Goal: Task Accomplishment & Management: Manage account settings

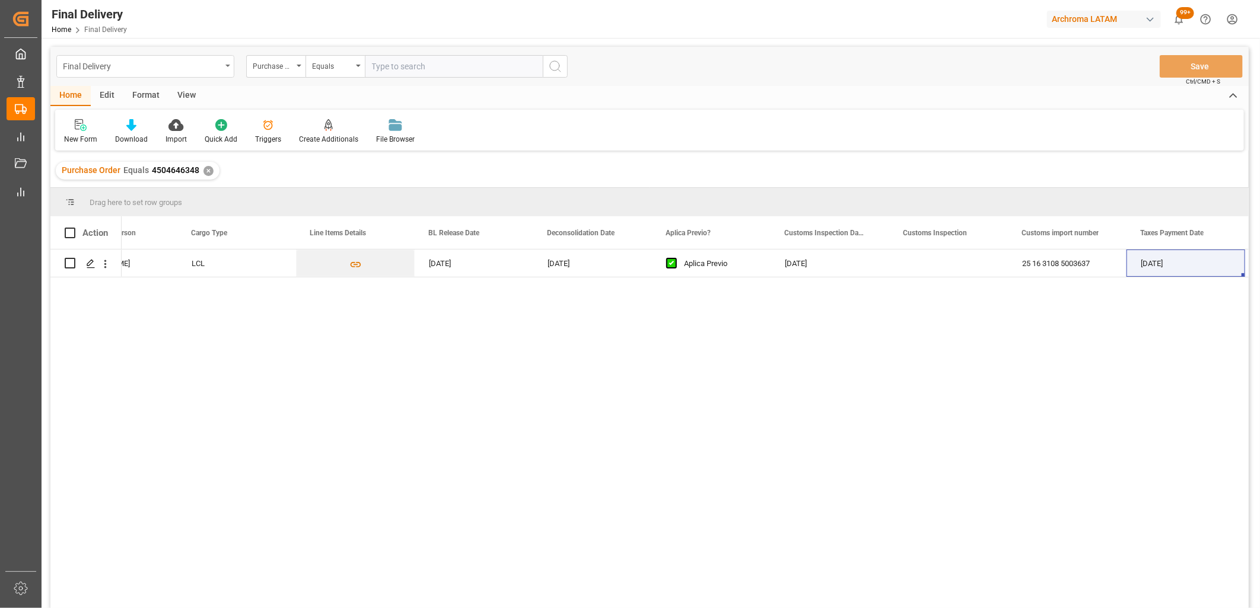
scroll to position [0, 537]
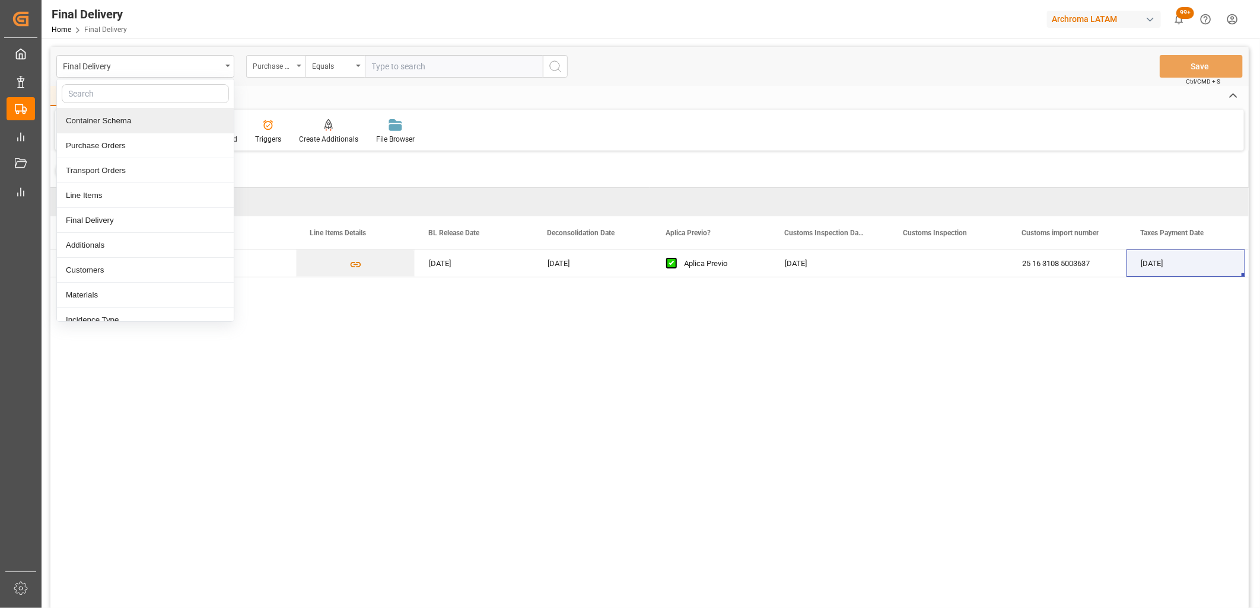
click at [267, 68] on div "Purchase Order" at bounding box center [273, 65] width 40 height 14
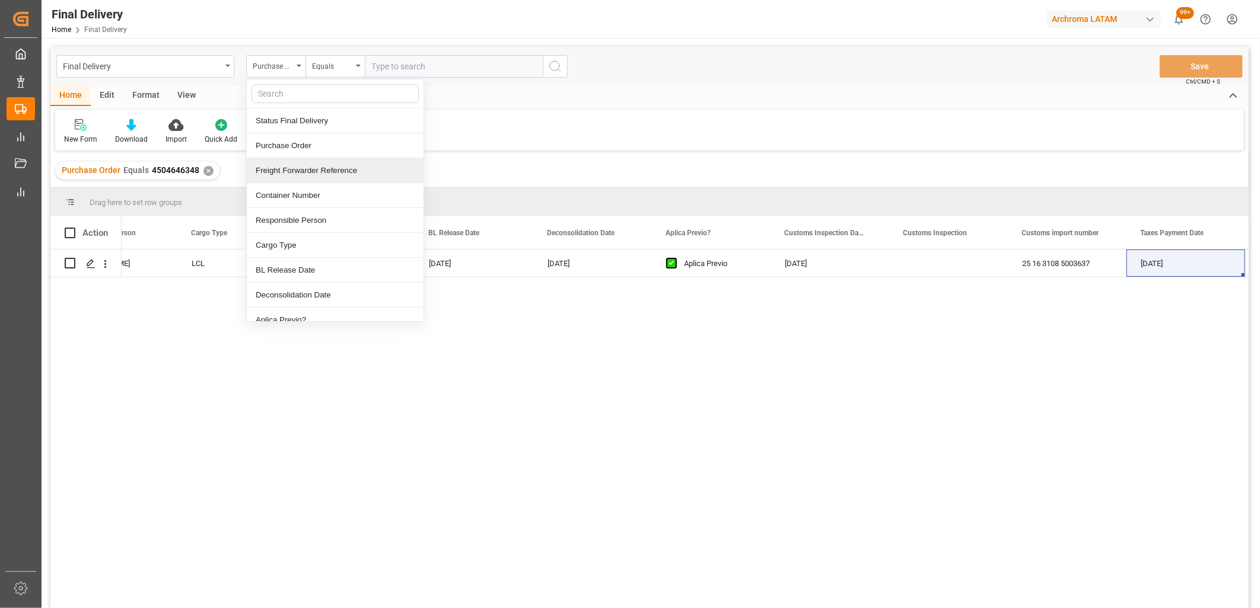
drag, startPoint x: 334, startPoint y: 173, endPoint x: 355, endPoint y: 81, distance: 93.7
click at [334, 171] on div "Freight Forwarder Reference" at bounding box center [335, 170] width 177 height 25
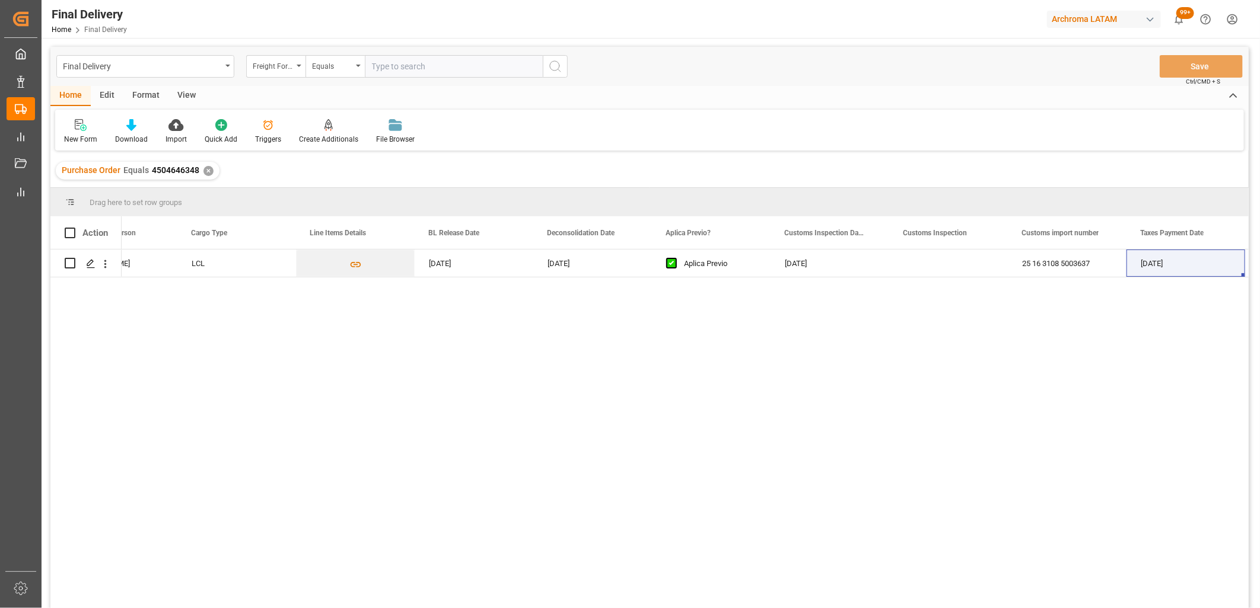
click at [378, 64] on input "text" at bounding box center [454, 66] width 178 height 23
click at [203, 169] on div "✕" at bounding box center [208, 171] width 10 height 10
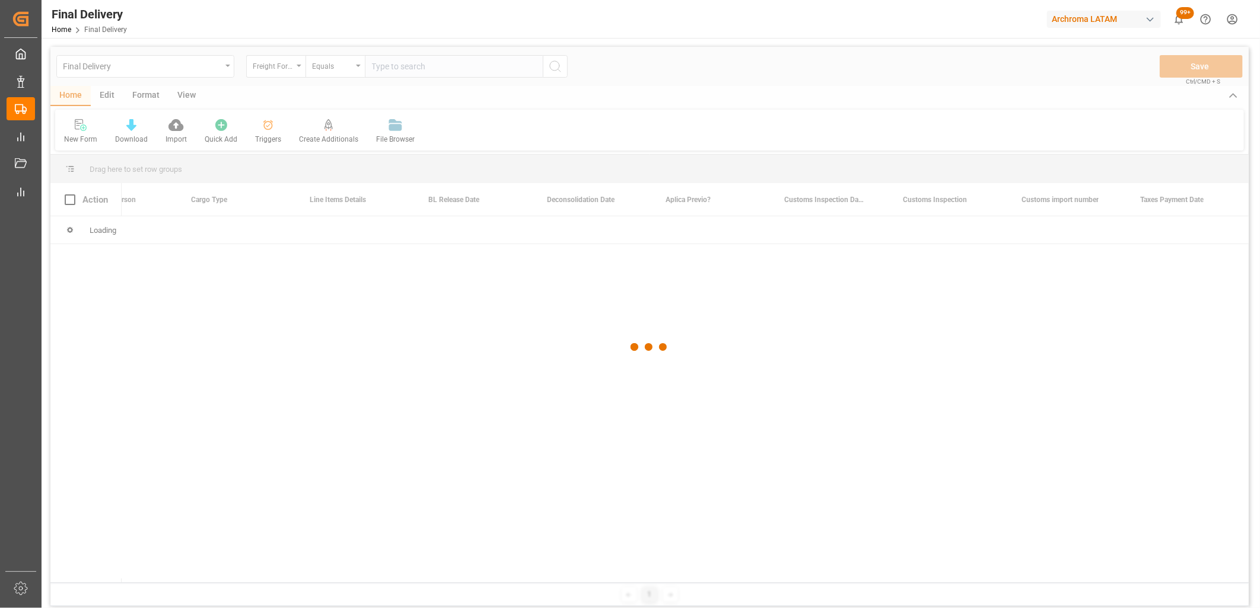
click at [395, 64] on div at bounding box center [649, 347] width 1198 height 601
click at [381, 67] on div at bounding box center [649, 347] width 1198 height 601
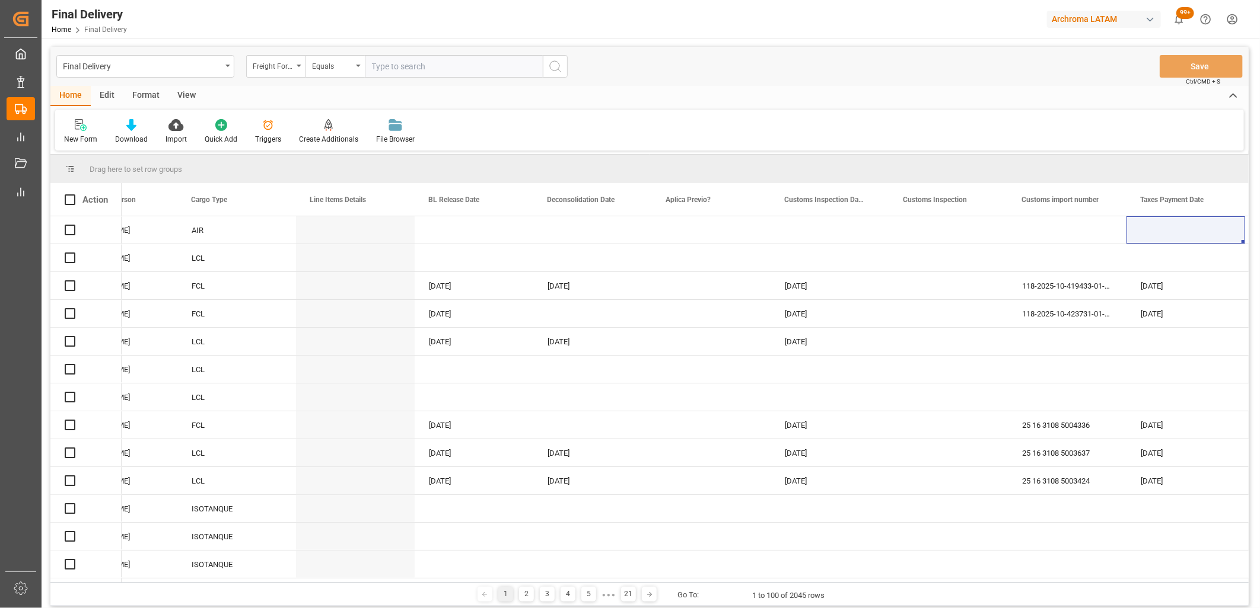
click at [383, 68] on input "text" at bounding box center [454, 66] width 178 height 23
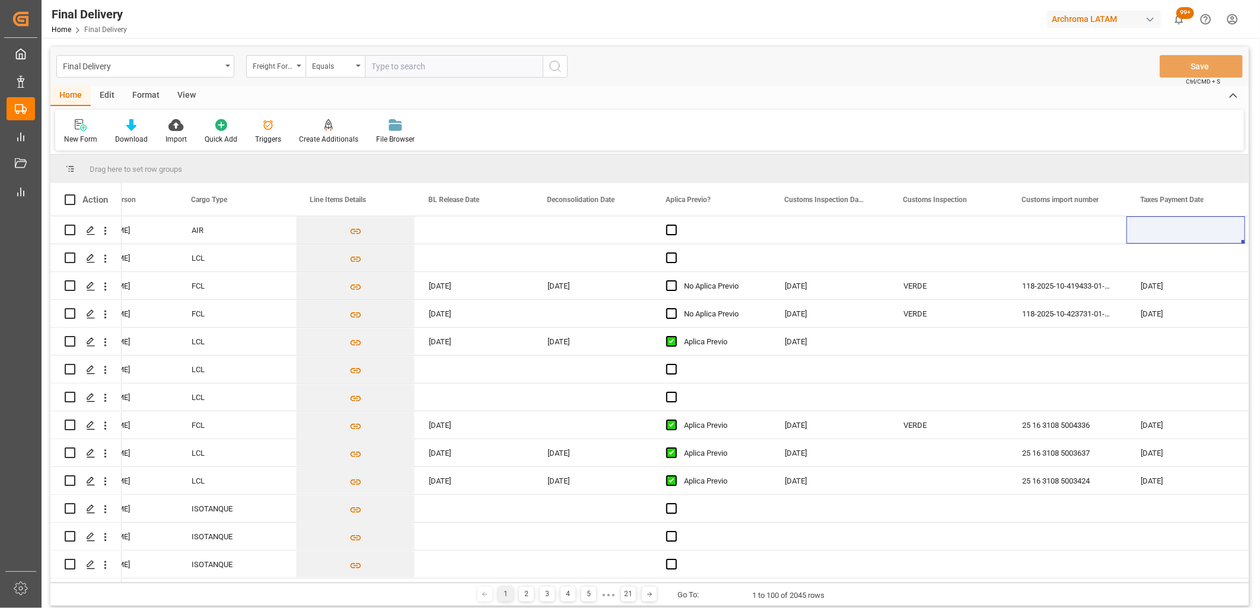
paste input "251015080081"
type input "251015080081"
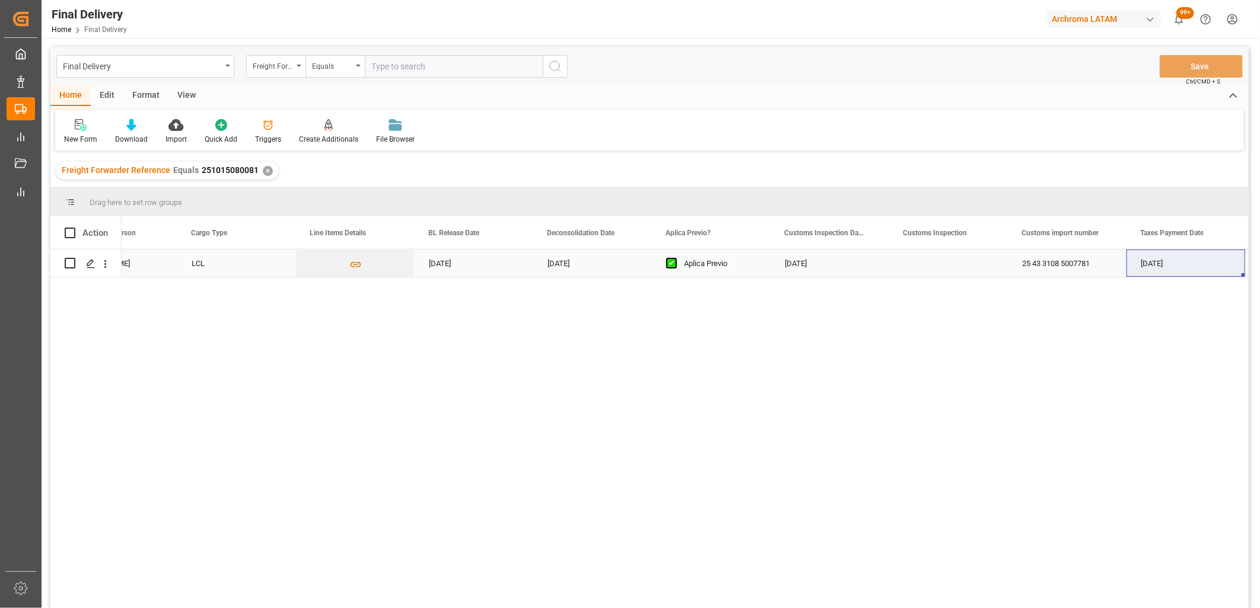
click at [927, 265] on div "Press SPACE to select this row." at bounding box center [948, 263] width 119 height 27
drag, startPoint x: 565, startPoint y: 270, endPoint x: 552, endPoint y: 262, distance: 15.2
click at [565, 270] on div "[DATE]" at bounding box center [592, 263] width 119 height 27
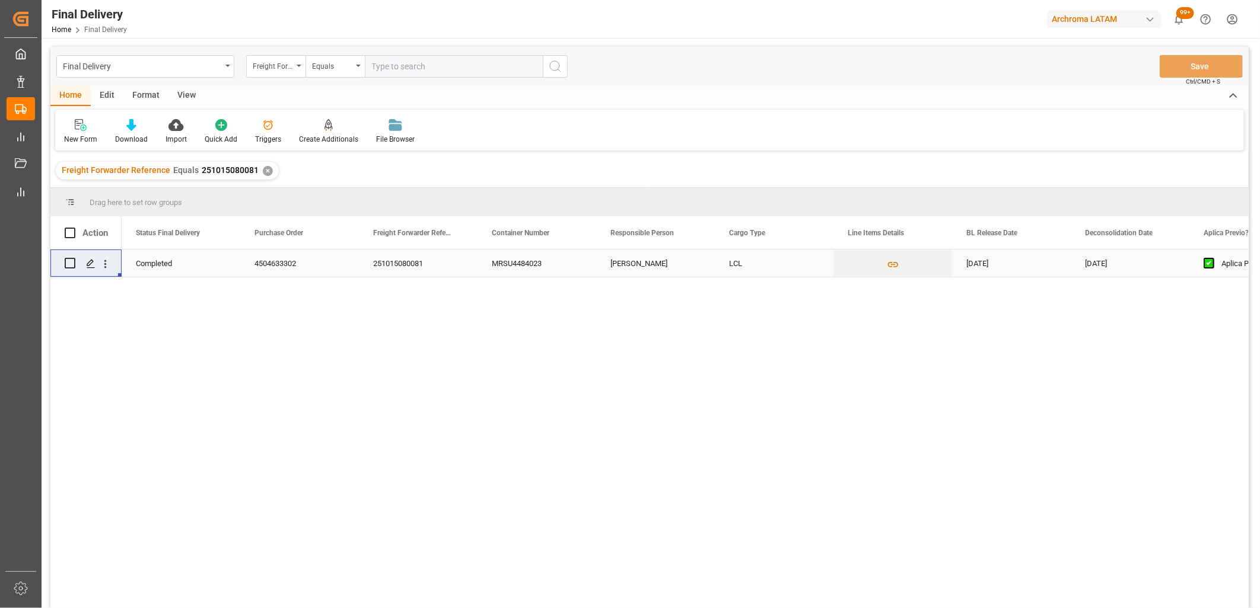
click at [389, 268] on div "251015080081" at bounding box center [418, 263] width 119 height 27
click at [253, 267] on div "4504633302" at bounding box center [299, 263] width 119 height 27
click at [519, 262] on div "MRSU4484023" at bounding box center [536, 263] width 119 height 27
click at [997, 271] on div "[DATE]" at bounding box center [1011, 263] width 119 height 27
drag, startPoint x: 1107, startPoint y: 267, endPoint x: 1094, endPoint y: 270, distance: 13.8
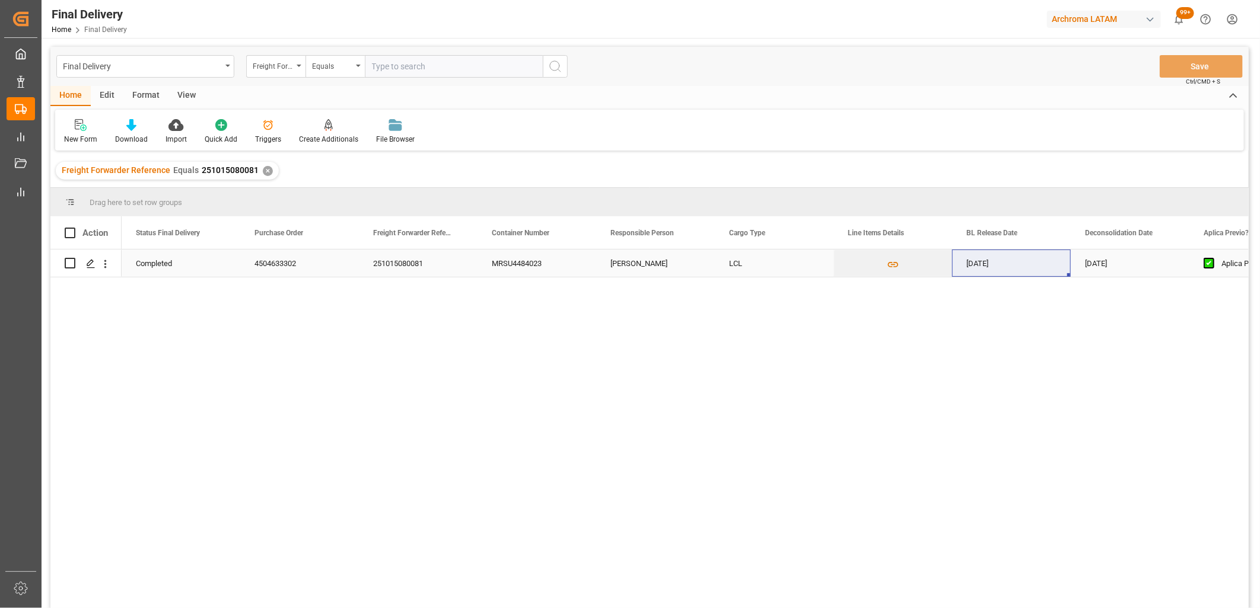
click at [1107, 267] on div "[DATE]" at bounding box center [1129, 263] width 119 height 27
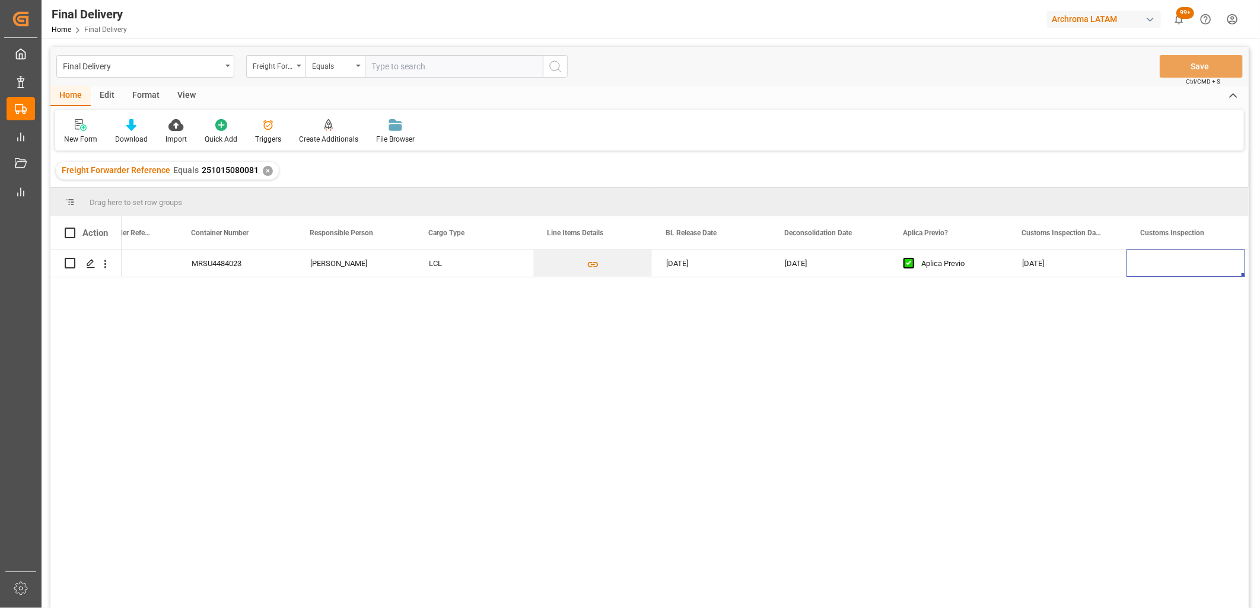
scroll to position [0, 419]
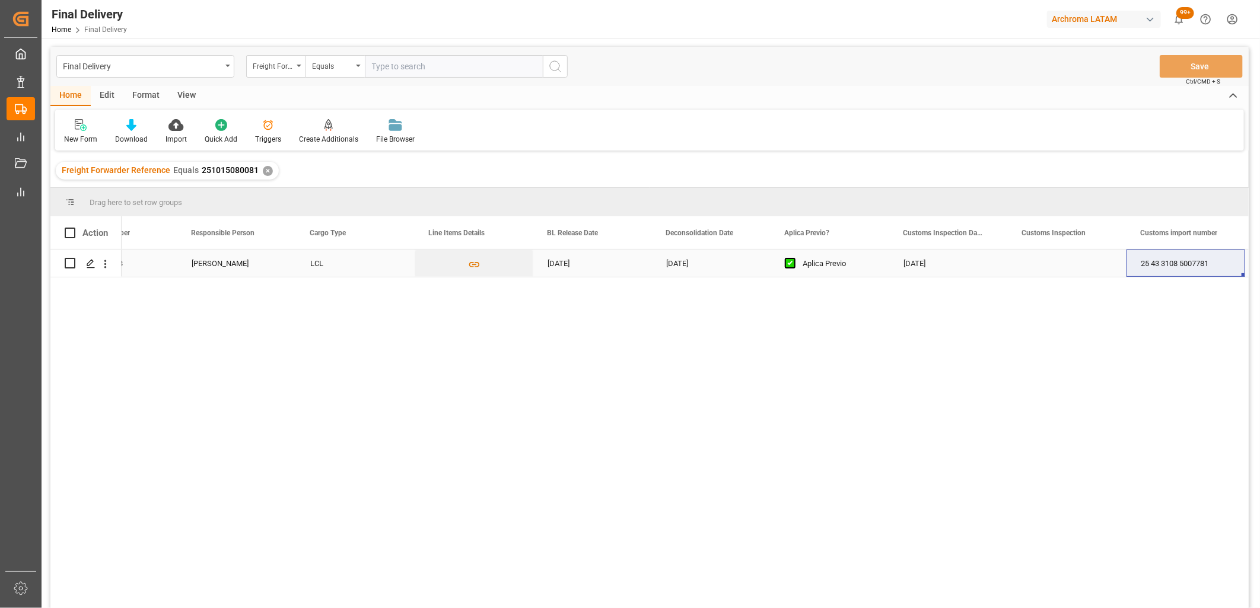
click at [1062, 269] on div "Press SPACE to select this row." at bounding box center [1067, 263] width 119 height 27
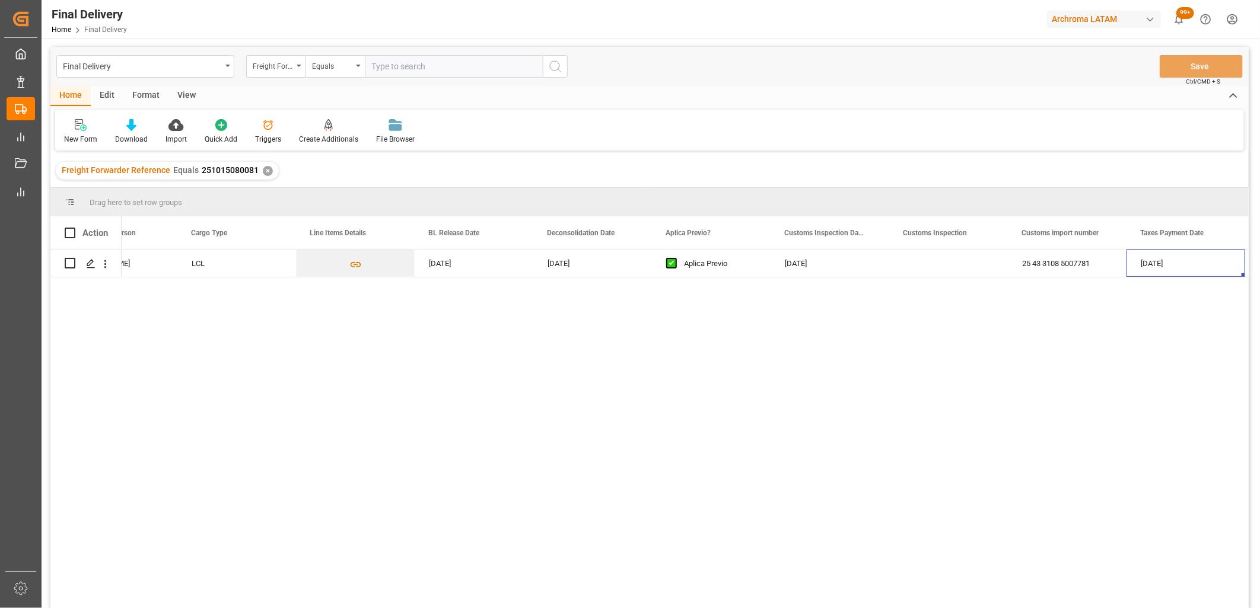
scroll to position [0, 656]
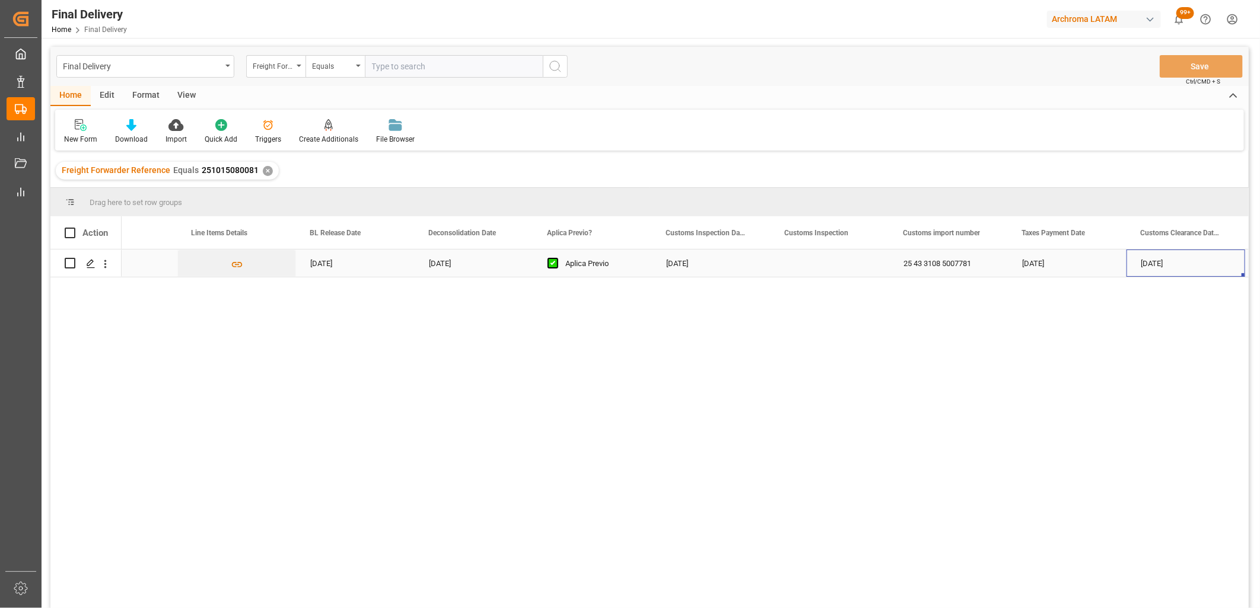
click at [926, 266] on div "25 43 3108 5007781" at bounding box center [948, 263] width 119 height 27
click at [1063, 269] on div "06-10-2025" at bounding box center [1067, 263] width 119 height 27
click at [573, 263] on div "Press SPACE to select this row." at bounding box center [592, 263] width 119 height 27
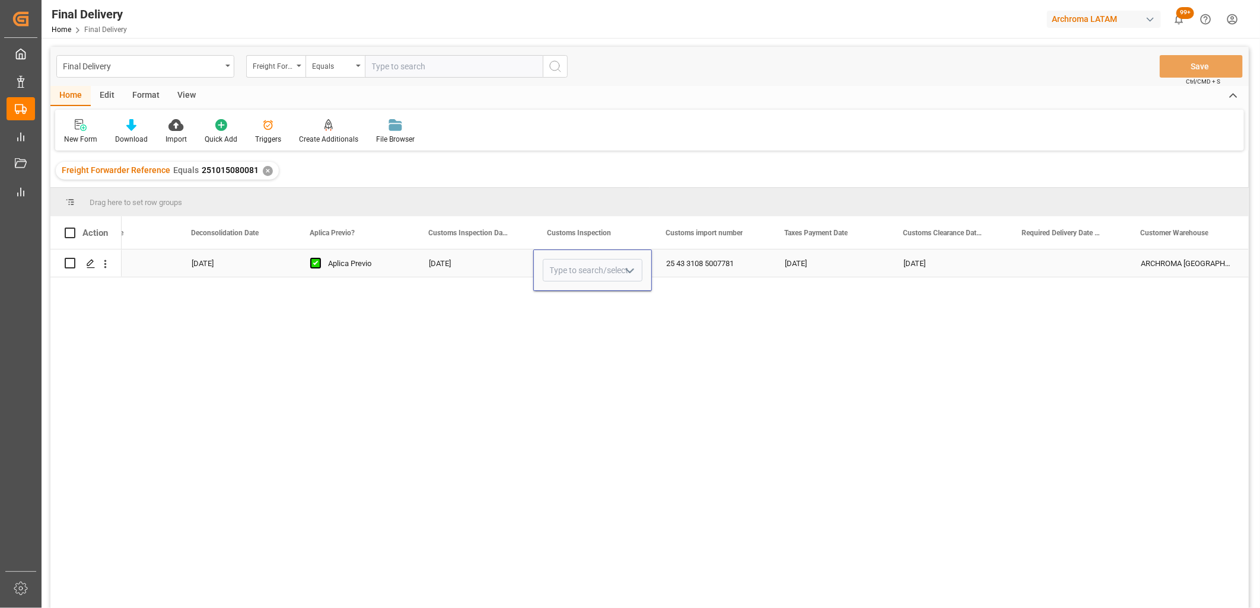
click at [573, 263] on input "Press SPACE to select this row." at bounding box center [593, 270] width 100 height 23
click at [566, 286] on div "VERDE" at bounding box center [592, 304] width 98 height 42
type input "VERDE"
click at [694, 264] on div "25 43 3108 5007781" at bounding box center [711, 263] width 119 height 27
click at [1173, 72] on button "Save" at bounding box center [1200, 66] width 83 height 23
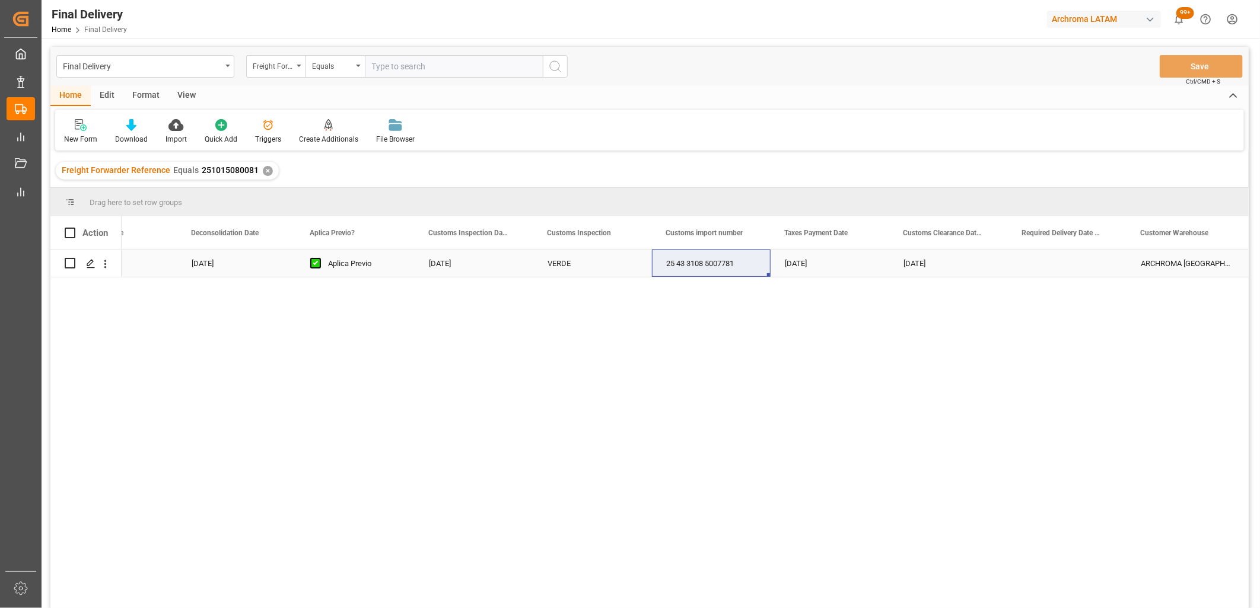
click at [1048, 263] on div "Press SPACE to select this row." at bounding box center [1067, 263] width 119 height 27
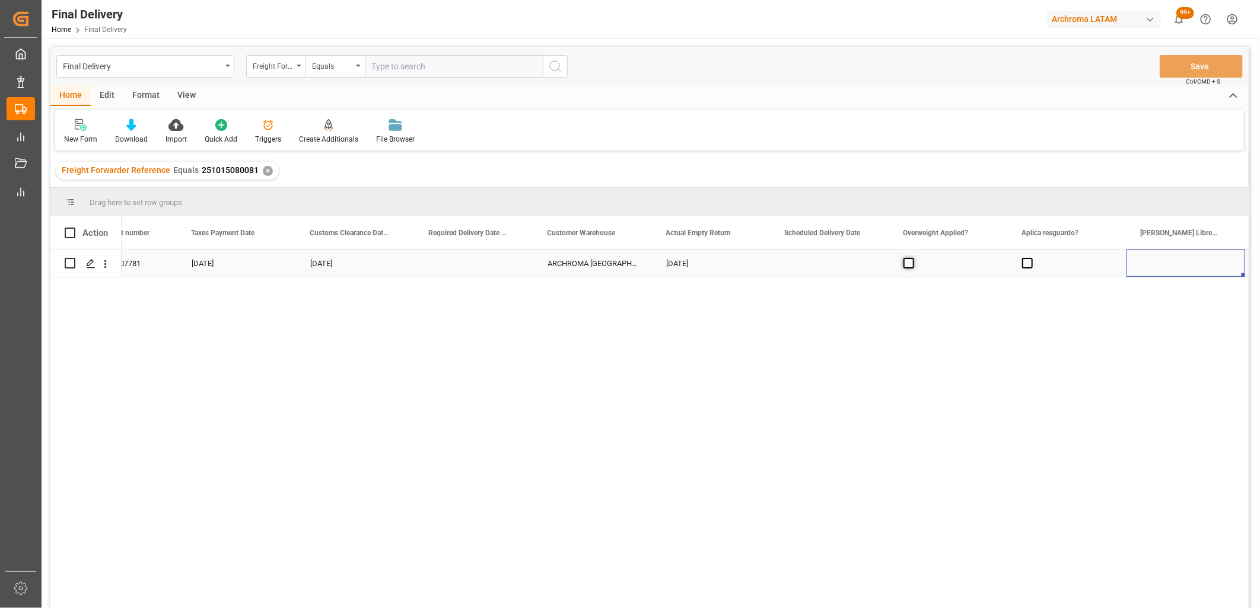
click at [908, 267] on span "Press SPACE to select this row." at bounding box center [908, 263] width 11 height 11
click at [912, 258] on input "Press SPACE to select this row." at bounding box center [912, 258] width 0 height 0
click at [908, 267] on span "Press SPACE to select this row." at bounding box center [908, 263] width 11 height 11
click at [912, 258] on input "Press SPACE to select this row." at bounding box center [912, 258] width 0 height 0
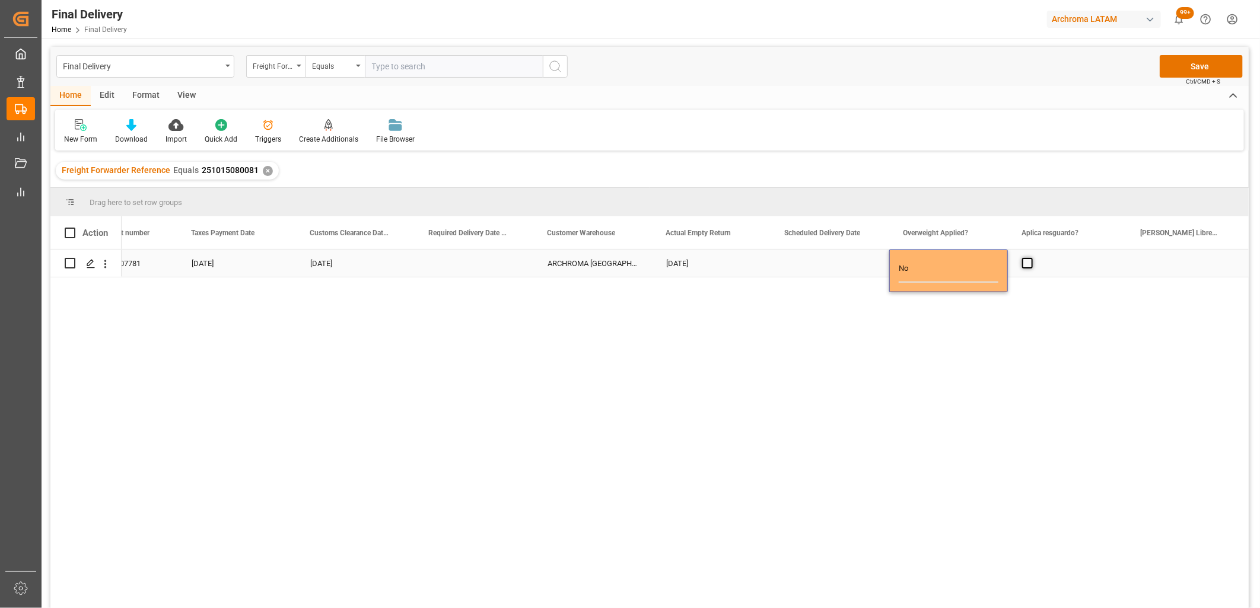
click at [1030, 265] on span "Press SPACE to select this row." at bounding box center [1027, 263] width 11 height 11
click at [1031, 258] on input "Press SPACE to select this row." at bounding box center [1031, 258] width 0 height 0
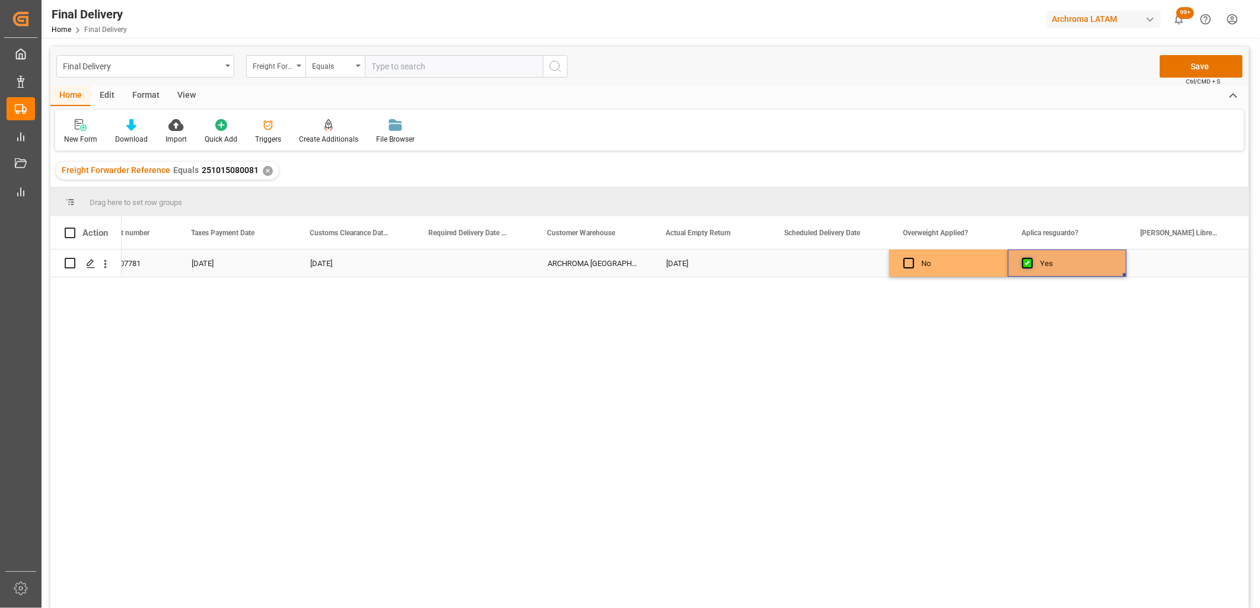
click at [1030, 265] on span "Press SPACE to select this row." at bounding box center [1027, 263] width 11 height 11
click at [1031, 258] on input "Press SPACE to select this row." at bounding box center [1031, 258] width 0 height 0
click at [1155, 264] on div "Press SPACE to select this row." at bounding box center [1185, 263] width 119 height 27
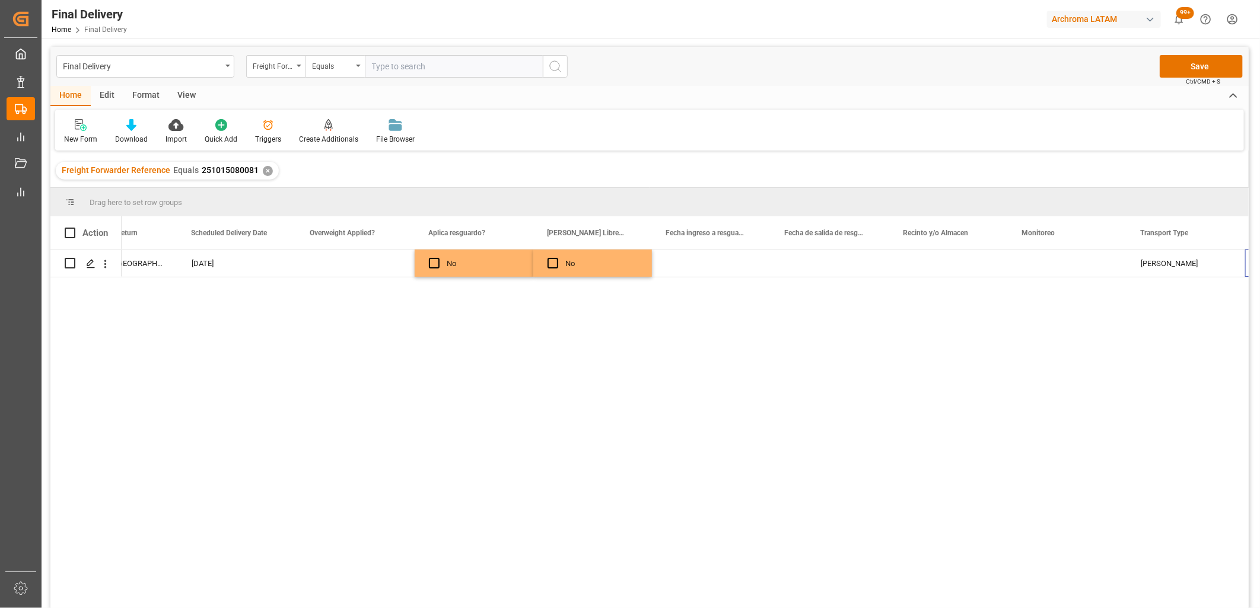
scroll to position [0, 2079]
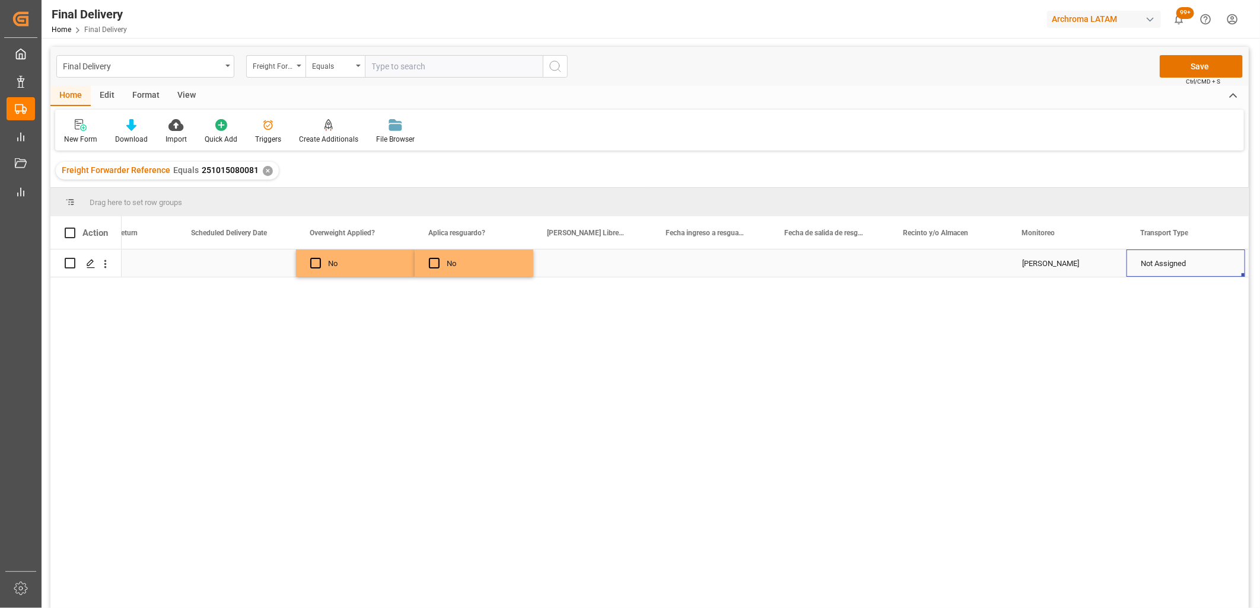
click at [584, 275] on div "Press SPACE to select this row." at bounding box center [592, 263] width 119 height 27
click at [974, 259] on div "Press SPACE to select this row." at bounding box center [948, 263] width 119 height 27
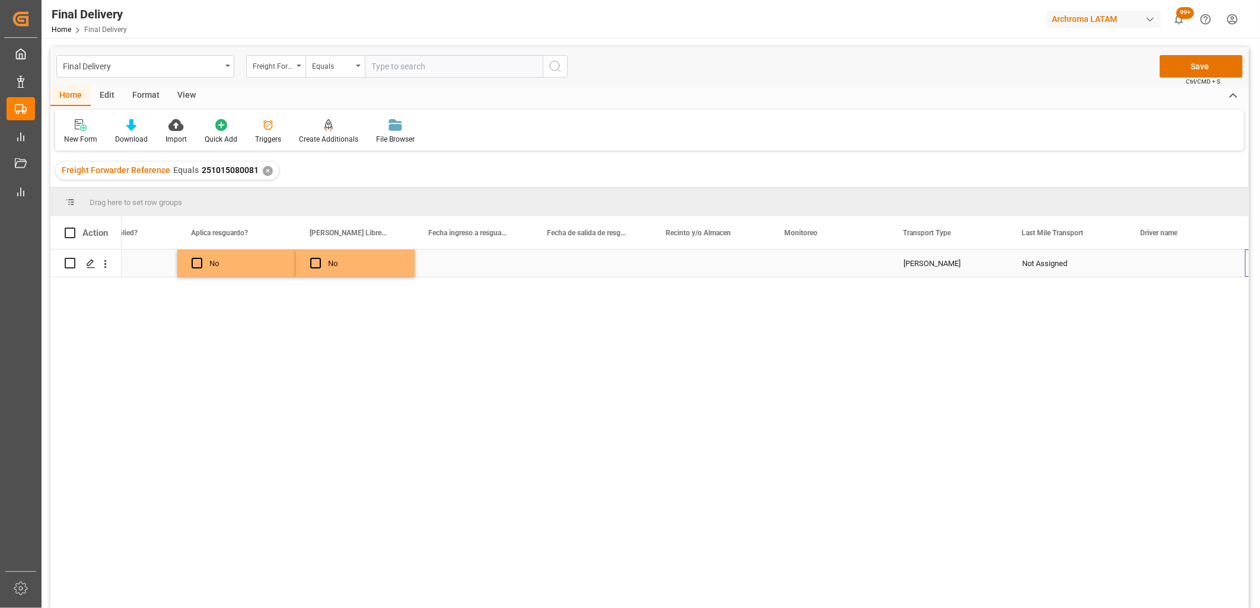
scroll to position [0, 2435]
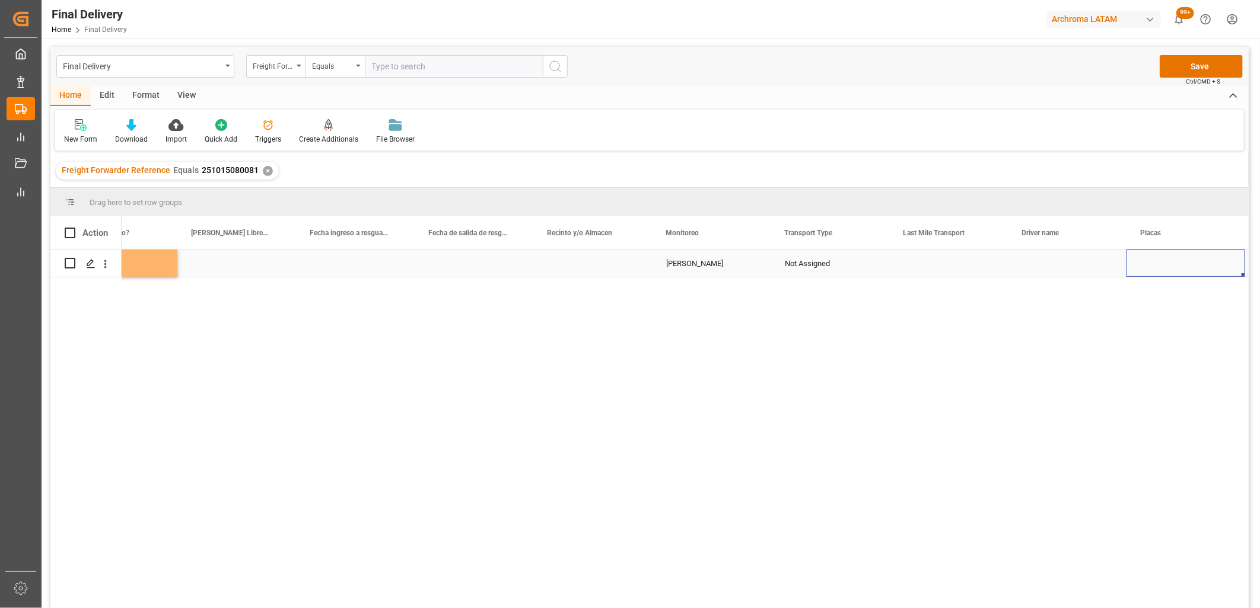
click at [817, 264] on div "Not Assigned" at bounding box center [830, 263] width 90 height 27
click at [867, 272] on polyline "open menu" at bounding box center [866, 271] width 7 height 4
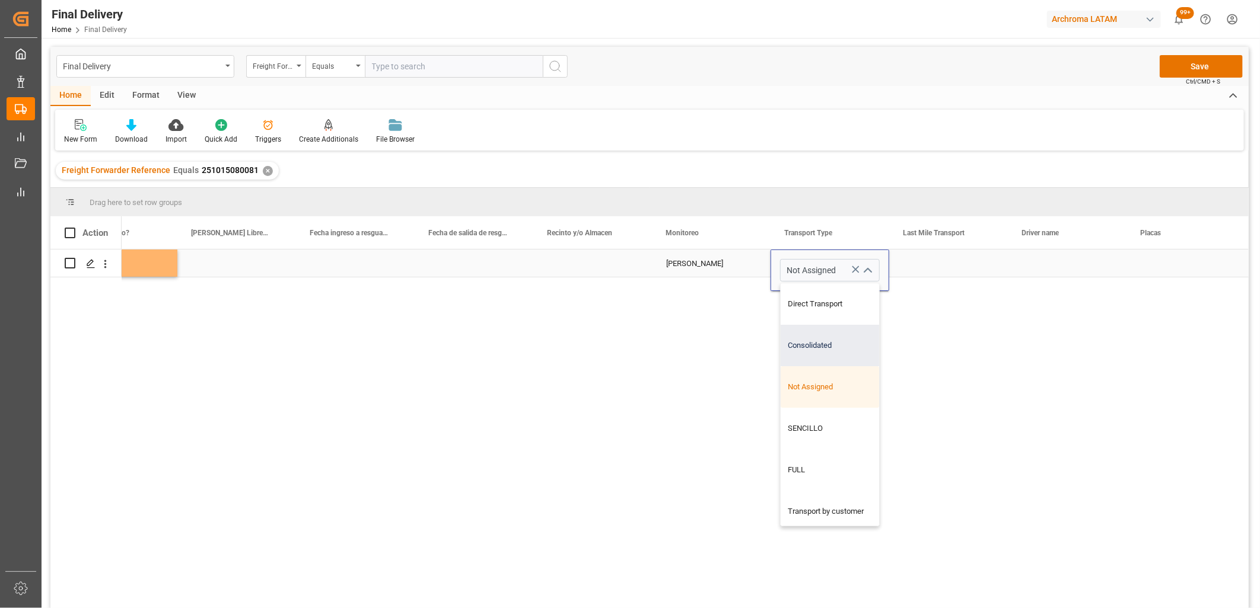
click at [830, 338] on div "Consolidated" at bounding box center [829, 346] width 98 height 42
type input "Consolidated"
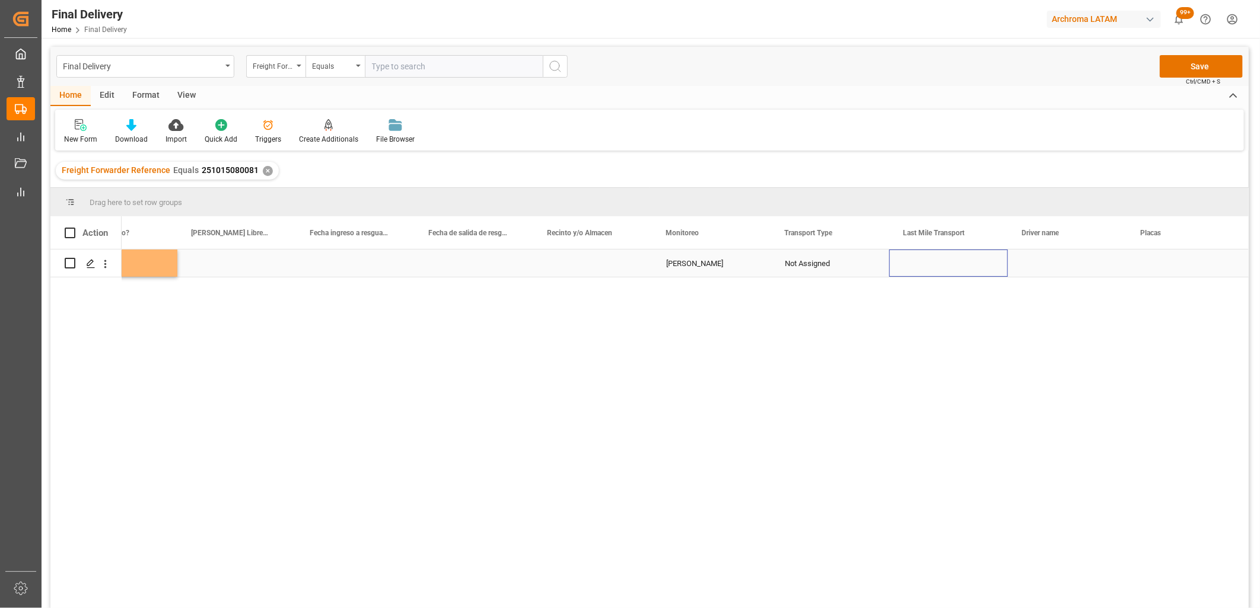
click at [933, 263] on div "Press SPACE to select this row." at bounding box center [948, 263] width 119 height 27
click at [935, 264] on div "Press SPACE to select this row." at bounding box center [948, 263] width 119 height 27
click at [935, 264] on input "Press SPACE to select this row." at bounding box center [948, 270] width 100 height 23
paste input "ADRIAN SANTILLAN TORRES"
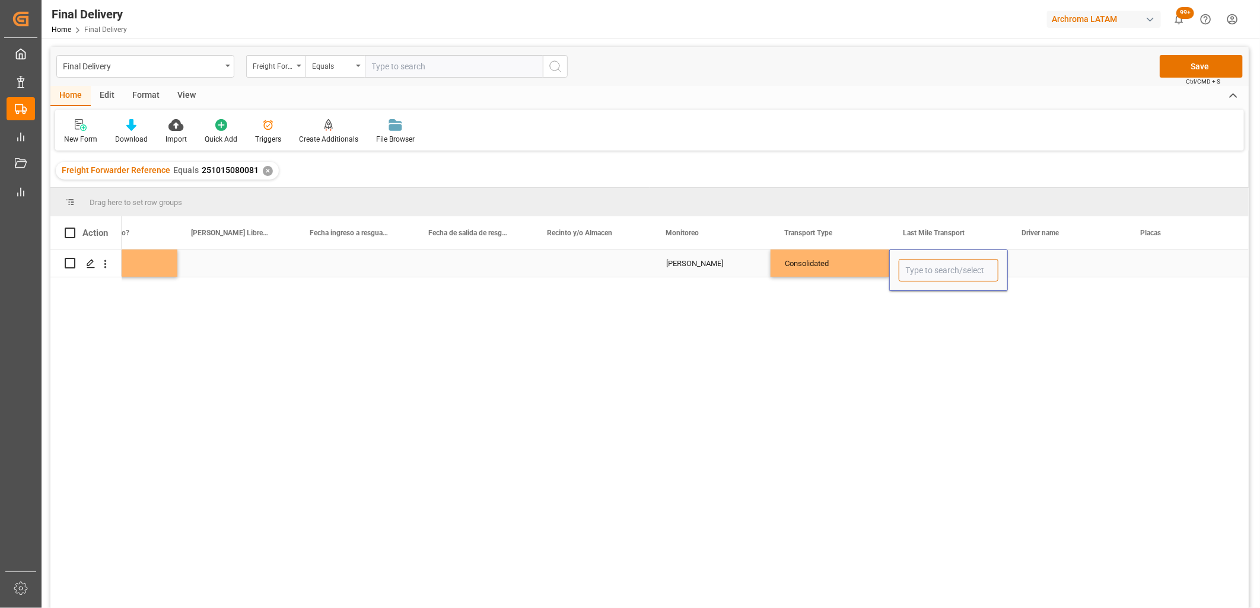
type input "ADRIAN SANTILLAN TORRES"
click at [1037, 262] on div "Press SPACE to select this row." at bounding box center [1067, 263] width 119 height 27
click at [934, 264] on div "Press SPACE to select this row." at bounding box center [948, 263] width 119 height 27
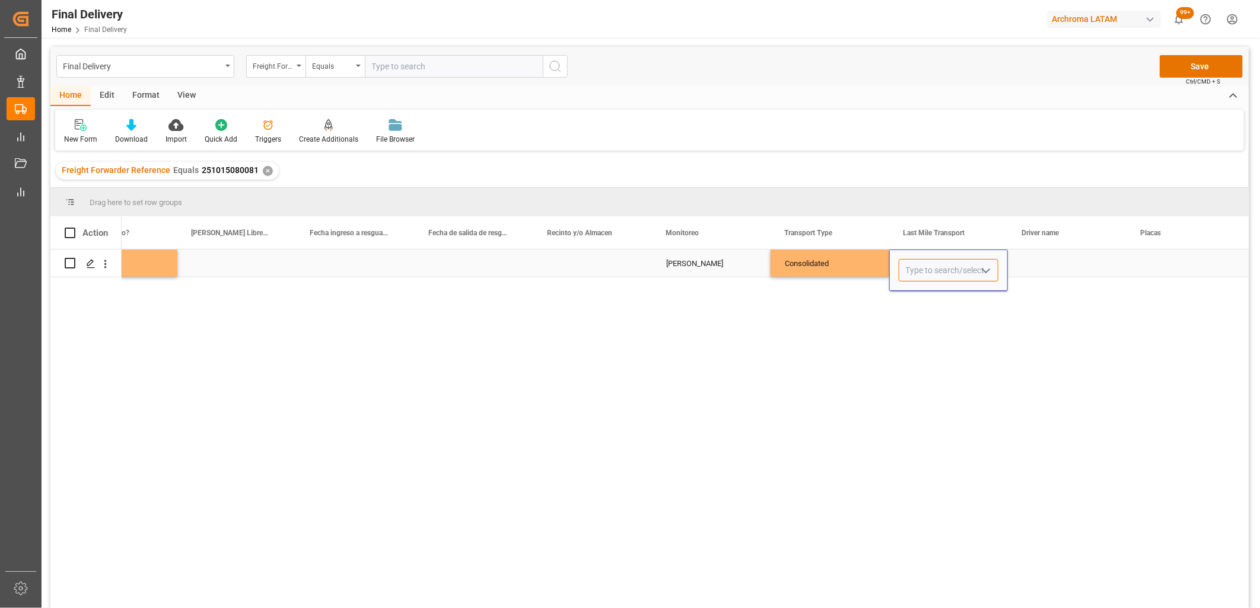
click at [934, 264] on input "Press SPACE to select this row." at bounding box center [948, 270] width 100 height 23
click at [929, 297] on div "TAE" at bounding box center [948, 304] width 98 height 42
type input "TAE"
click at [1035, 267] on div "Press SPACE to select this row." at bounding box center [1067, 263] width 119 height 27
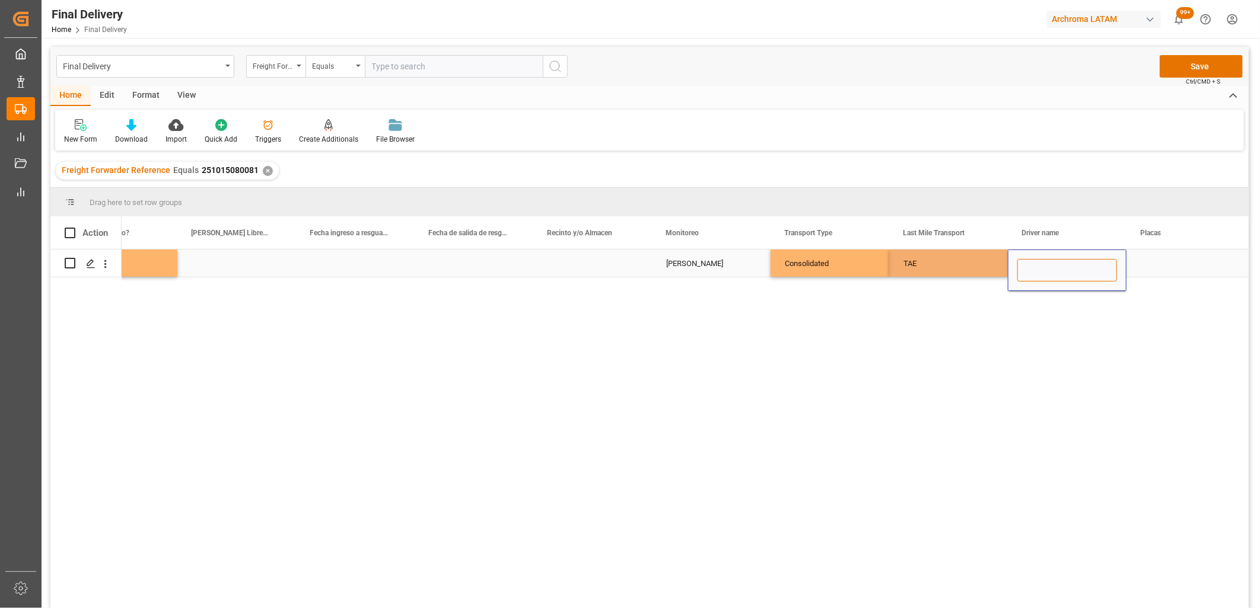
click at [1035, 267] on input "Press SPACE to select this row." at bounding box center [1067, 270] width 100 height 23
paste input "ADRIAN SANTILLAN TORRES"
type input "ADRIAN SANTILLAN TORRES"
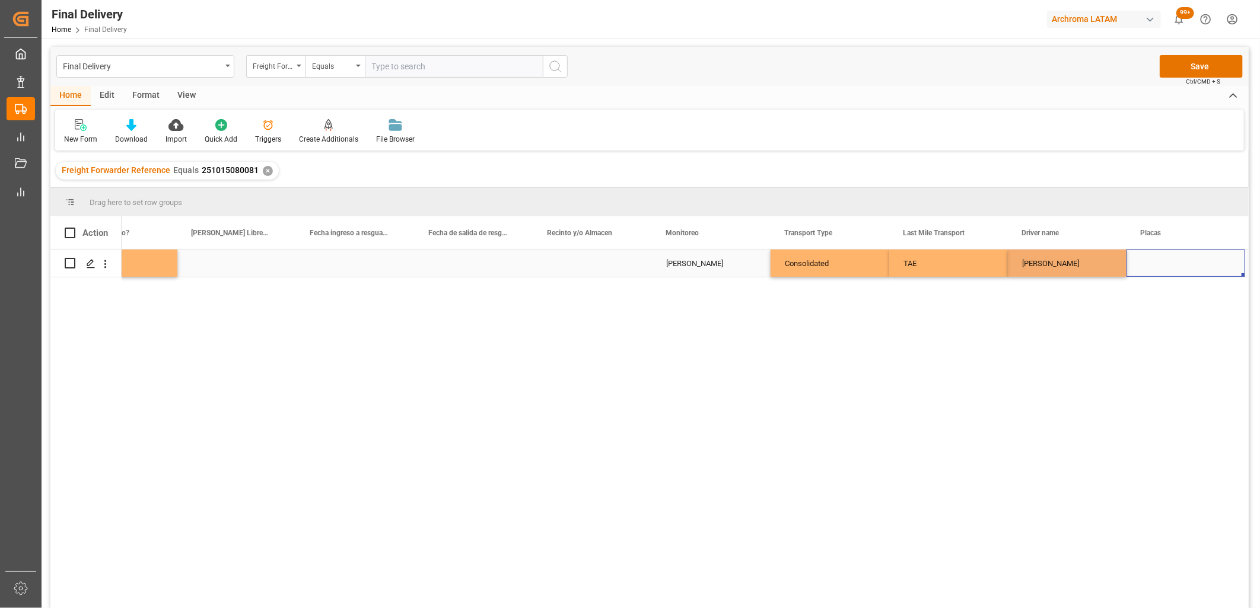
click at [1151, 266] on div "Press SPACE to select this row." at bounding box center [1185, 263] width 119 height 27
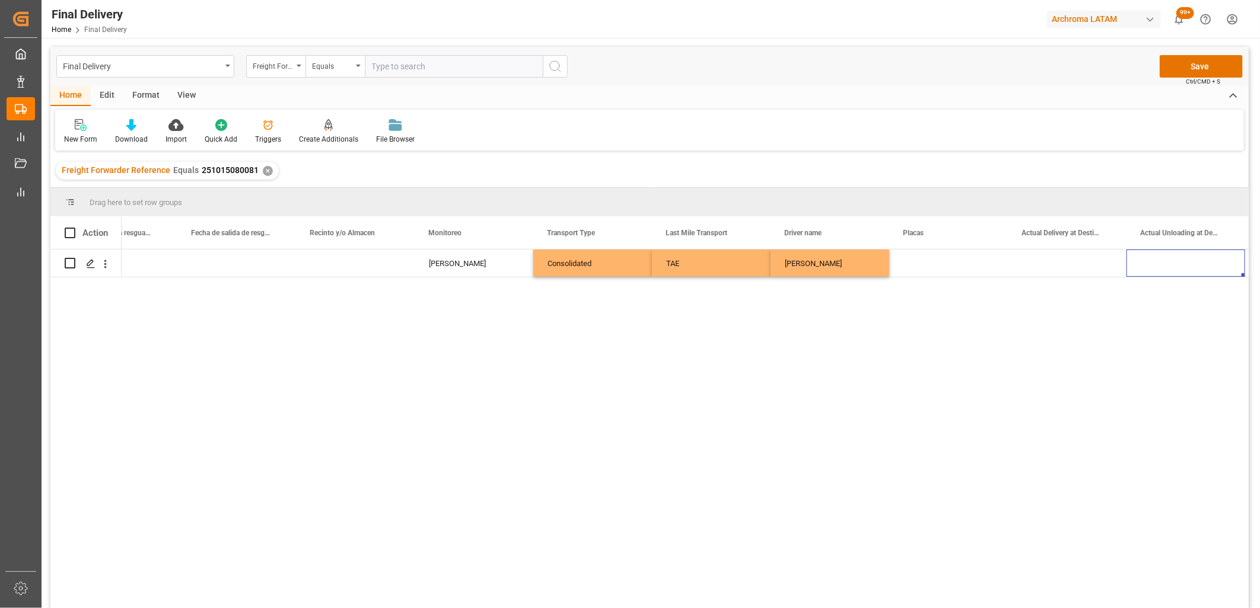
scroll to position [0, 2791]
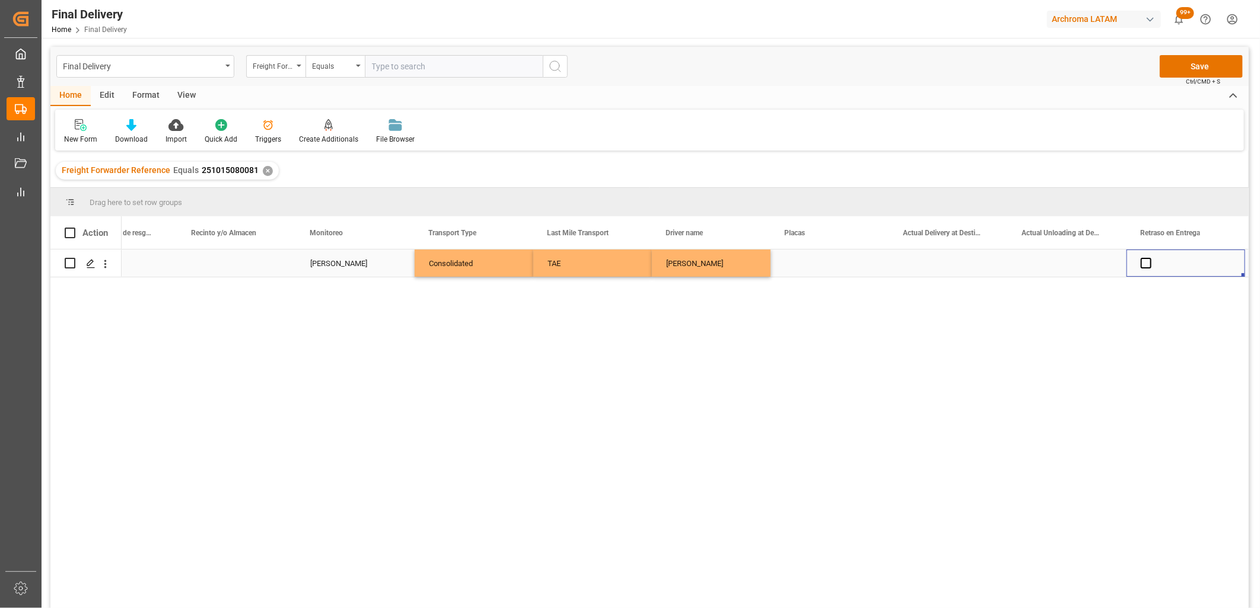
click at [805, 267] on div "Press SPACE to select this row." at bounding box center [829, 263] width 119 height 27
click at [805, 266] on input "Press SPACE to select this row." at bounding box center [830, 270] width 100 height 23
type input "51 AM 7U"
click at [955, 263] on div "Press SPACE to select this row." at bounding box center [948, 263] width 119 height 27
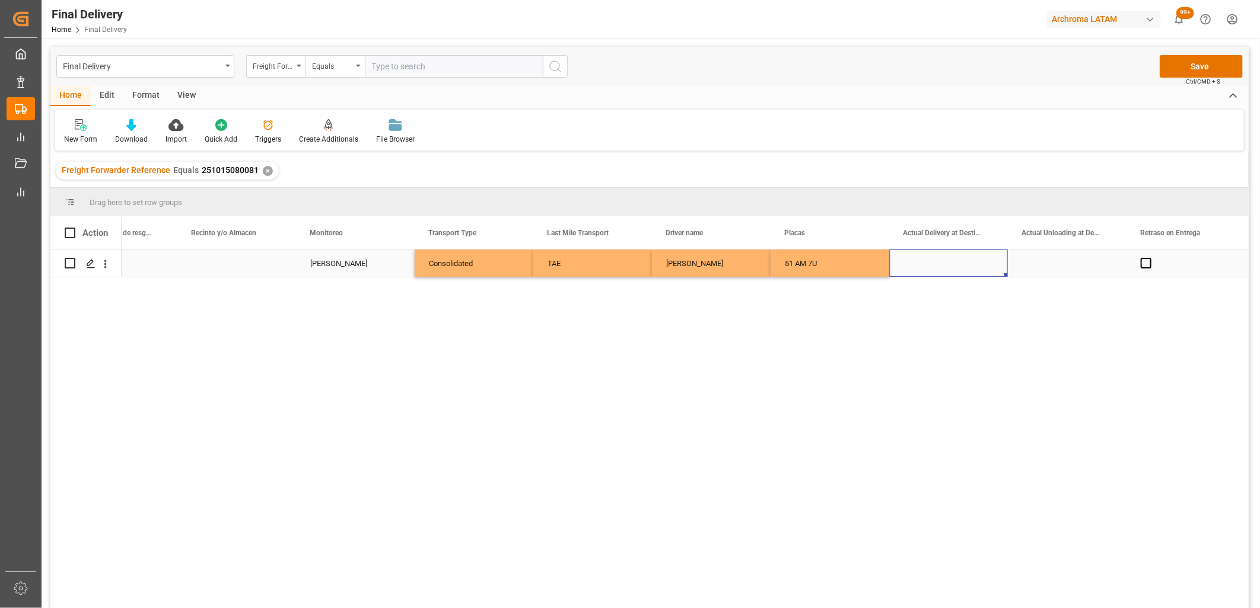
click at [933, 263] on div "Press SPACE to select this row." at bounding box center [948, 263] width 119 height 27
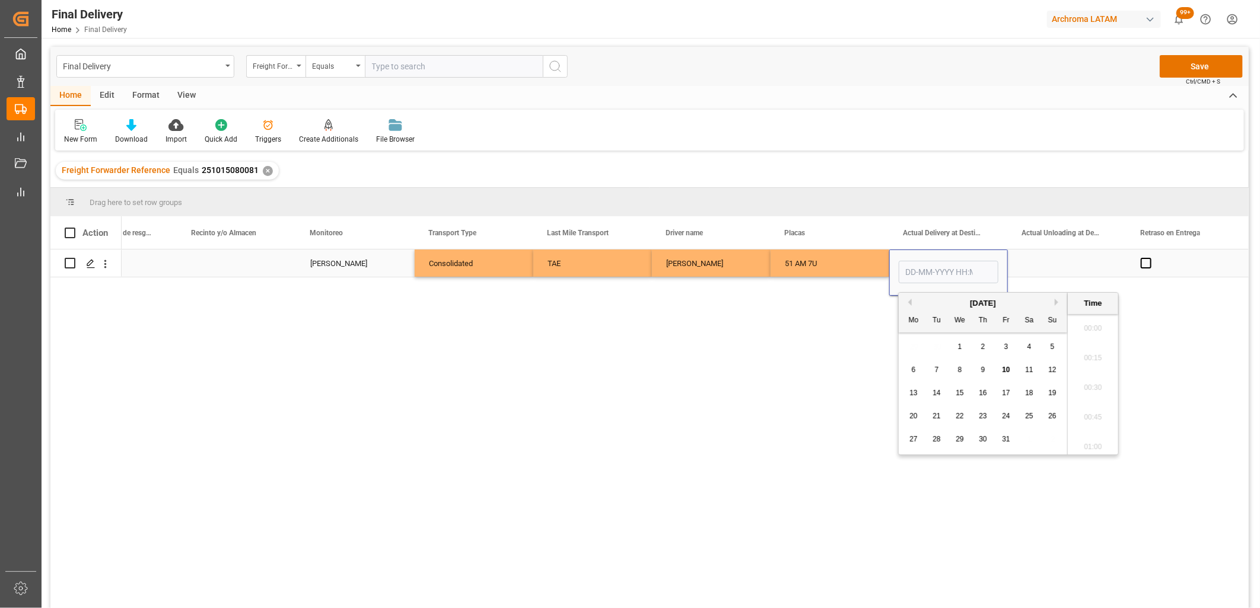
scroll to position [1427, 0]
click at [984, 366] on span "9" at bounding box center [983, 370] width 4 height 8
click at [1094, 392] on li "13:45" at bounding box center [1092, 402] width 50 height 30
type input "09-10-2025 13:45"
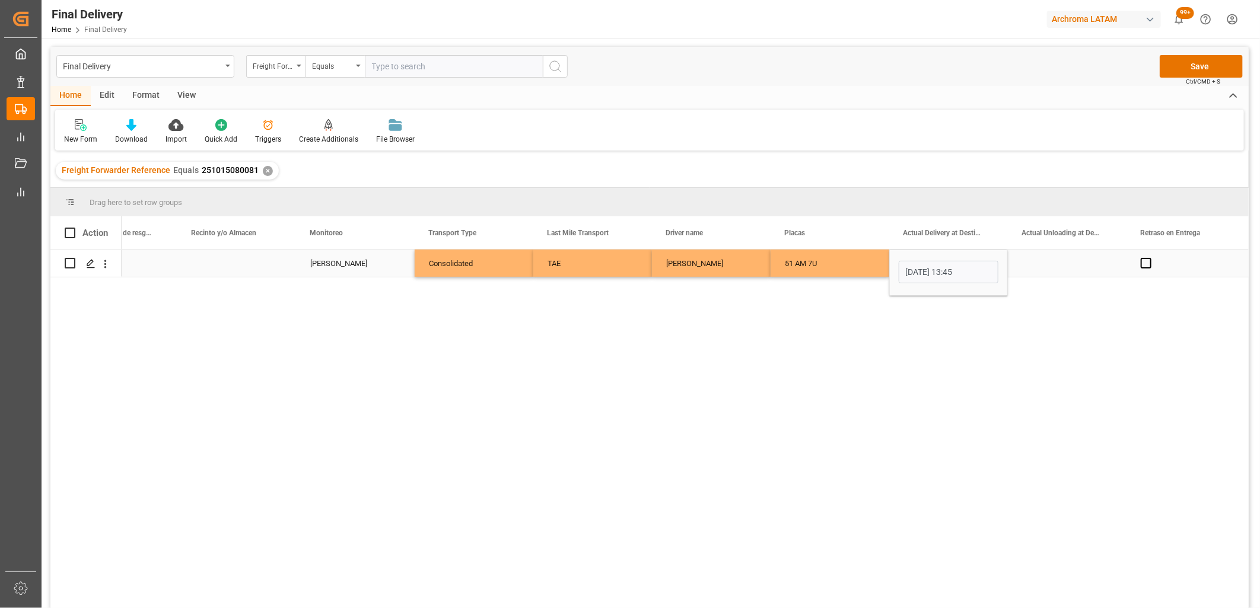
click at [1066, 263] on div "Press SPACE to select this row." at bounding box center [1067, 263] width 119 height 27
click at [1057, 264] on div "Press SPACE to select this row." at bounding box center [1067, 263] width 119 height 27
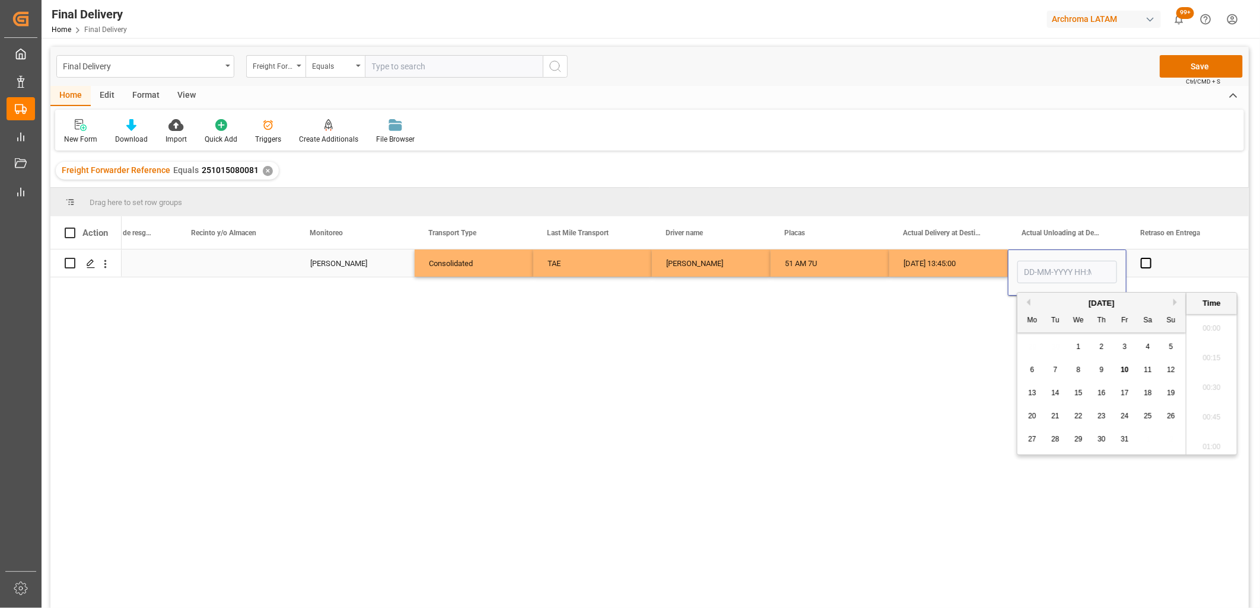
scroll to position [1427, 0]
click at [1099, 372] on span "9" at bounding box center [1101, 370] width 4 height 8
click at [1213, 351] on li "15:00" at bounding box center [1211, 352] width 50 height 30
type input "09-10-2025 15:00"
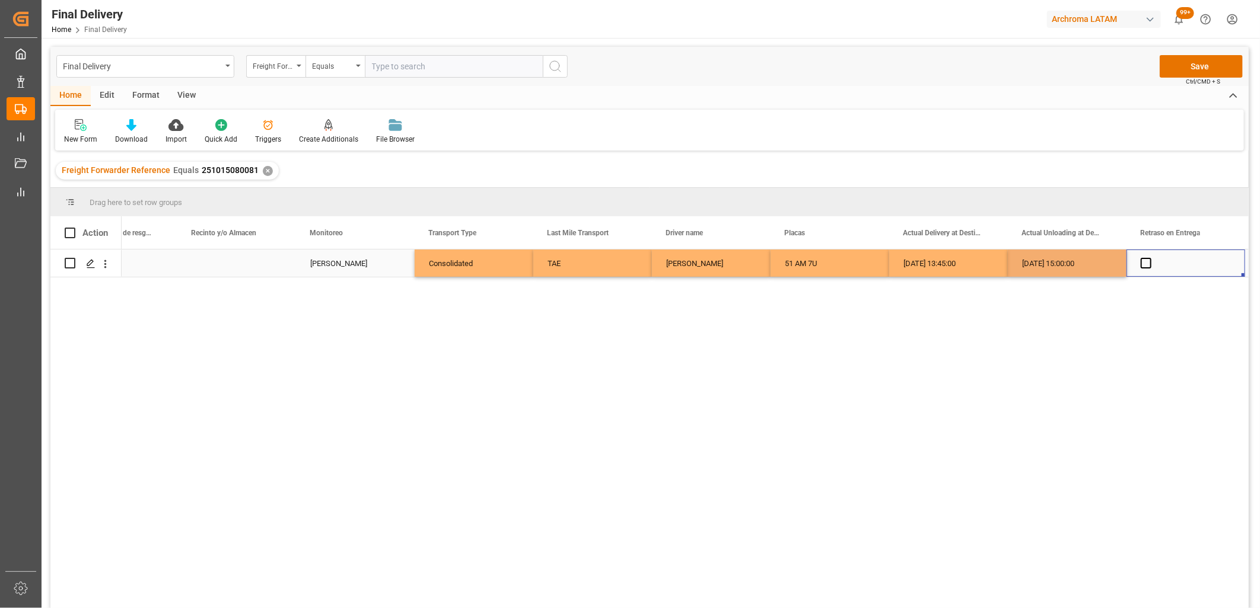
click at [1177, 269] on div "Press SPACE to select this row." at bounding box center [1185, 263] width 119 height 27
click at [1145, 264] on span "Press SPACE to select this row." at bounding box center [1145, 263] width 11 height 11
click at [1149, 258] on input "Press SPACE to select this row." at bounding box center [1149, 258] width 0 height 0
click at [1142, 262] on span "Press SPACE to select this row." at bounding box center [1145, 263] width 11 height 11
click at [1149, 258] on input "Press SPACE to select this row." at bounding box center [1149, 258] width 0 height 0
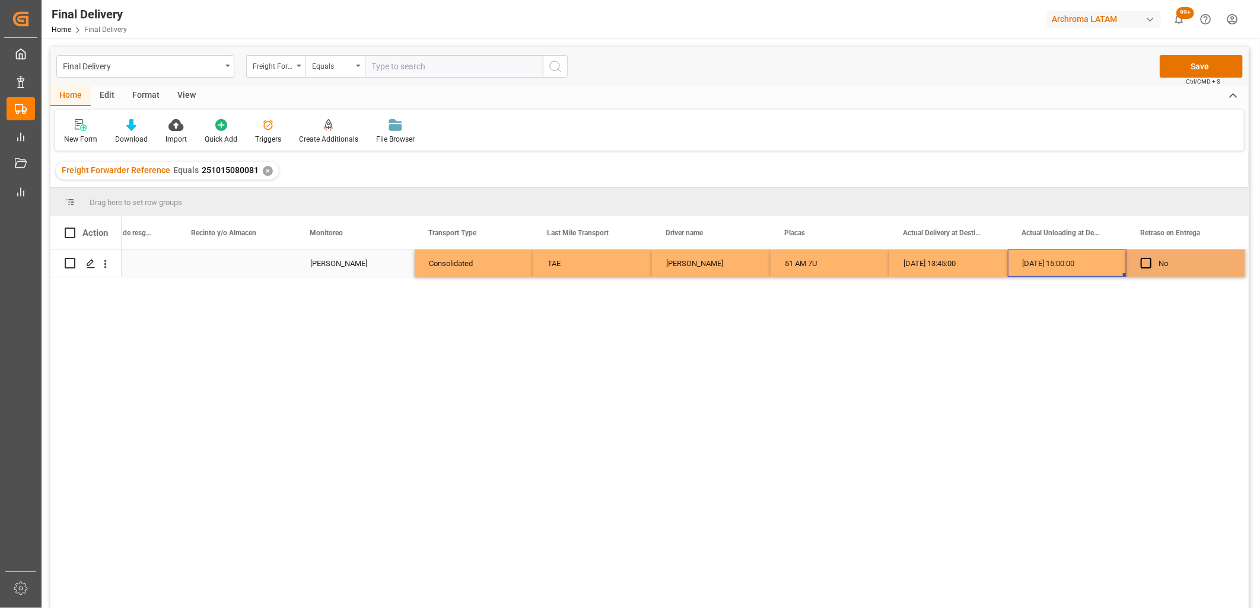
click at [1085, 262] on div "09-10-2025 15:00:00" at bounding box center [1067, 263] width 119 height 27
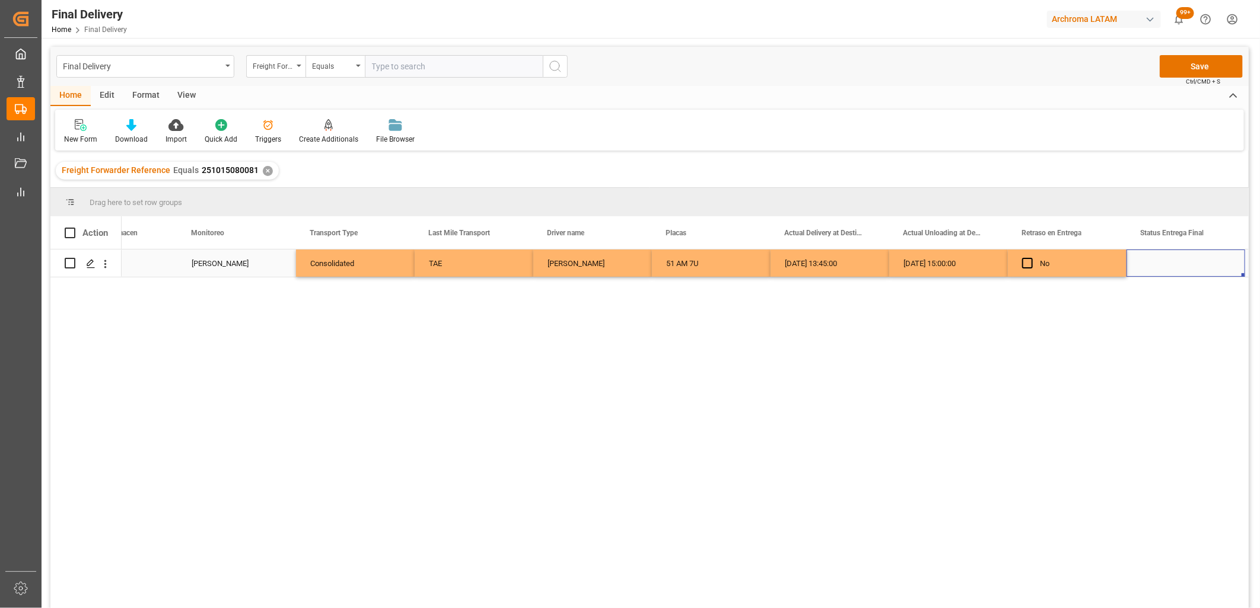
scroll to position [0, 3028]
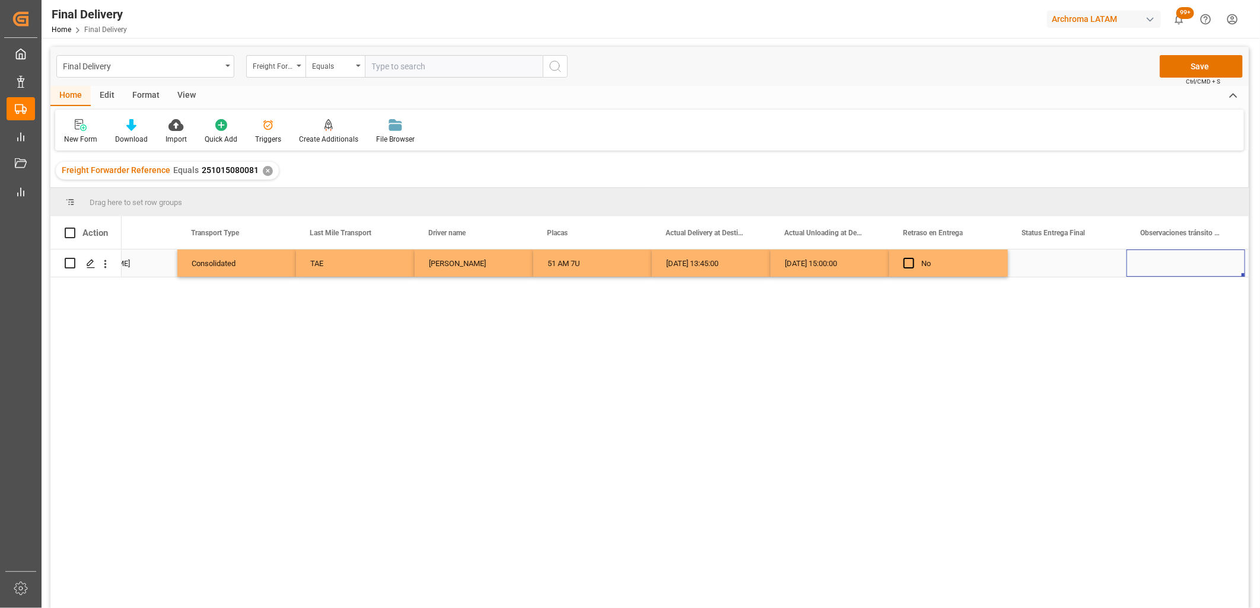
click at [1045, 265] on div "Press SPACE to select this row." at bounding box center [1067, 263] width 119 height 27
click at [1043, 293] on div "PLANTA" at bounding box center [1067, 304] width 98 height 42
type input "PLANTA"
click at [1171, 268] on div "Press SPACE to select this row." at bounding box center [1185, 263] width 119 height 27
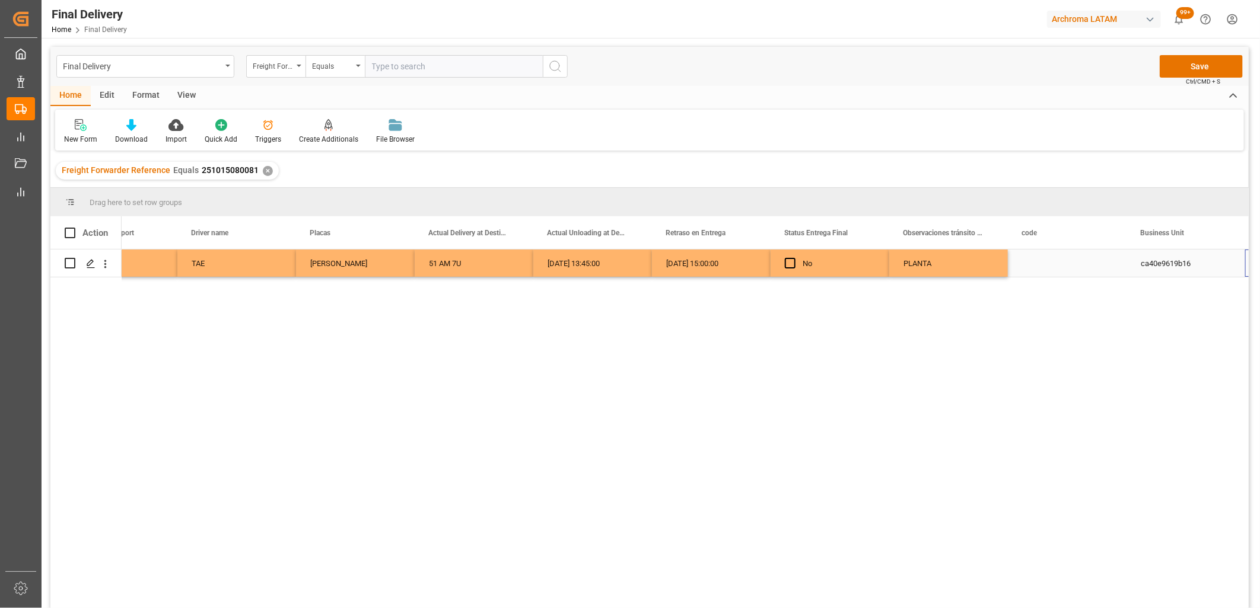
scroll to position [0, 3265]
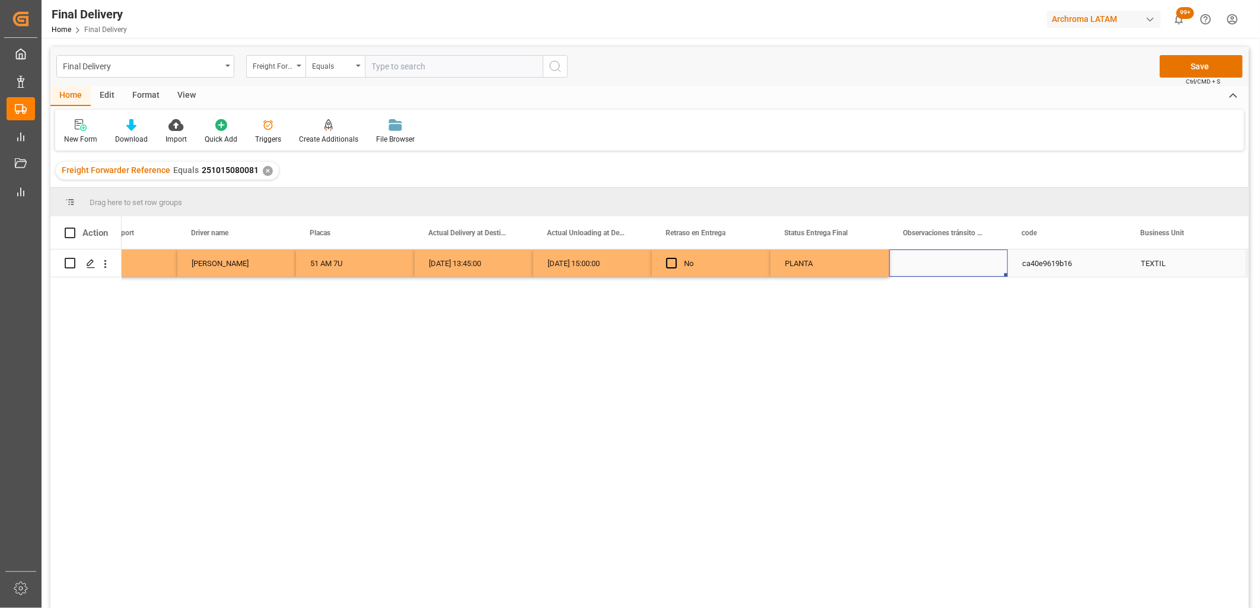
click at [951, 267] on div "Press SPACE to select this row." at bounding box center [948, 263] width 119 height 27
click at [1182, 64] on button "Save" at bounding box center [1200, 66] width 83 height 23
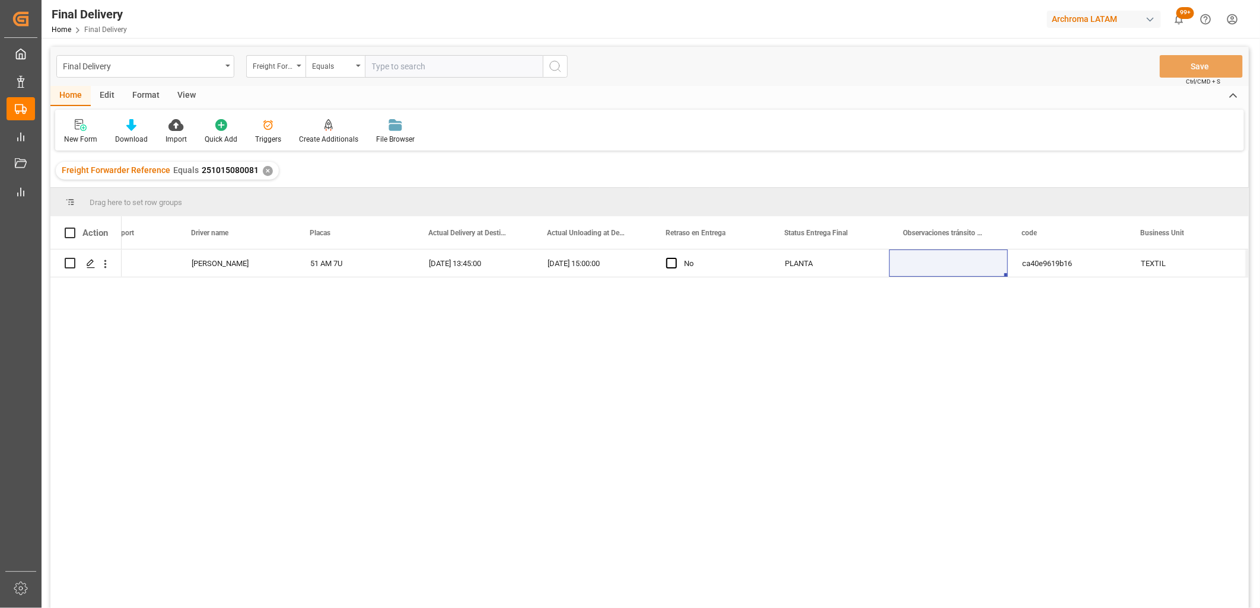
click at [264, 173] on div "✕" at bounding box center [268, 171] width 10 height 10
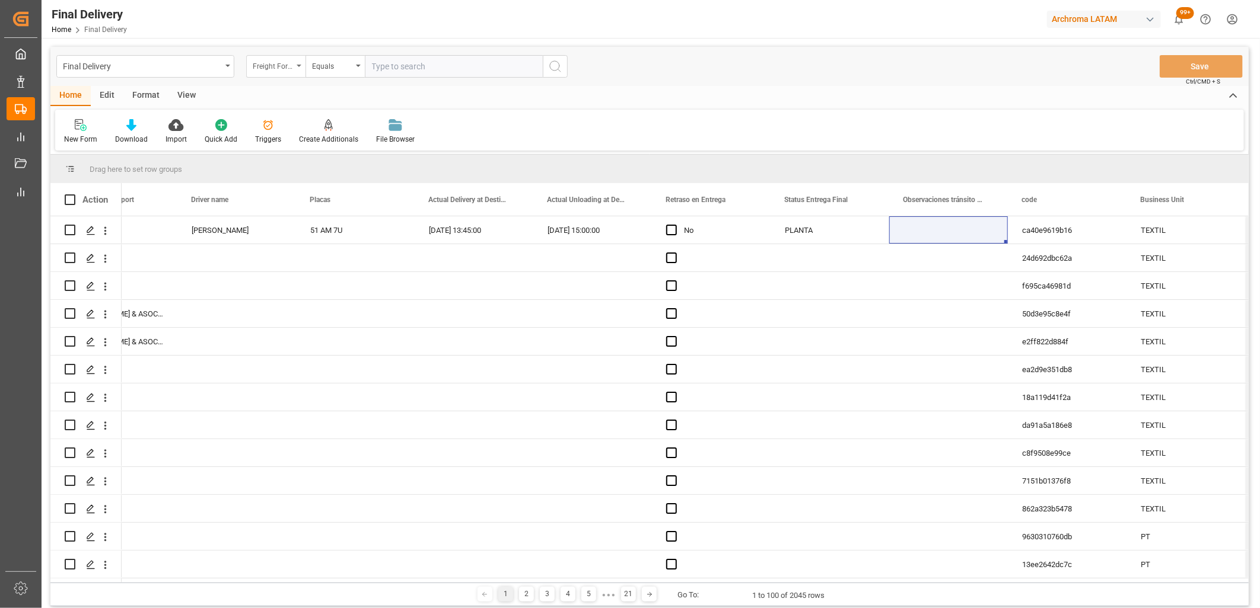
click at [294, 68] on div "Freight Forwarder Reference" at bounding box center [275, 66] width 59 height 23
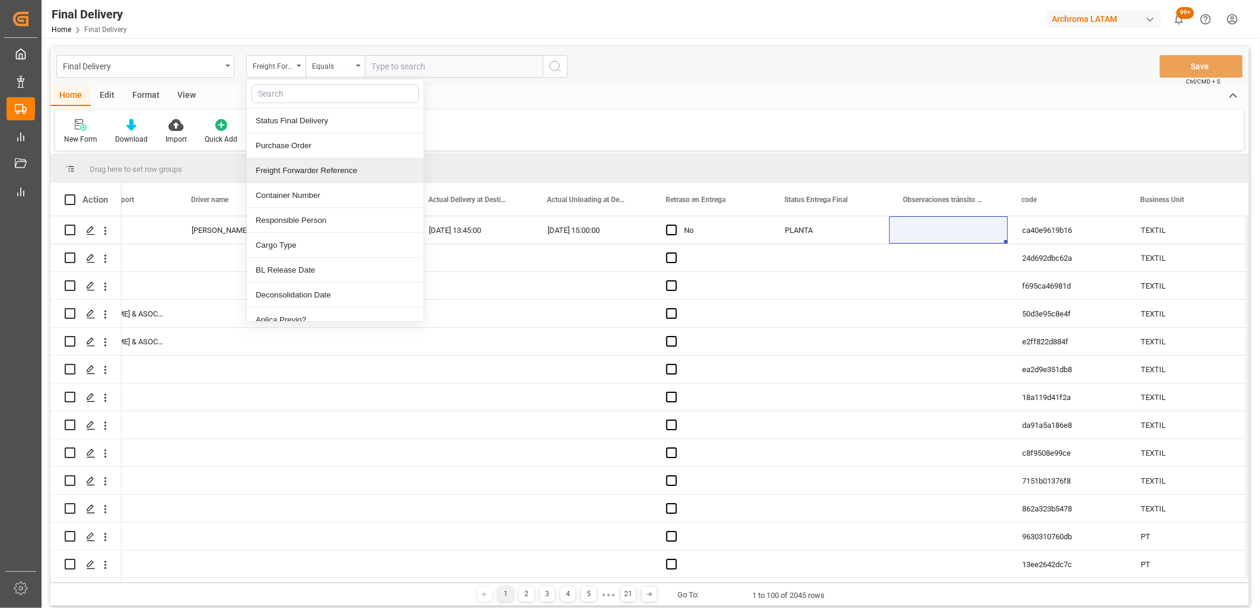
click at [310, 168] on div "Freight Forwarder Reference" at bounding box center [335, 170] width 177 height 25
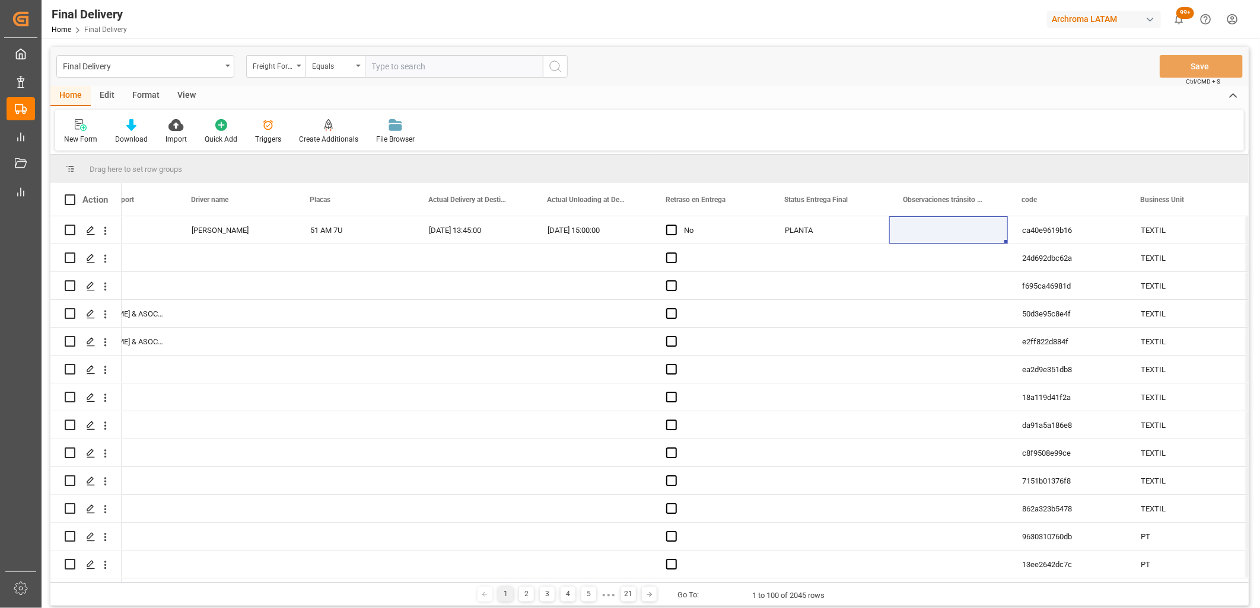
click at [395, 70] on input "text" at bounding box center [454, 66] width 178 height 23
paste input "251006900156"
type input "251006900156"
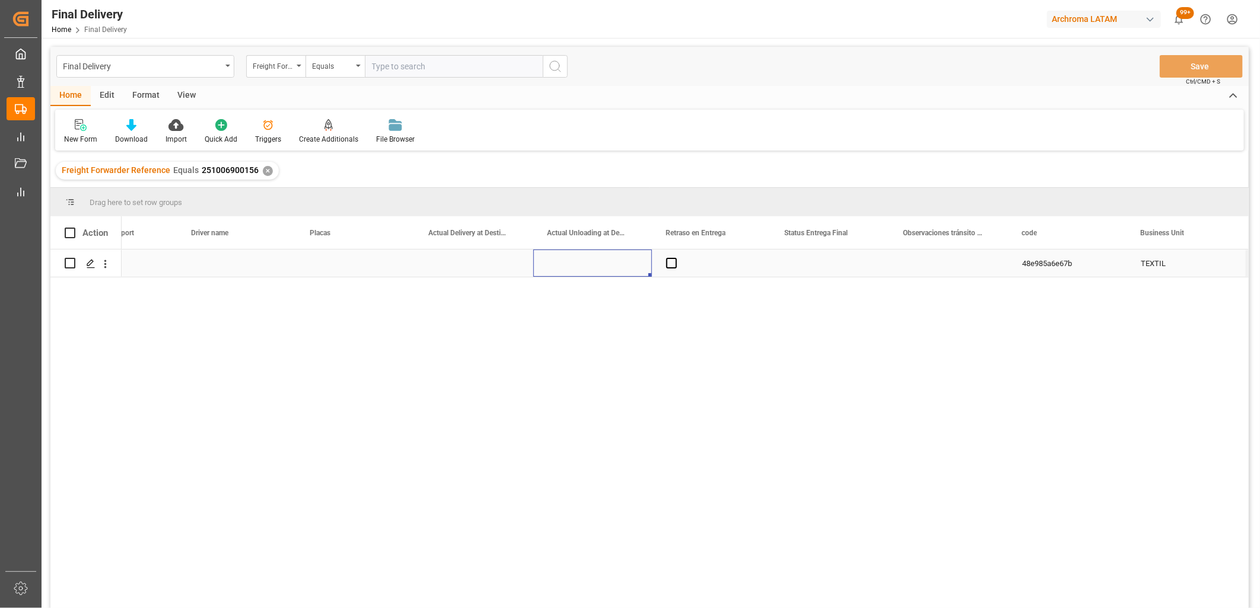
click at [569, 267] on div "Press SPACE to select this row." at bounding box center [592, 263] width 119 height 27
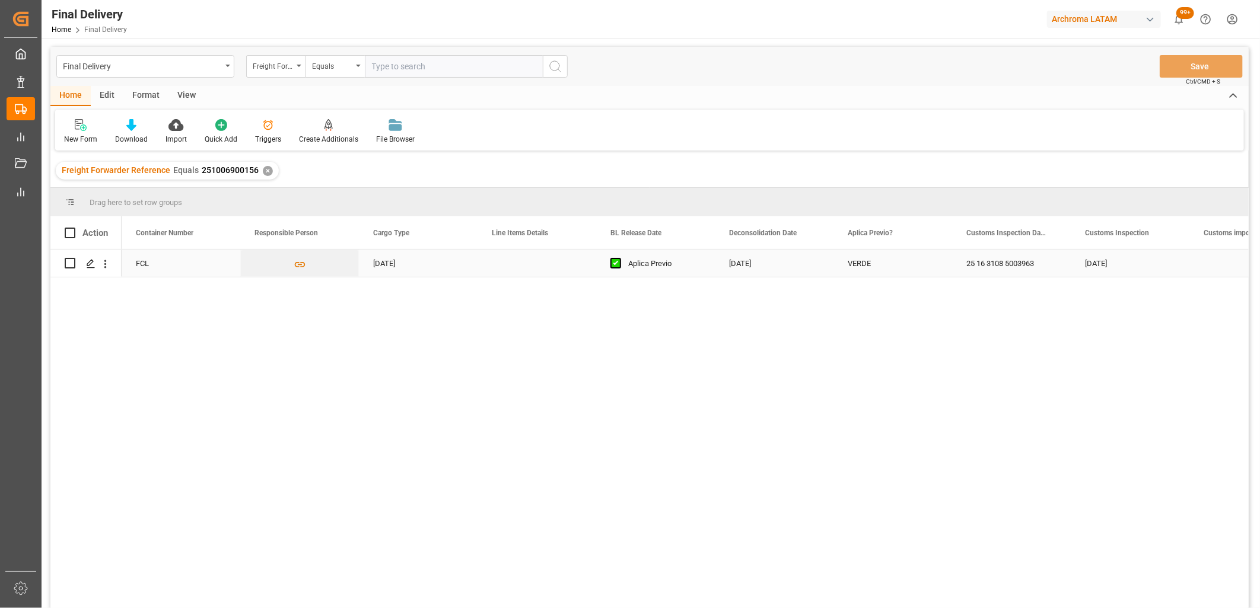
scroll to position [0, 119]
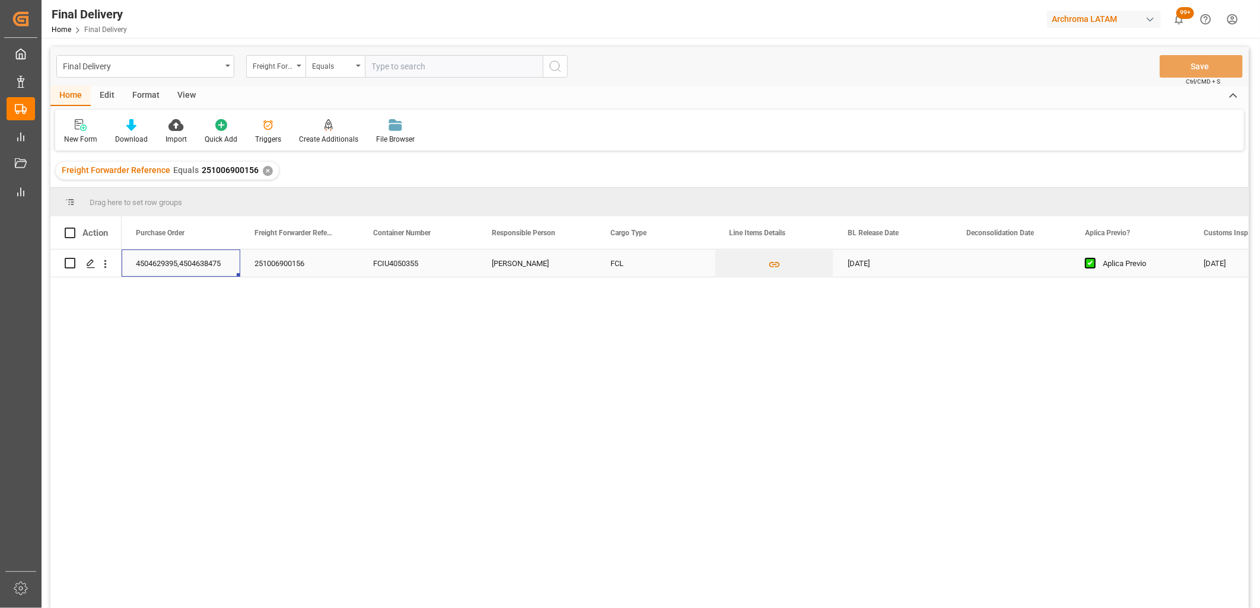
click at [888, 267] on div "18-09-2025" at bounding box center [892, 263] width 119 height 27
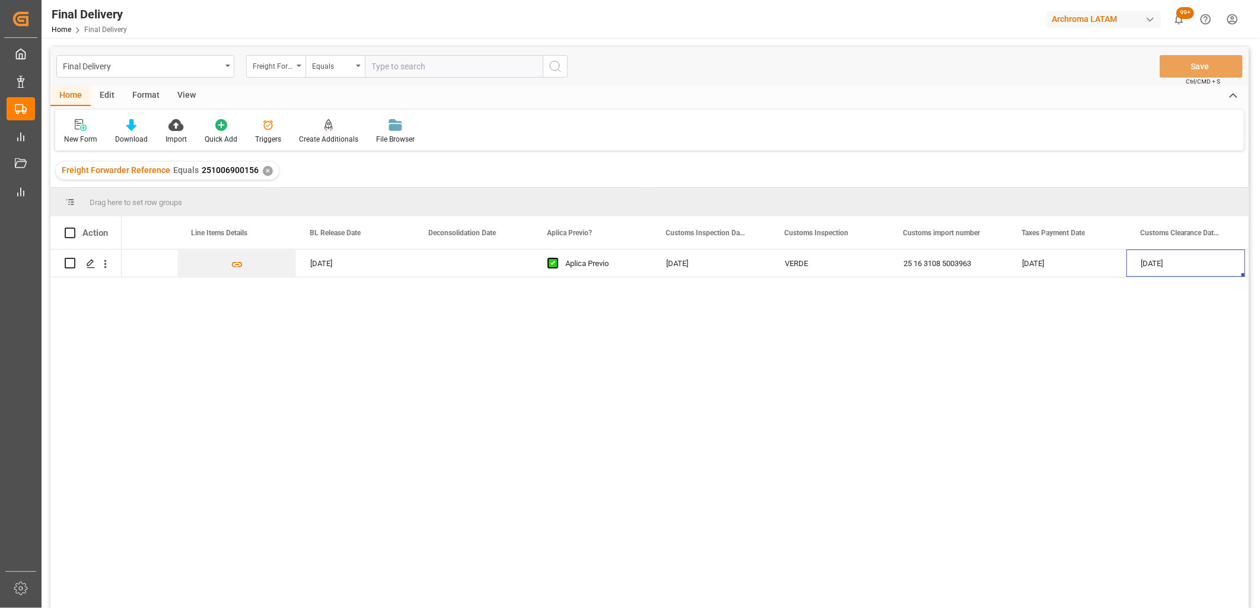
scroll to position [0, 0]
click at [933, 265] on div "Press SPACE to select this row." at bounding box center [948, 263] width 119 height 27
click at [1038, 267] on div "Press SPACE to select this row." at bounding box center [1067, 263] width 119 height 27
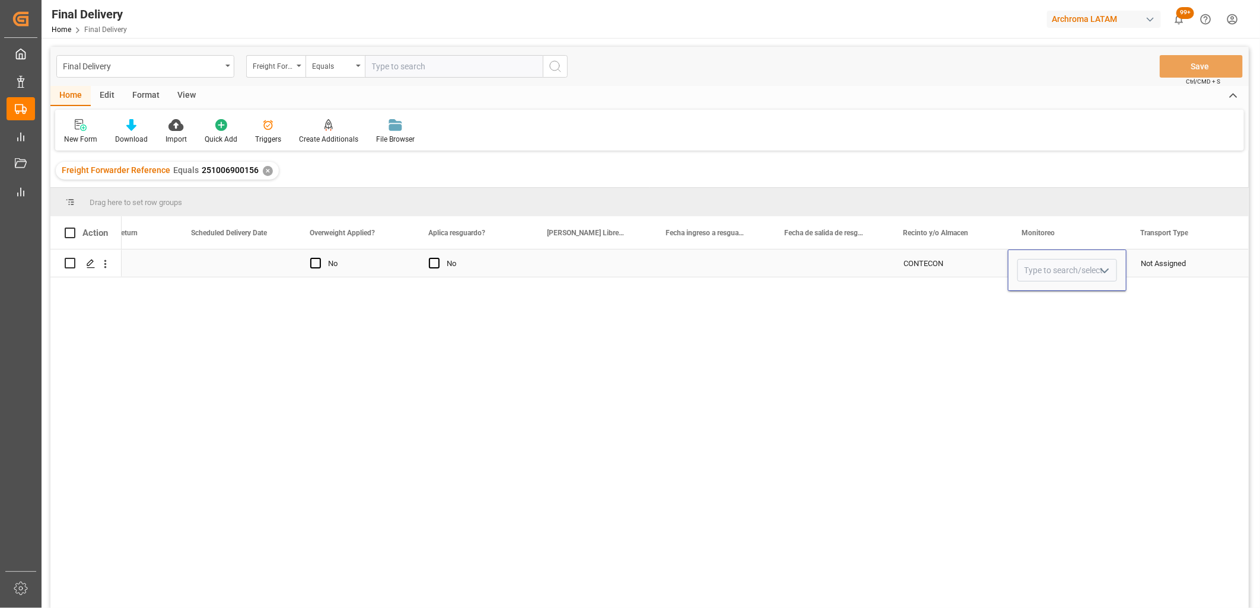
click at [1038, 267] on input "Press SPACE to select this row." at bounding box center [1067, 270] width 100 height 23
click at [1050, 299] on div "Adrian Monroy" at bounding box center [1067, 304] width 98 height 42
type input "Adrian Monroy"
click at [1148, 263] on div "Not Assigned" at bounding box center [1185, 263] width 90 height 27
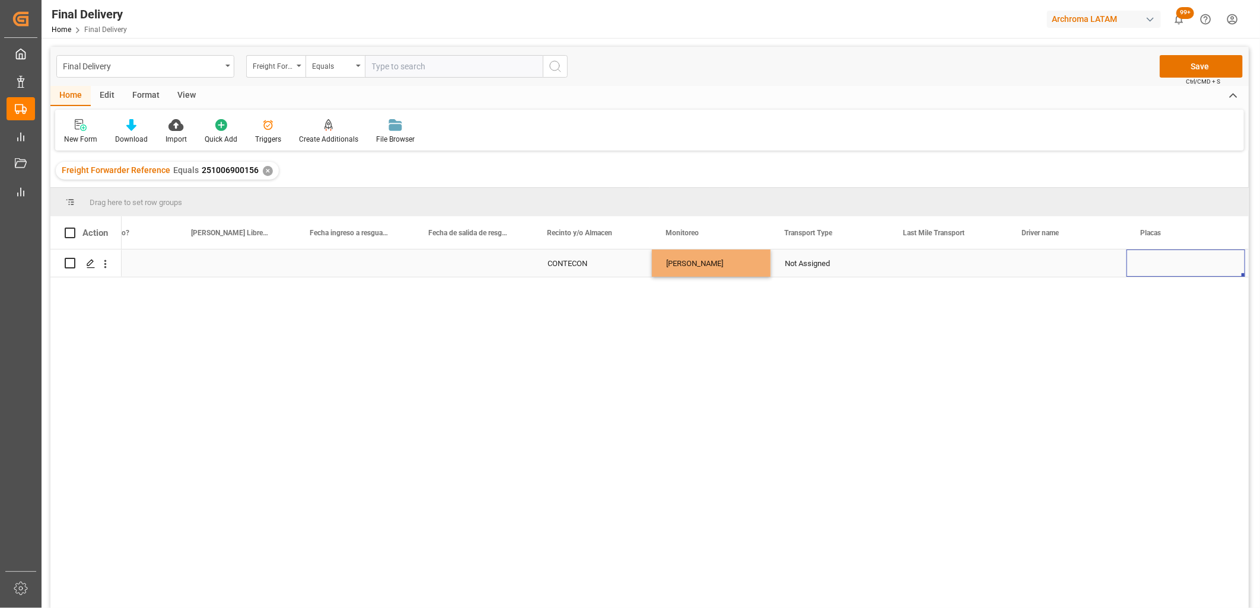
scroll to position [0, 2554]
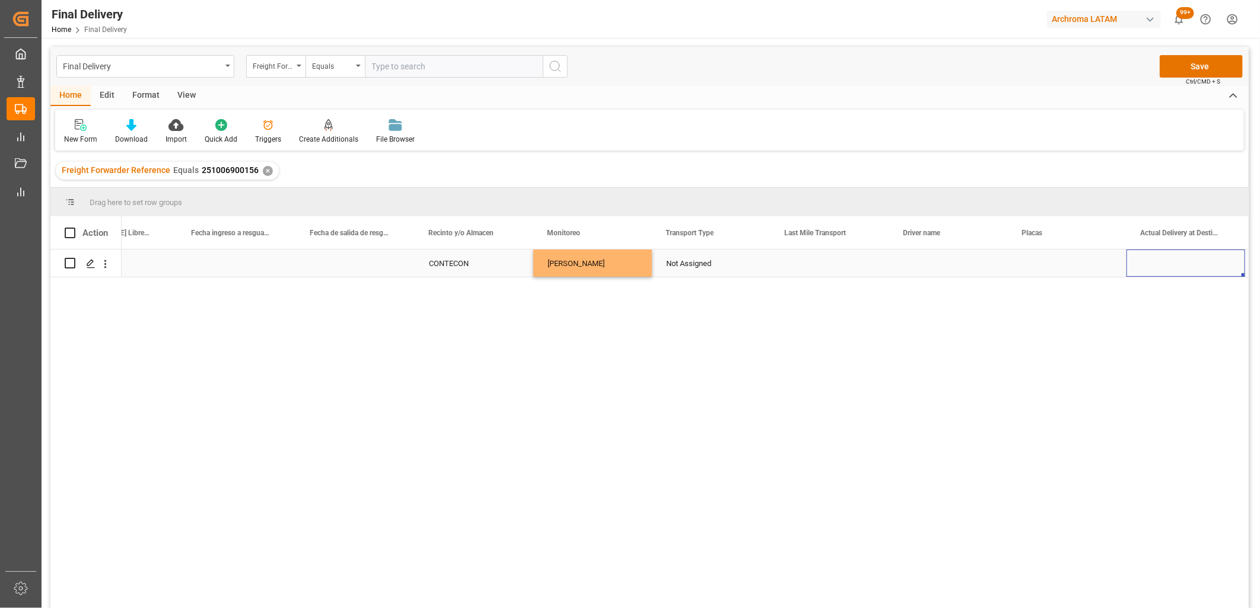
click at [690, 263] on div "Not Assigned" at bounding box center [711, 263] width 90 height 27
click at [734, 269] on icon "Press SPACE to select this row." at bounding box center [737, 269] width 12 height 12
click at [699, 270] on input "Press SPACE to select this row." at bounding box center [711, 270] width 100 height 23
type input "c"
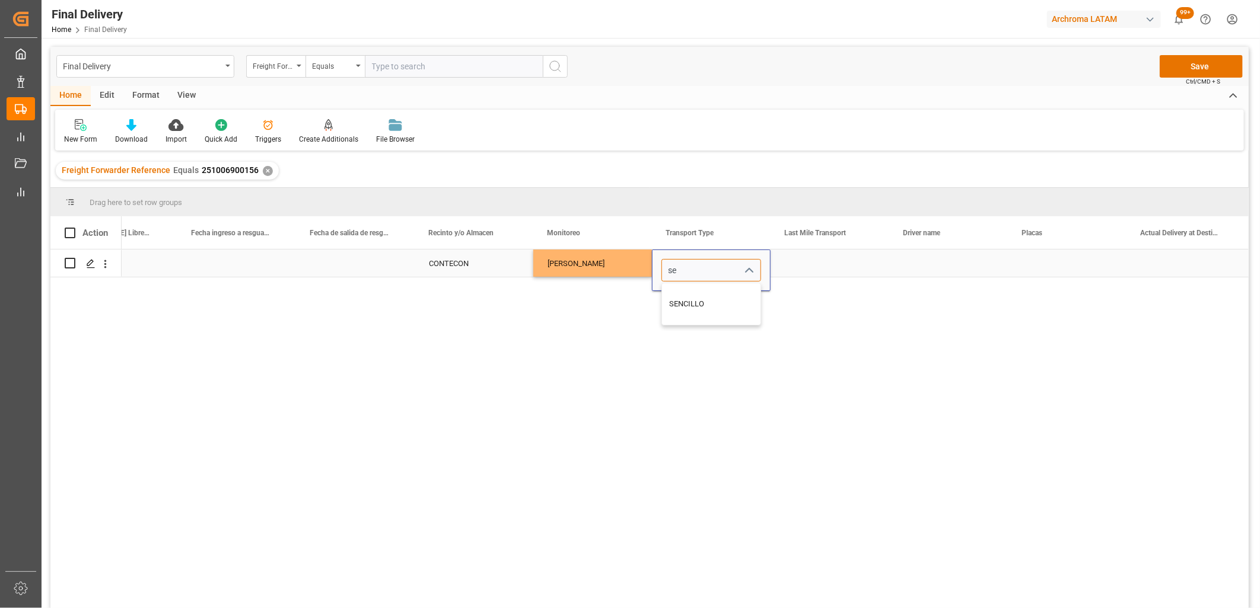
click at [700, 304] on div "SENCILLO" at bounding box center [711, 304] width 98 height 42
type input "SENCILLO"
click at [805, 266] on div "Press SPACE to select this row." at bounding box center [829, 263] width 119 height 27
click at [805, 266] on input "Press SPACE to select this row." at bounding box center [830, 270] width 100 height 23
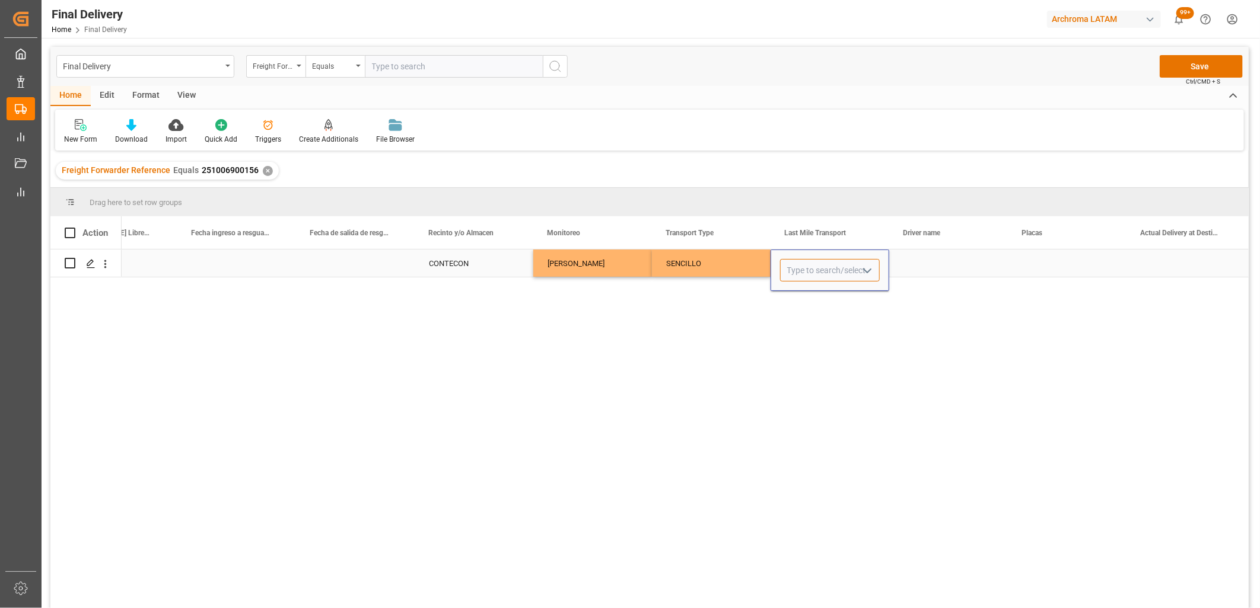
click at [815, 268] on input "Press SPACE to select this row." at bounding box center [830, 270] width 100 height 23
click at [811, 298] on div "TRANSPORTES BELCHEZ SA DE CV" at bounding box center [847, 304] width 134 height 42
type input "TRANSPORTES BELCHEZ SA DE CV"
click at [920, 262] on div "Press SPACE to select this row." at bounding box center [948, 263] width 119 height 27
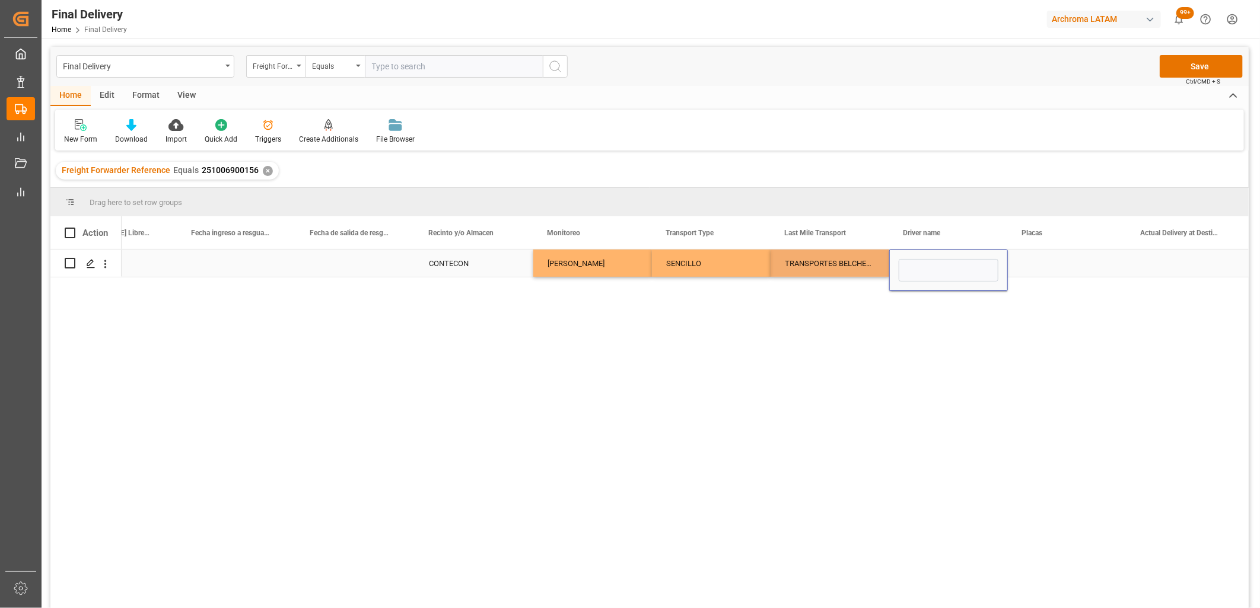
type input "APPLETON VALENZUELA JUAN ENRIQUE"
click at [1028, 261] on div "Press SPACE to select this row." at bounding box center [1067, 263] width 119 height 27
click at [1030, 264] on div "Press SPACE to select this row." at bounding box center [1067, 263] width 119 height 27
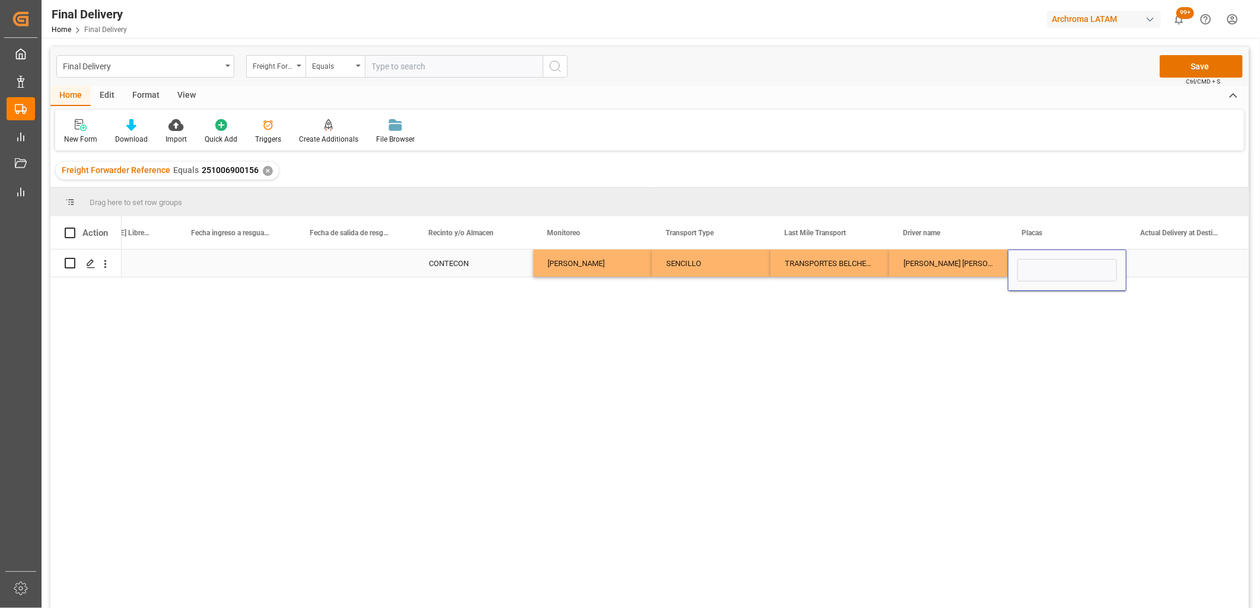
click at [1030, 264] on input "Press SPACE to select this row." at bounding box center [1067, 270] width 100 height 23
type input "28BG8H"
click at [1179, 265] on div "Press SPACE to select this row." at bounding box center [1185, 263] width 119 height 27
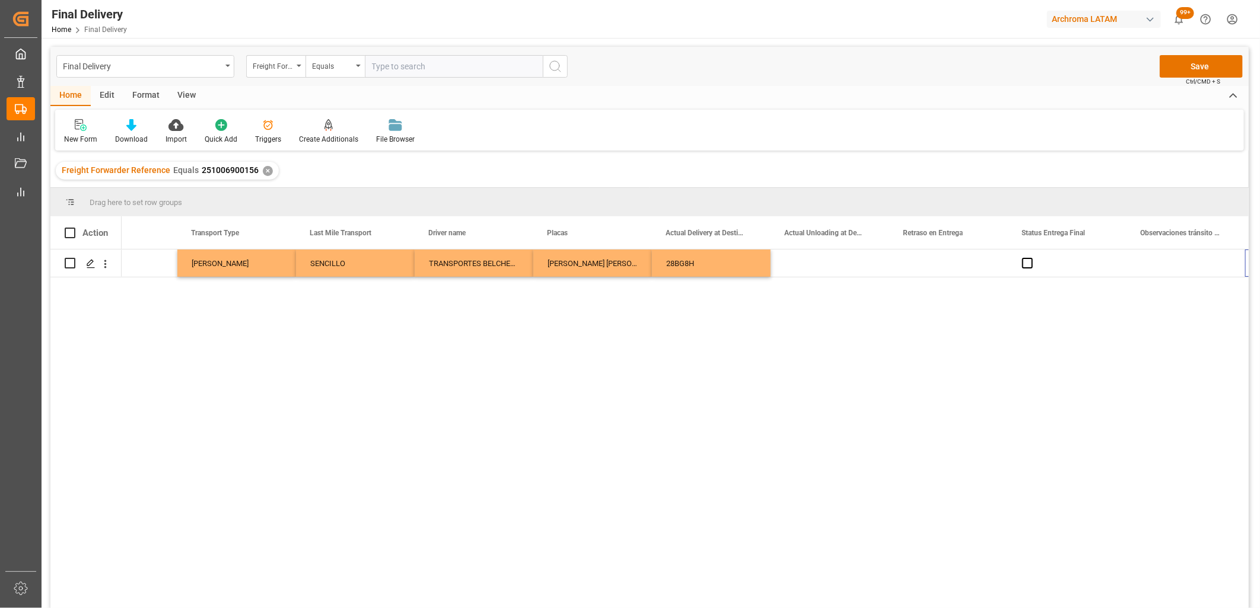
scroll to position [0, 3028]
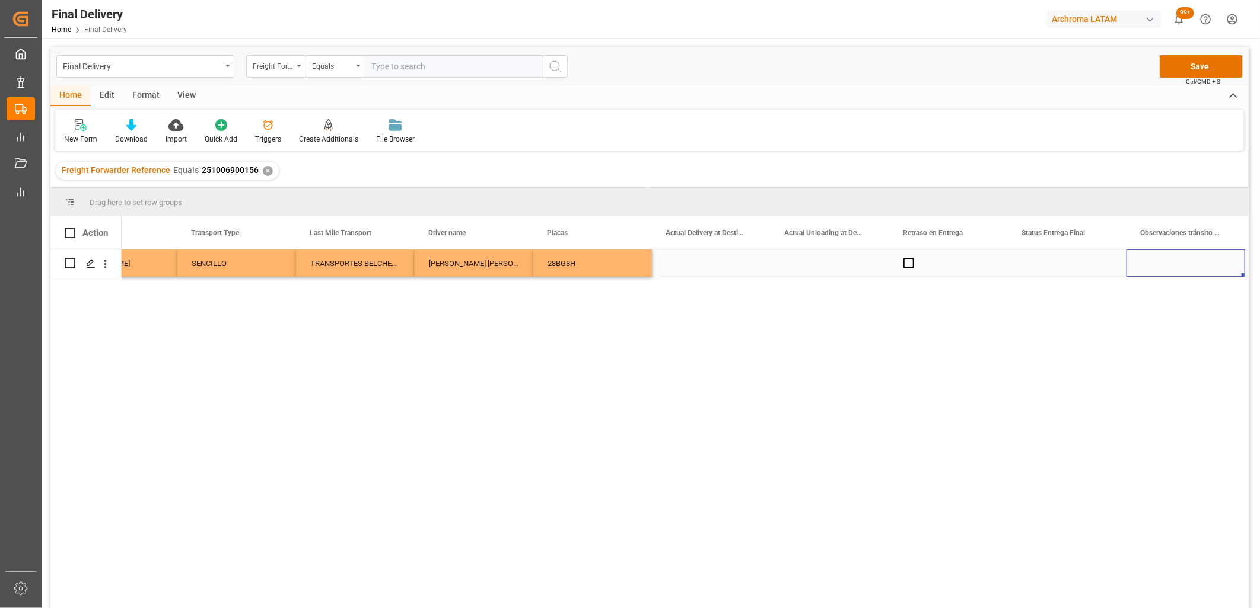
click at [697, 269] on div "Press SPACE to select this row." at bounding box center [711, 263] width 119 height 27
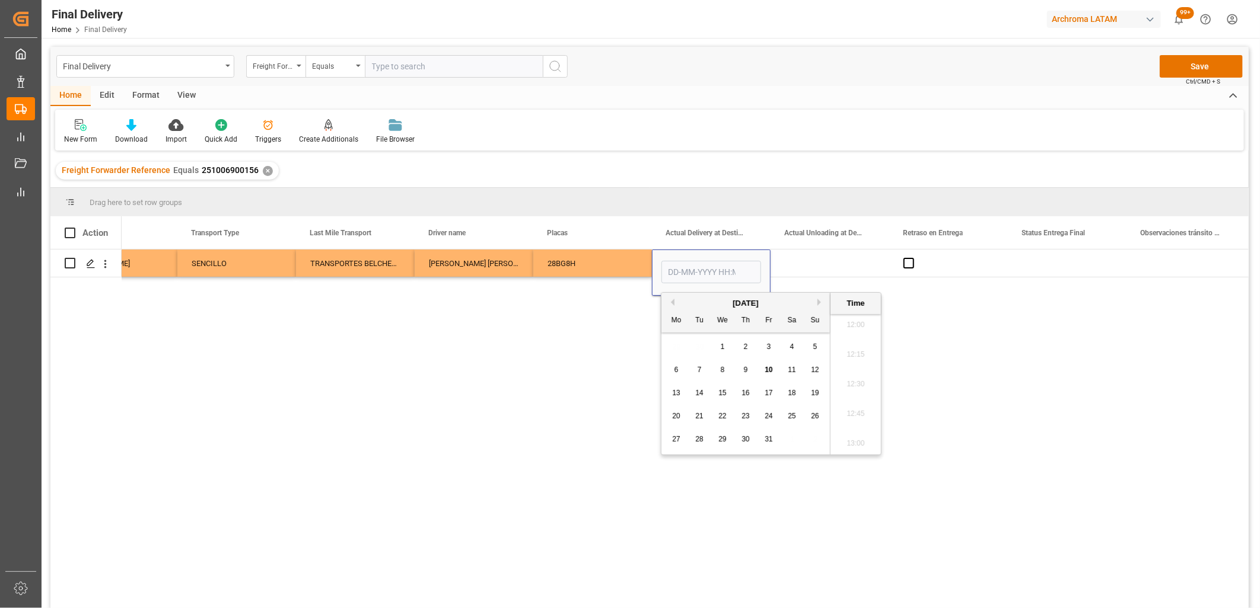
click at [745, 371] on span "9" at bounding box center [746, 370] width 4 height 8
click at [860, 333] on li "12:00" at bounding box center [855, 326] width 50 height 30
click at [693, 272] on input "09-10-2025 12:00" at bounding box center [711, 272] width 100 height 23
click at [846, 407] on li "15:30" at bounding box center [855, 405] width 50 height 30
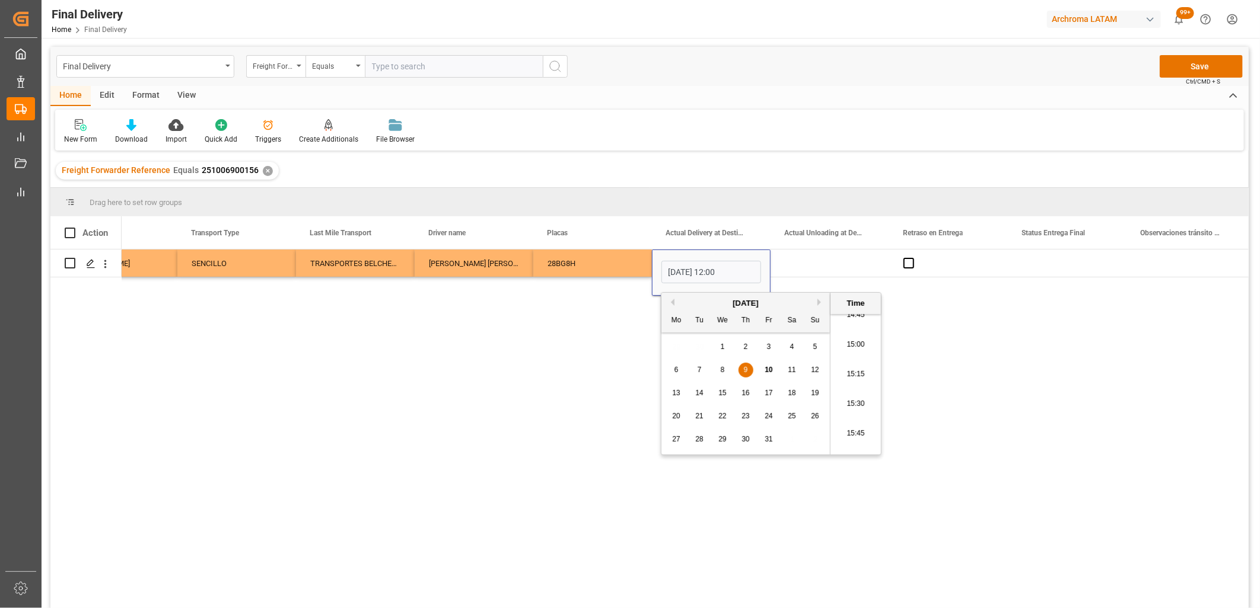
type input "09-10-2025 15:30"
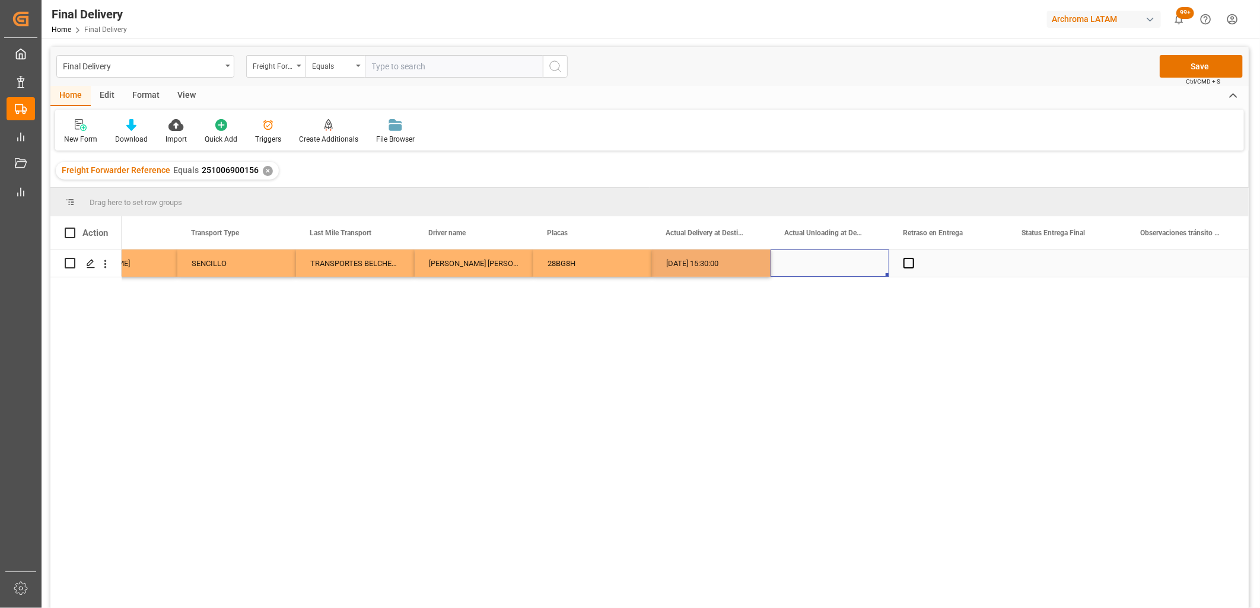
click at [821, 273] on div "Press SPACE to select this row." at bounding box center [829, 263] width 119 height 27
click at [811, 267] on div "Press SPACE to select this row." at bounding box center [829, 263] width 119 height 27
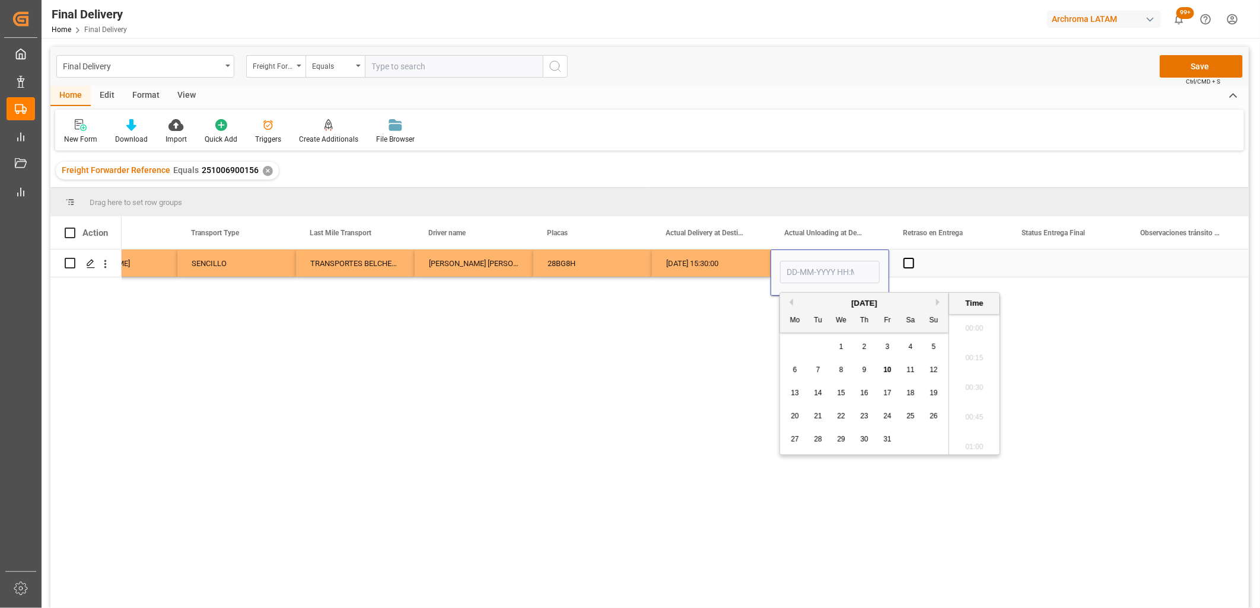
scroll to position [1427, 0]
click at [814, 269] on input "Press SPACE to select this row." at bounding box center [830, 272] width 100 height 23
click at [793, 337] on div "29 30 1 2 3 4 5" at bounding box center [864, 347] width 162 height 23
click at [864, 372] on span "9" at bounding box center [864, 370] width 4 height 8
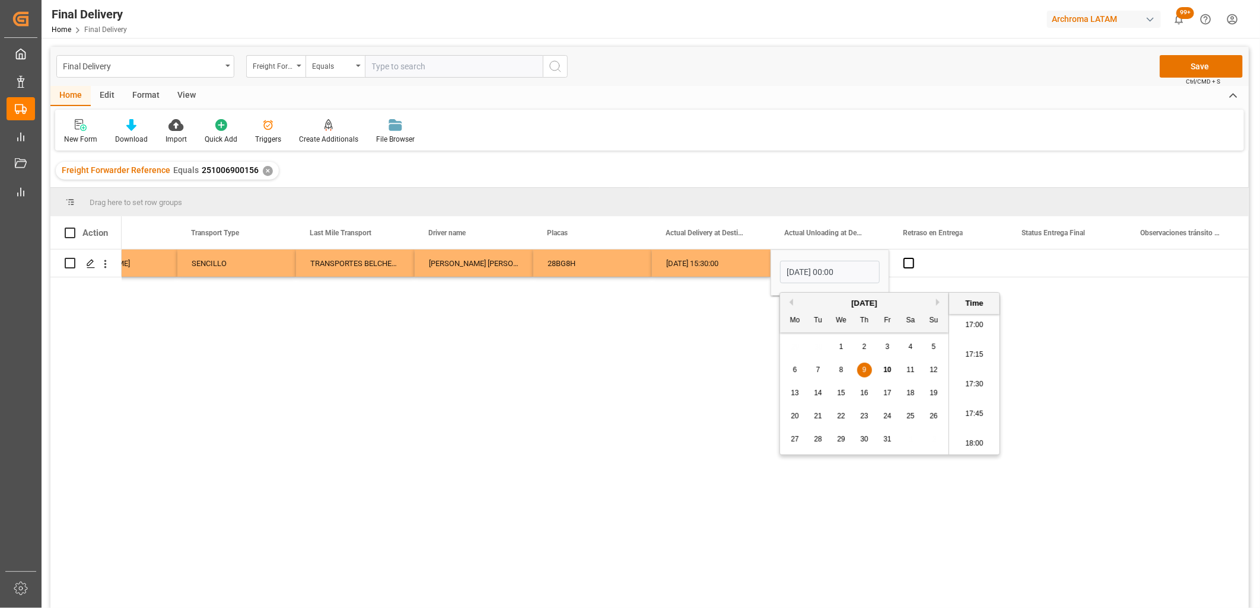
click at [973, 392] on li "17:30" at bounding box center [974, 385] width 50 height 30
type input "09-10-2025 17:30"
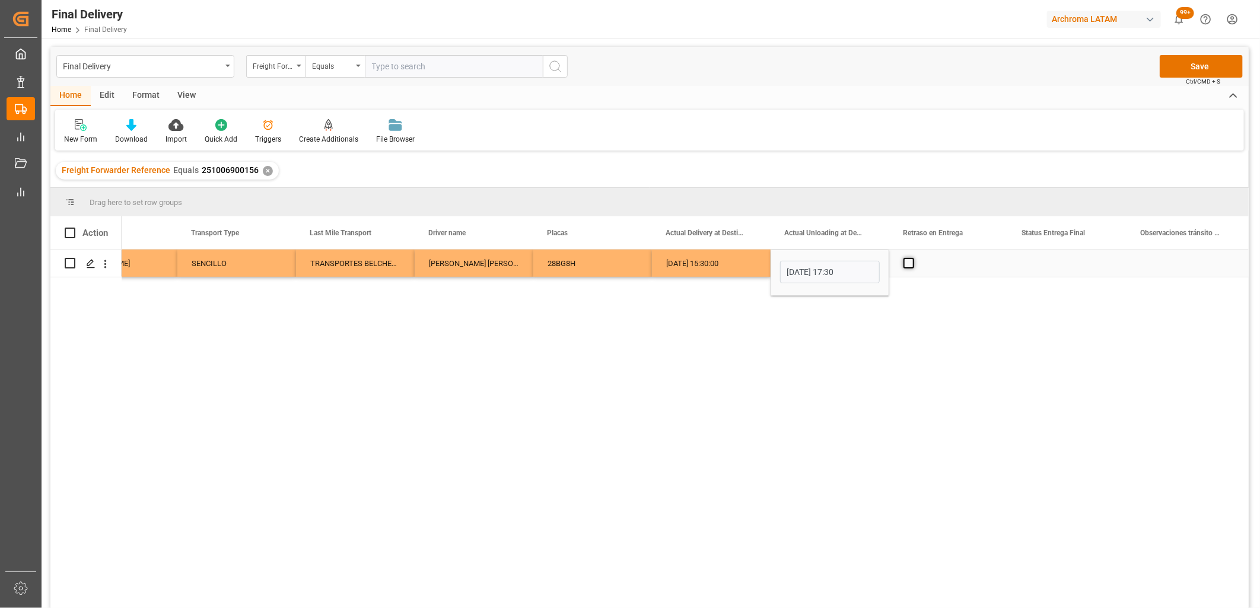
click at [904, 264] on span "Press SPACE to select this row." at bounding box center [908, 263] width 11 height 11
click at [912, 258] on input "Press SPACE to select this row." at bounding box center [912, 258] width 0 height 0
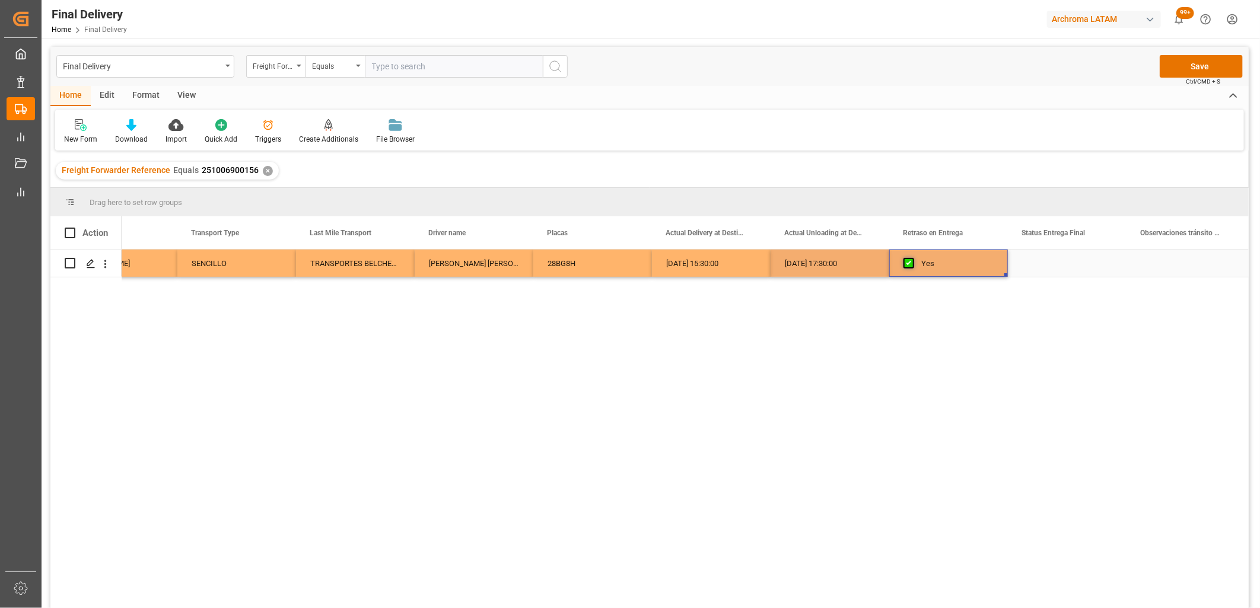
click at [906, 264] on span "Press SPACE to select this row." at bounding box center [908, 263] width 11 height 11
click at [912, 258] on input "Press SPACE to select this row." at bounding box center [912, 258] width 0 height 0
click at [1062, 263] on div "Press SPACE to select this row." at bounding box center [1067, 263] width 119 height 27
click at [1059, 263] on div "Press SPACE to select this row." at bounding box center [1067, 263] width 119 height 27
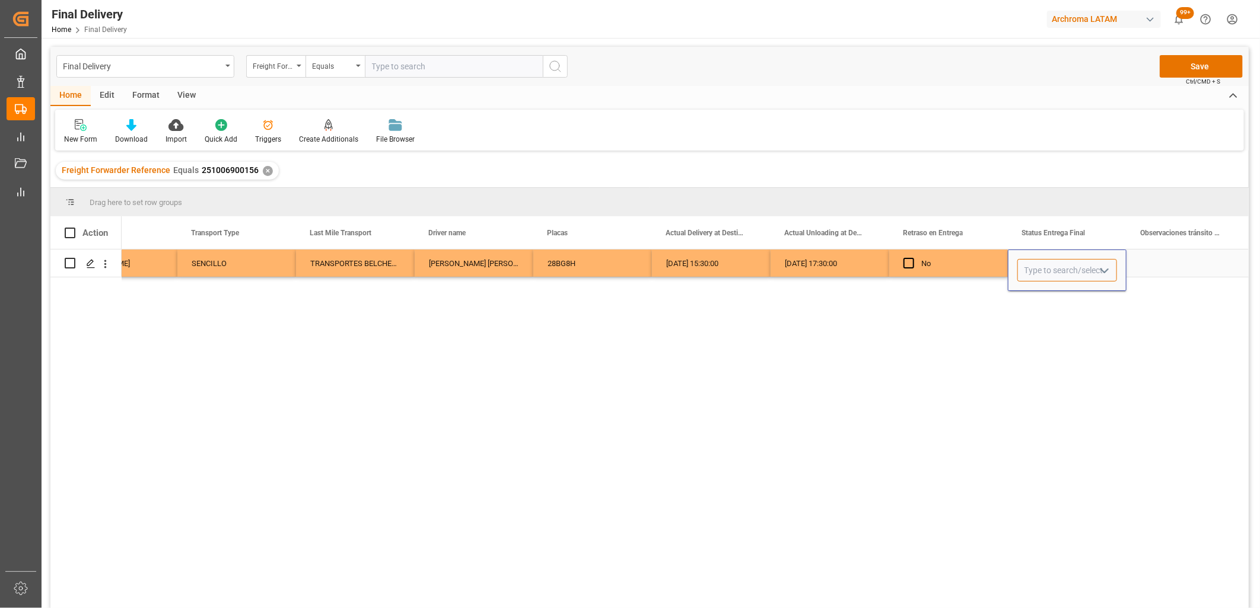
click at [1036, 267] on input "Press SPACE to select this row." at bounding box center [1067, 270] width 100 height 23
click at [1058, 306] on div "PLANTA" at bounding box center [1067, 304] width 98 height 42
type input "PLANTA"
click at [1172, 269] on div "Press SPACE to select this row." at bounding box center [1185, 263] width 119 height 27
click at [1184, 69] on button "Save" at bounding box center [1200, 66] width 83 height 23
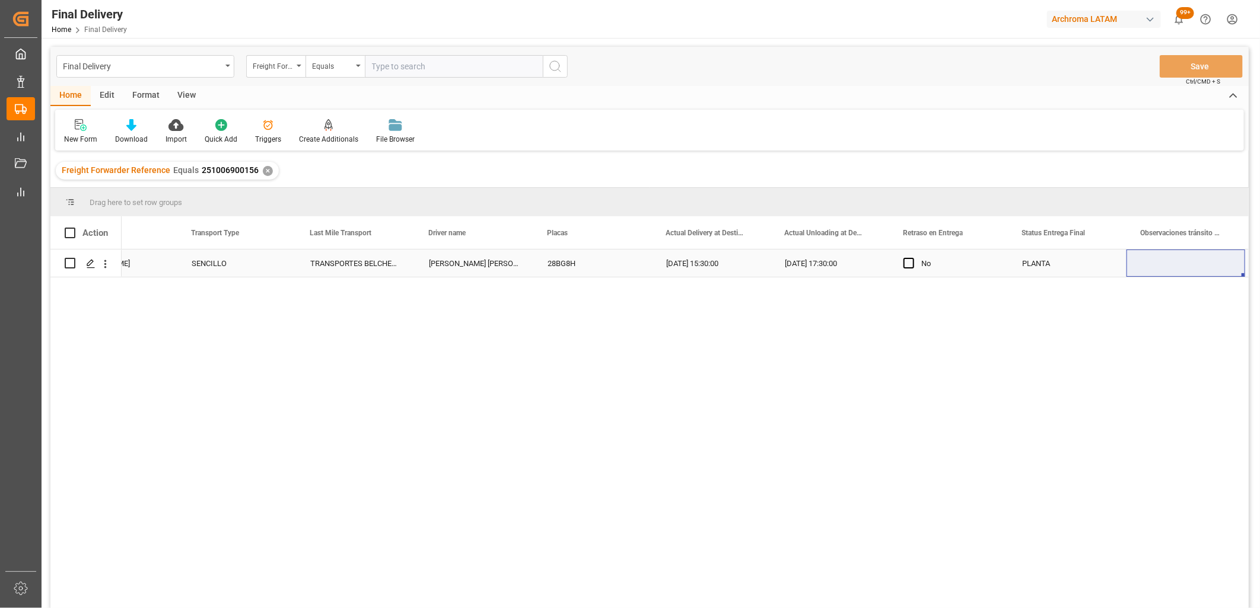
click at [1039, 269] on div "PLANTA" at bounding box center [1067, 263] width 90 height 27
click at [798, 269] on div "09-10-2025 17:30:00" at bounding box center [829, 263] width 119 height 27
click at [730, 270] on div "09-10-2025 15:30:00" at bounding box center [711, 263] width 119 height 27
click at [810, 265] on div "09-10-2025 17:30:00" at bounding box center [829, 263] width 119 height 27
click at [1171, 262] on div "Press SPACE to select this row." at bounding box center [1185, 263] width 119 height 27
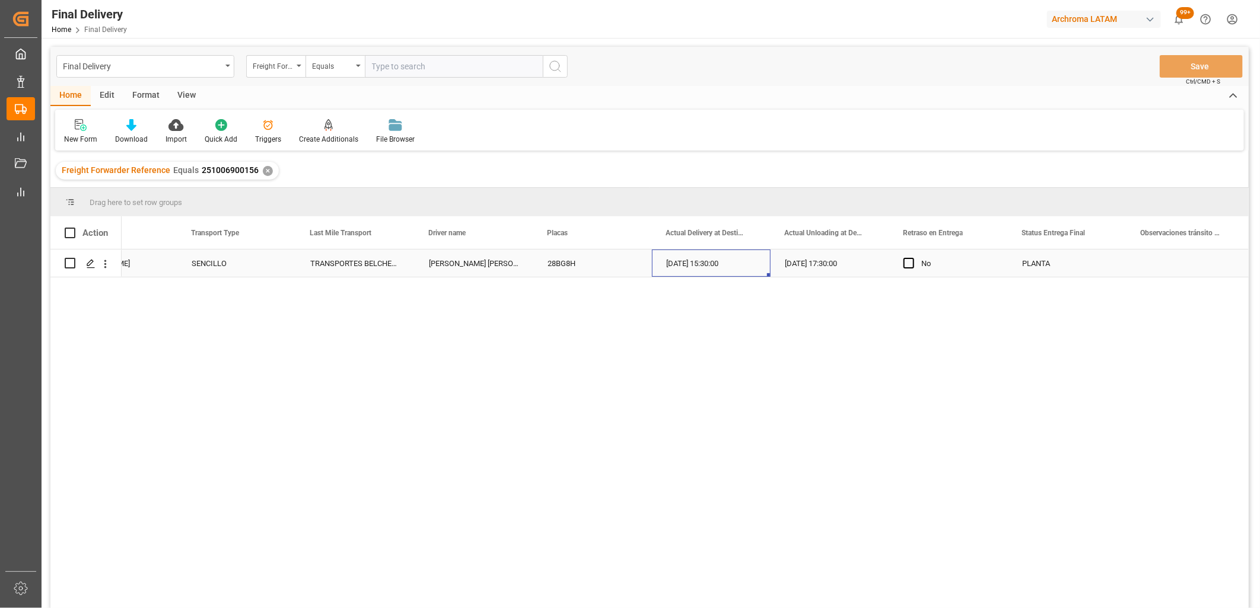
click at [698, 260] on div "09-10-2025 15:30:00" at bounding box center [711, 263] width 119 height 27
click at [461, 266] on div "APPLETON VALENZUELA JUAN ENRIQUE" at bounding box center [474, 263] width 119 height 27
click at [366, 261] on div "TRANSPORTES BELCHEZ SA DE CV" at bounding box center [355, 263] width 119 height 27
click at [573, 264] on div "28BG8H" at bounding box center [592, 263] width 119 height 27
click at [263, 169] on div "✕" at bounding box center [268, 171] width 10 height 10
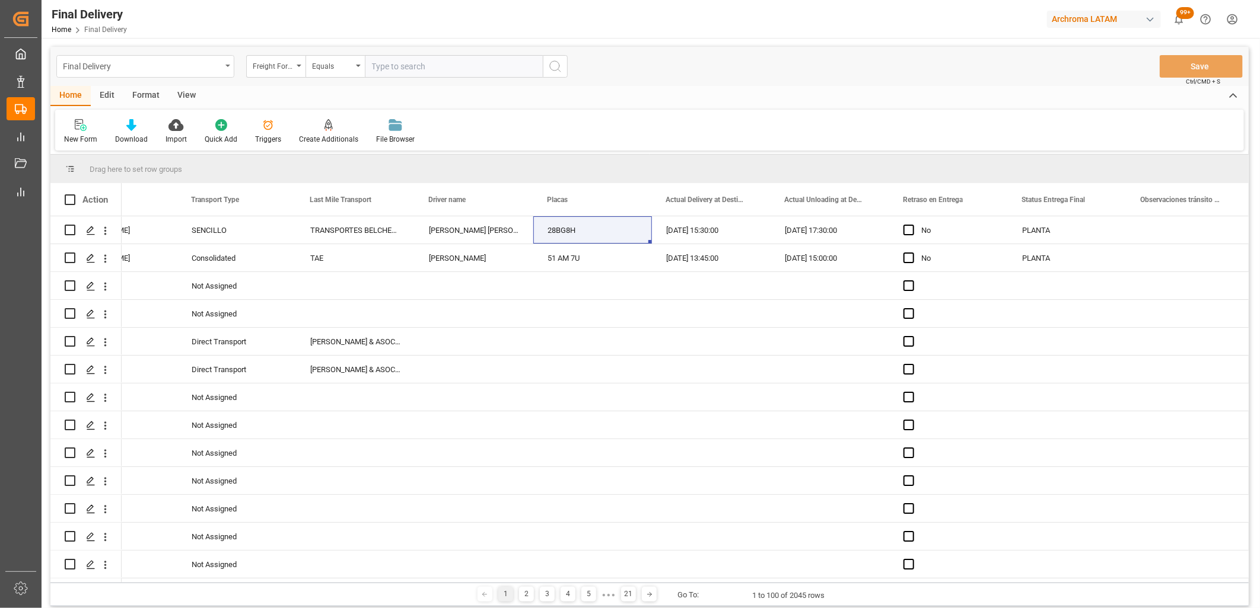
click at [226, 68] on div "Final Delivery" at bounding box center [145, 66] width 178 height 23
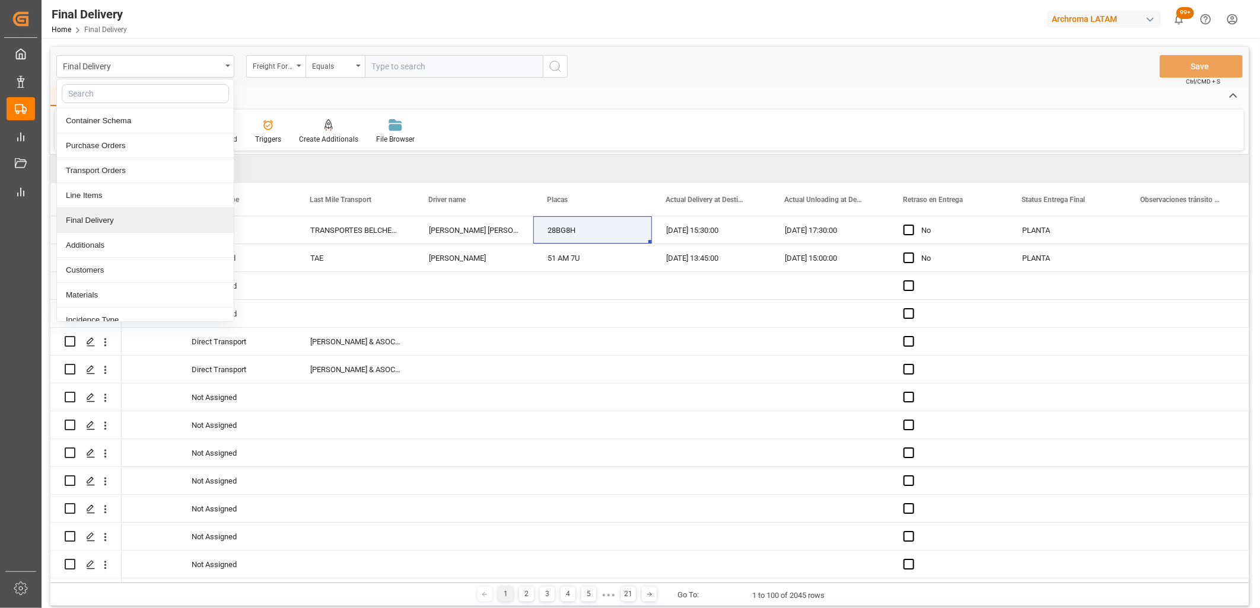
click at [129, 222] on div "Final Delivery" at bounding box center [145, 220] width 177 height 25
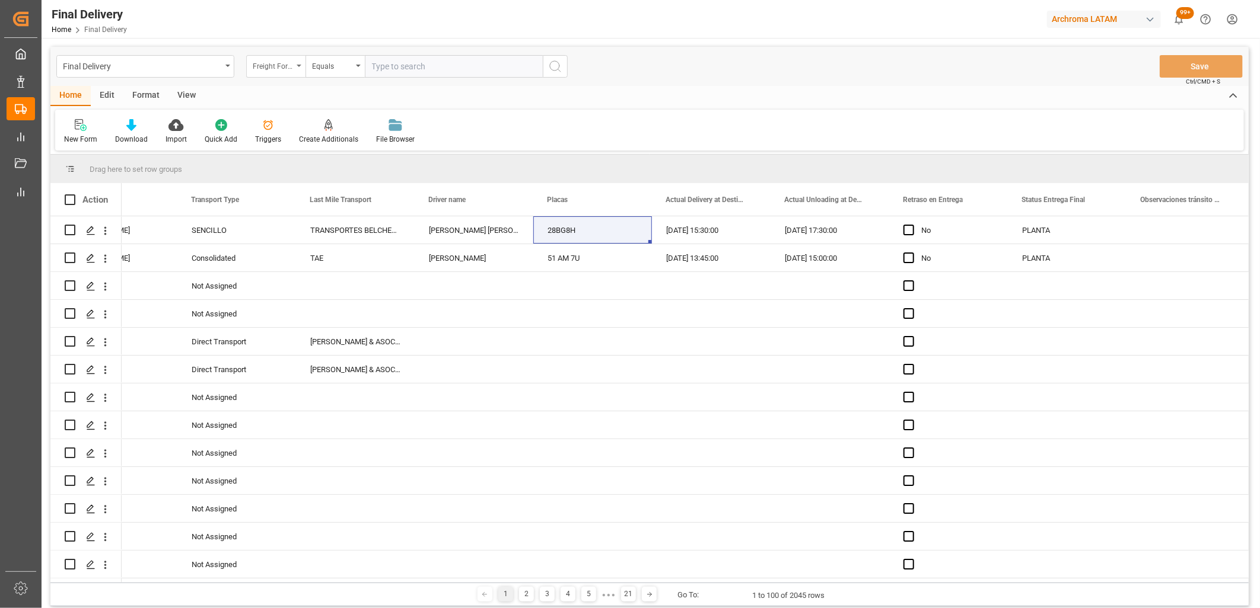
click at [283, 66] on div "Freight Forwarder Reference" at bounding box center [273, 65] width 40 height 14
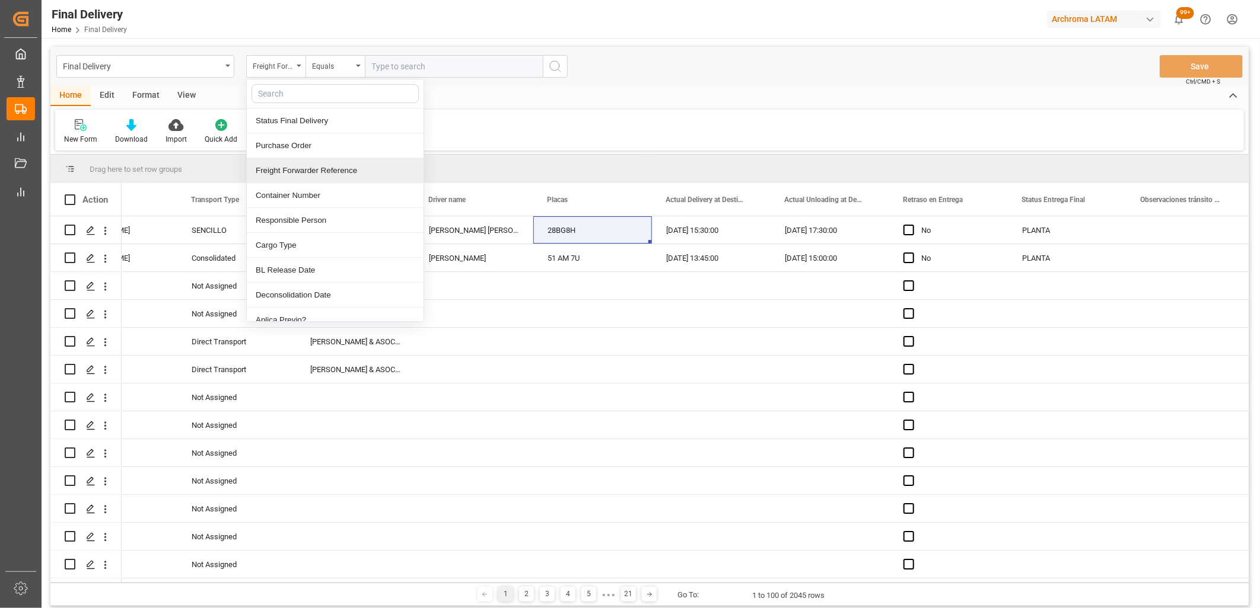
click at [324, 168] on div "Freight Forwarder Reference" at bounding box center [335, 170] width 177 height 25
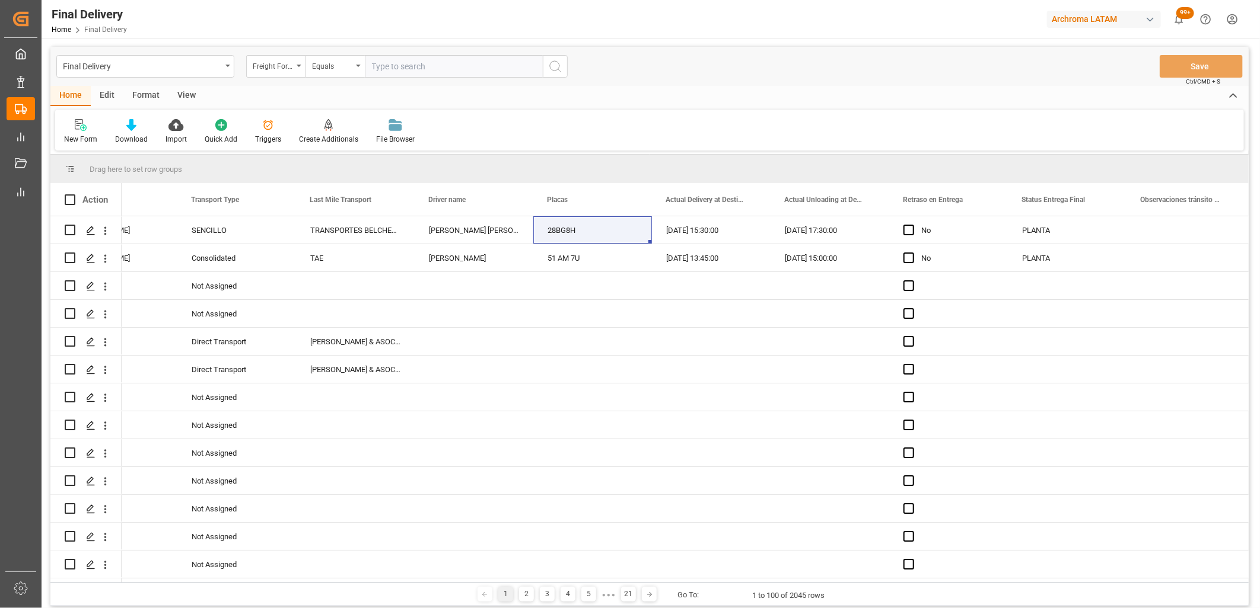
click at [411, 77] on input "text" at bounding box center [454, 66] width 178 height 23
paste input "251015080081"
type input "251015080081"
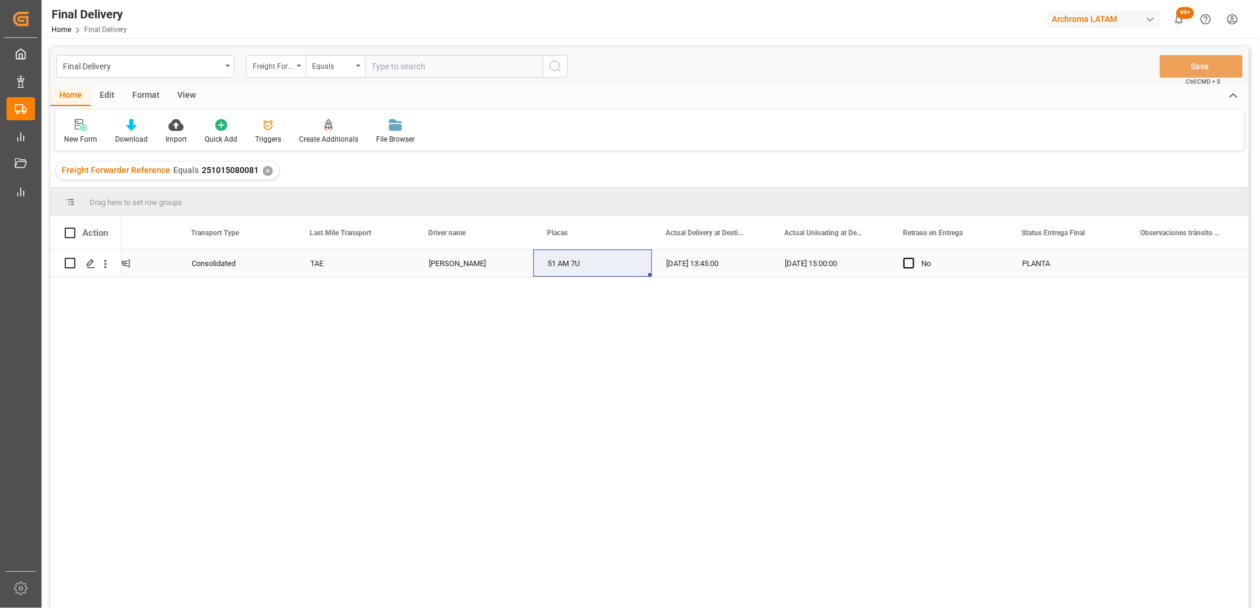
click at [1036, 263] on div "PLANTA" at bounding box center [1067, 263] width 90 height 27
click at [310, 272] on div "TAE" at bounding box center [355, 263] width 119 height 27
click at [217, 271] on div "Consolidated" at bounding box center [237, 263] width 90 height 27
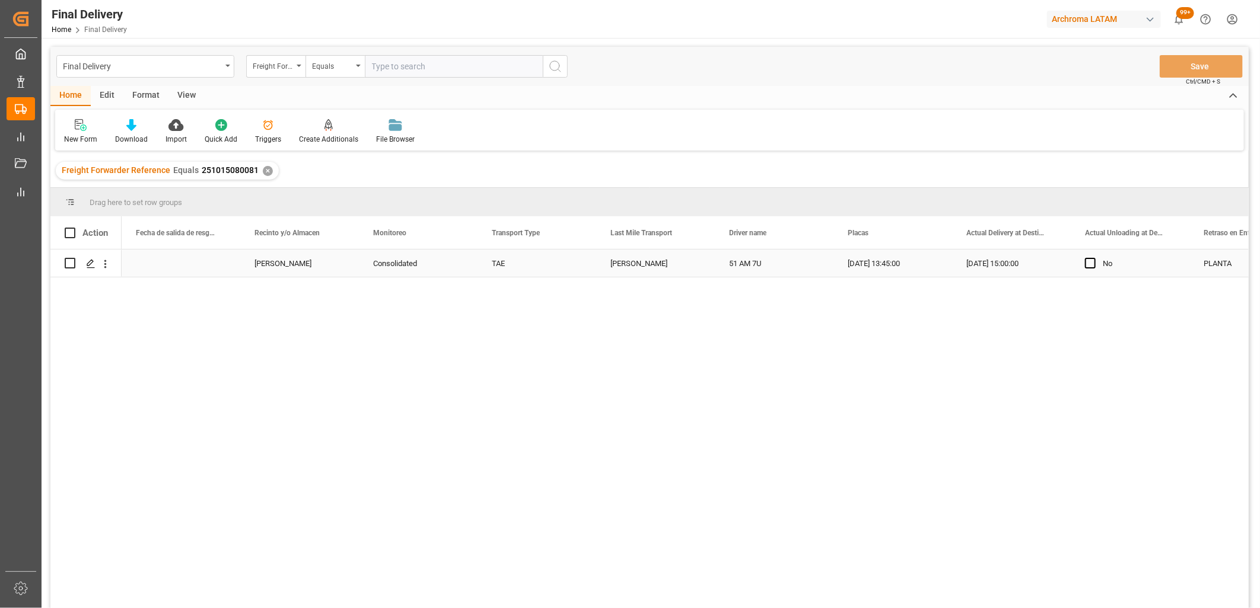
scroll to position [0, 2728]
click at [291, 268] on div "Press SPACE to select this row." at bounding box center [299, 263] width 119 height 27
click at [291, 268] on input "Press SPACE to select this row." at bounding box center [300, 270] width 100 height 23
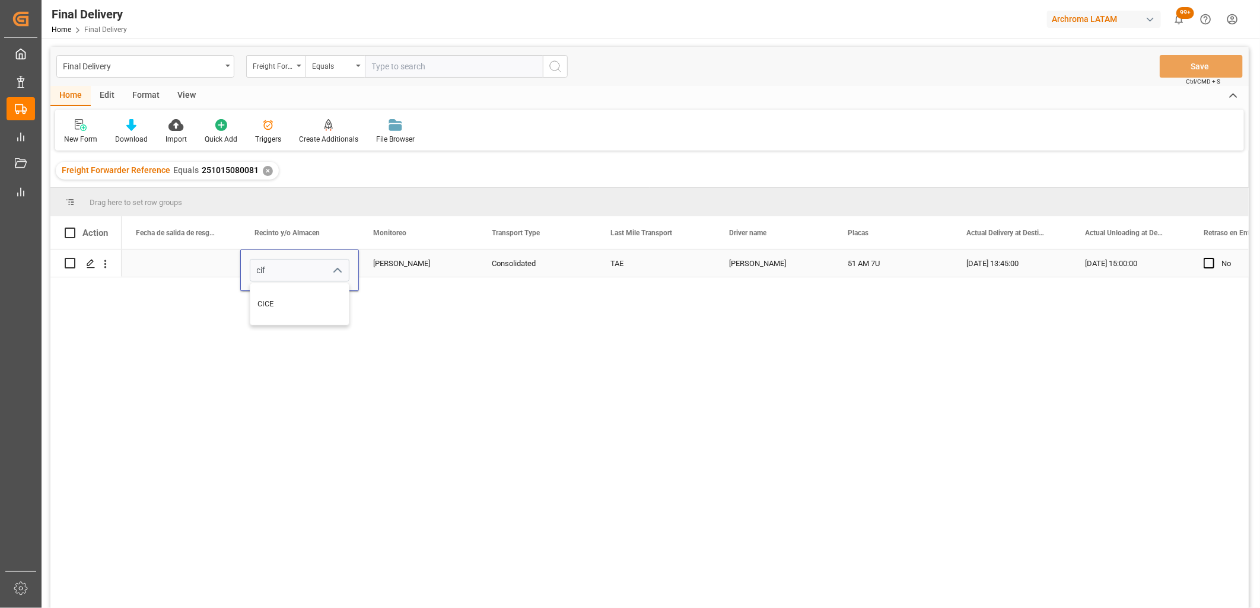
type input "ci"
drag, startPoint x: 270, startPoint y: 270, endPoint x: 248, endPoint y: 270, distance: 22.5
click at [248, 270] on div "ci CICE" at bounding box center [299, 270] width 117 height 23
click at [416, 271] on div "Adrian Monroy" at bounding box center [418, 263] width 90 height 27
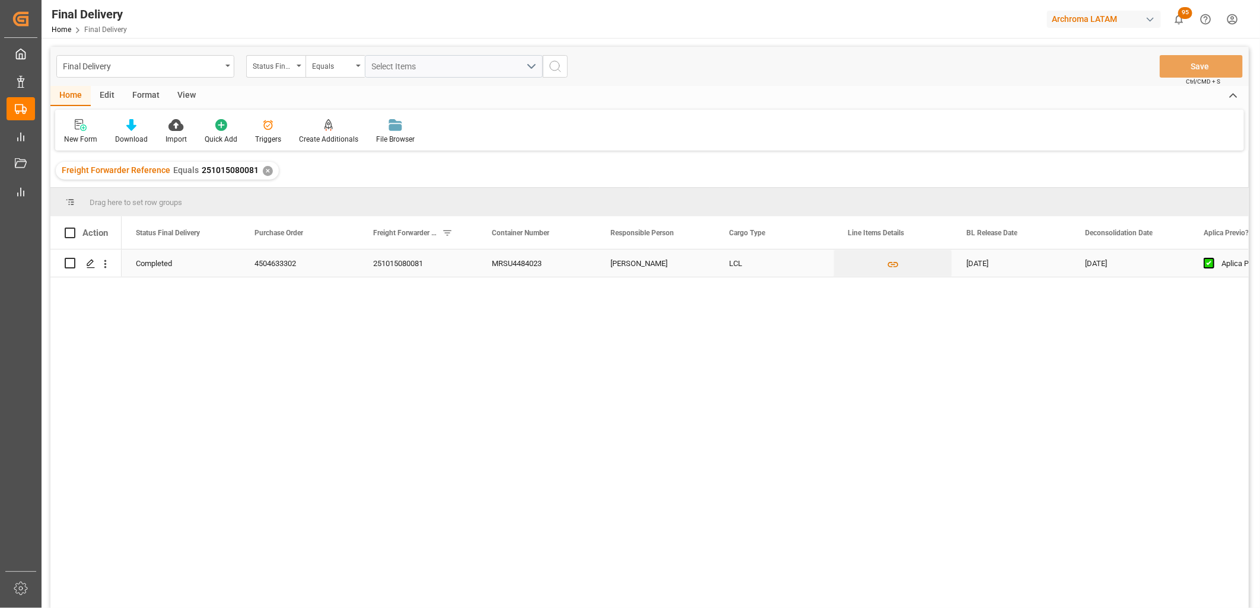
click at [1114, 264] on div "[DATE]" at bounding box center [1129, 263] width 119 height 27
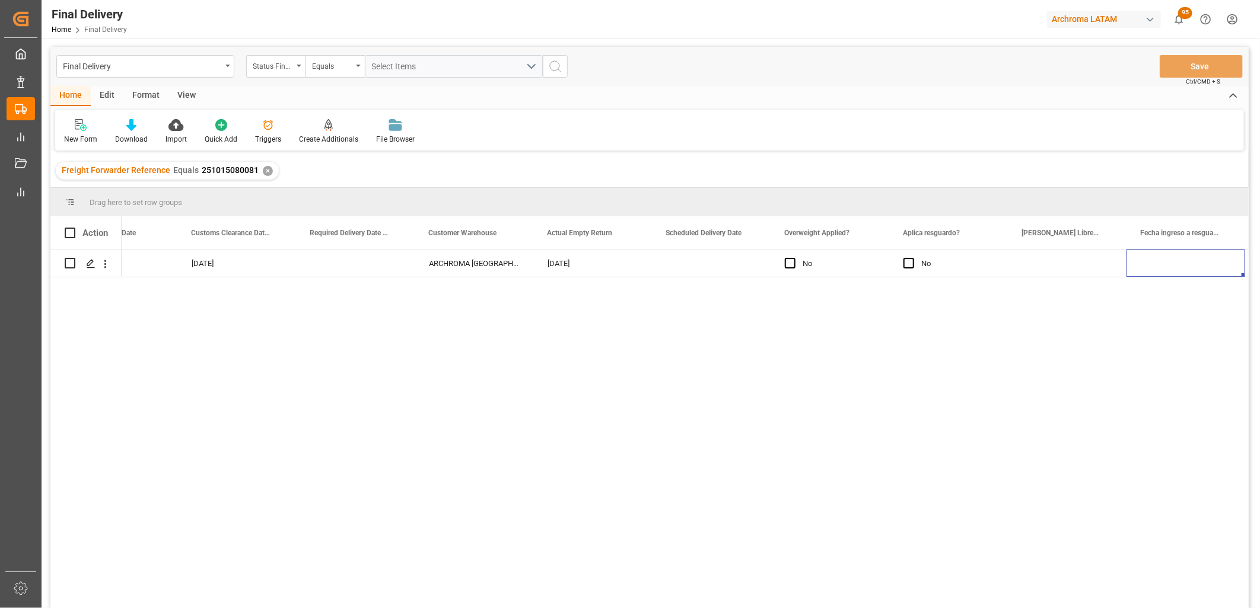
scroll to position [0, 1723]
click at [948, 266] on div "Press SPACE to select this row." at bounding box center [948, 263] width 119 height 27
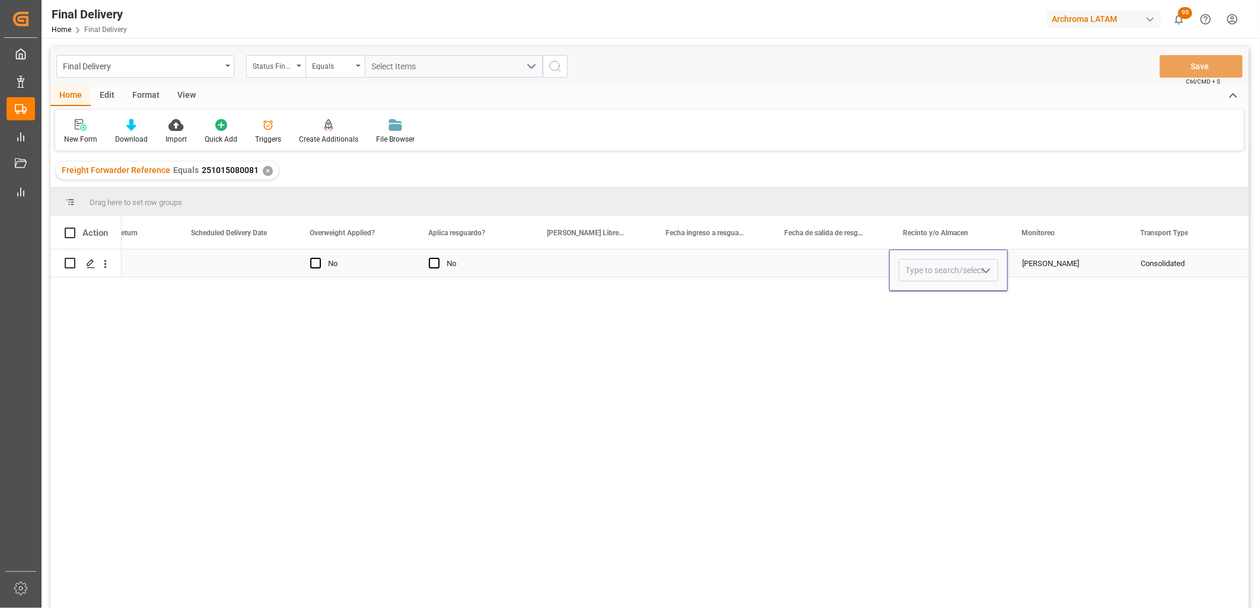
click at [948, 266] on input "Press SPACE to select this row." at bounding box center [948, 270] width 100 height 23
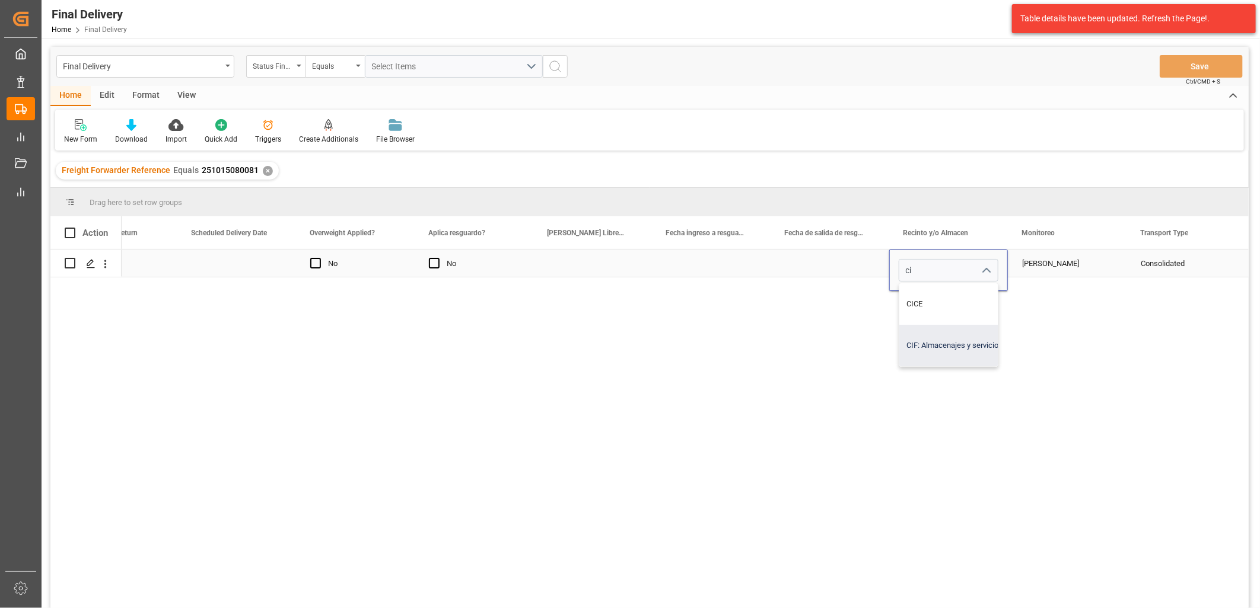
click at [933, 332] on div "CIF: Almacenajes y servicios" at bounding box center [954, 346] width 110 height 42
type input "CIF: Almacenajes y servicios"
click at [1020, 264] on div "Adrian Monroy" at bounding box center [1067, 263] width 119 height 27
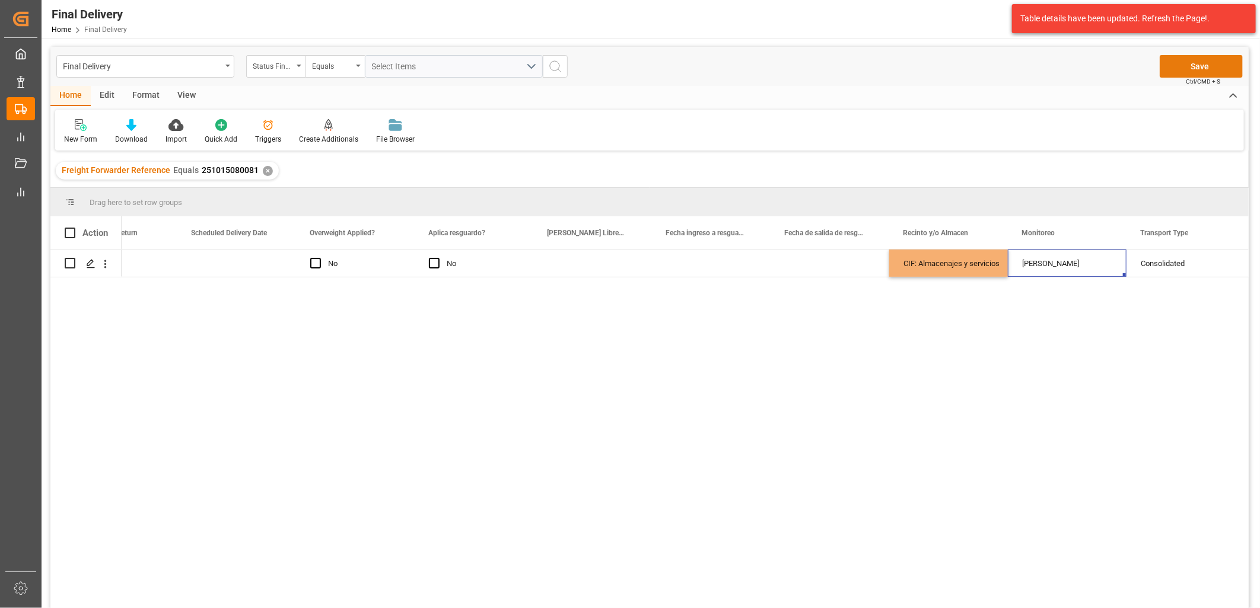
click at [1189, 69] on button "Save" at bounding box center [1200, 66] width 83 height 23
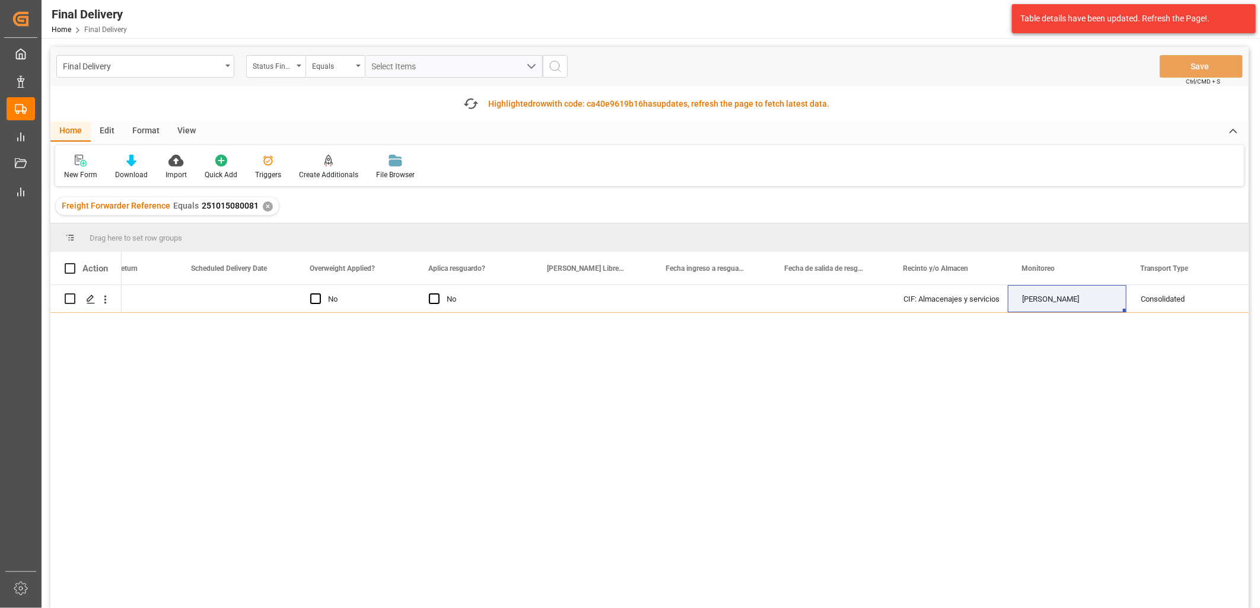
click at [263, 204] on div "✕" at bounding box center [268, 207] width 10 height 10
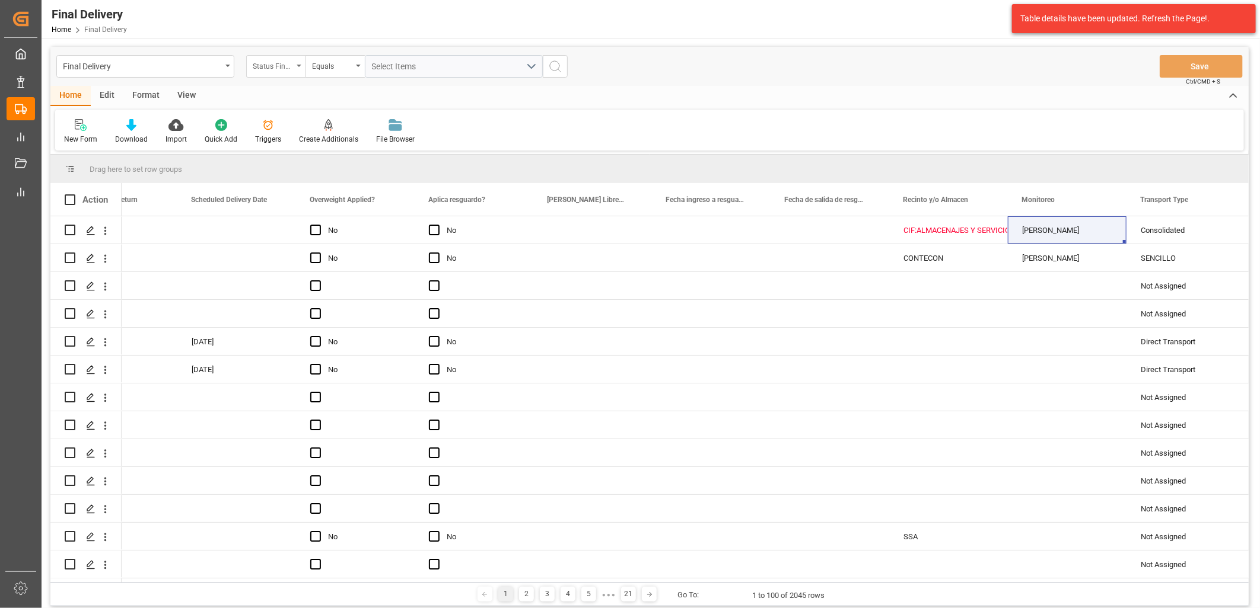
click at [286, 69] on div "Status Final Delivery" at bounding box center [273, 65] width 40 height 14
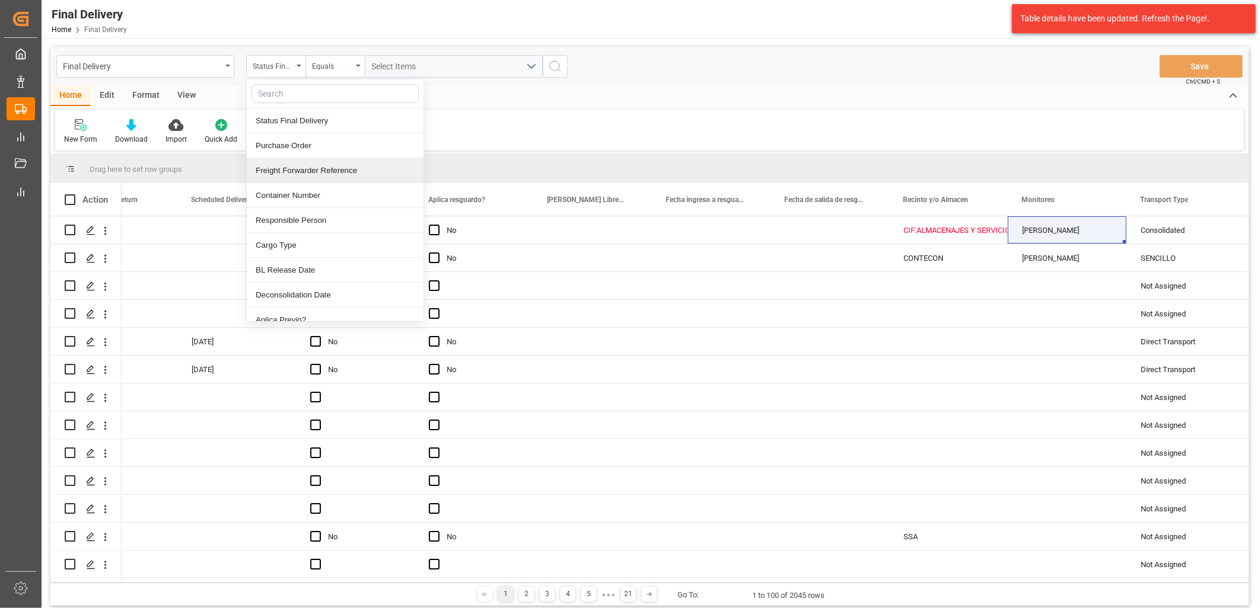
click at [315, 168] on div "Freight Forwarder Reference" at bounding box center [335, 170] width 177 height 25
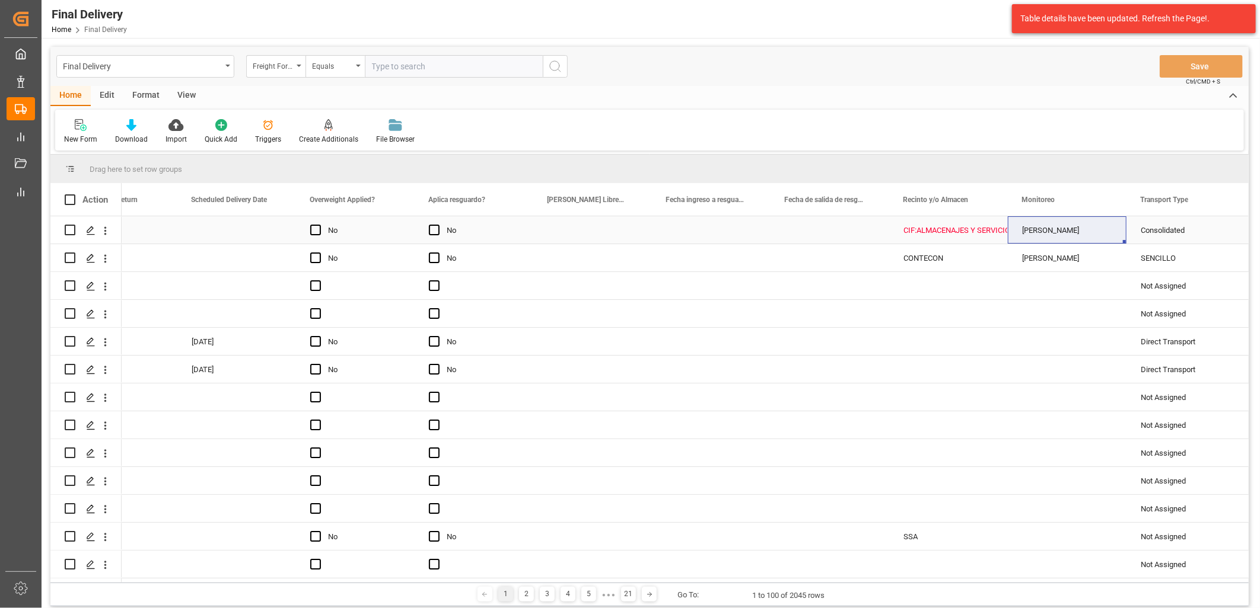
click at [929, 230] on div "CIF:ALMACENAJES Y SERVICIOS" at bounding box center [948, 230] width 90 height 27
click at [931, 232] on input "CIF:ALMACENAJES Y SERVICIOS" at bounding box center [948, 237] width 100 height 23
click at [973, 238] on icon "Press SPACE to select this row." at bounding box center [974, 236] width 12 height 12
click at [967, 235] on input "Press SPACE to select this row." at bounding box center [948, 237] width 100 height 23
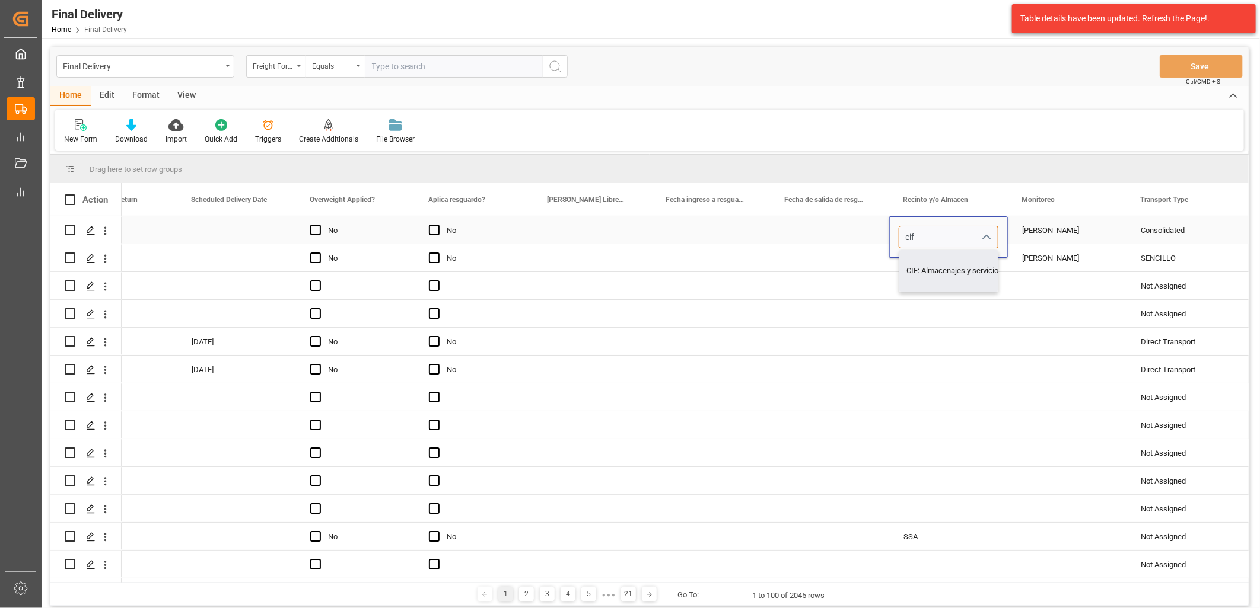
click at [955, 267] on div "CIF: Almacenajes y servicios" at bounding box center [954, 271] width 110 height 42
type input "CIF: Almacenajes y servicios"
click at [1041, 227] on div "[PERSON_NAME]" at bounding box center [1067, 230] width 90 height 27
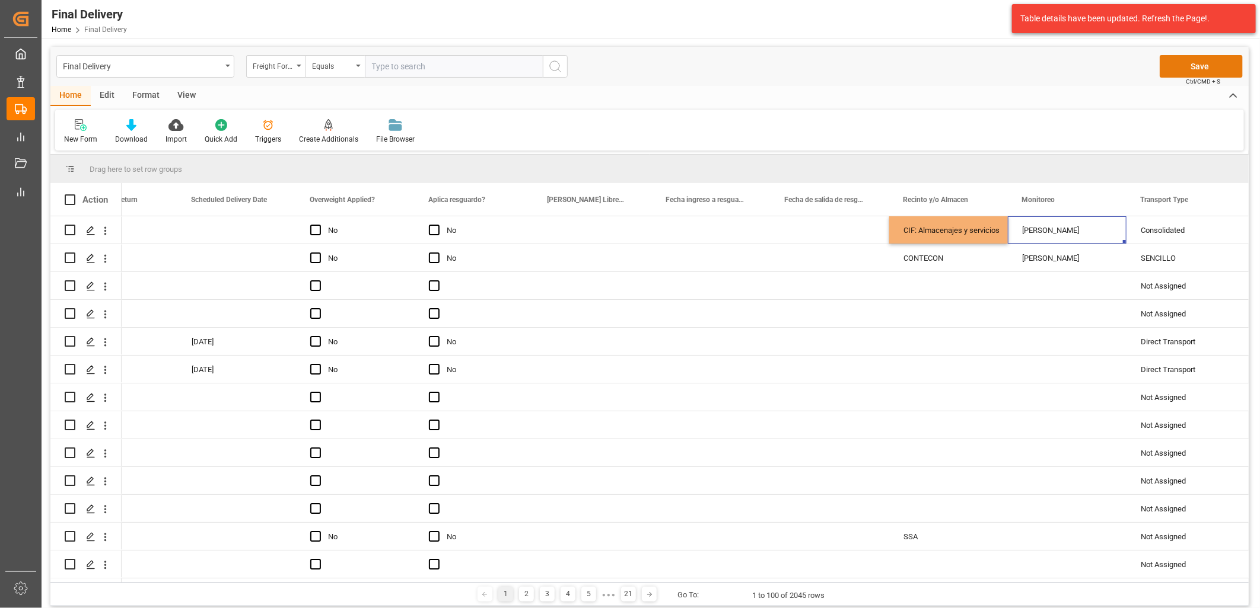
click at [1184, 68] on button "Save" at bounding box center [1200, 66] width 83 height 23
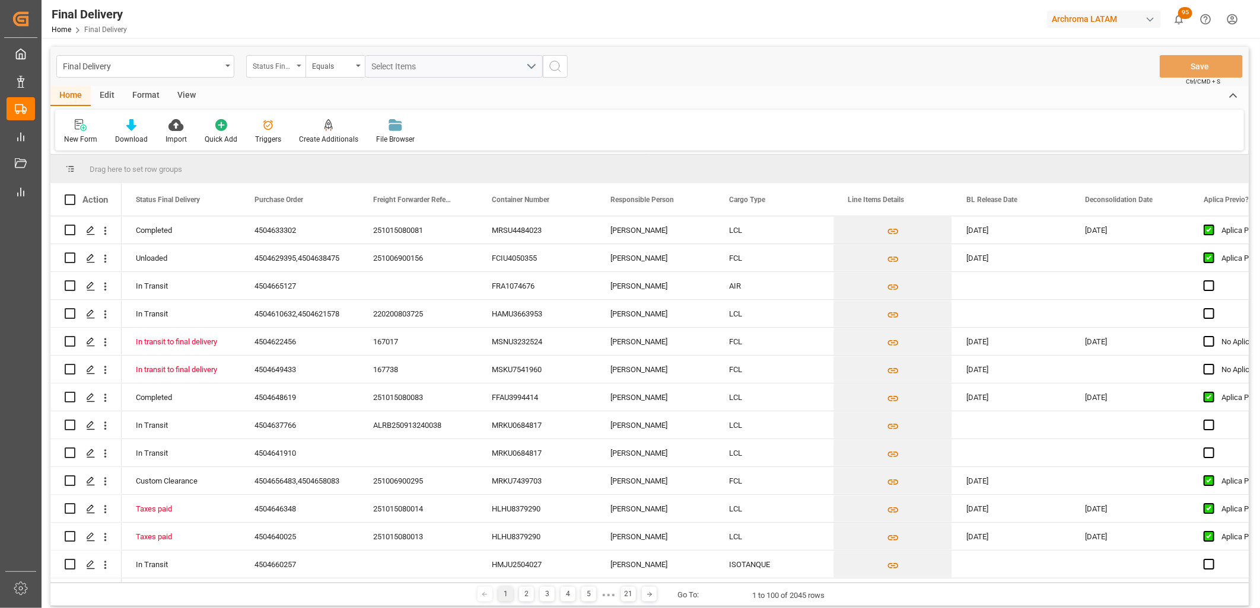
click at [279, 63] on div "Status Final Delivery" at bounding box center [273, 65] width 40 height 14
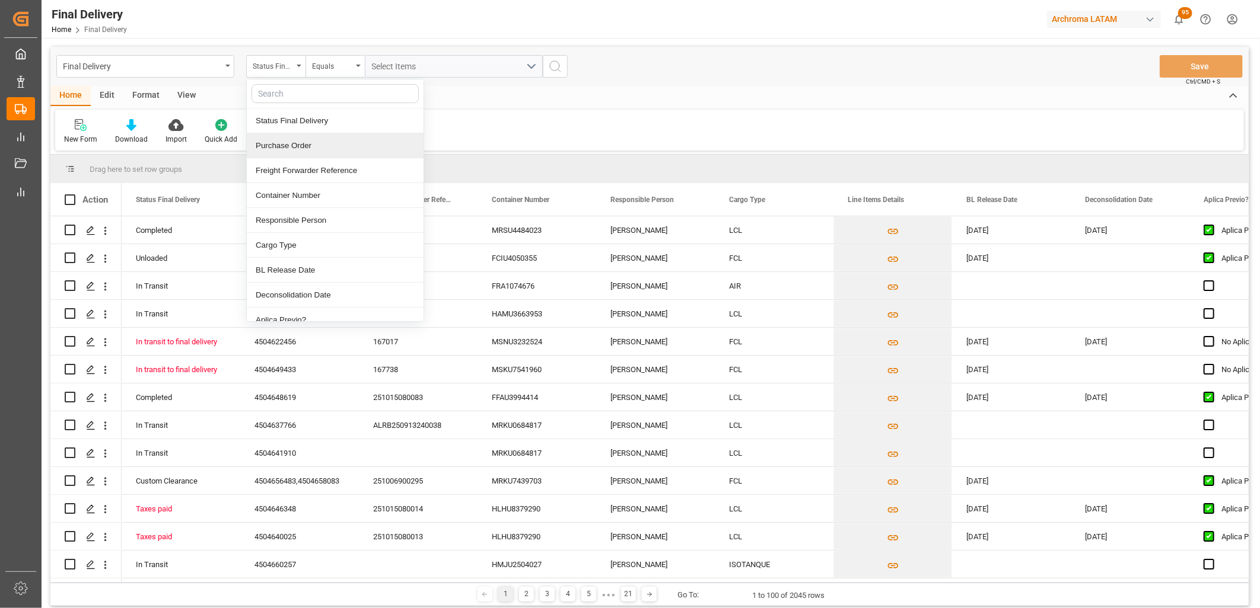
click at [337, 167] on div "Freight Forwarder Reference" at bounding box center [335, 170] width 177 height 25
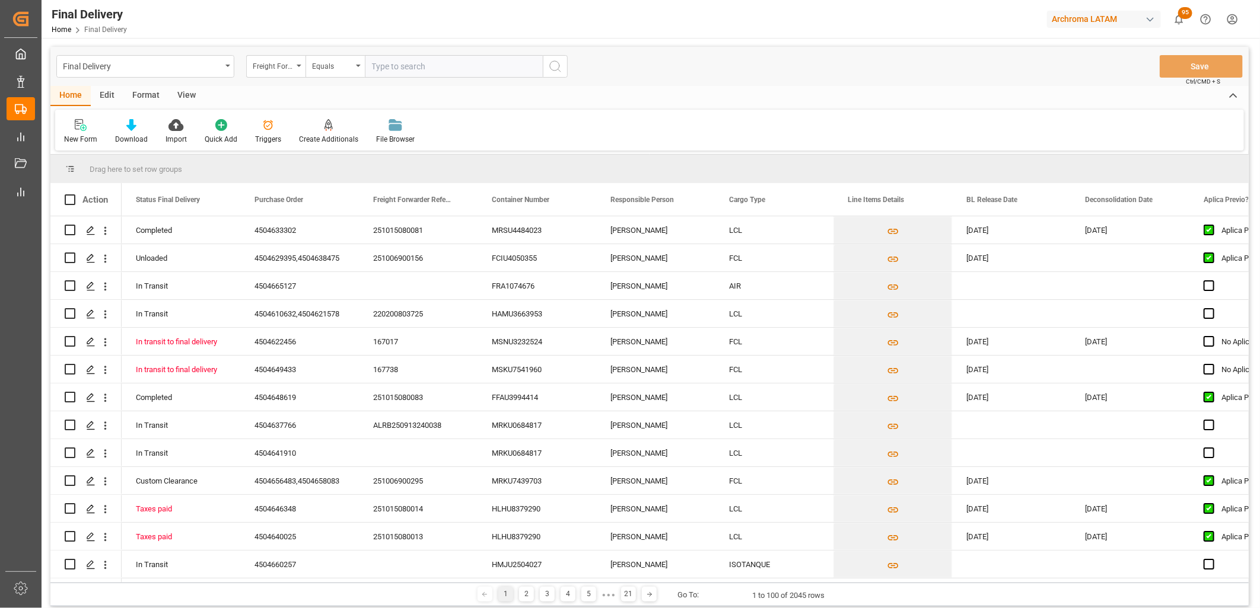
click at [384, 69] on input "text" at bounding box center [454, 66] width 178 height 23
type input "251006900294"
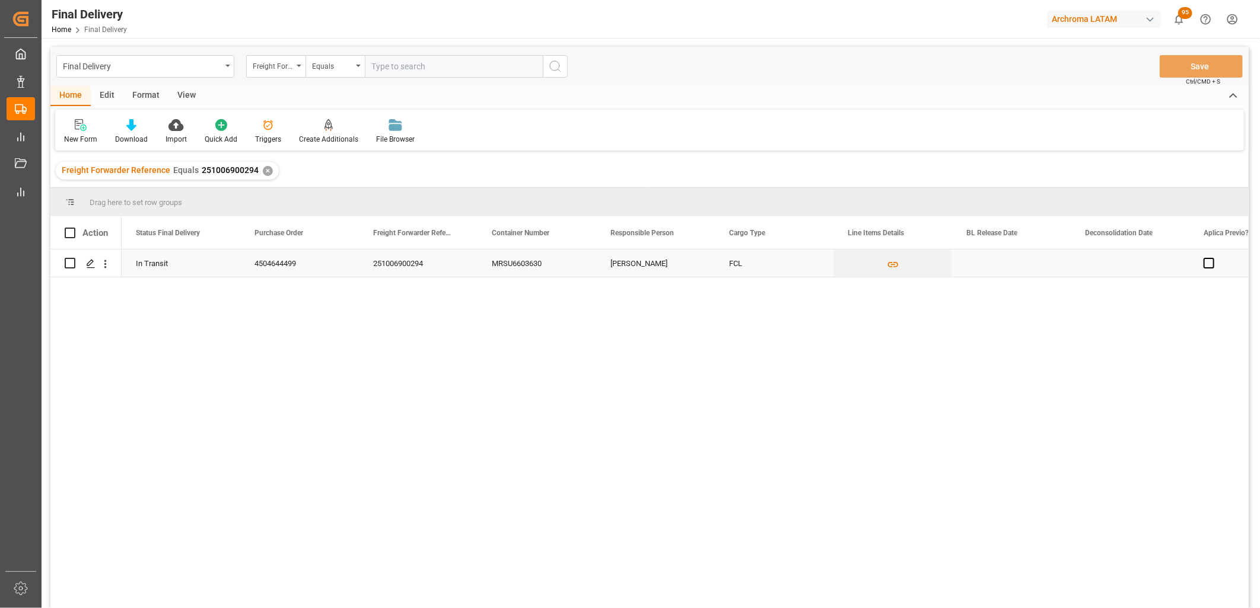
click at [983, 263] on div "Press SPACE to select this row." at bounding box center [1011, 263] width 119 height 27
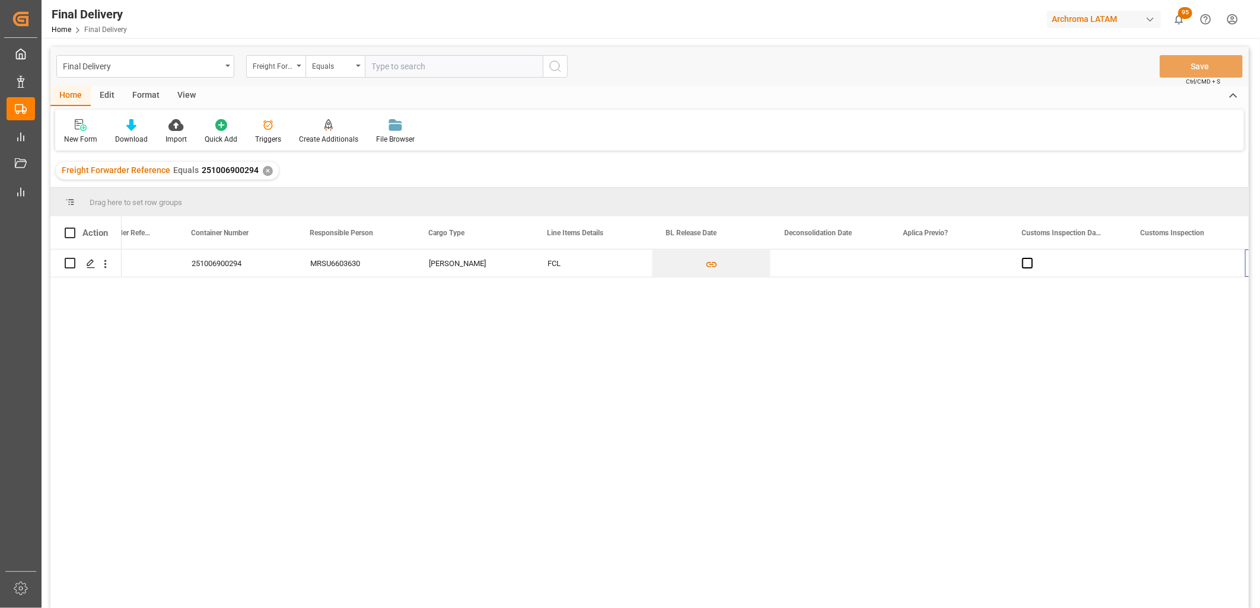
scroll to position [0, 300]
click at [680, 271] on div "Press SPACE to select this row." at bounding box center [711, 263] width 119 height 27
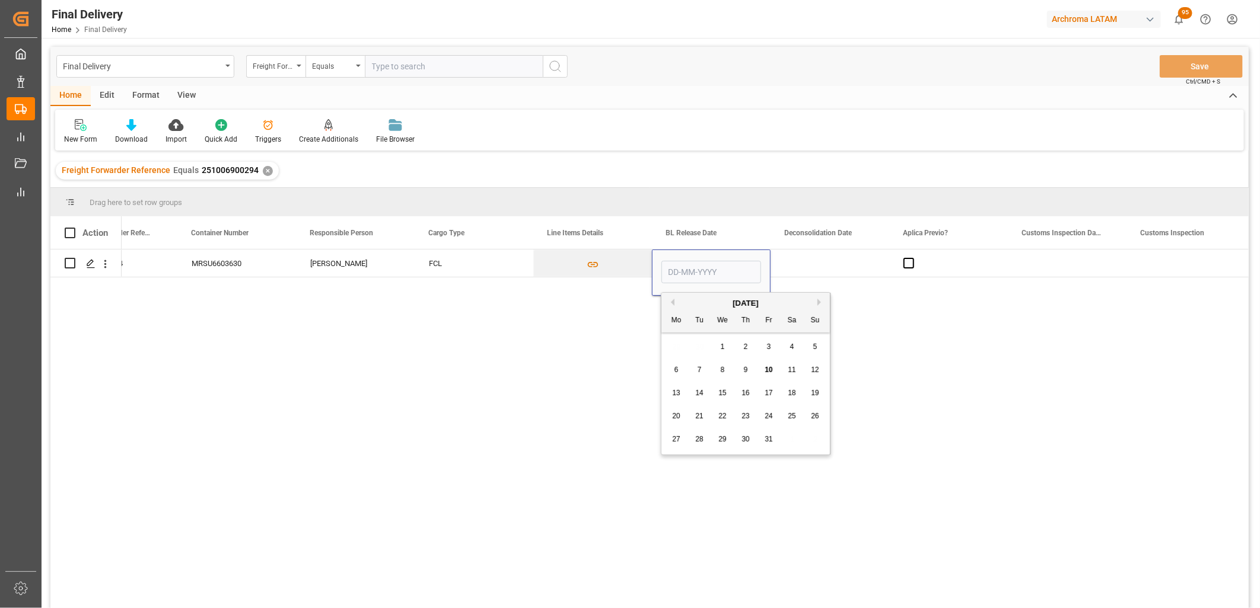
click at [767, 371] on span "10" at bounding box center [768, 370] width 8 height 8
type input "10-10-2025"
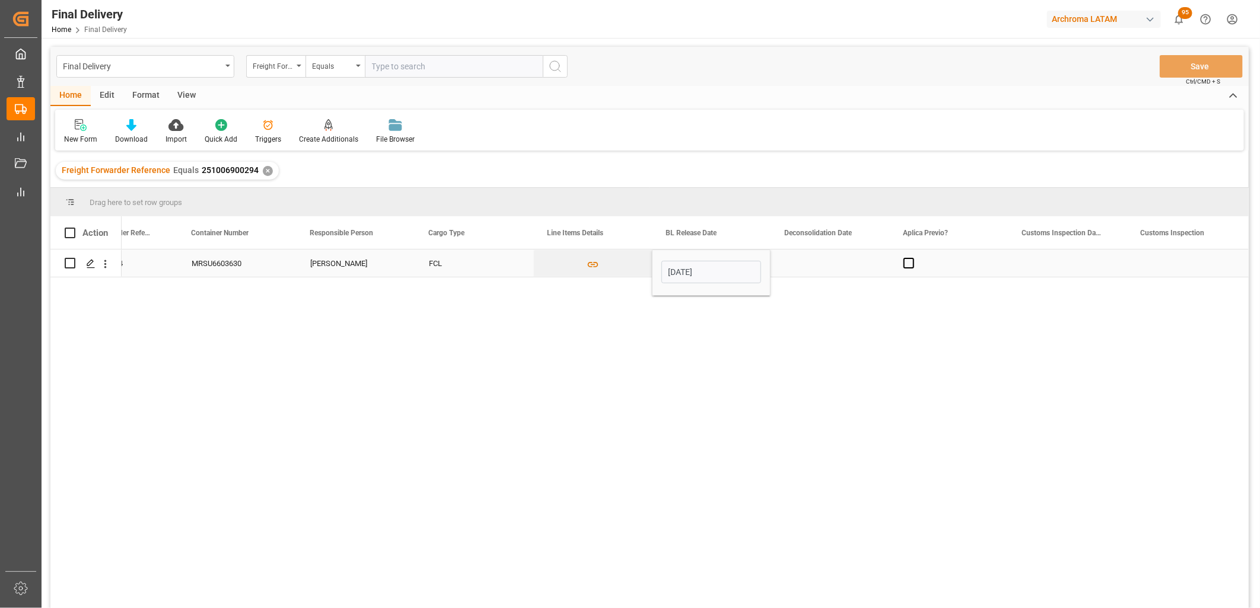
click at [805, 262] on div "Press SPACE to select this row." at bounding box center [829, 263] width 119 height 27
click at [911, 266] on span "Press SPACE to select this row." at bounding box center [908, 263] width 11 height 11
click at [912, 258] on input "Press SPACE to select this row." at bounding box center [912, 258] width 0 height 0
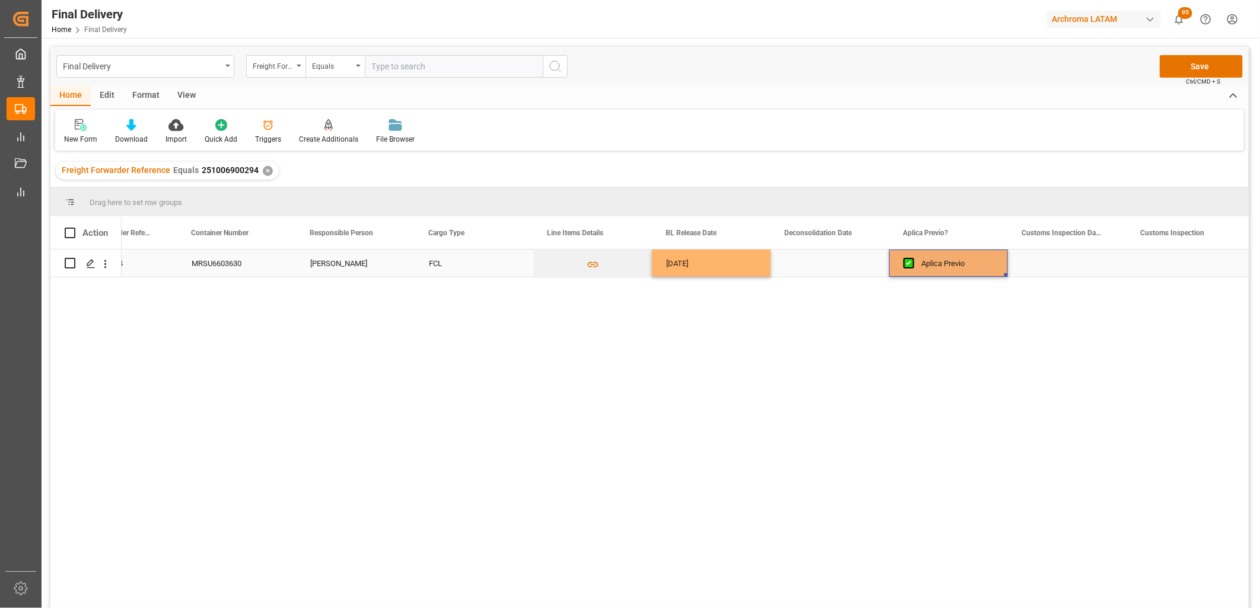
click at [1078, 261] on div "Press SPACE to select this row." at bounding box center [1067, 263] width 119 height 27
click at [1167, 72] on button "Save" at bounding box center [1200, 66] width 83 height 23
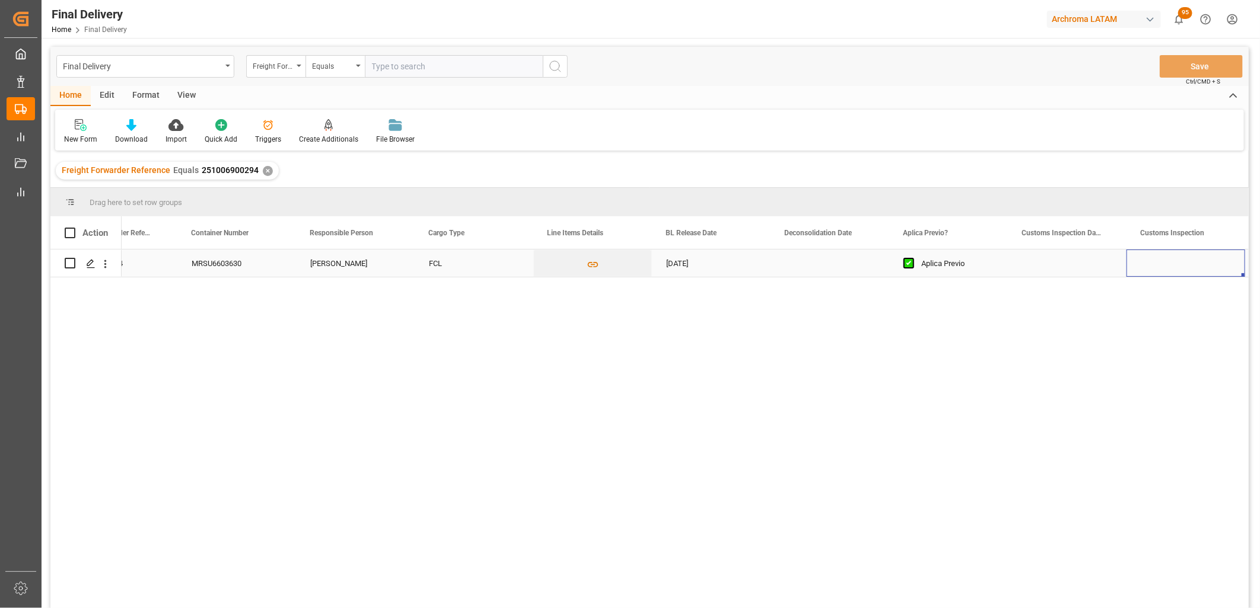
click at [1145, 264] on div "Press SPACE to select this row." at bounding box center [1185, 263] width 119 height 27
click at [949, 265] on div "Press SPACE to select this row." at bounding box center [948, 263] width 119 height 27
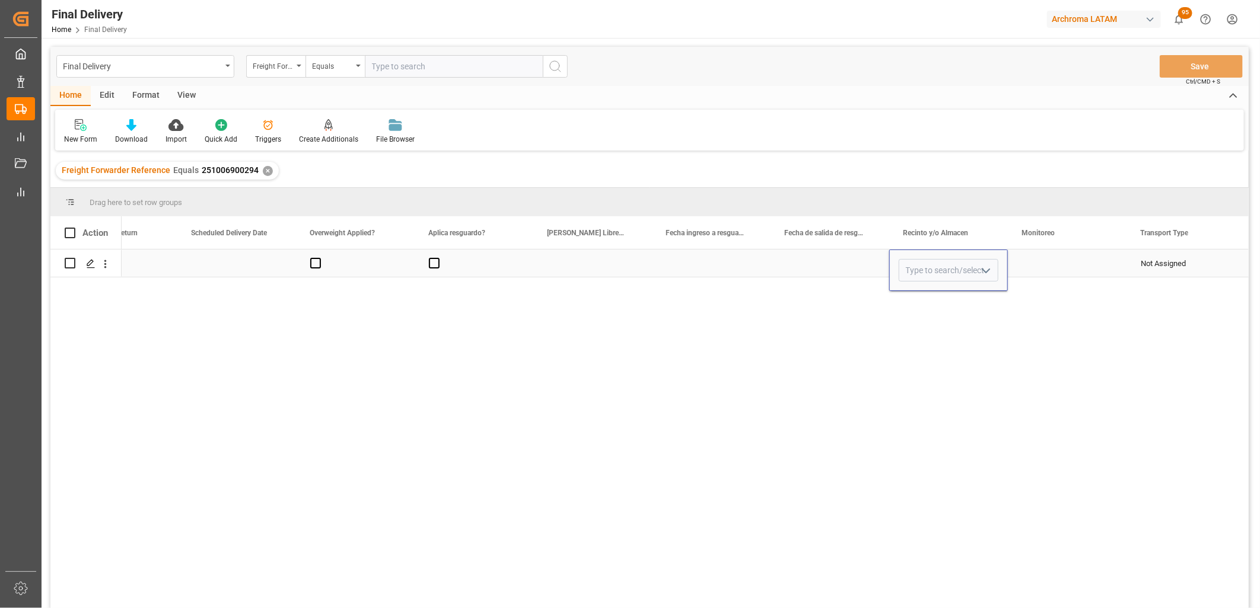
click at [949, 265] on input "Press SPACE to select this row." at bounding box center [948, 270] width 100 height 23
click at [941, 289] on div "SSA" at bounding box center [948, 304] width 98 height 42
type input "SSA"
click at [1044, 269] on div "Press SPACE to select this row." at bounding box center [1067, 263] width 119 height 27
click at [1175, 74] on button "Save" at bounding box center [1200, 66] width 83 height 23
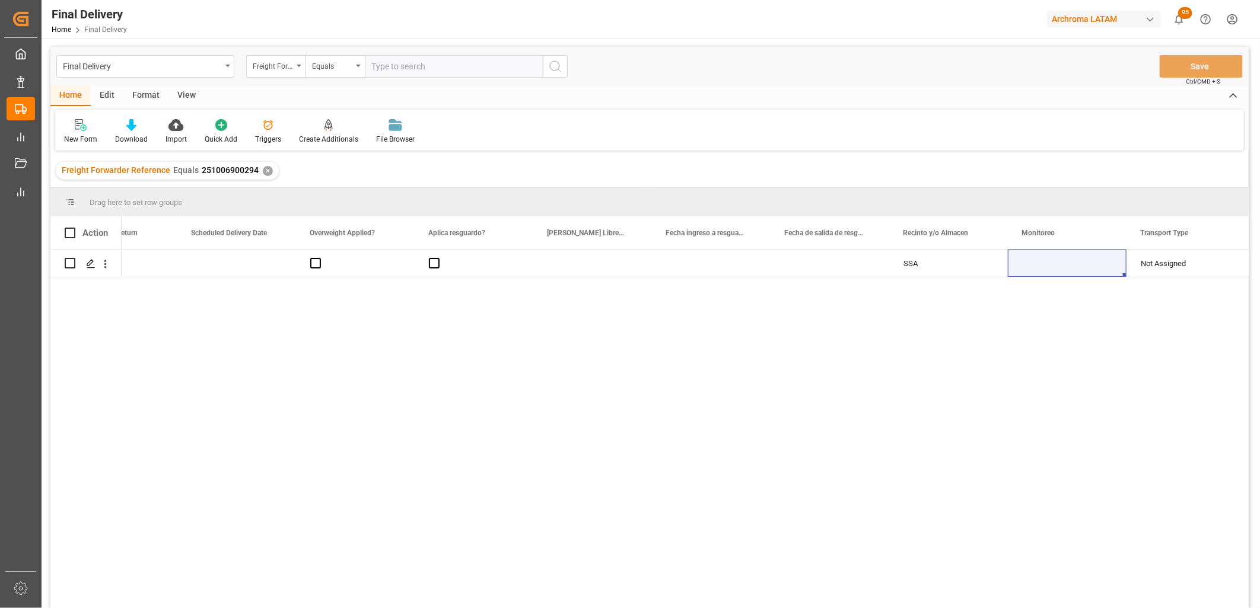
click at [264, 171] on div "✕" at bounding box center [268, 171] width 10 height 10
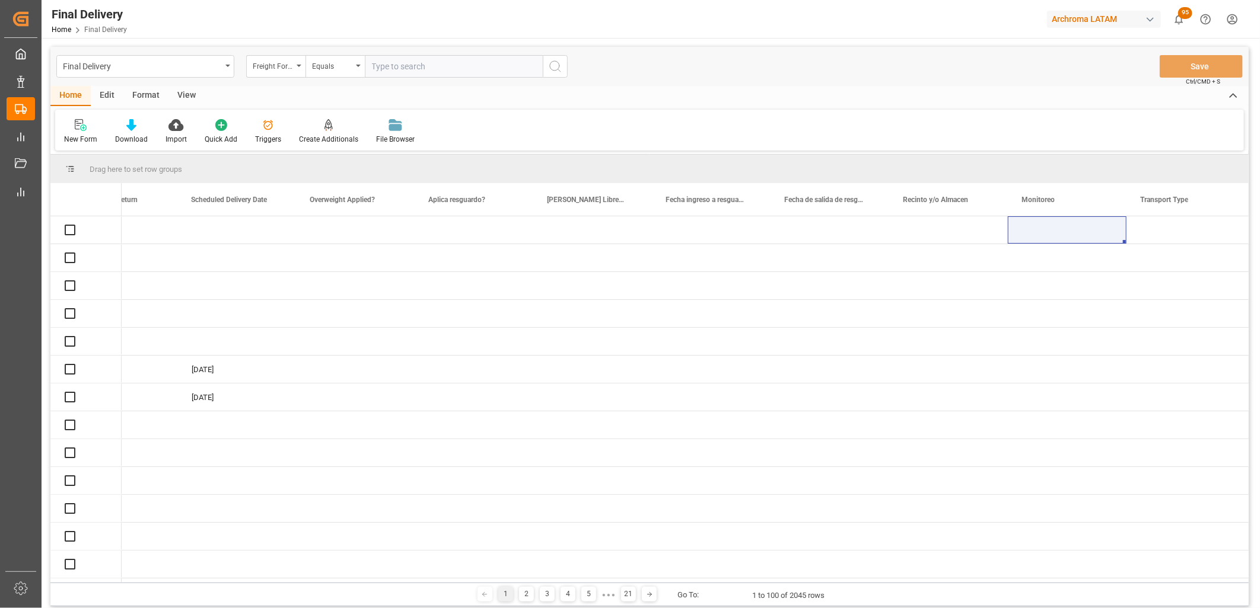
click at [381, 66] on input "text" at bounding box center [454, 66] width 178 height 23
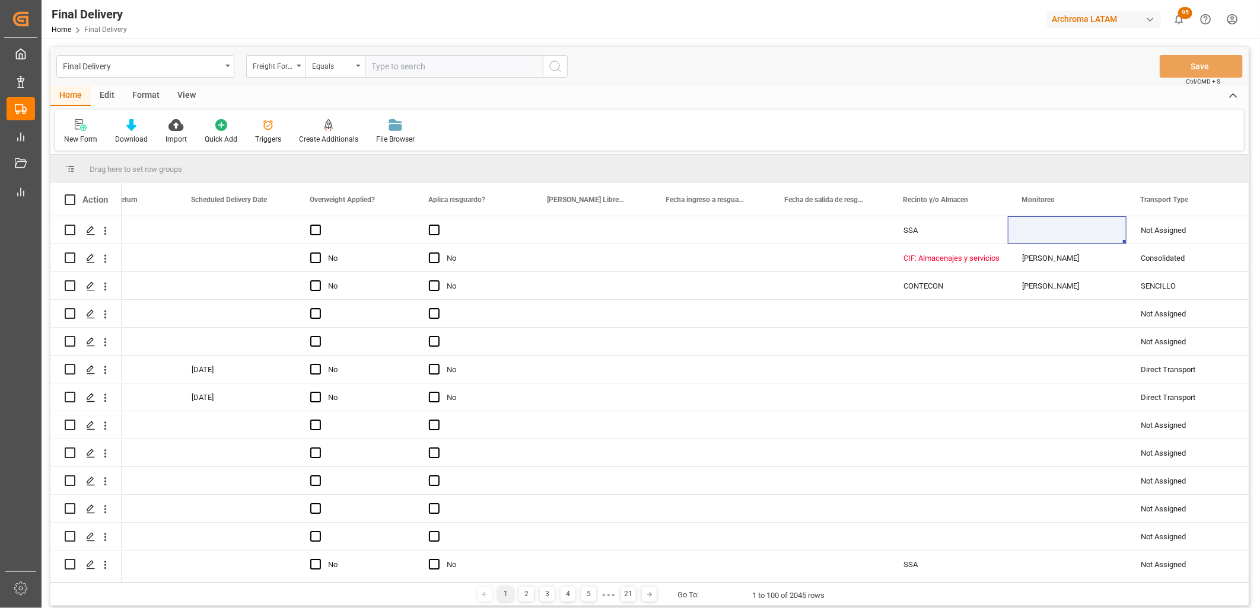
click at [381, 66] on input "text" at bounding box center [454, 66] width 178 height 23
paste input "251006900058"
type input "251006900058"
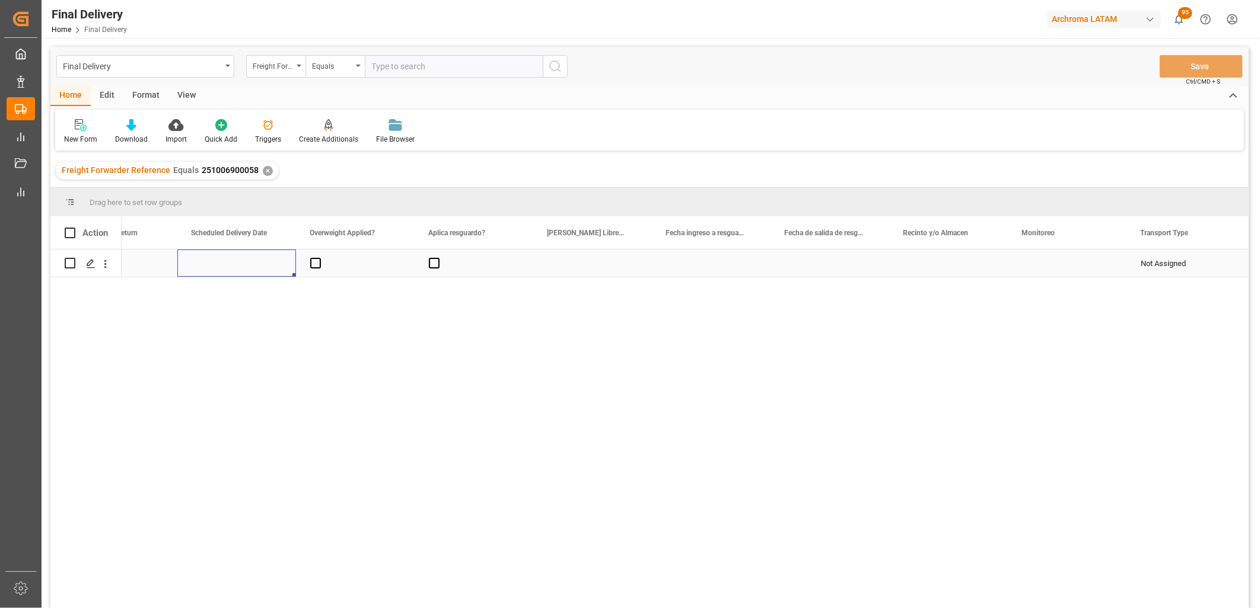
click at [232, 263] on div "Press SPACE to select this row." at bounding box center [236, 263] width 119 height 27
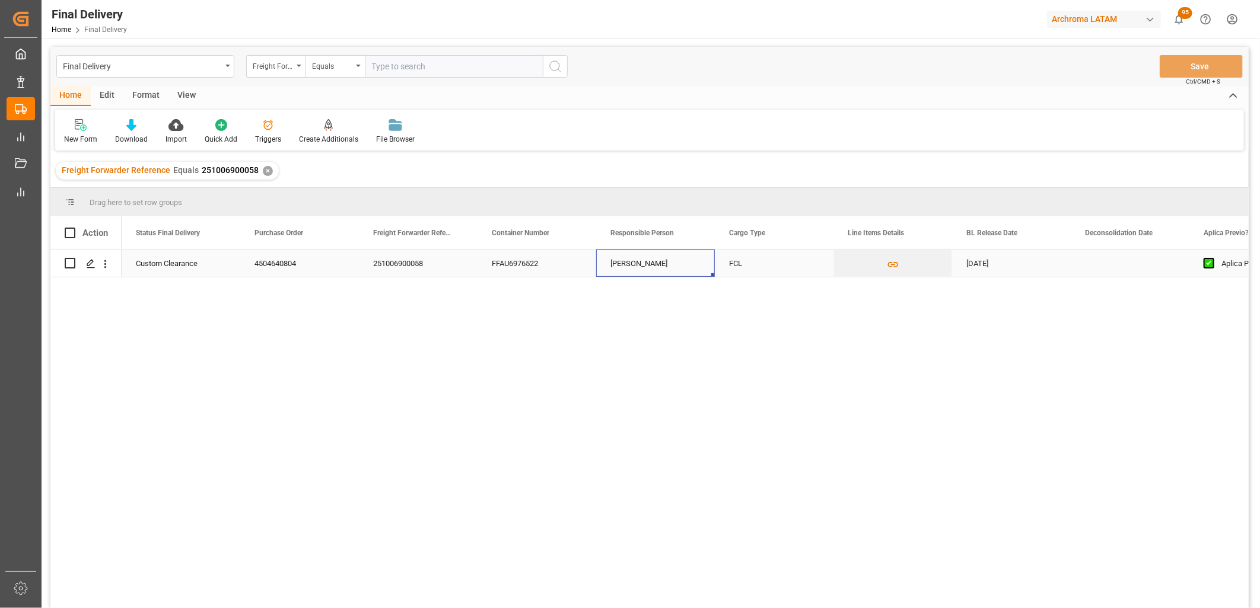
click at [1108, 264] on div "Press SPACE to select this row." at bounding box center [1129, 263] width 119 height 27
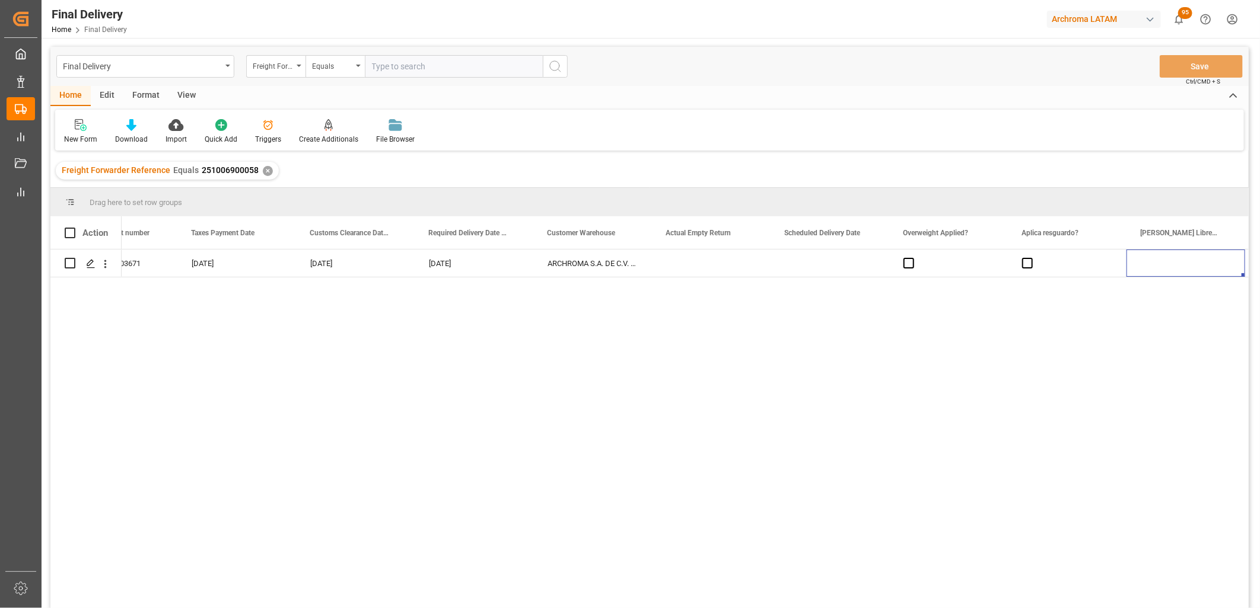
scroll to position [0, 1605]
click at [671, 269] on div "Press SPACE to select this row." at bounding box center [711, 263] width 119 height 27
click at [786, 265] on span "Press SPACE to select this row." at bounding box center [790, 263] width 11 height 11
click at [793, 258] on input "Press SPACE to select this row." at bounding box center [793, 258] width 0 height 0
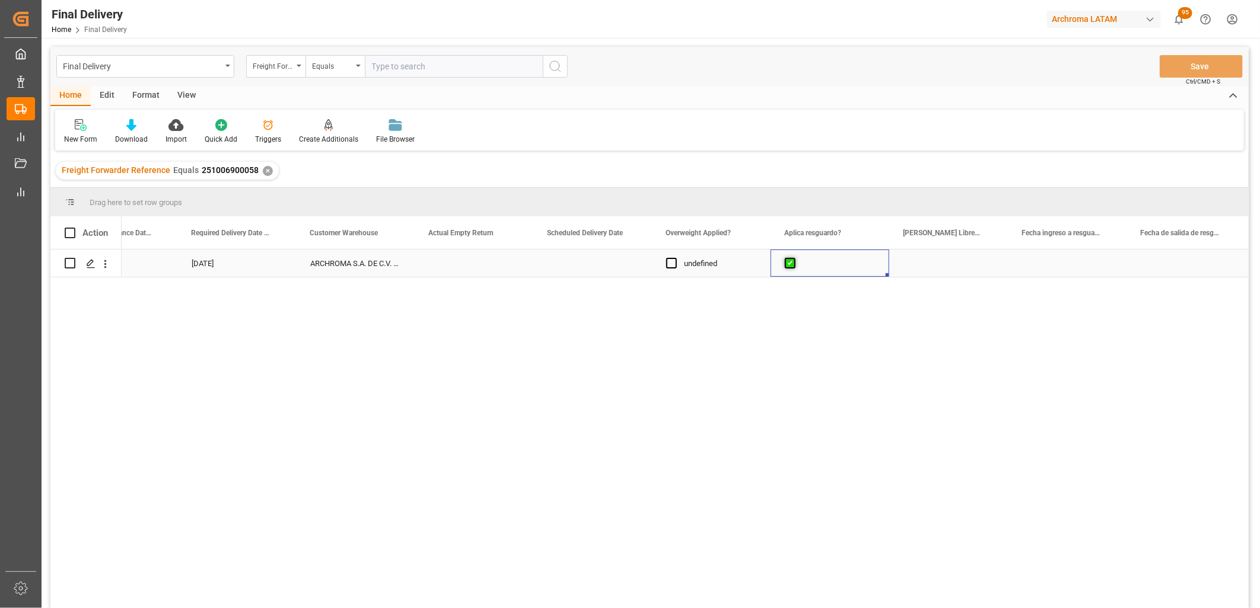
click at [786, 265] on span "Press SPACE to select this row." at bounding box center [790, 263] width 11 height 11
click at [793, 258] on input "Press SPACE to select this row." at bounding box center [793, 258] width 0 height 0
click at [670, 264] on span "Press SPACE to select this row." at bounding box center [671, 263] width 11 height 11
click at [675, 258] on input "Press SPACE to select this row." at bounding box center [675, 258] width 0 height 0
click at [670, 264] on span "Press SPACE to select this row." at bounding box center [671, 263] width 11 height 11
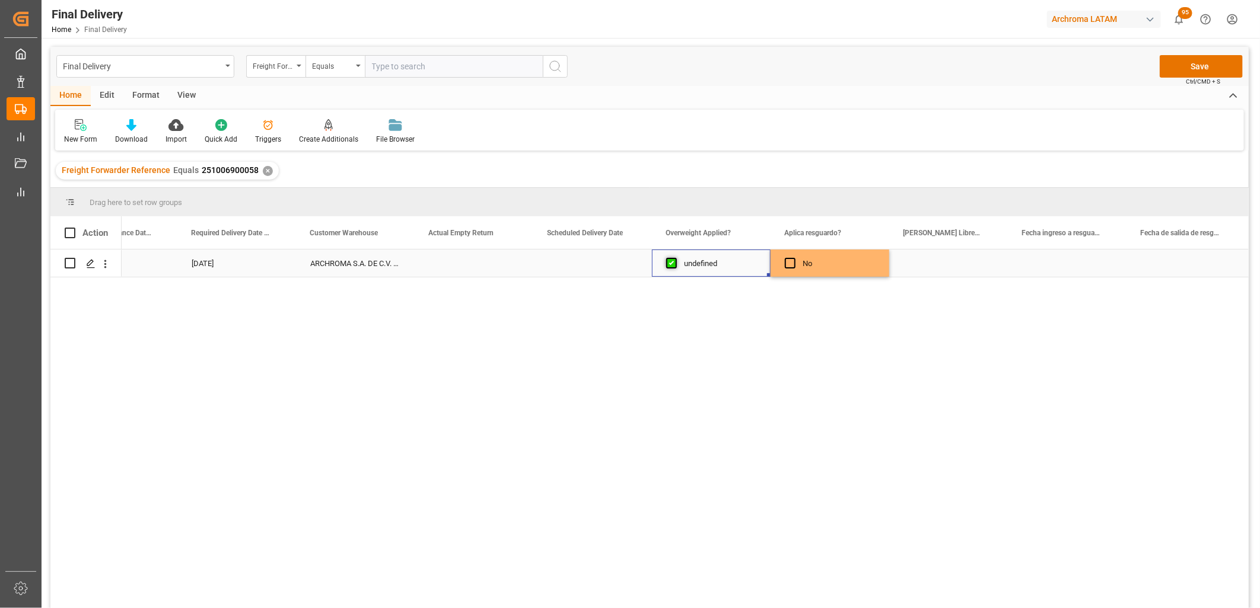
click at [675, 258] on input "Press SPACE to select this row." at bounding box center [675, 258] width 0 height 0
click at [939, 263] on div "Press SPACE to select this row." at bounding box center [948, 263] width 119 height 27
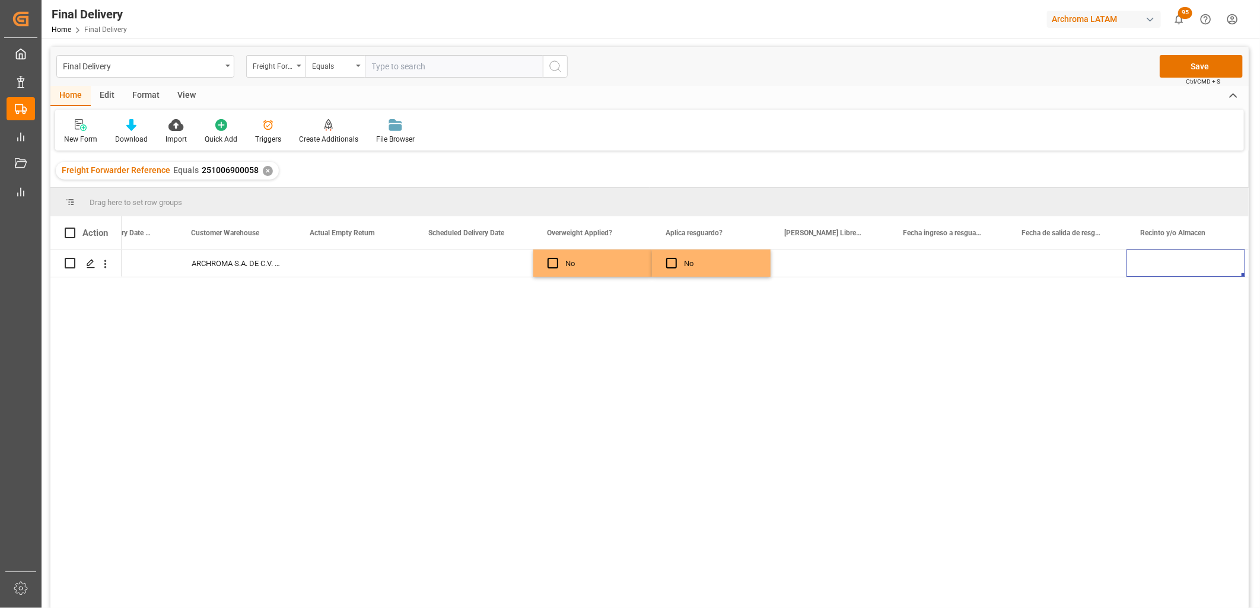
scroll to position [0, 1842]
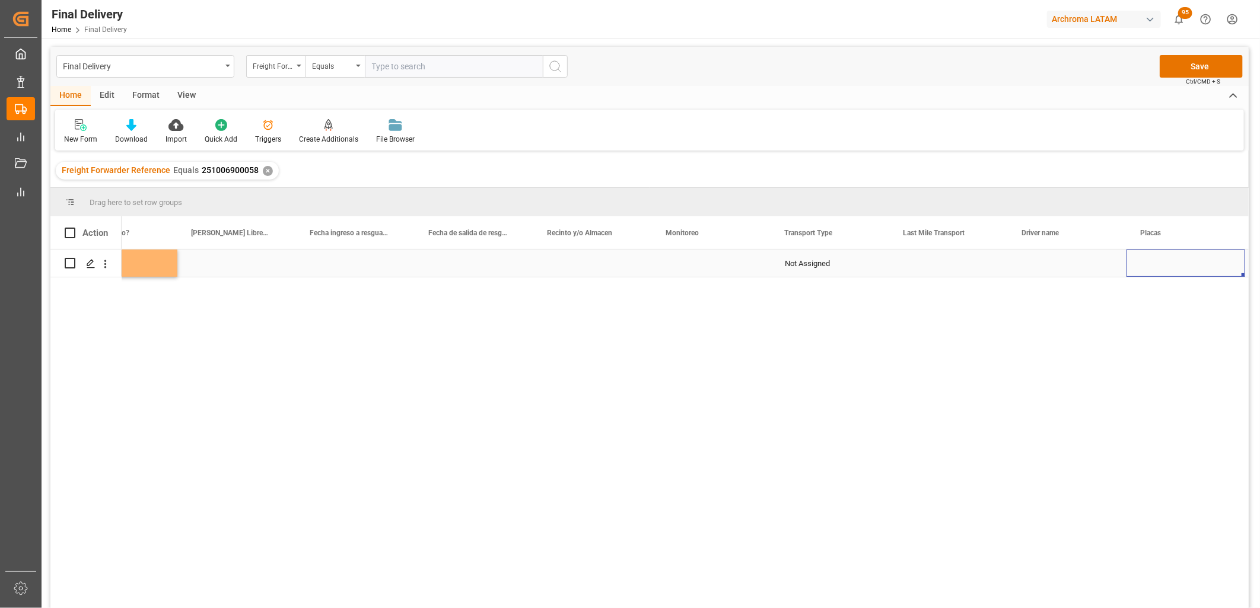
click at [823, 263] on div "Not Assigned" at bounding box center [830, 263] width 90 height 27
click at [853, 268] on icon "Press SPACE to select this row." at bounding box center [855, 269] width 7 height 7
click at [863, 270] on icon "open menu" at bounding box center [867, 271] width 14 height 14
click at [827, 270] on input "Press SPACE to select this row." at bounding box center [830, 270] width 100 height 23
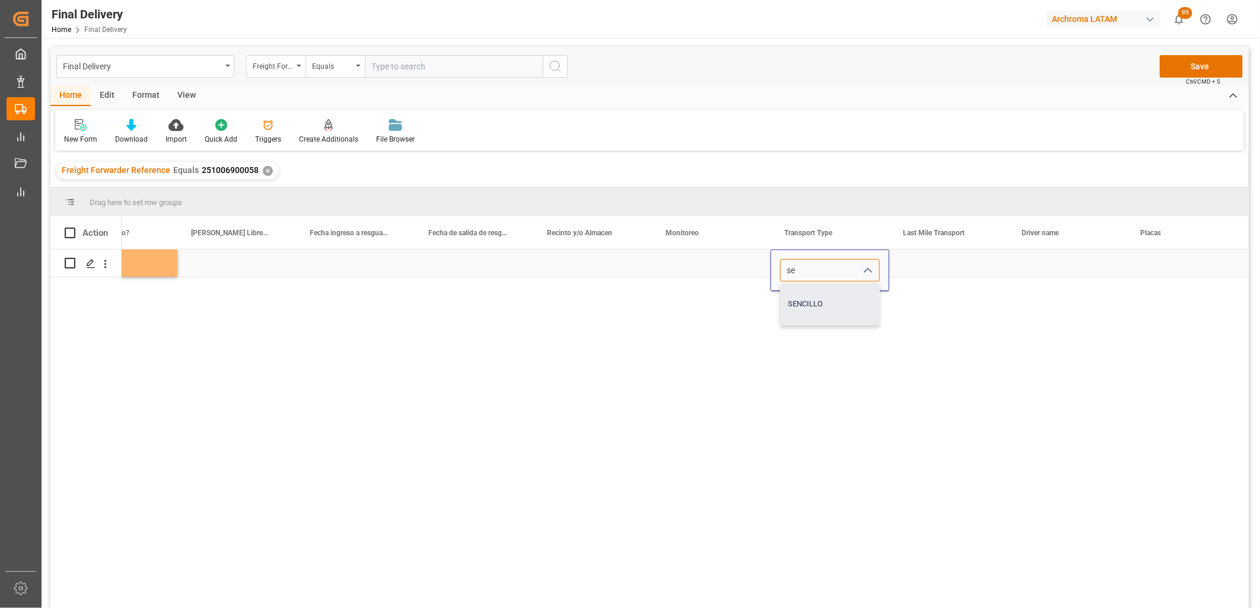
drag, startPoint x: 824, startPoint y: 298, endPoint x: 904, endPoint y: 279, distance: 81.7
click at [825, 298] on div "SENCILLO" at bounding box center [829, 304] width 98 height 42
type input "SENCILLO"
click at [932, 267] on div "Press SPACE to select this row." at bounding box center [948, 263] width 119 height 27
click at [926, 264] on div "Press SPACE to select this row." at bounding box center [948, 263] width 119 height 27
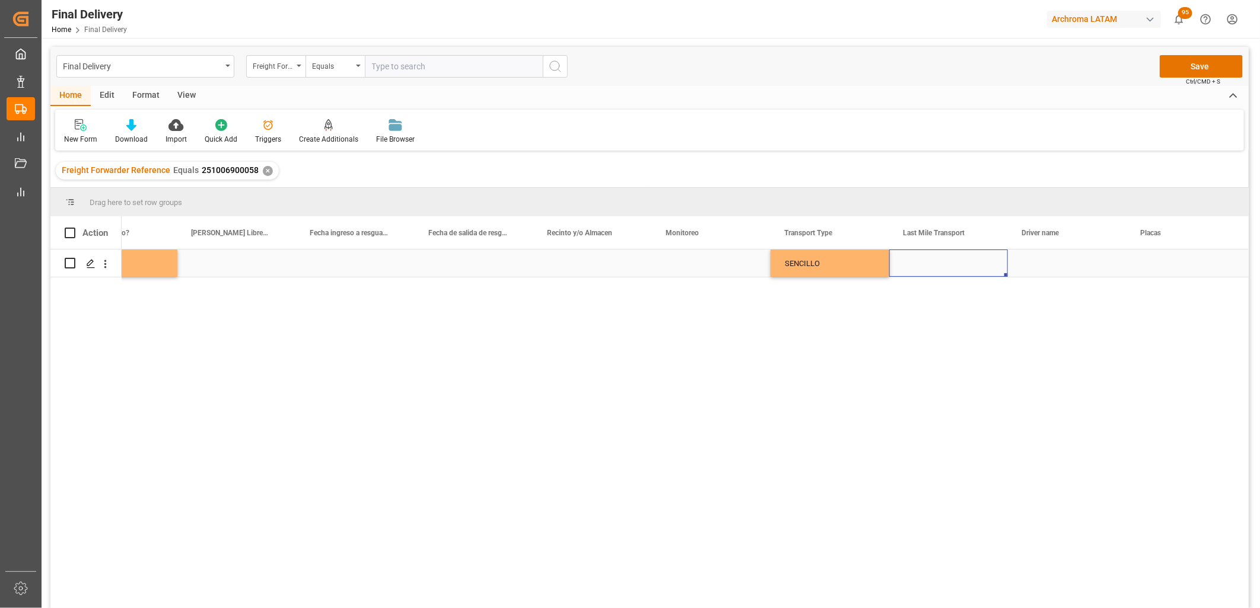
click at [926, 264] on div "Press SPACE to select this row." at bounding box center [948, 263] width 119 height 27
click at [926, 264] on input "Press SPACE to select this row." at bounding box center [948, 270] width 100 height 23
drag, startPoint x: 933, startPoint y: 317, endPoint x: 932, endPoint y: 310, distance: 7.7
click at [933, 316] on div "TRANSPORTES BELCHEZ SA DE CV" at bounding box center [966, 304] width 134 height 42
type input "TRANSPORTES BELCHEZ SA DE CV"
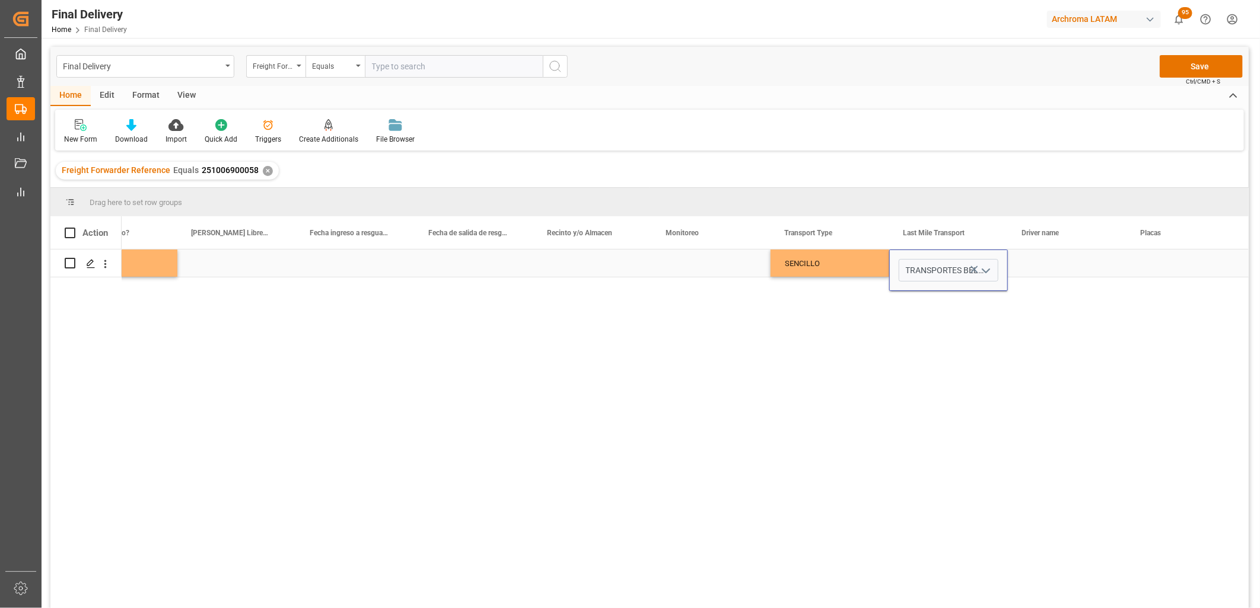
click at [1034, 267] on div "Press SPACE to select this row." at bounding box center [1067, 263] width 119 height 27
click at [1034, 267] on input "Press SPACE to select this row." at bounding box center [1067, 270] width 100 height 23
type input "251006900058"
click at [1047, 269] on input "251006900058" at bounding box center [1067, 270] width 100 height 23
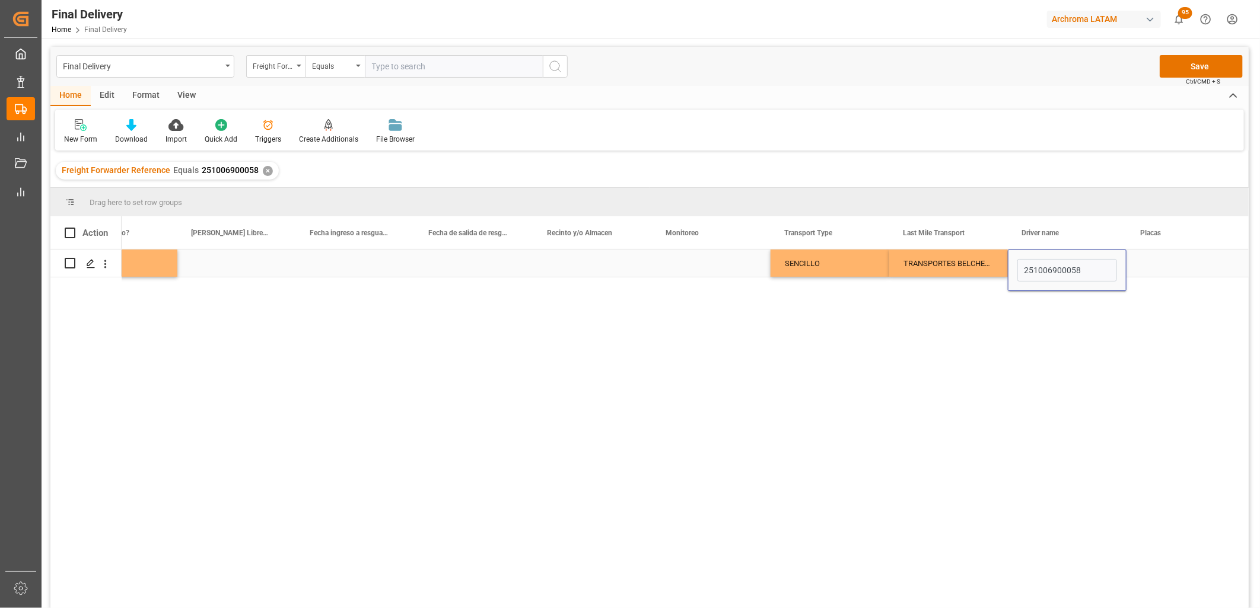
click at [1047, 269] on input "251006900058" at bounding box center [1067, 270] width 100 height 23
click at [1056, 268] on input "Press SPACE to select this row." at bounding box center [1067, 270] width 100 height 23
paste input "PRIETO AGUIRRE JOEL"
type input "PRIETO AGUIRRE JOEL"
click at [1149, 267] on div "Press SPACE to select this row." at bounding box center [1185, 263] width 119 height 27
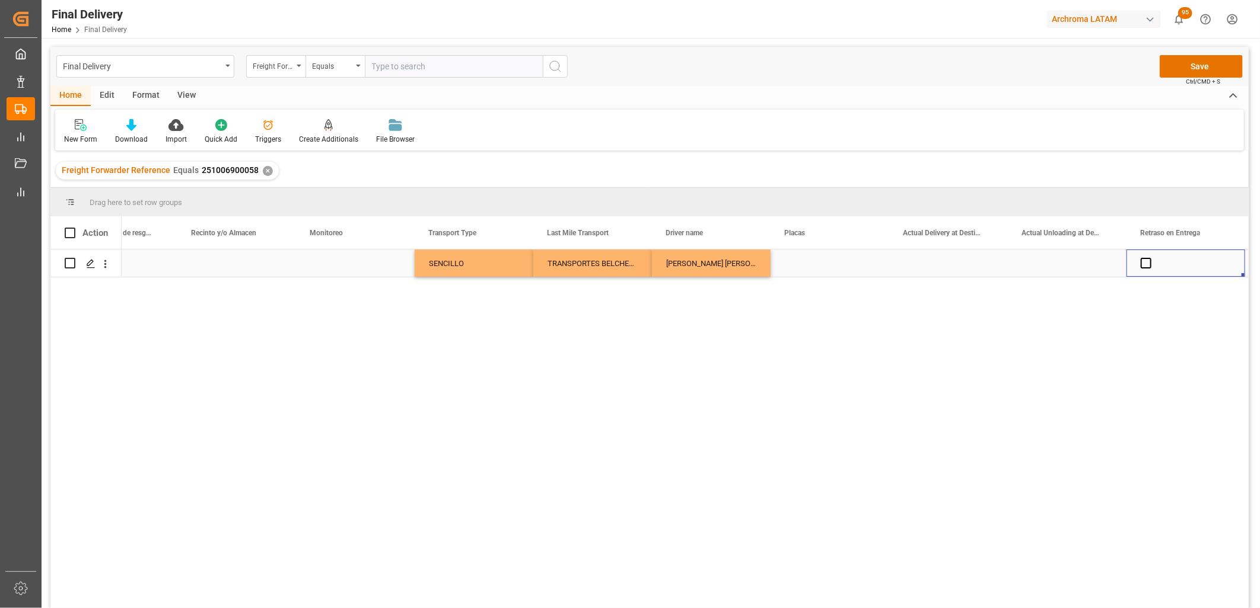
click at [818, 262] on div "Press SPACE to select this row." at bounding box center [829, 263] width 119 height 27
click at [814, 263] on input "Press SPACE to select this row." at bounding box center [830, 270] width 100 height 23
type input "27BG8H"
click at [925, 263] on div "Press SPACE to select this row." at bounding box center [948, 263] width 119 height 27
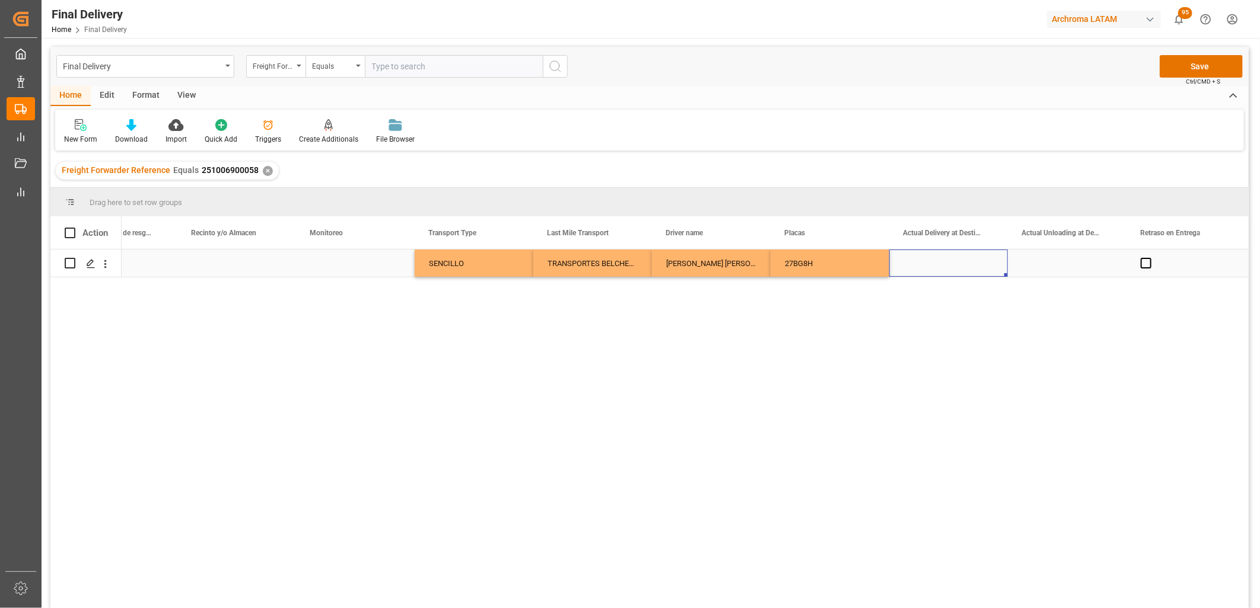
click at [1044, 266] on div "Press SPACE to select this row." at bounding box center [1067, 263] width 119 height 27
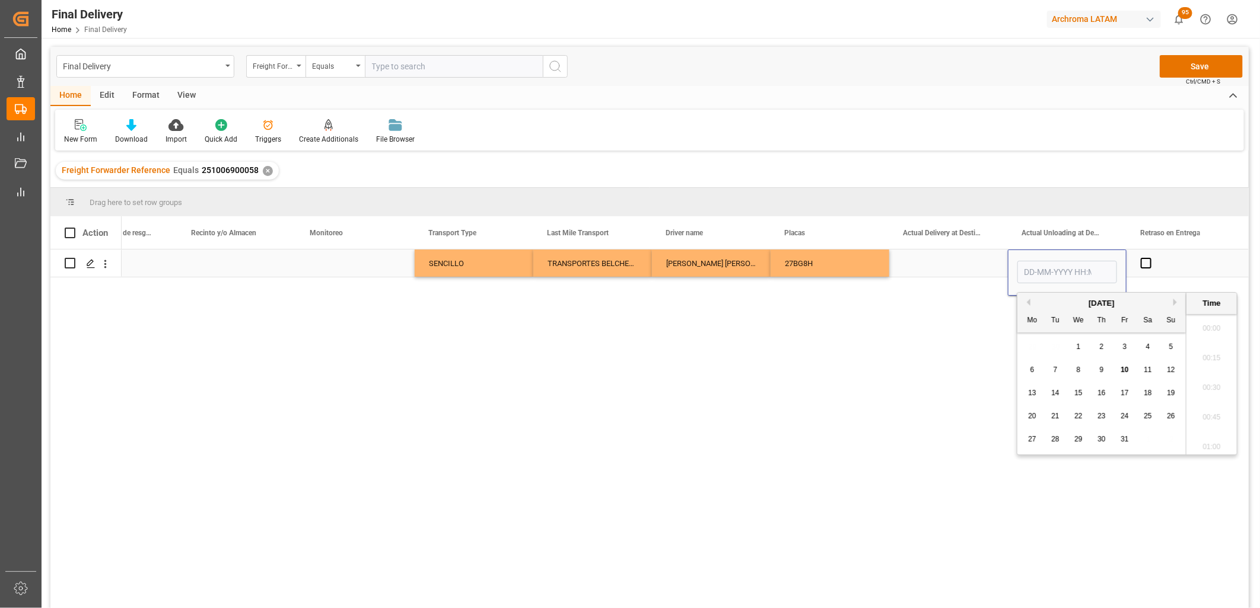
scroll to position [1456, 0]
click at [1101, 371] on span "9" at bounding box center [1101, 370] width 4 height 8
click at [1212, 394] on li "19:30" at bounding box center [1211, 395] width 50 height 30
type input "09-10-2025 19:30"
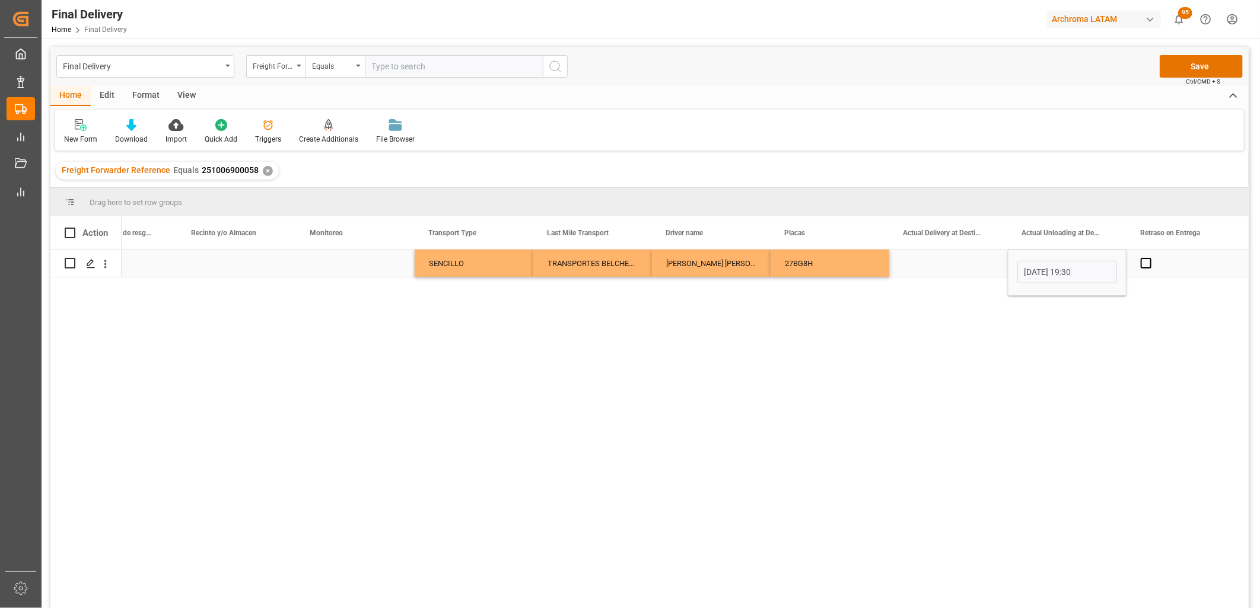
click at [939, 266] on div "Press SPACE to select this row." at bounding box center [948, 263] width 119 height 27
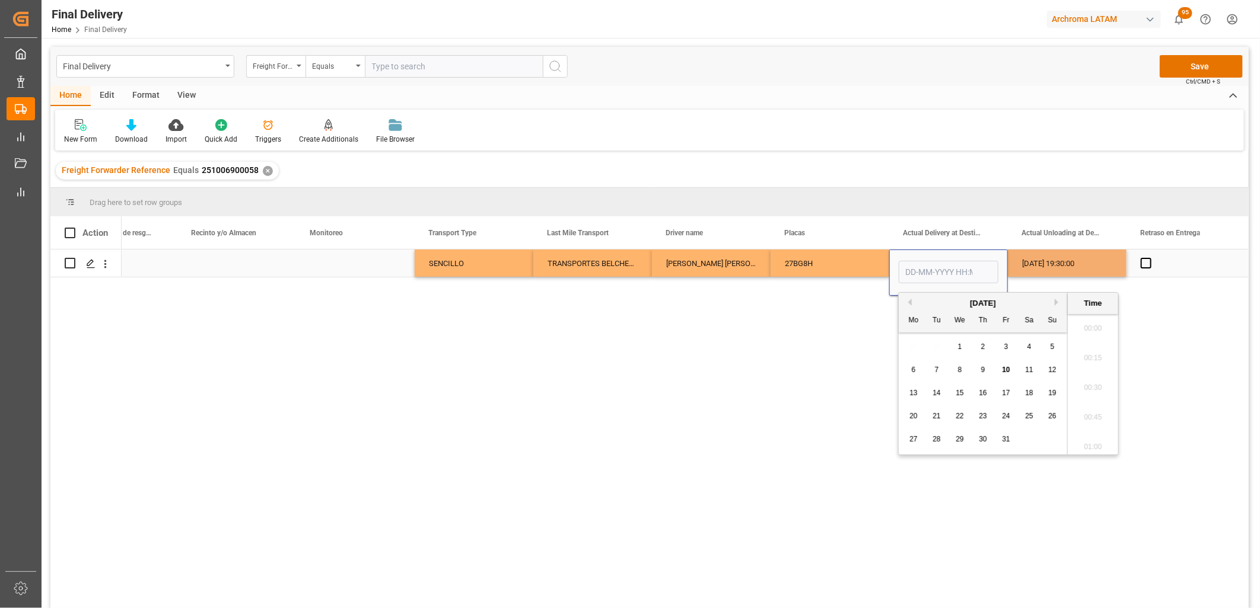
scroll to position [1456, 0]
click at [984, 372] on span "9" at bounding box center [983, 370] width 4 height 8
click at [1095, 386] on li "15:30" at bounding box center [1092, 381] width 50 height 30
type input "09-10-2025 15:30"
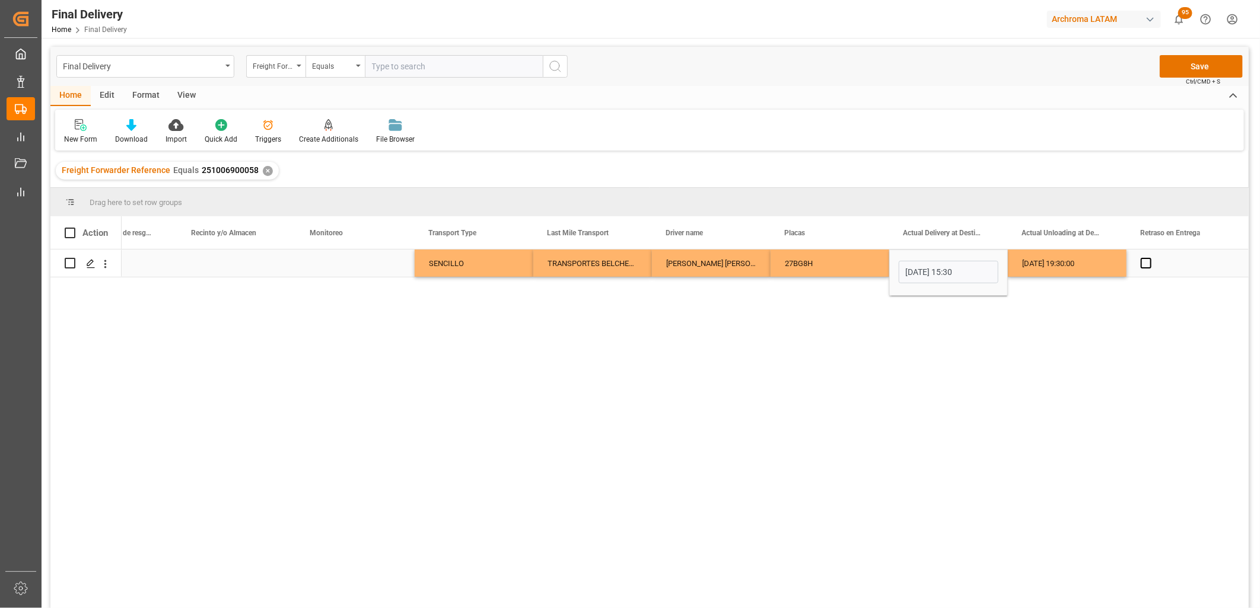
click at [1152, 262] on div "Press SPACE to select this row." at bounding box center [1185, 263] width 119 height 27
click at [1147, 263] on span "Press SPACE to select this row." at bounding box center [1145, 263] width 11 height 11
click at [1149, 258] on input "Press SPACE to select this row." at bounding box center [1149, 258] width 0 height 0
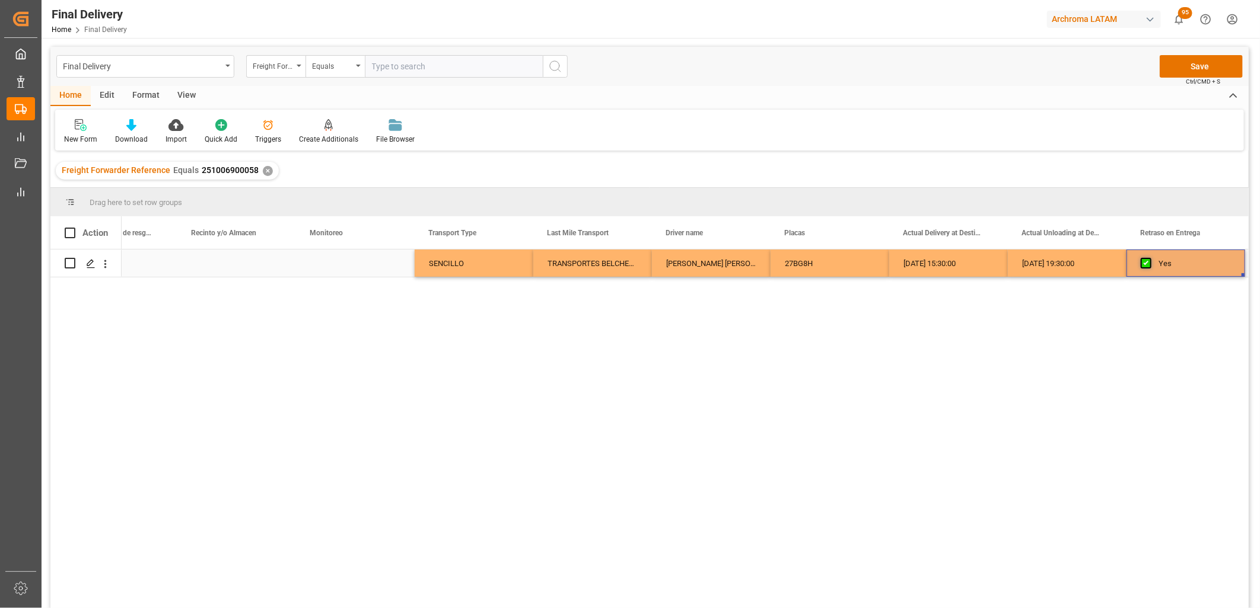
click at [1147, 263] on span "Press SPACE to select this row." at bounding box center [1145, 263] width 11 height 11
click at [1149, 258] on input "Press SPACE to select this row." at bounding box center [1149, 258] width 0 height 0
click at [1078, 263] on div "09-10-2025 19:30:00" at bounding box center [1067, 263] width 119 height 27
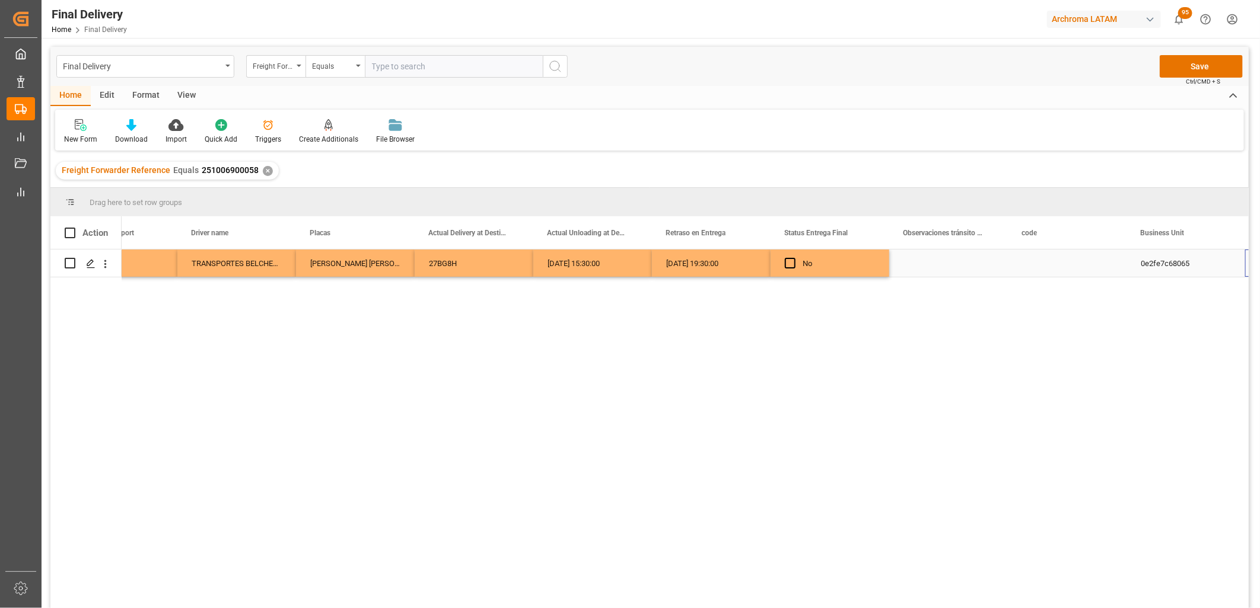
scroll to position [0, 3265]
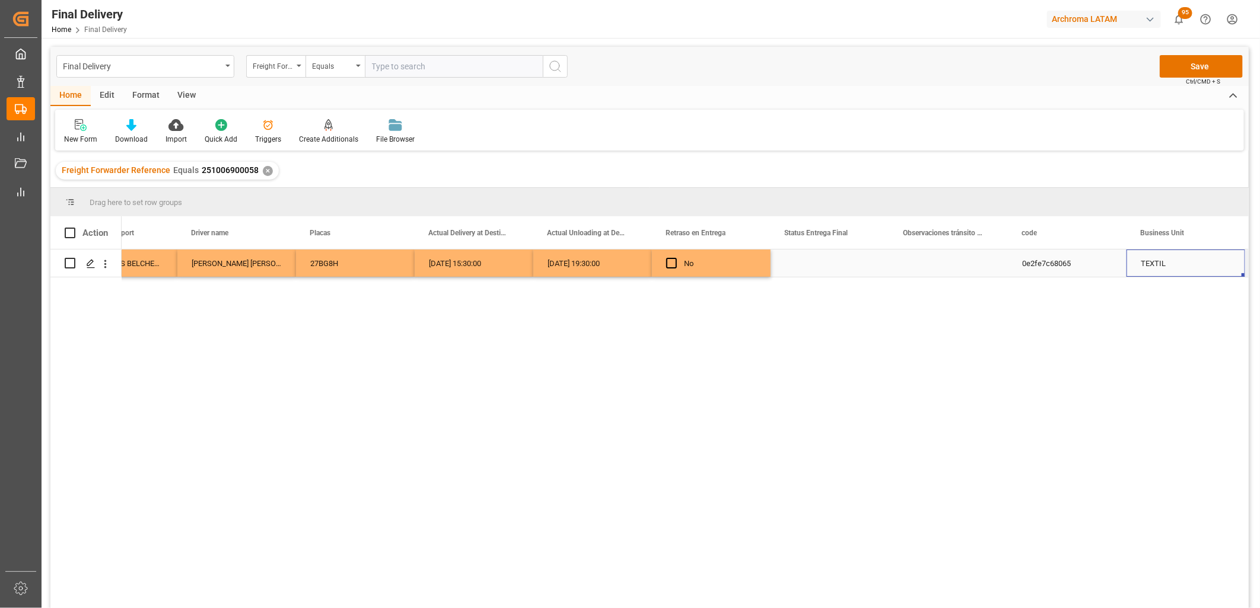
click at [823, 266] on div "Press SPACE to select this row." at bounding box center [829, 263] width 119 height 27
click at [823, 266] on input "Press SPACE to select this row." at bounding box center [830, 270] width 100 height 23
click at [822, 266] on input "Press SPACE to select this row." at bounding box center [830, 270] width 100 height 23
click at [820, 288] on div "PLANTA" at bounding box center [829, 304] width 98 height 42
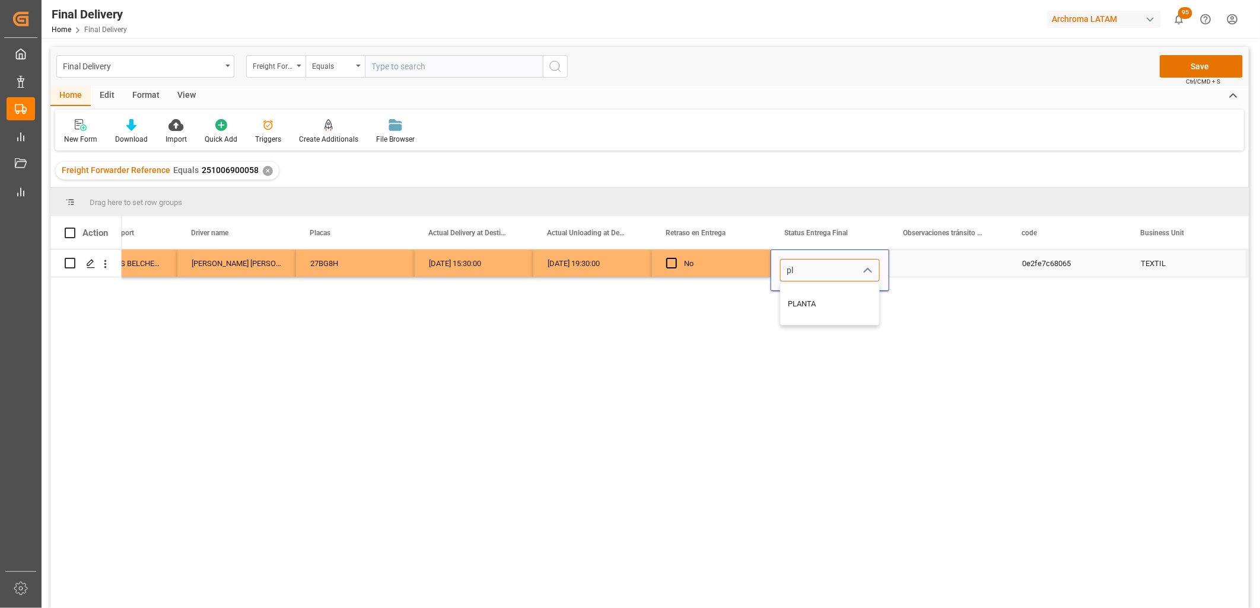
type input "PLANTA"
click at [947, 260] on div "Press SPACE to select this row." at bounding box center [948, 263] width 119 height 27
click at [824, 268] on div "PLANTA" at bounding box center [830, 263] width 90 height 27
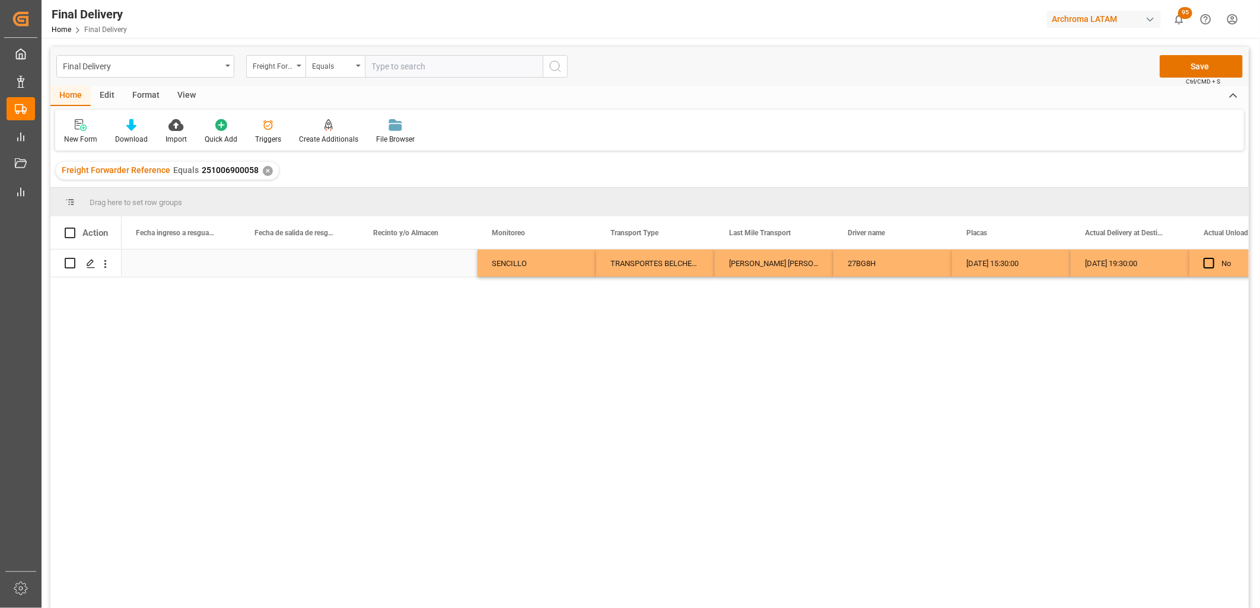
scroll to position [0, 2609]
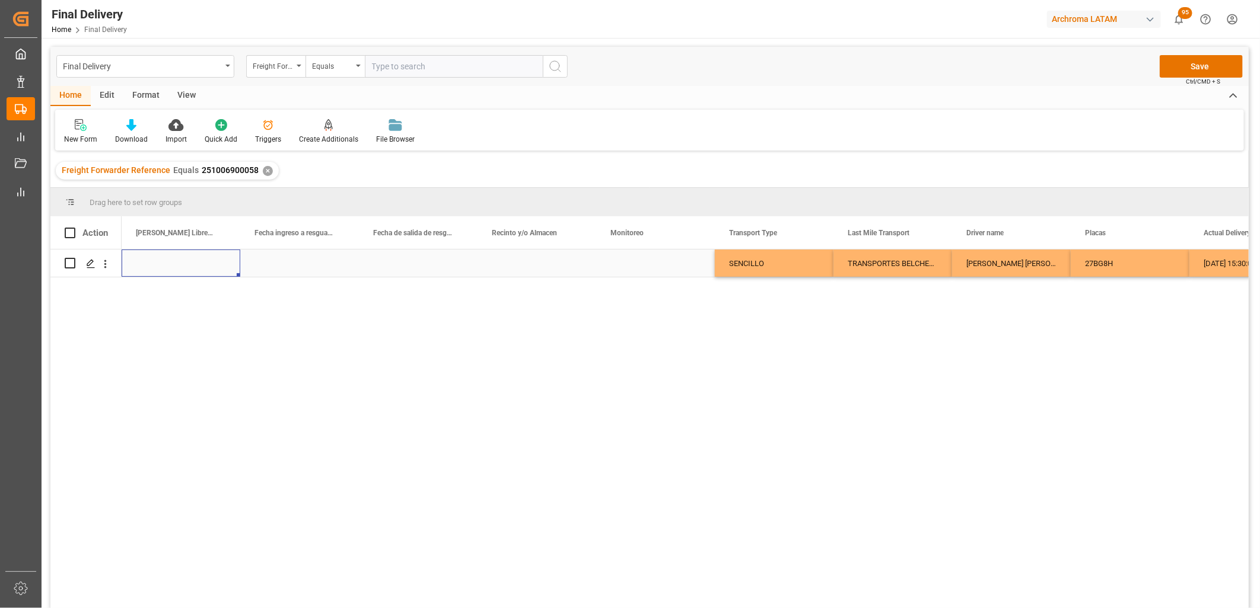
click at [630, 259] on div "Press SPACE to select this row." at bounding box center [655, 263] width 119 height 27
click at [630, 259] on input "Press SPACE to select this row." at bounding box center [655, 270] width 100 height 23
click at [646, 311] on div "Adrian Monroy" at bounding box center [655, 304] width 98 height 42
type input "Adrian Monroy"
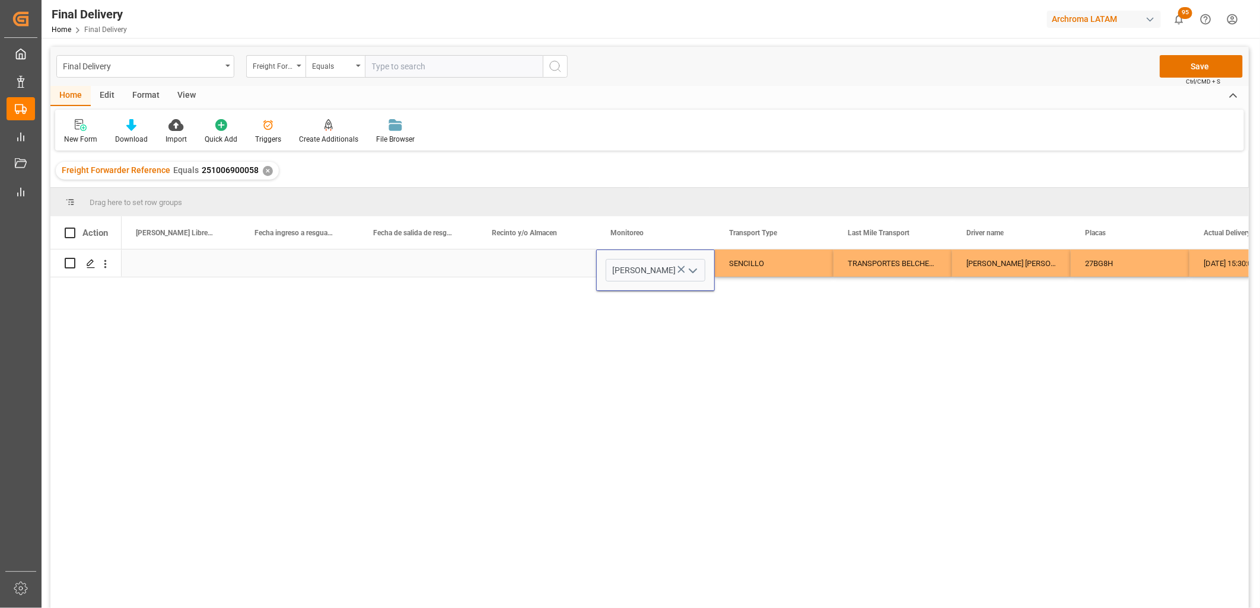
click at [733, 260] on div "SENCILLO" at bounding box center [774, 263] width 90 height 27
click at [542, 268] on div "Press SPACE to select this row." at bounding box center [536, 263] width 119 height 27
click at [543, 269] on div "Press SPACE to select this row." at bounding box center [536, 263] width 119 height 27
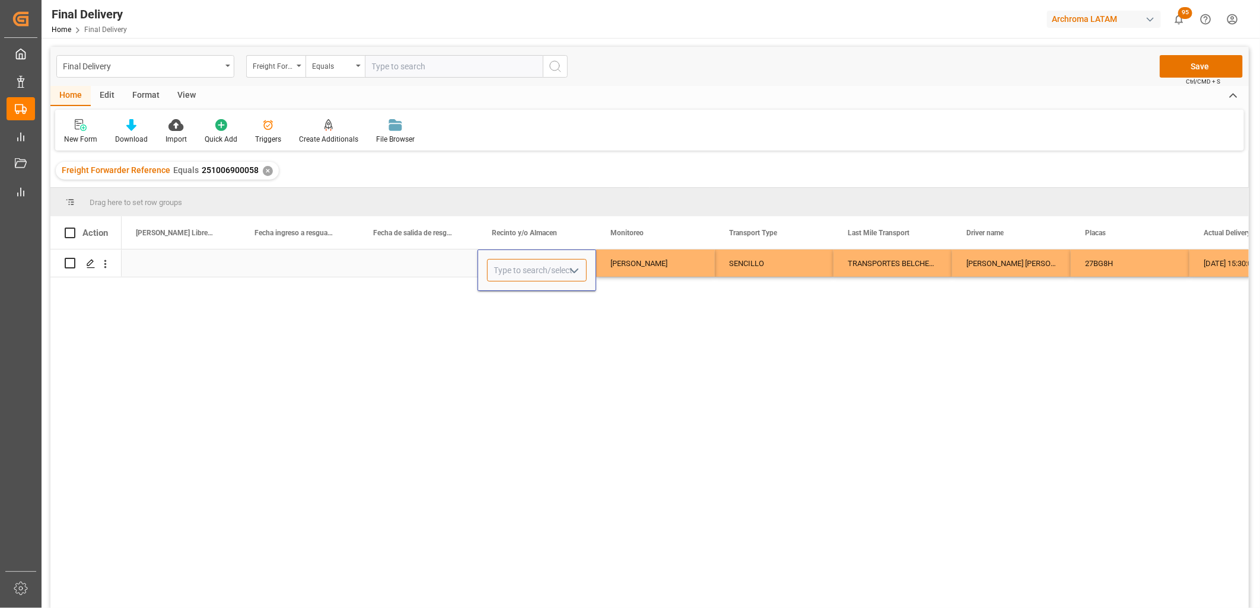
click at [543, 269] on input "Press SPACE to select this row." at bounding box center [537, 270] width 100 height 23
click at [516, 295] on div "CONTECON" at bounding box center [536, 304] width 98 height 42
type input "CONTECON"
click at [625, 264] on div "Adrian Monroy" at bounding box center [655, 263] width 90 height 27
click at [1199, 72] on button "Save" at bounding box center [1200, 66] width 83 height 23
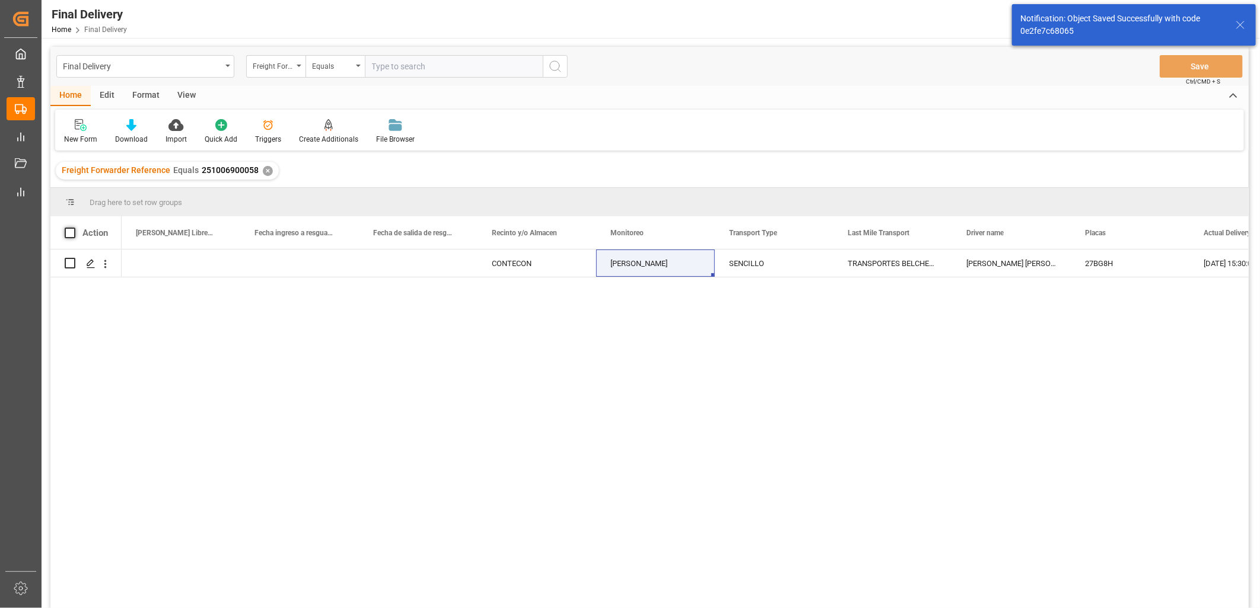
click at [68, 230] on span at bounding box center [70, 233] width 11 height 11
click at [74, 228] on input "checkbox" at bounding box center [74, 228] width 0 height 0
checkbox input "true"
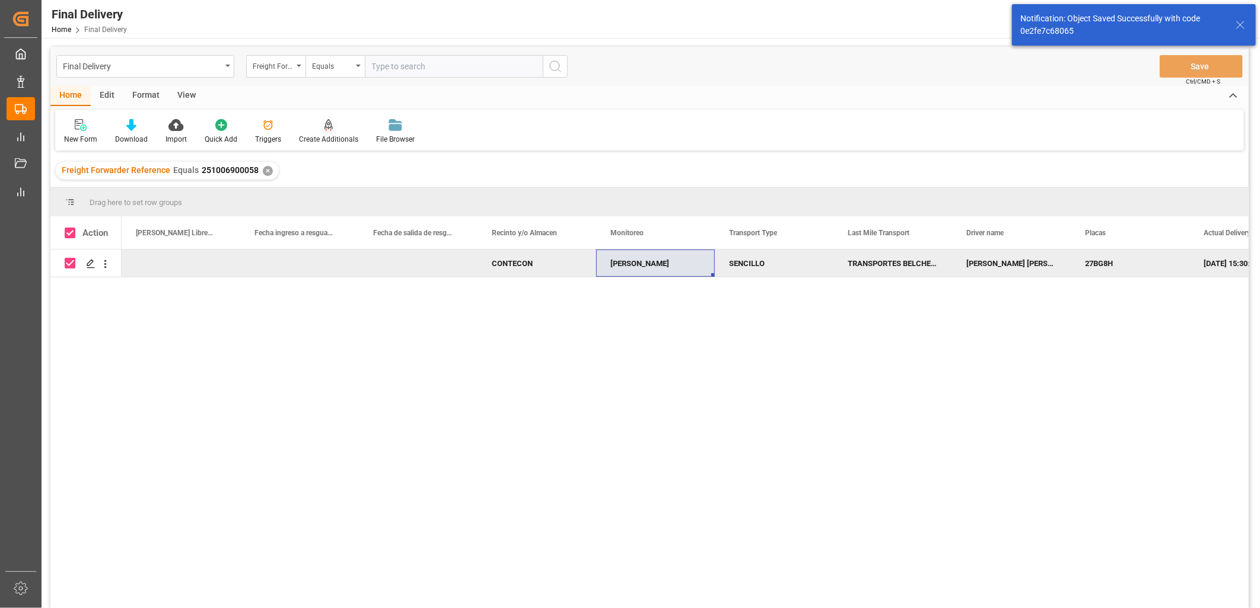
click at [320, 131] on div "Create Additionals" at bounding box center [328, 132] width 77 height 26
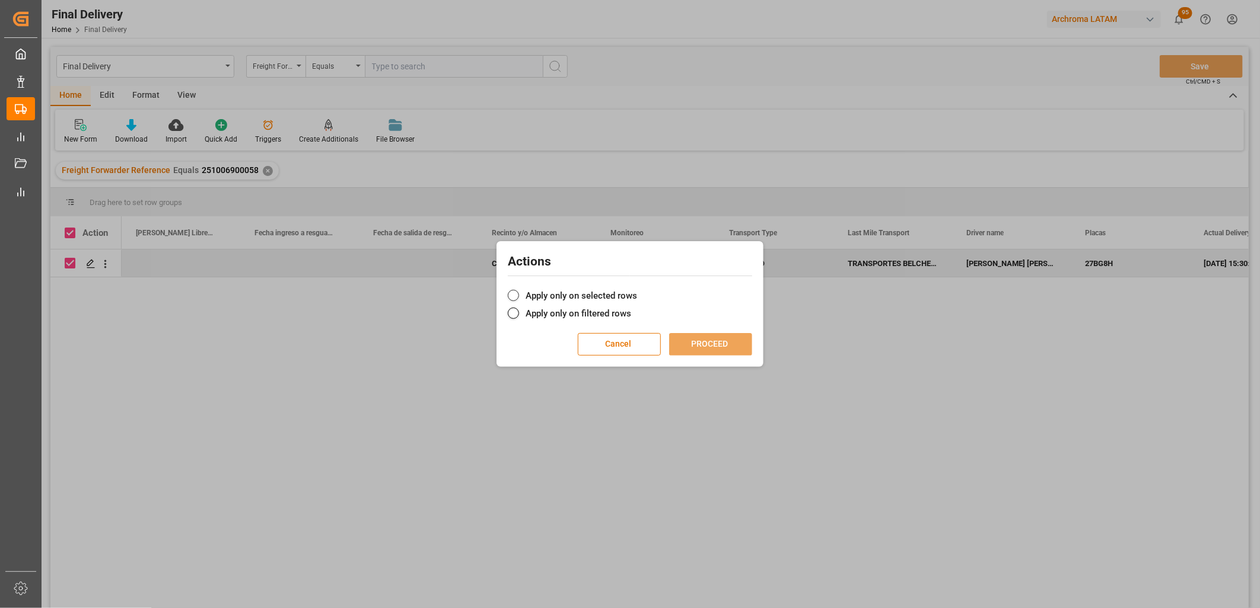
click at [512, 294] on span at bounding box center [513, 295] width 11 height 11
click at [637, 289] on input "Apply only on selected rows" at bounding box center [637, 289] width 0 height 0
click at [709, 346] on button "PROCEED" at bounding box center [710, 344] width 83 height 23
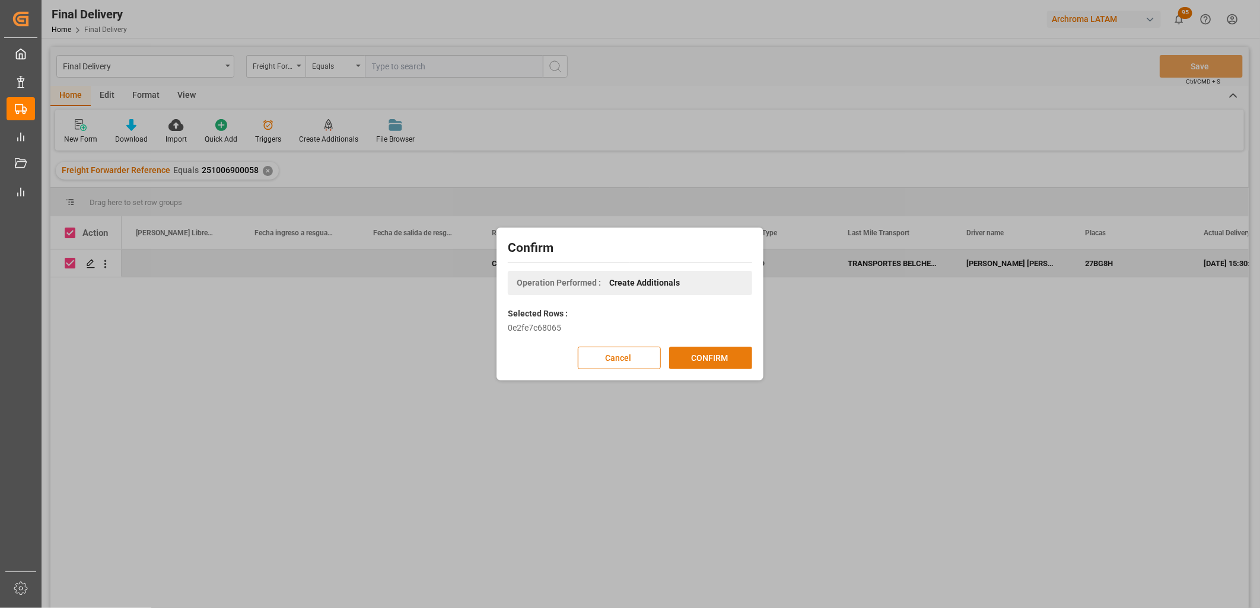
click at [710, 359] on button "CONFIRM" at bounding box center [710, 358] width 83 height 23
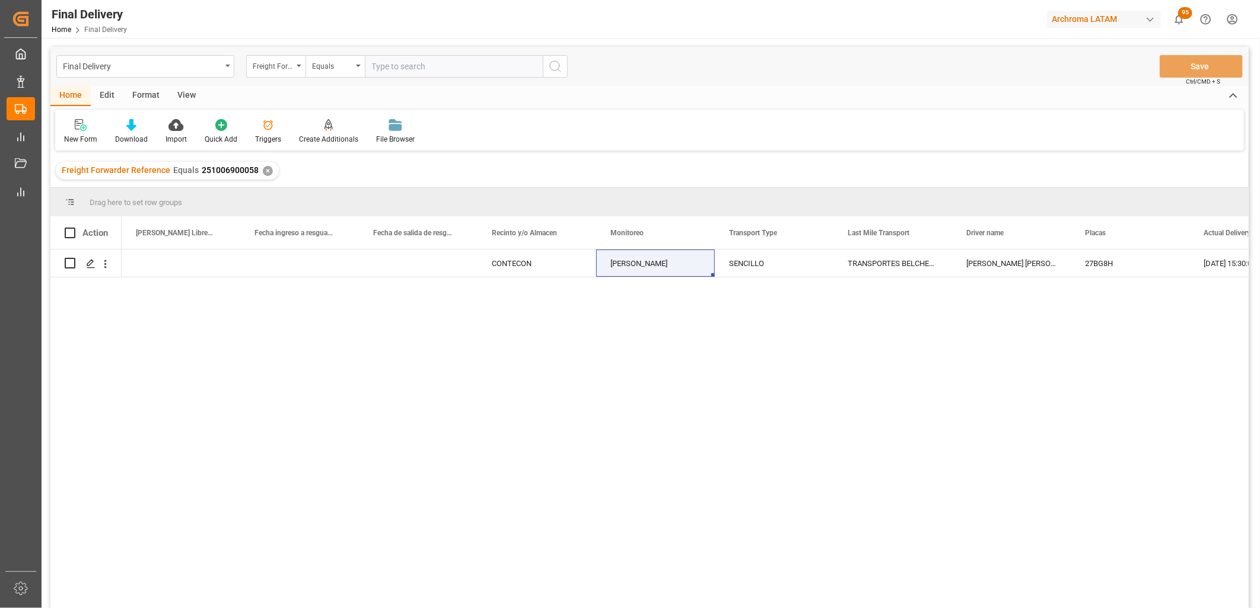
click at [263, 169] on div "✕" at bounding box center [268, 171] width 10 height 10
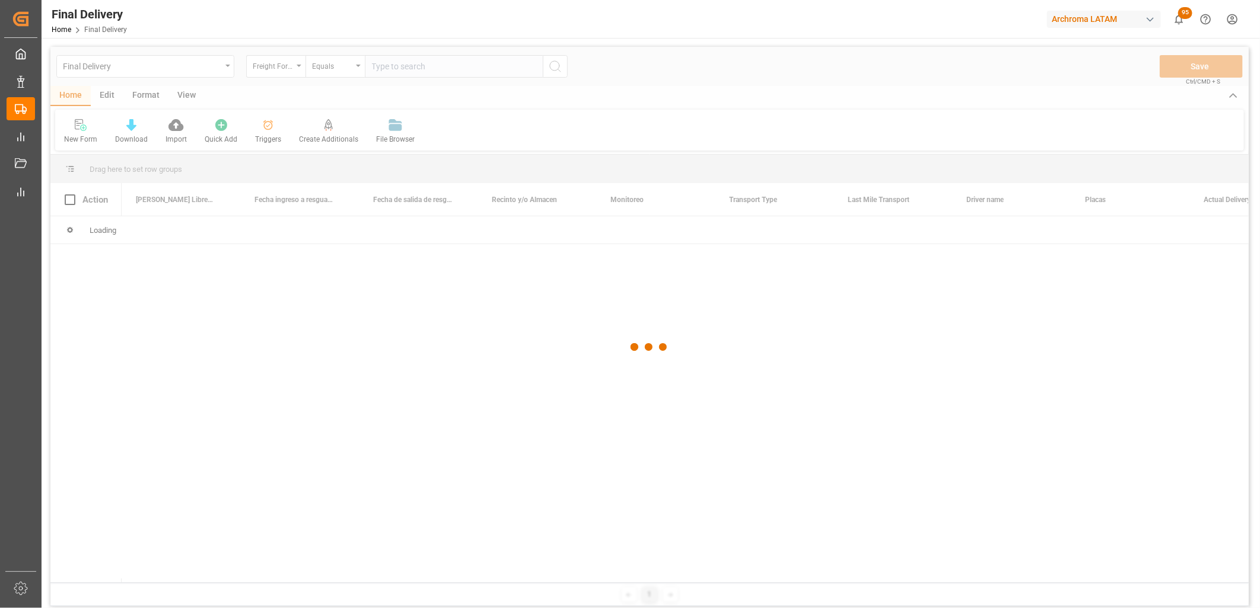
click at [388, 68] on div at bounding box center [649, 347] width 1198 height 601
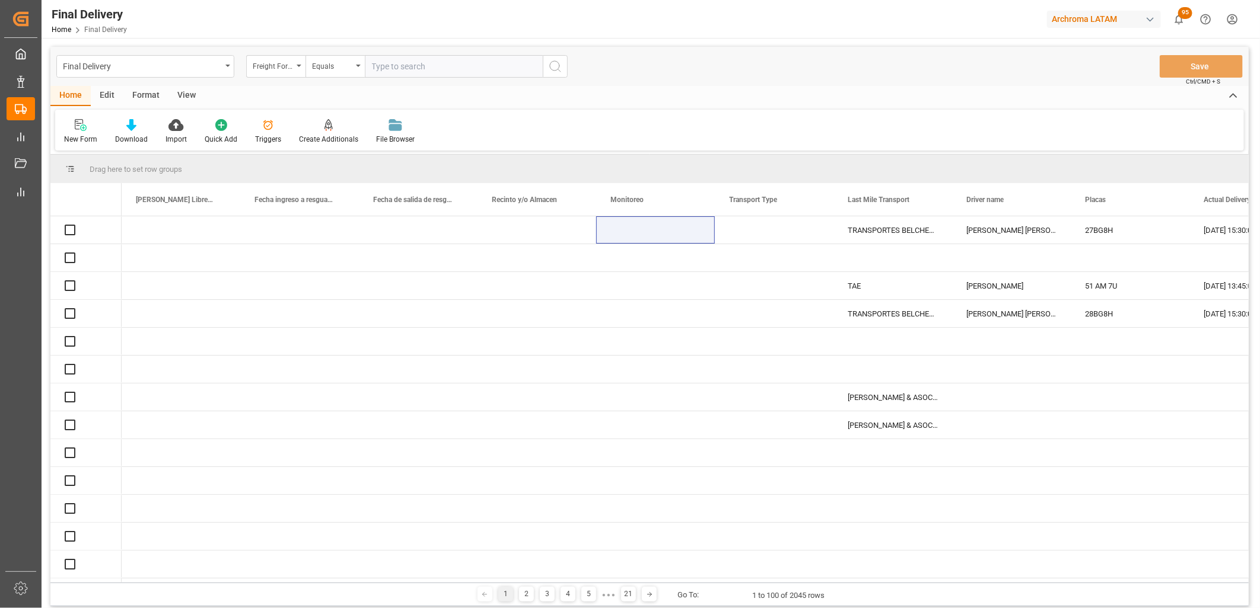
click at [388, 68] on input "text" at bounding box center [454, 66] width 178 height 23
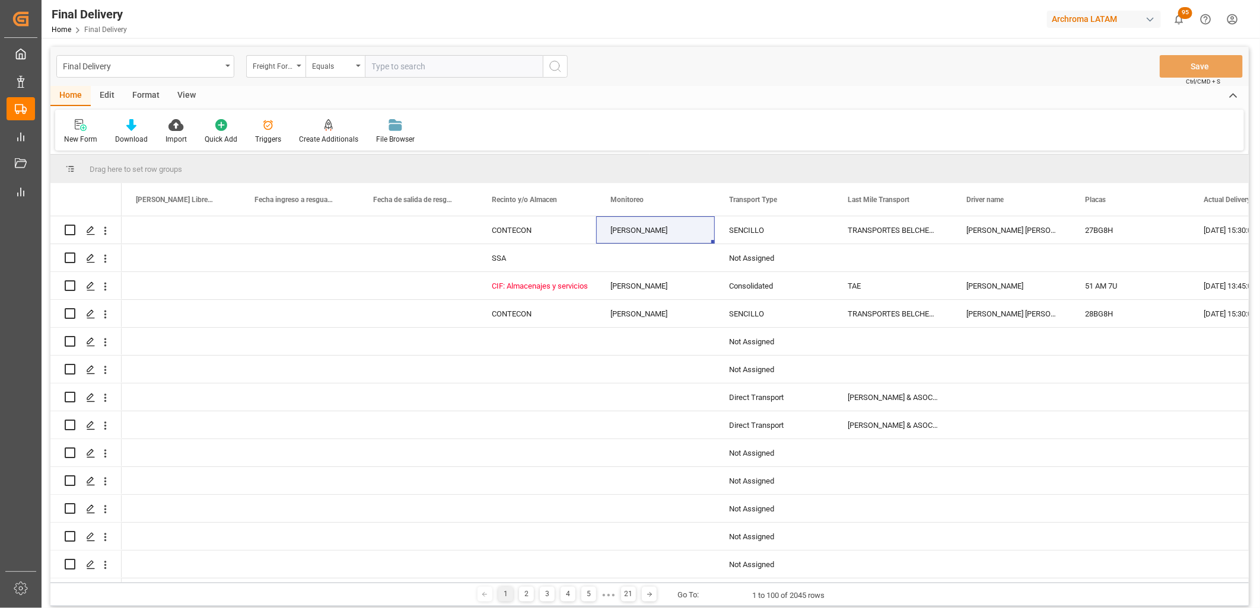
paste input "251006900295"
type input "251006900295"
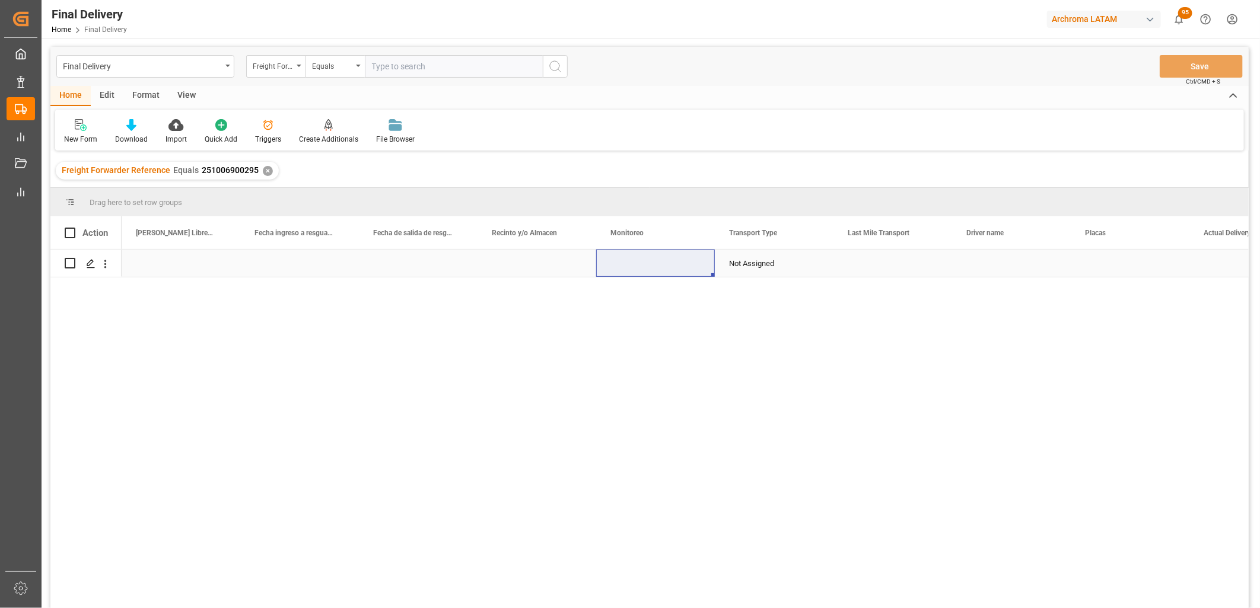
click at [746, 264] on div "Not Assigned" at bounding box center [774, 263] width 90 height 27
click at [747, 263] on input "Not Assigned" at bounding box center [774, 270] width 100 height 23
drag, startPoint x: 798, startPoint y: 270, endPoint x: 791, endPoint y: 270, distance: 7.1
click at [797, 270] on icon "Press SPACE to select this row." at bounding box center [799, 269] width 12 height 12
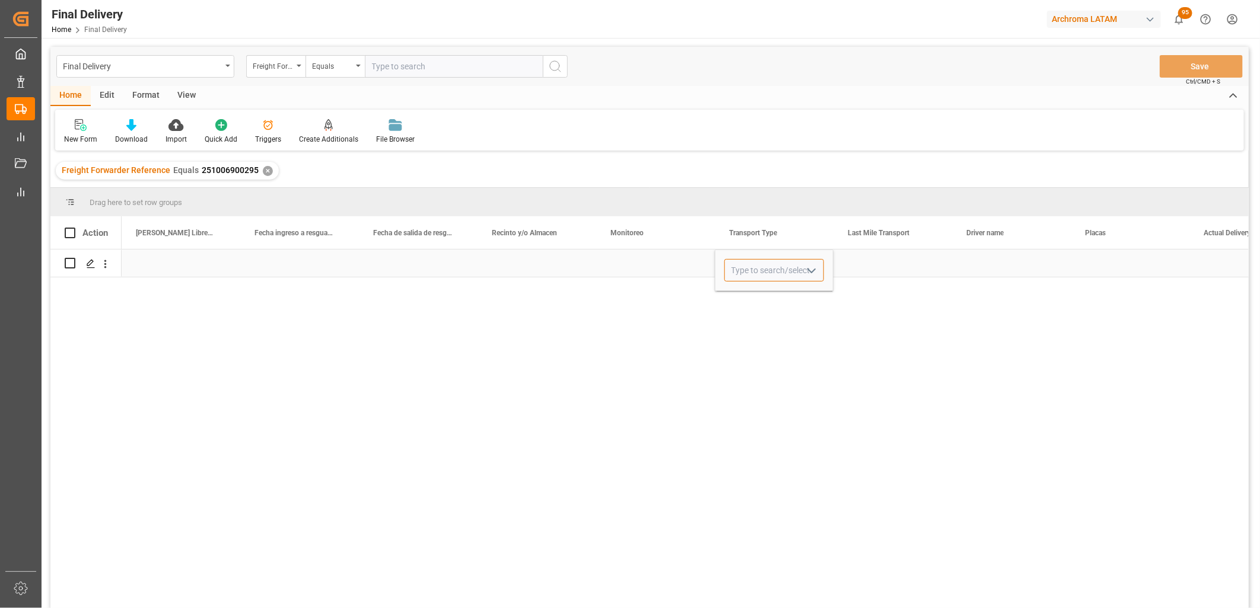
click at [774, 270] on input "Press SPACE to select this row." at bounding box center [774, 270] width 100 height 23
click at [776, 305] on div "SENCILLO" at bounding box center [774, 304] width 98 height 42
type input "SENCILLO"
click at [867, 259] on div "Press SPACE to select this row." at bounding box center [892, 263] width 119 height 27
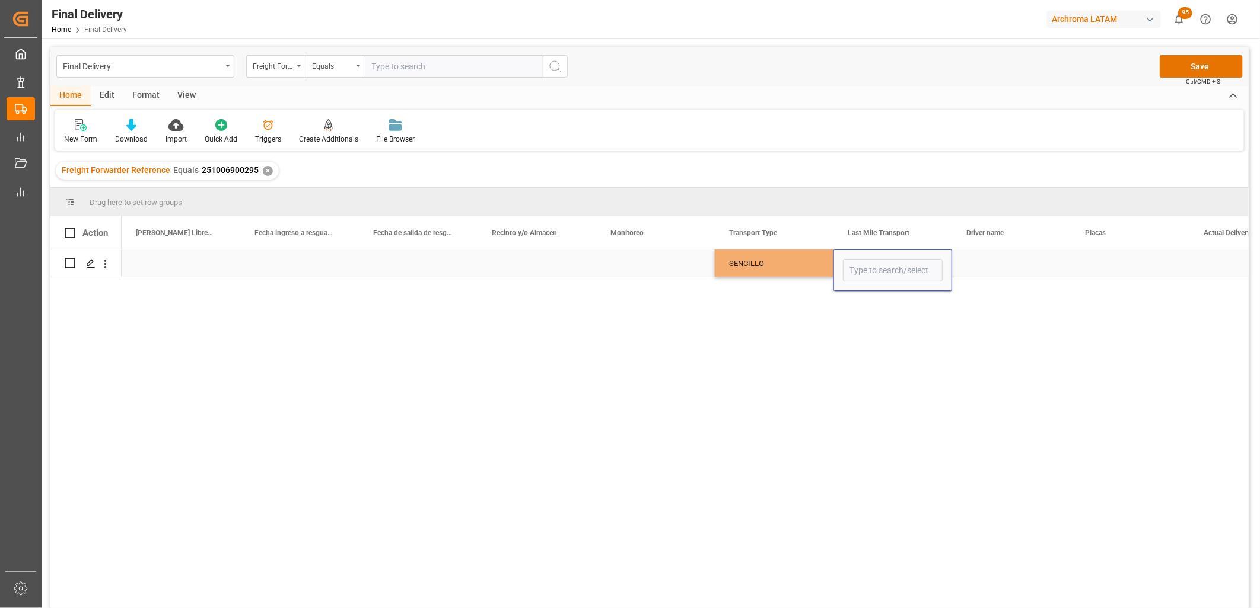
click at [869, 262] on input "Press SPACE to select this row." at bounding box center [893, 270] width 100 height 23
click at [875, 311] on div "TNC" at bounding box center [892, 304] width 98 height 42
type input "TNC"
click at [987, 255] on div "Press SPACE to select this row." at bounding box center [1011, 263] width 119 height 27
click at [993, 264] on div "Press SPACE to select this row." at bounding box center [1011, 263] width 119 height 27
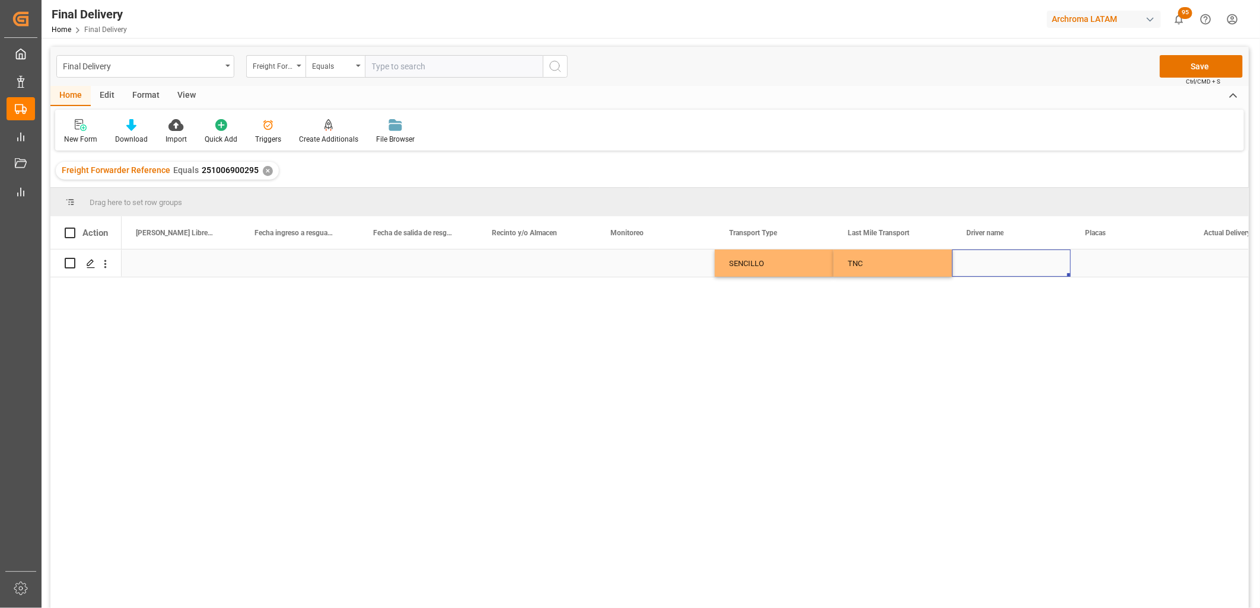
click at [994, 264] on div "Press SPACE to select this row." at bounding box center [1011, 263] width 119 height 27
click at [994, 264] on input "Press SPACE to select this row." at bounding box center [1011, 270] width 100 height 23
type input "251006900295"
click at [1001, 269] on input "251006900295" at bounding box center [1011, 270] width 100 height 23
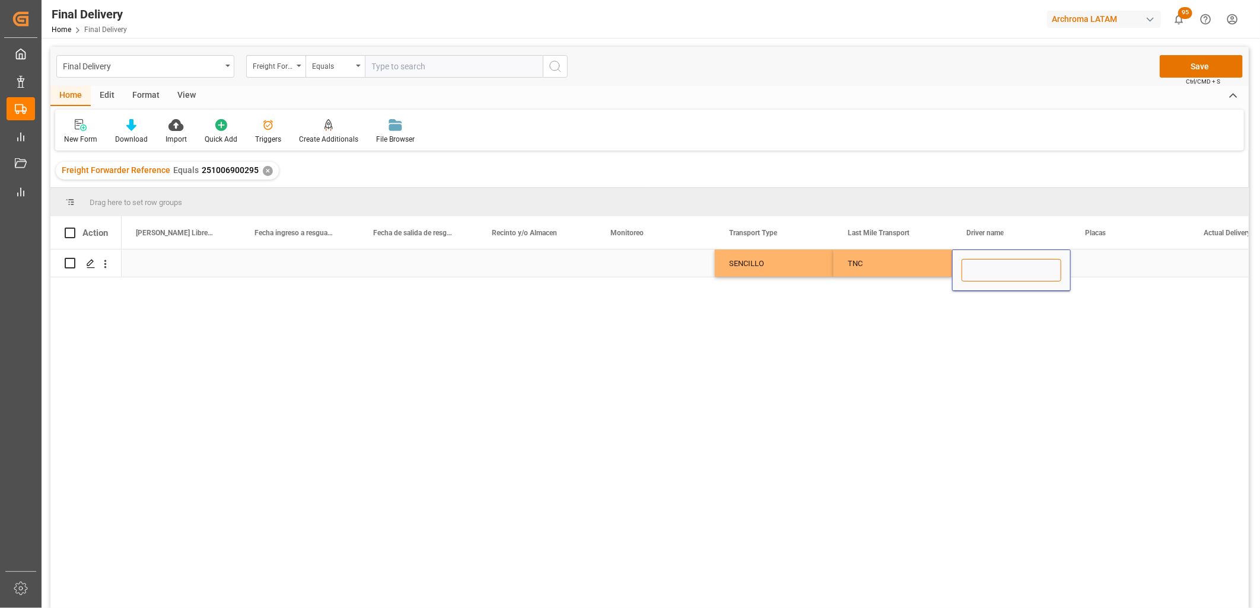
click at [988, 273] on input "Press SPACE to select this row." at bounding box center [1011, 270] width 100 height 23
paste input "VICTOR HUGO VELAZQUEZ CUREÑO"
type input "VICTOR HUGO VELAZQUEZ CUREÑO"
click at [1093, 265] on div "Press SPACE to select this row." at bounding box center [1129, 263] width 119 height 27
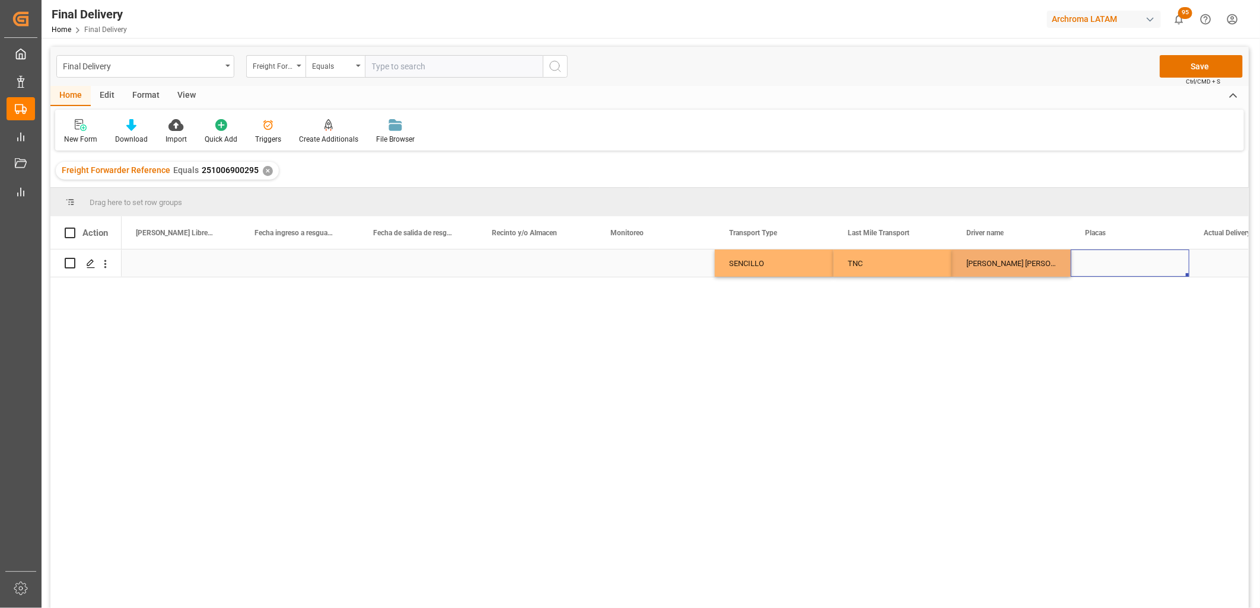
click at [1093, 265] on div "Press SPACE to select this row." at bounding box center [1129, 263] width 119 height 27
drag, startPoint x: 1099, startPoint y: 271, endPoint x: 1084, endPoint y: 269, distance: 15.5
click at [1098, 271] on input "Press SPACE to select this row." at bounding box center [1130, 270] width 100 height 23
paste input "22A M5-F"
type input "22A M5-F"
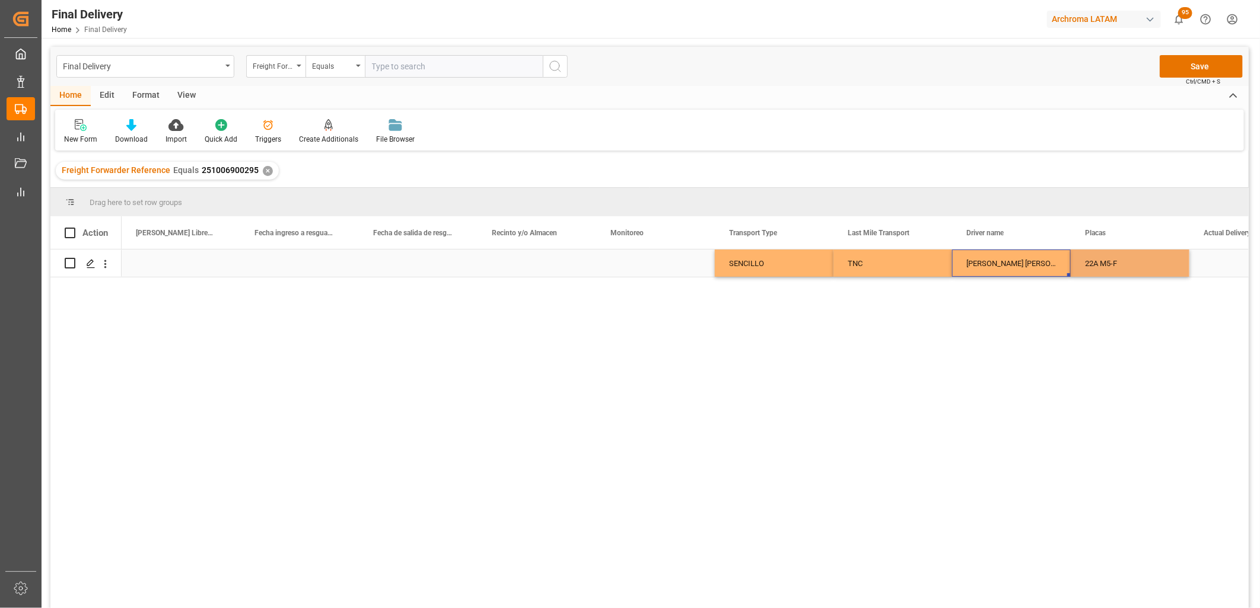
click at [1029, 263] on div "VICTOR HUGO VELAZQUEZ CUREÑO" at bounding box center [1011, 263] width 119 height 27
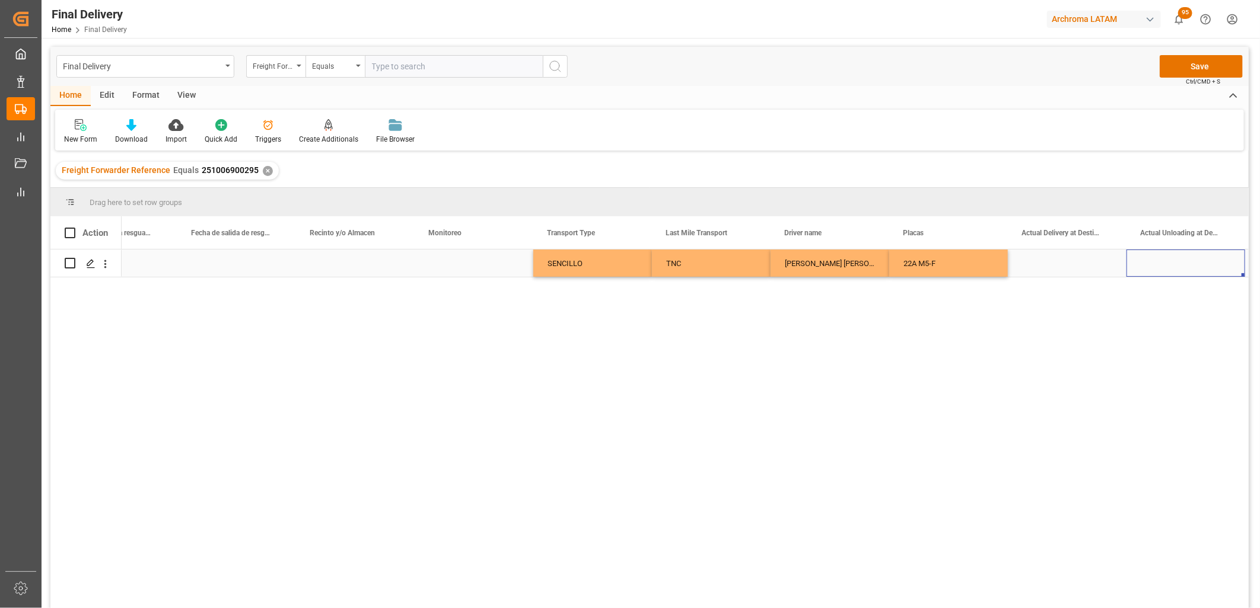
scroll to position [0, 2791]
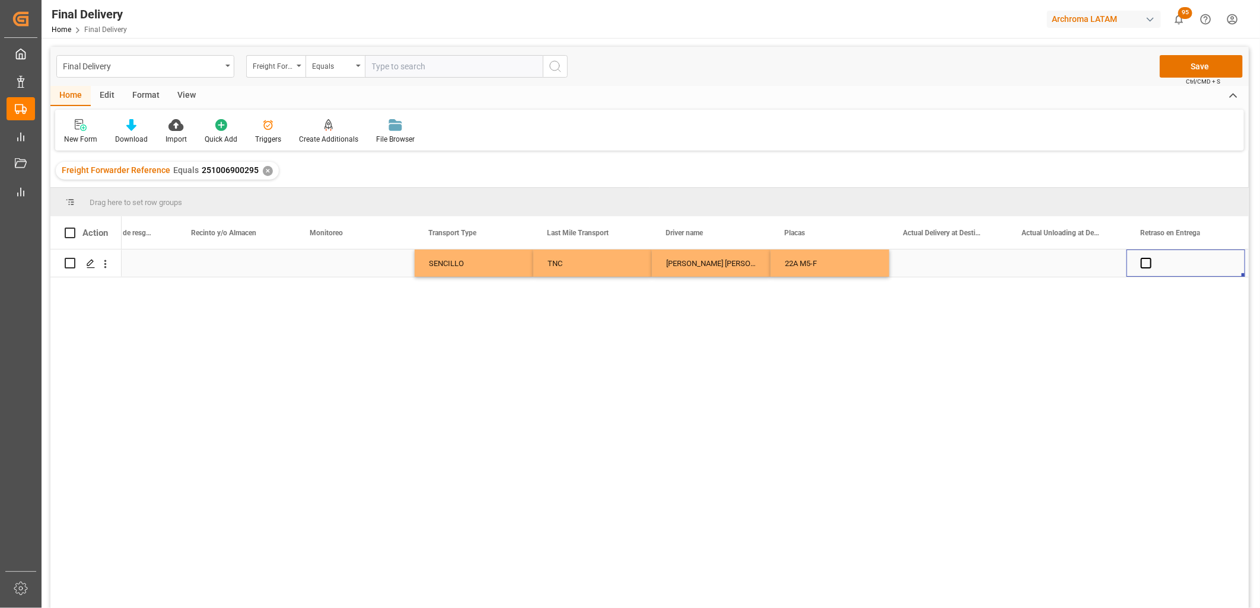
click at [943, 268] on div "Press SPACE to select this row." at bounding box center [948, 263] width 119 height 27
click at [1050, 263] on div "Press SPACE to select this row." at bounding box center [1067, 263] width 119 height 27
click at [1146, 263] on span "Press SPACE to select this row." at bounding box center [1145, 263] width 11 height 11
click at [1149, 258] on input "Press SPACE to select this row." at bounding box center [1149, 258] width 0 height 0
click at [1146, 263] on span "Press SPACE to select this row." at bounding box center [1145, 263] width 11 height 11
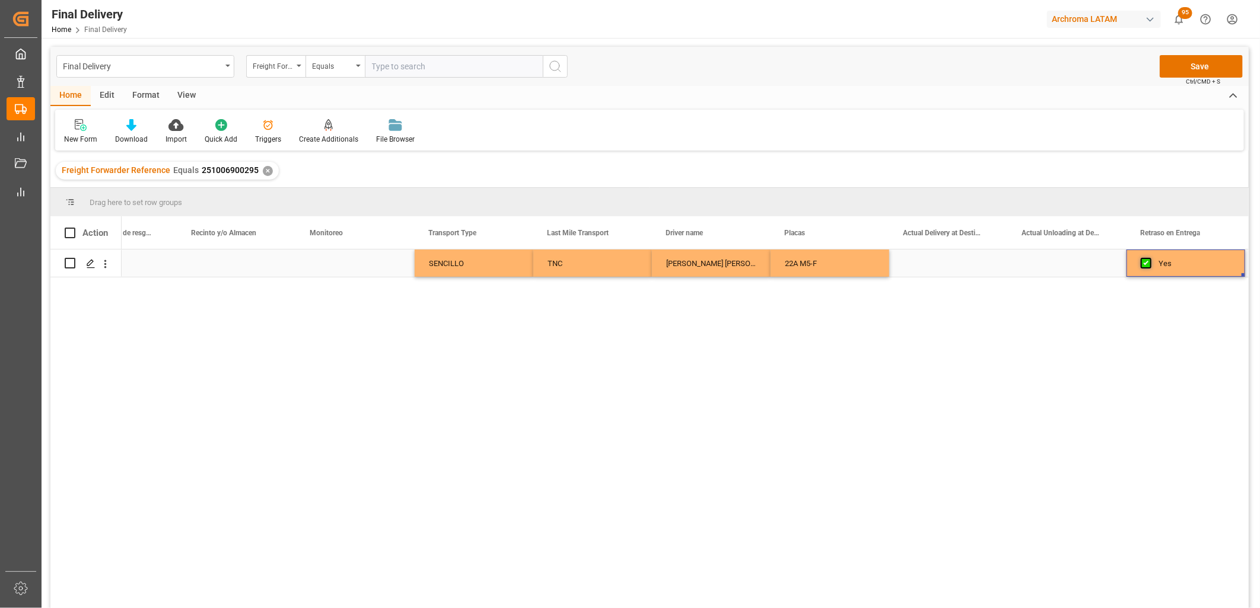
click at [1149, 258] on input "Press SPACE to select this row." at bounding box center [1149, 258] width 0 height 0
click at [1066, 264] on div "Press SPACE to select this row." at bounding box center [1067, 263] width 119 height 27
click at [343, 264] on div "Press SPACE to select this row." at bounding box center [355, 263] width 119 height 27
click at [343, 264] on input "Press SPACE to select this row." at bounding box center [355, 270] width 100 height 23
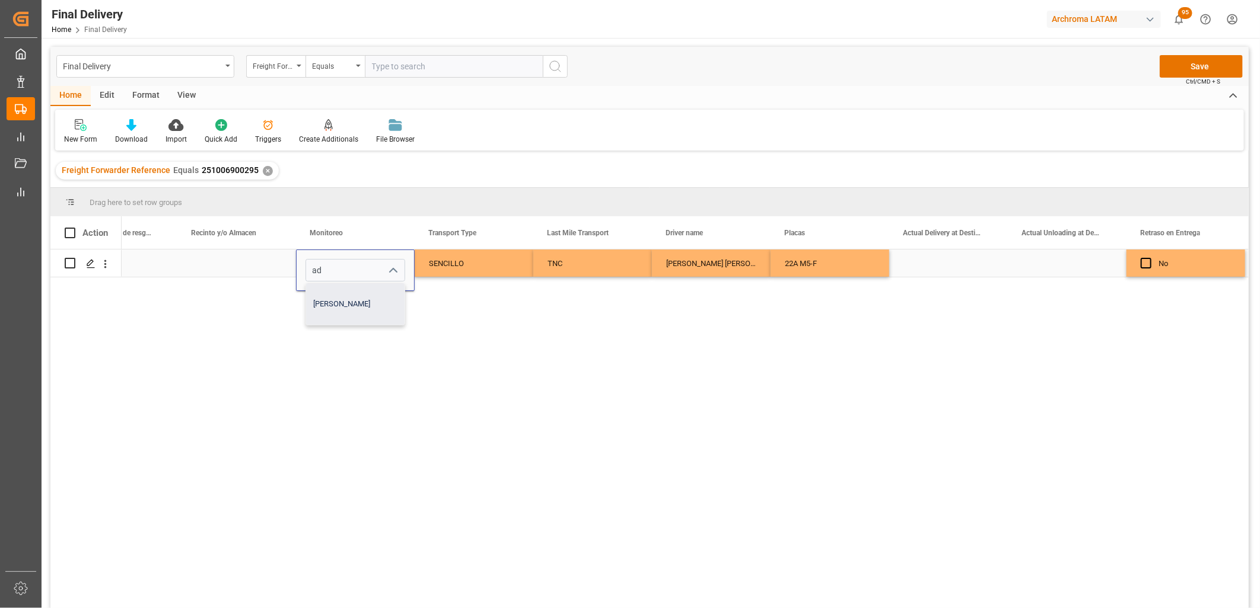
click at [341, 294] on div "Adrian Monroy" at bounding box center [355, 304] width 98 height 42
type input "Adrian Monroy"
click at [243, 273] on div "Press SPACE to select this row." at bounding box center [236, 263] width 119 height 27
click at [224, 262] on div "Press SPACE to select this row." at bounding box center [236, 263] width 119 height 27
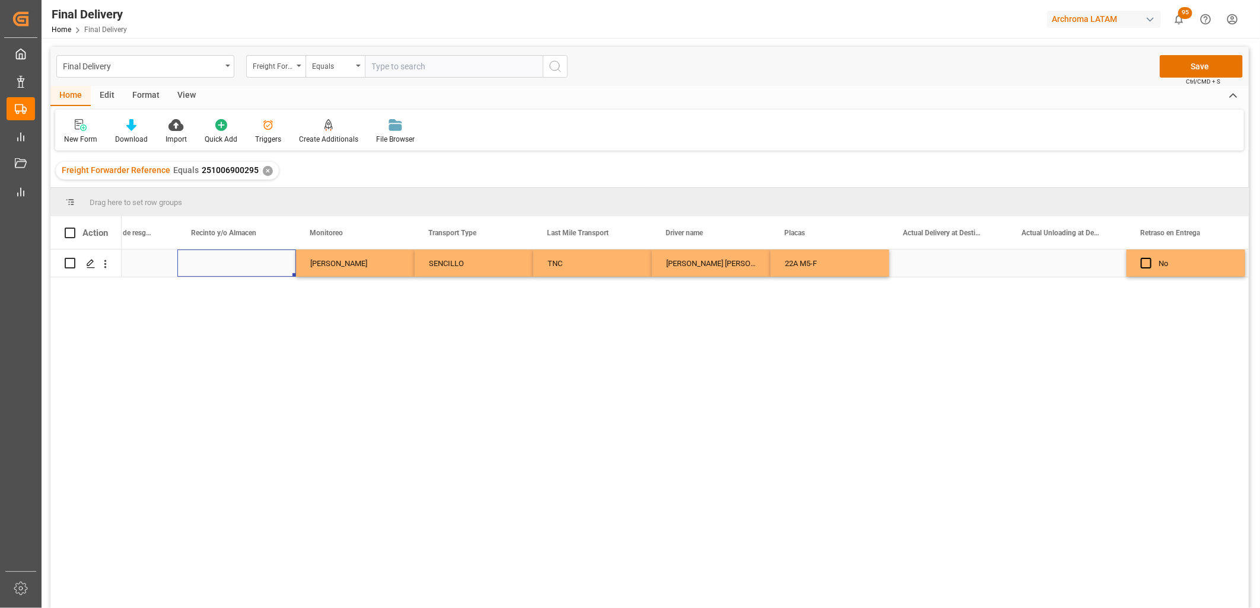
click at [223, 262] on div "Press SPACE to select this row." at bounding box center [236, 263] width 119 height 27
click at [215, 272] on input "Press SPACE to select this row." at bounding box center [237, 270] width 100 height 23
click at [215, 291] on div "SSA" at bounding box center [236, 304] width 98 height 42
type input "SSA"
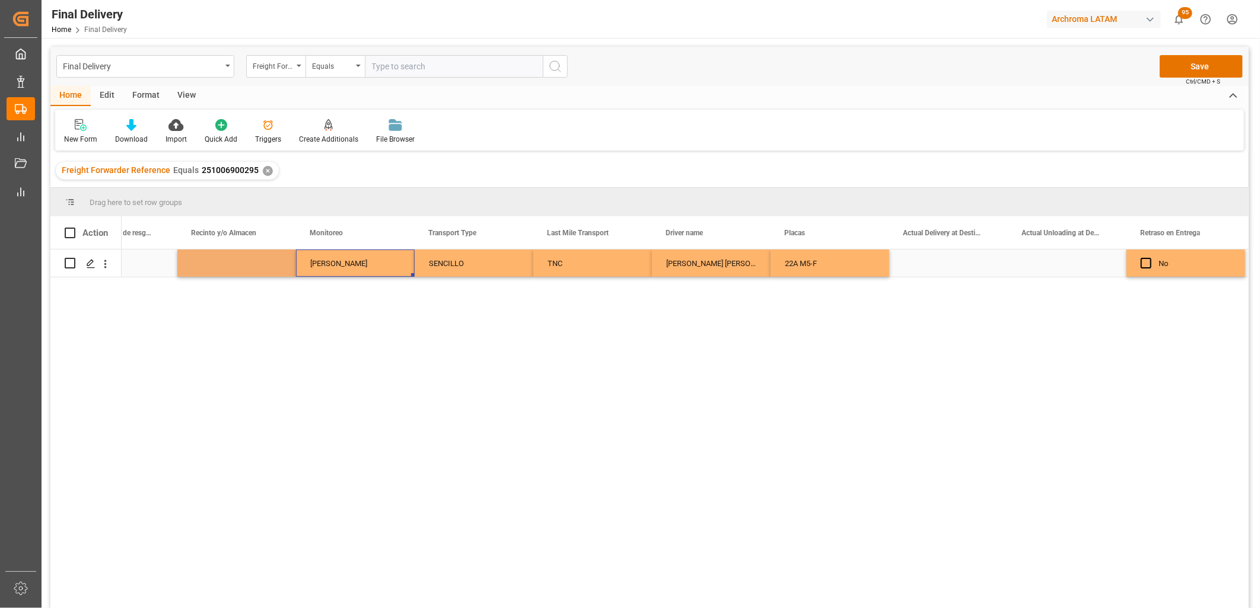
click at [325, 263] on div "Adrian Monroy" at bounding box center [355, 263] width 90 height 27
click at [1183, 69] on button "Save" at bounding box center [1200, 66] width 83 height 23
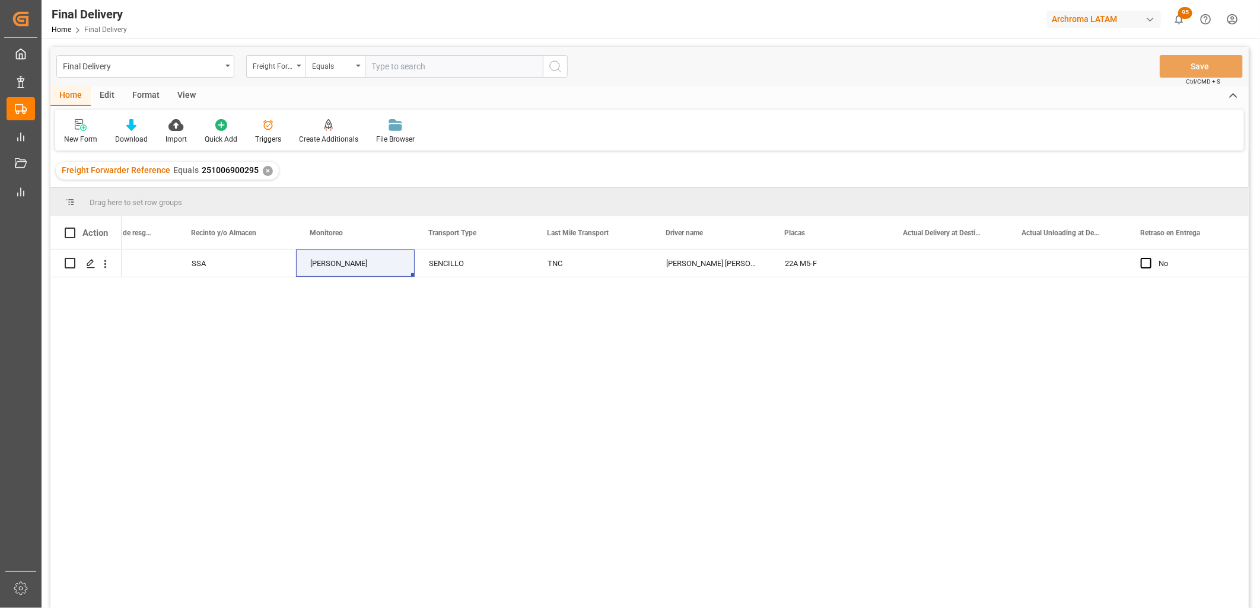
click at [407, 368] on div "SSA Adrian Monroy SENCILLO TNC VICTOR HUGO VELAZQUEZ CUREÑO 22A M5-F No" at bounding box center [685, 433] width 1127 height 366
click at [941, 261] on div "Press SPACE to select this row." at bounding box center [948, 263] width 119 height 27
click at [214, 263] on div "SSA" at bounding box center [237, 263] width 90 height 27
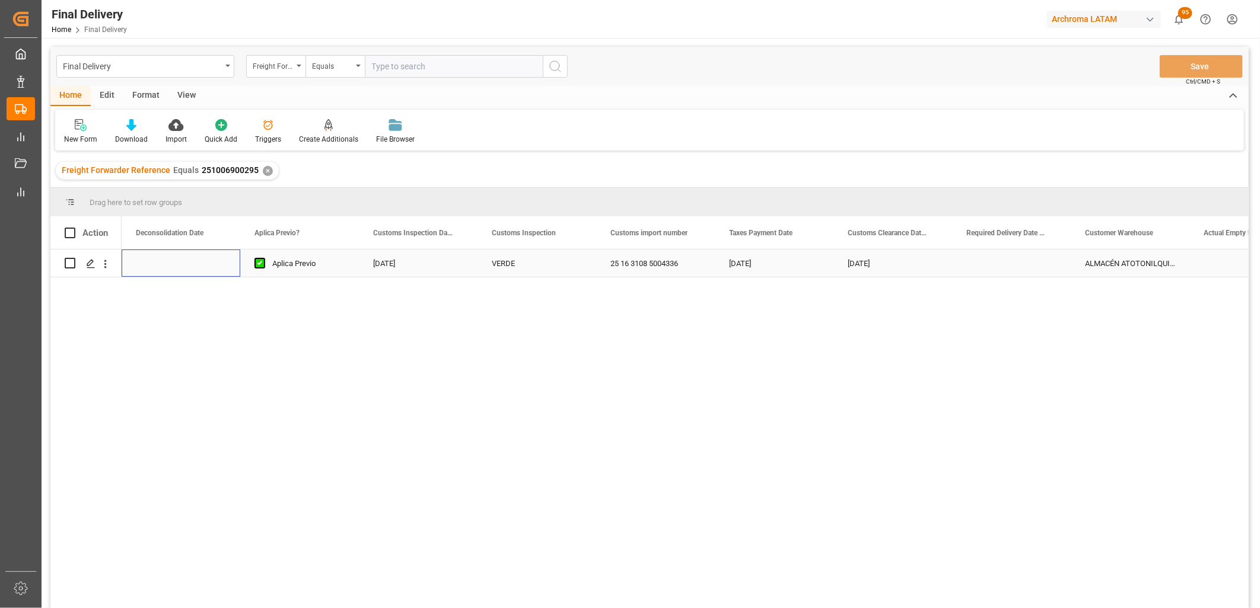
scroll to position [0, 949]
click at [526, 269] on div "MRKU7439703" at bounding box center [536, 263] width 119 height 27
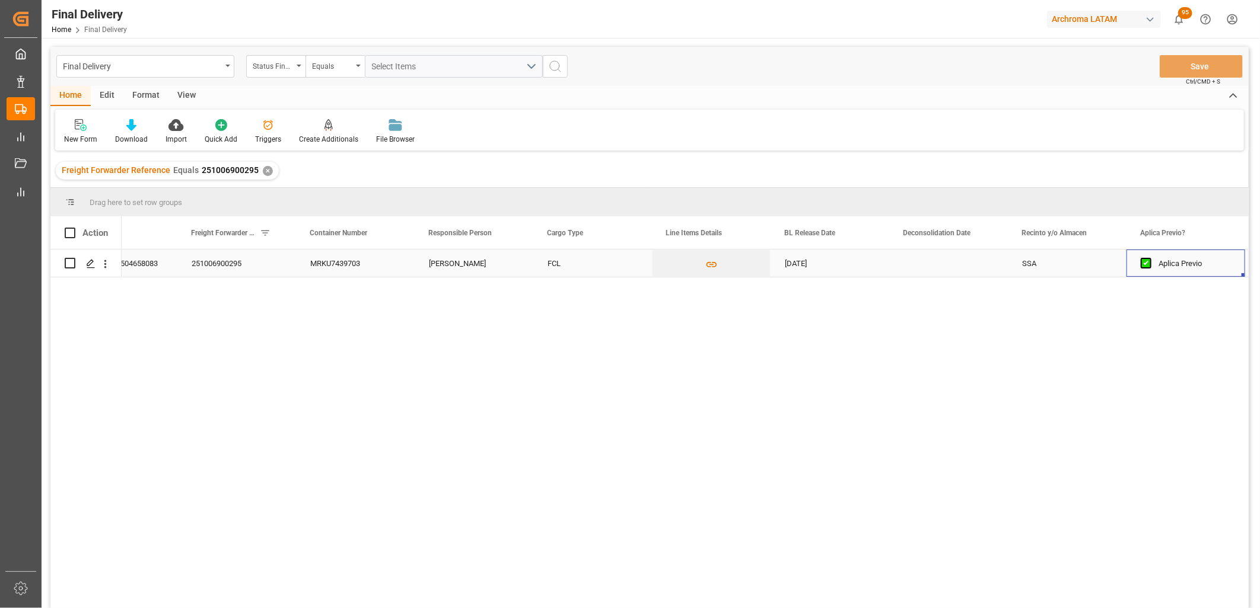
scroll to position [0, 300]
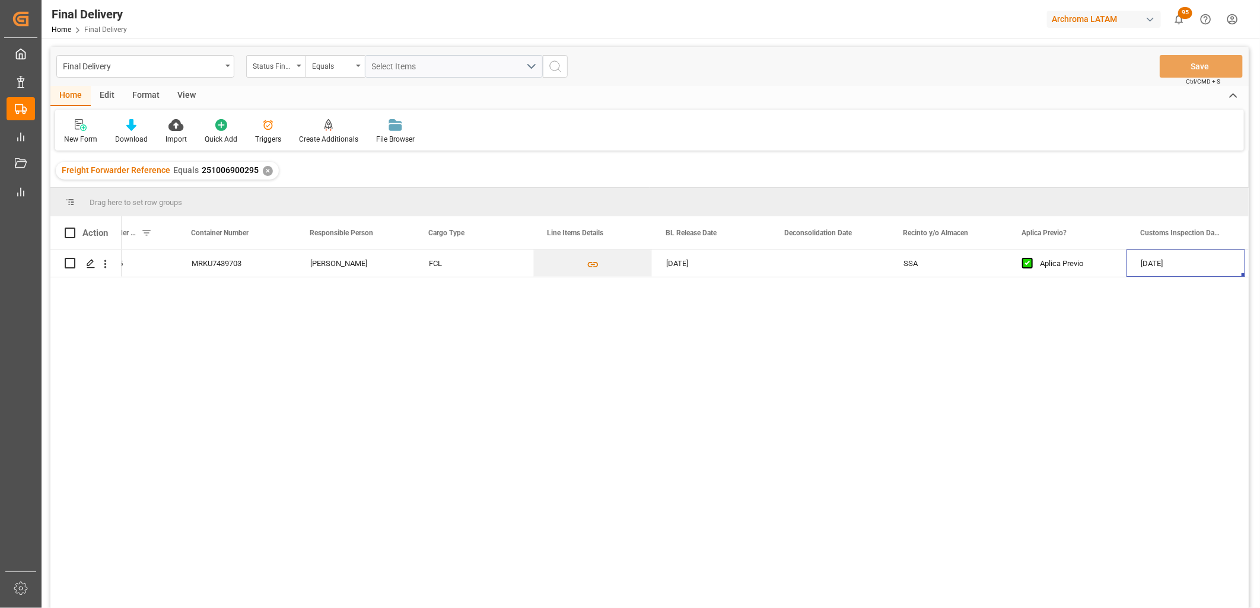
click at [263, 170] on div "✕" at bounding box center [268, 171] width 10 height 10
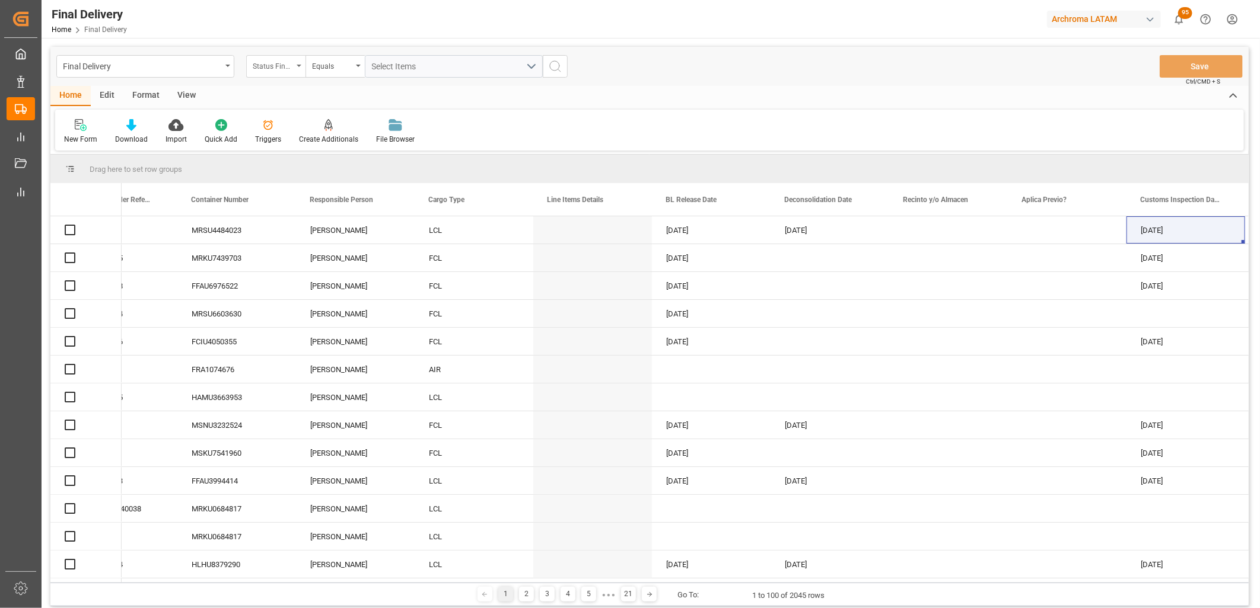
click at [298, 66] on icon "open menu" at bounding box center [299, 66] width 5 height 2
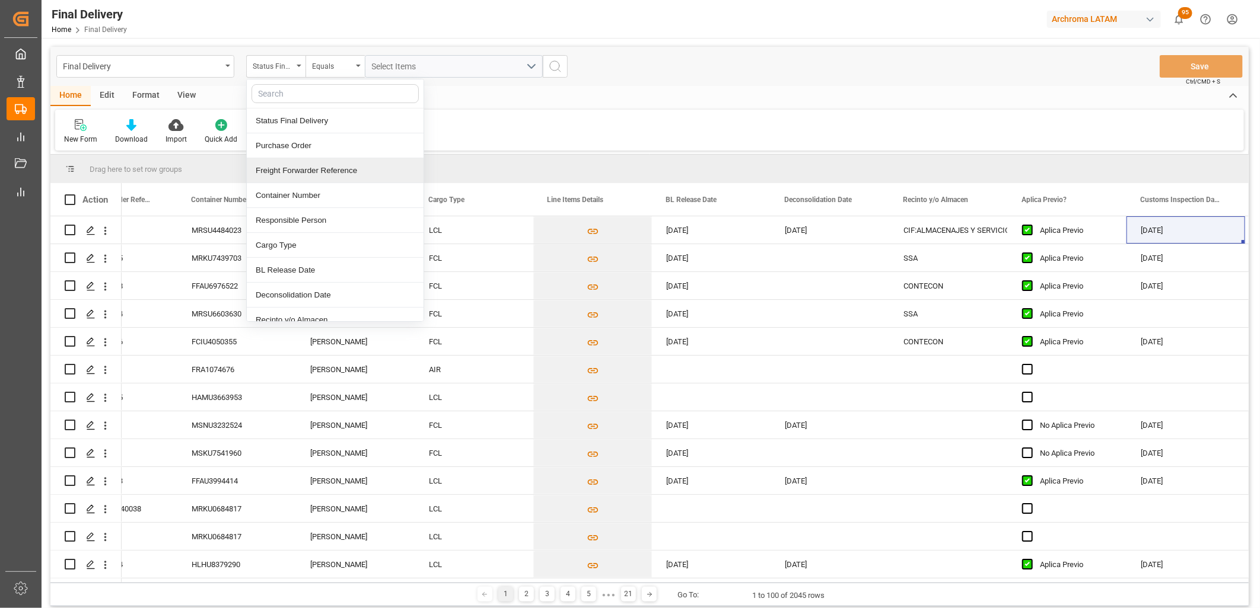
click at [311, 169] on div "Freight Forwarder Reference" at bounding box center [335, 170] width 177 height 25
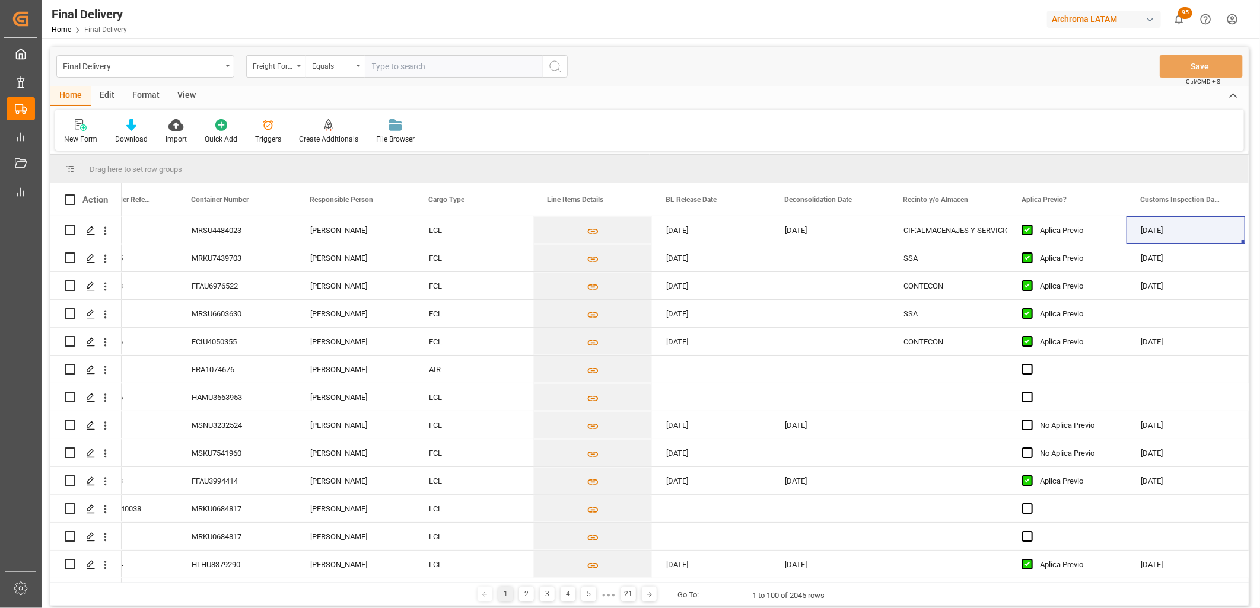
click at [391, 68] on input "text" at bounding box center [454, 66] width 178 height 23
type input "251006900156"
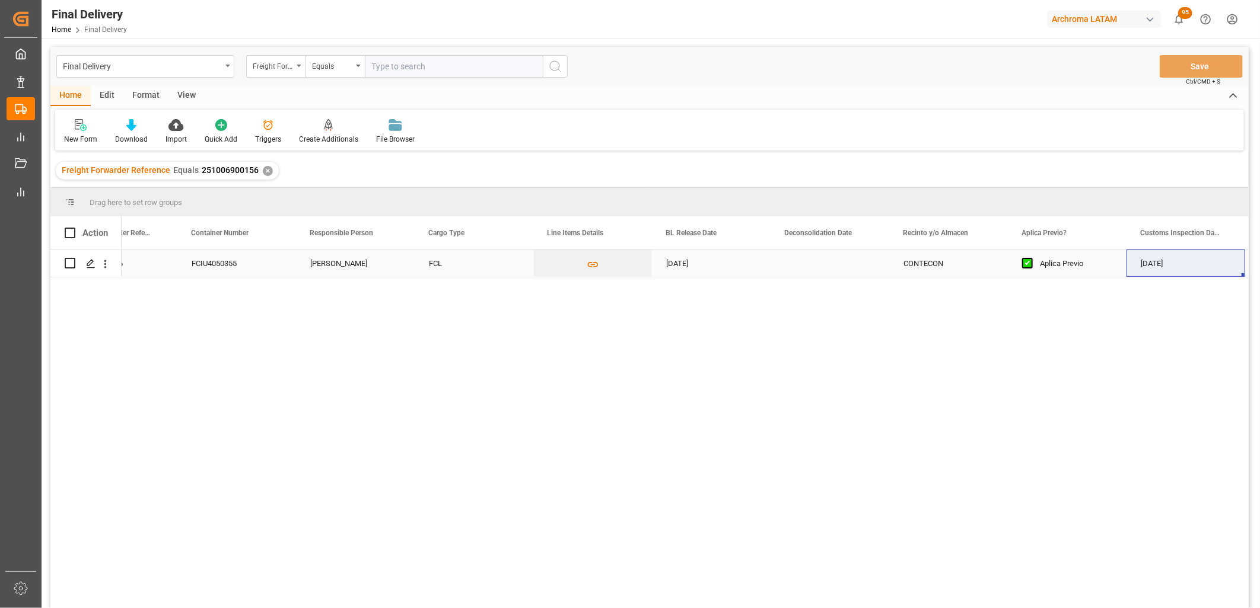
click at [801, 270] on div "Press SPACE to select this row." at bounding box center [829, 263] width 119 height 27
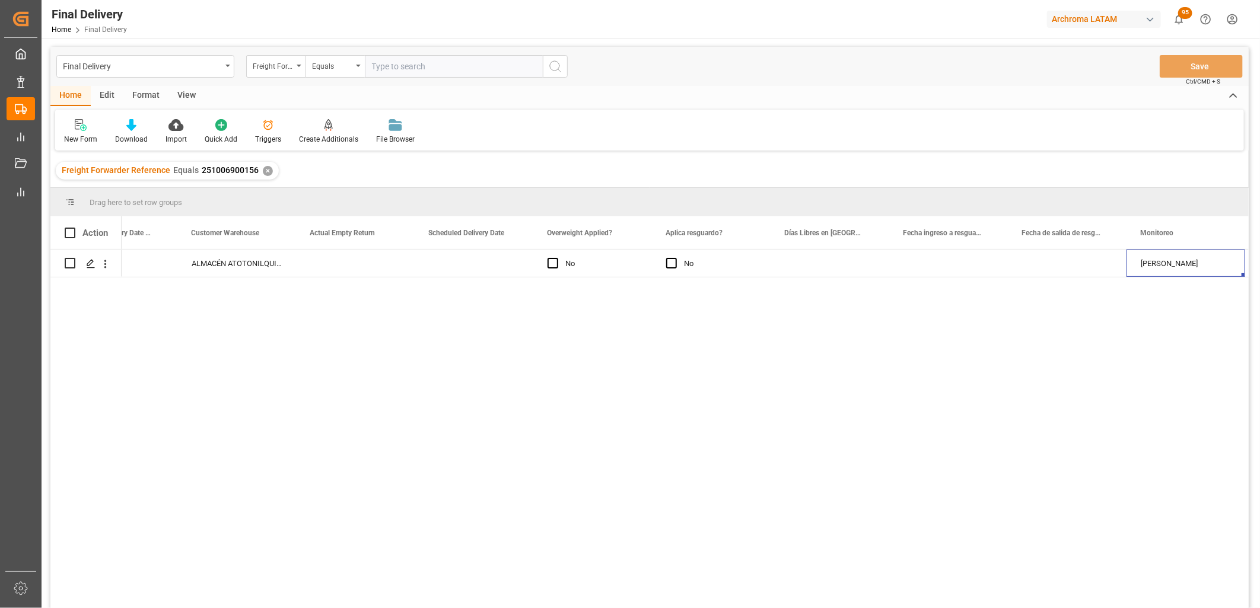
scroll to position [0, 2079]
click at [943, 267] on div "Press SPACE to select this row." at bounding box center [948, 263] width 119 height 27
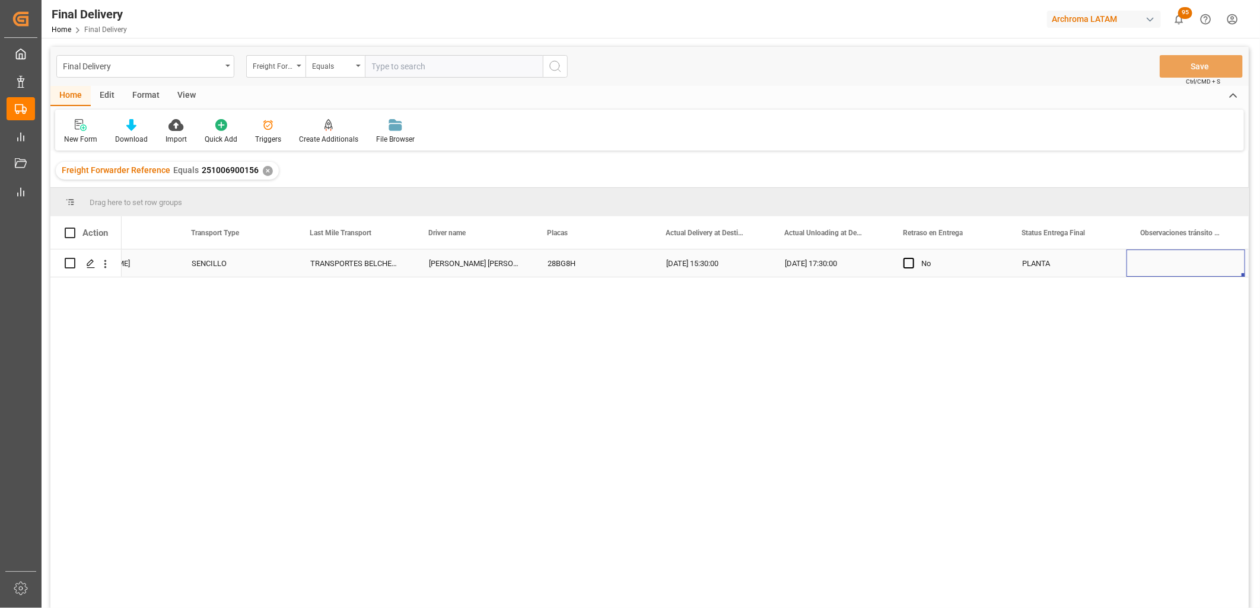
click at [700, 262] on div "09-10-2025 15:30:00" at bounding box center [711, 263] width 119 height 27
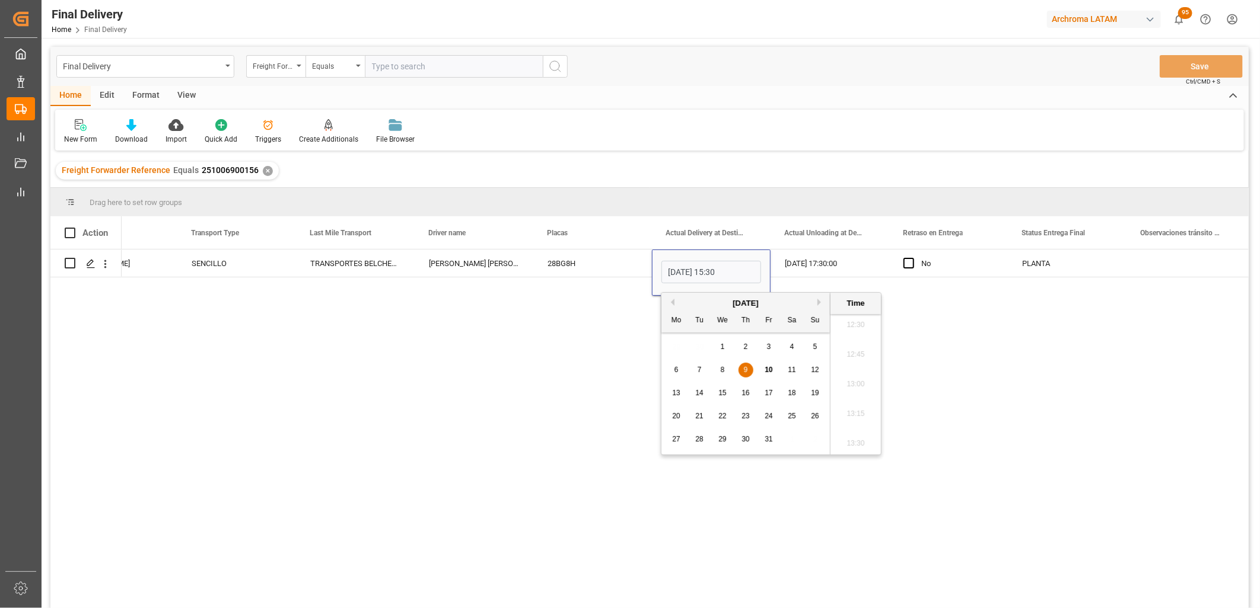
click at [772, 369] on span "10" at bounding box center [768, 370] width 8 height 8
click at [848, 420] on li "10:30" at bounding box center [855, 418] width 50 height 30
type input "10-10-2025 10:30"
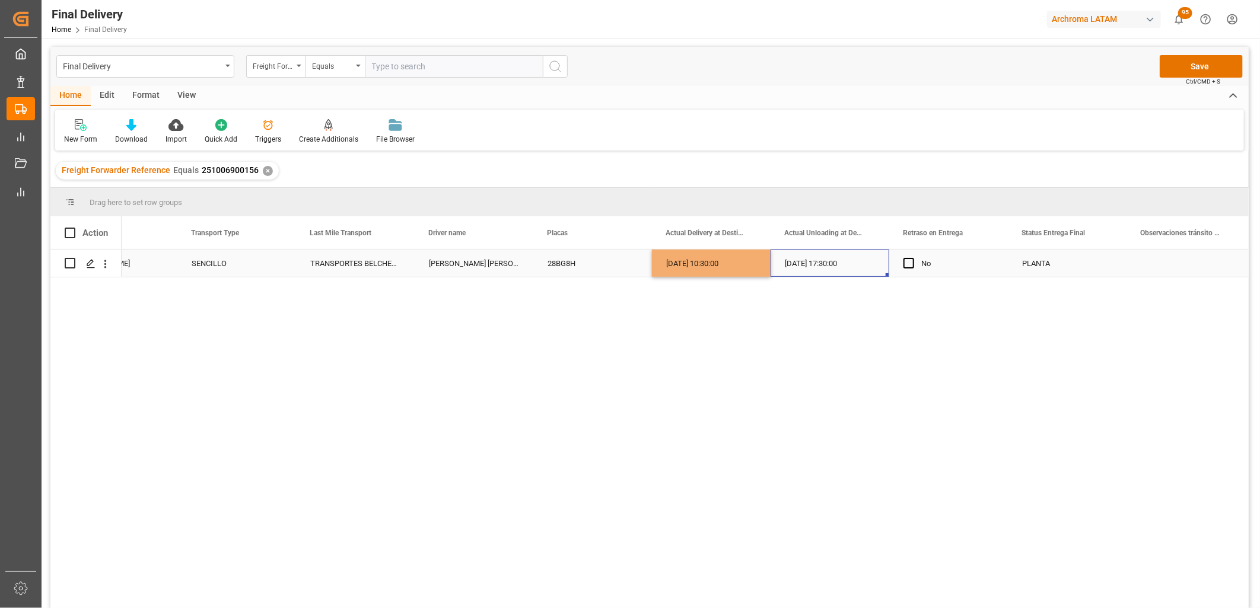
click at [811, 259] on div "09-10-2025 17:30:00" at bounding box center [829, 263] width 119 height 27
click at [792, 262] on div "09-10-2025 17:30:00" at bounding box center [829, 263] width 119 height 27
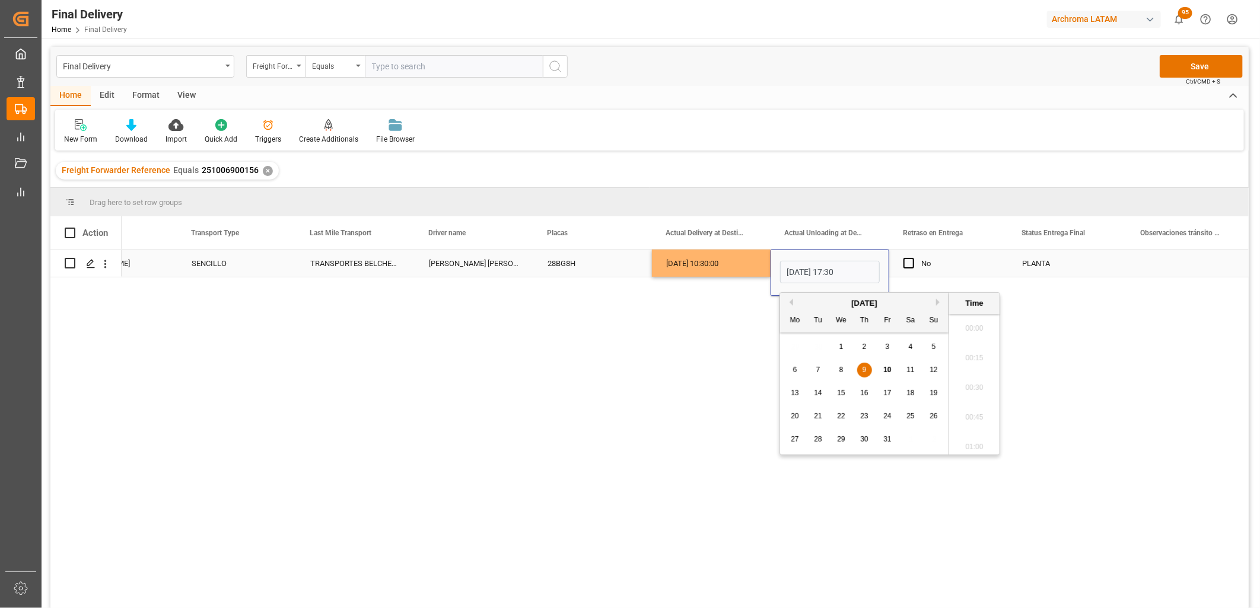
scroll to position [2020, 0]
click at [886, 372] on span "10" at bounding box center [887, 370] width 8 height 8
click at [981, 368] on li "13:30" at bounding box center [974, 372] width 50 height 30
type input "10-10-2025 13:30"
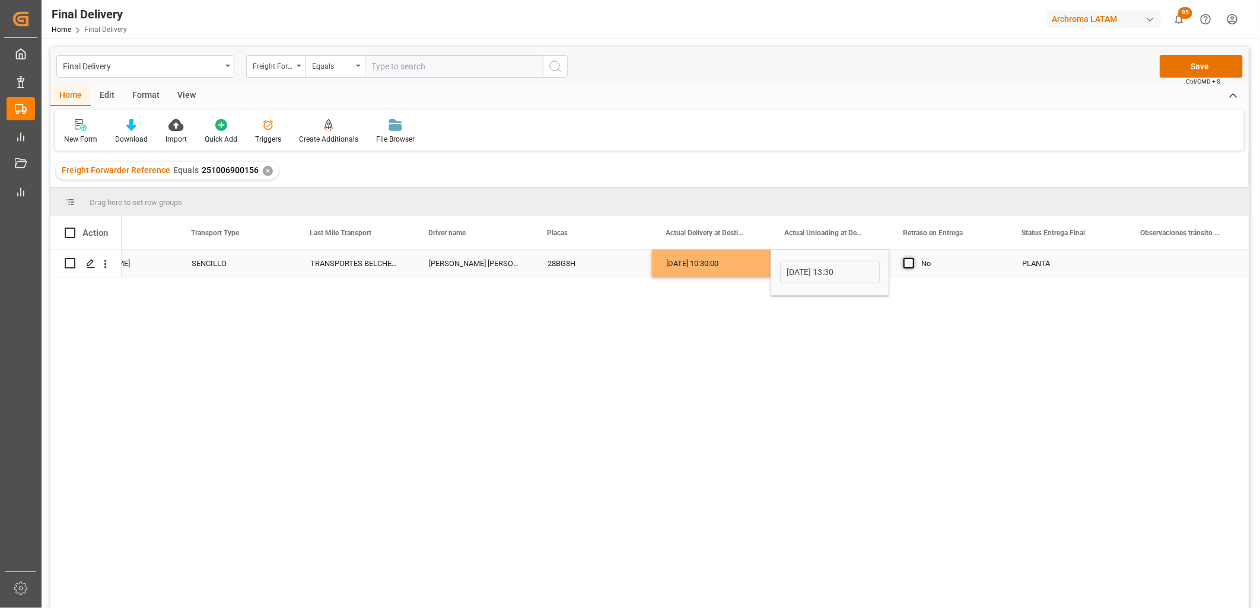
click at [911, 260] on span "Press SPACE to select this row." at bounding box center [908, 263] width 11 height 11
click at [912, 258] on input "Press SPACE to select this row." at bounding box center [912, 258] width 0 height 0
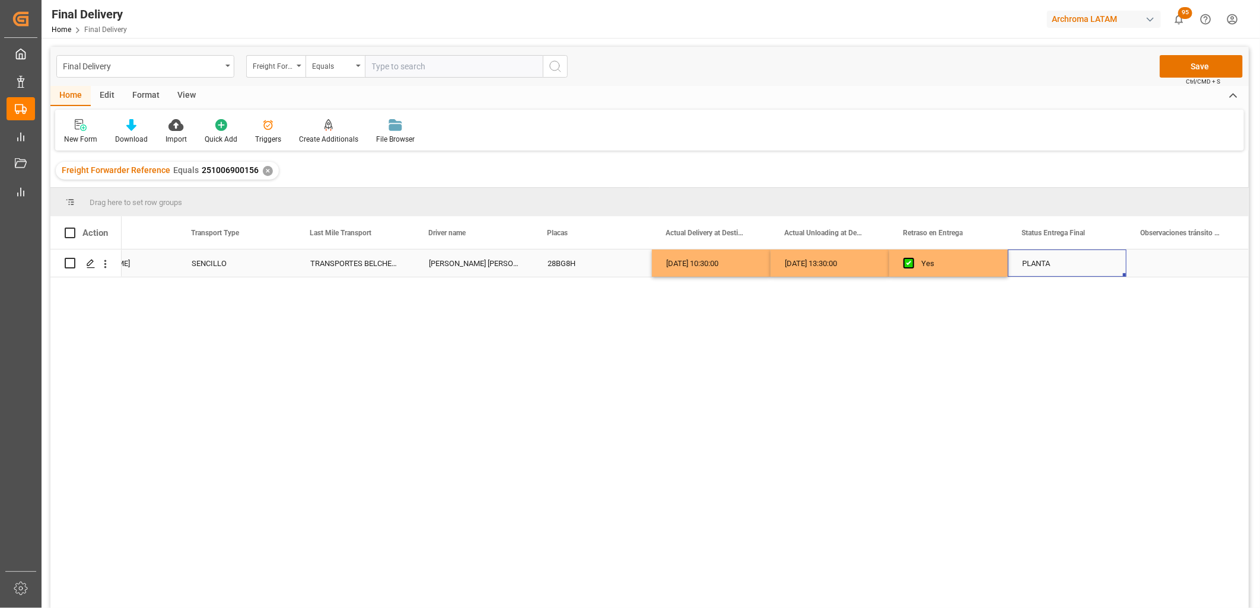
click at [1025, 259] on div "PLANTA" at bounding box center [1067, 263] width 90 height 27
click at [1154, 262] on div "Press SPACE to select this row." at bounding box center [1185, 263] width 119 height 27
type input "UNIDAD SE PRESENTA AL OTRO DIA DELPROGRAMADO, DEBIDO A QUE PRESENTO FALLA MECAN…"
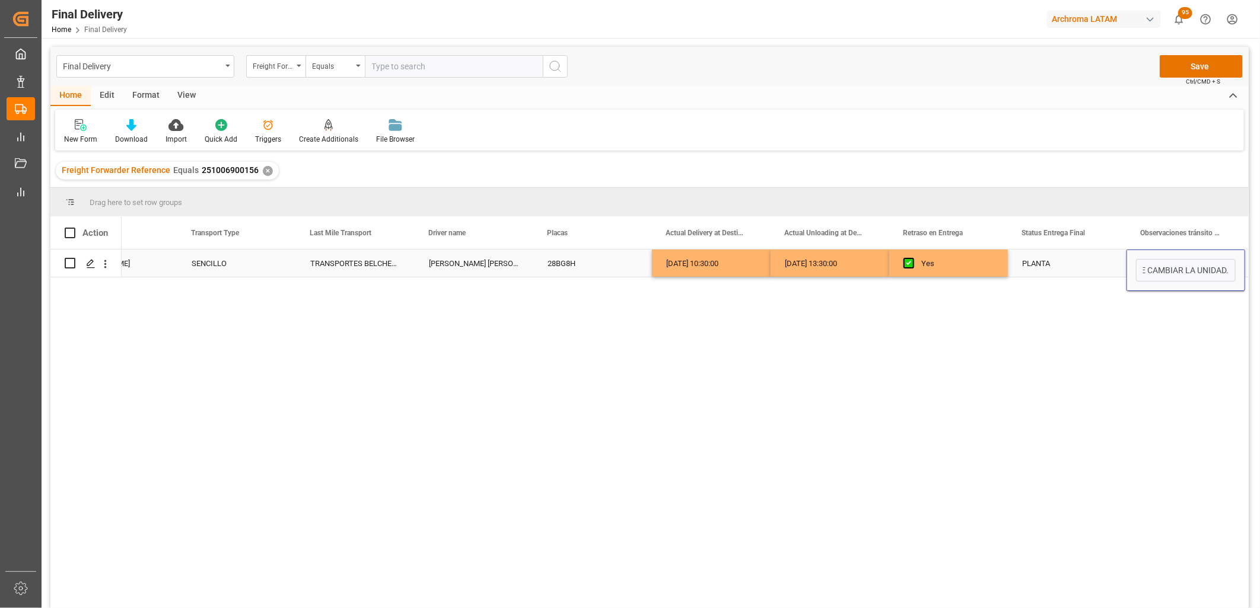
scroll to position [0, 435]
click at [1042, 262] on div "PLANTA" at bounding box center [1067, 263] width 90 height 27
click at [1185, 67] on button "Save" at bounding box center [1200, 66] width 83 height 23
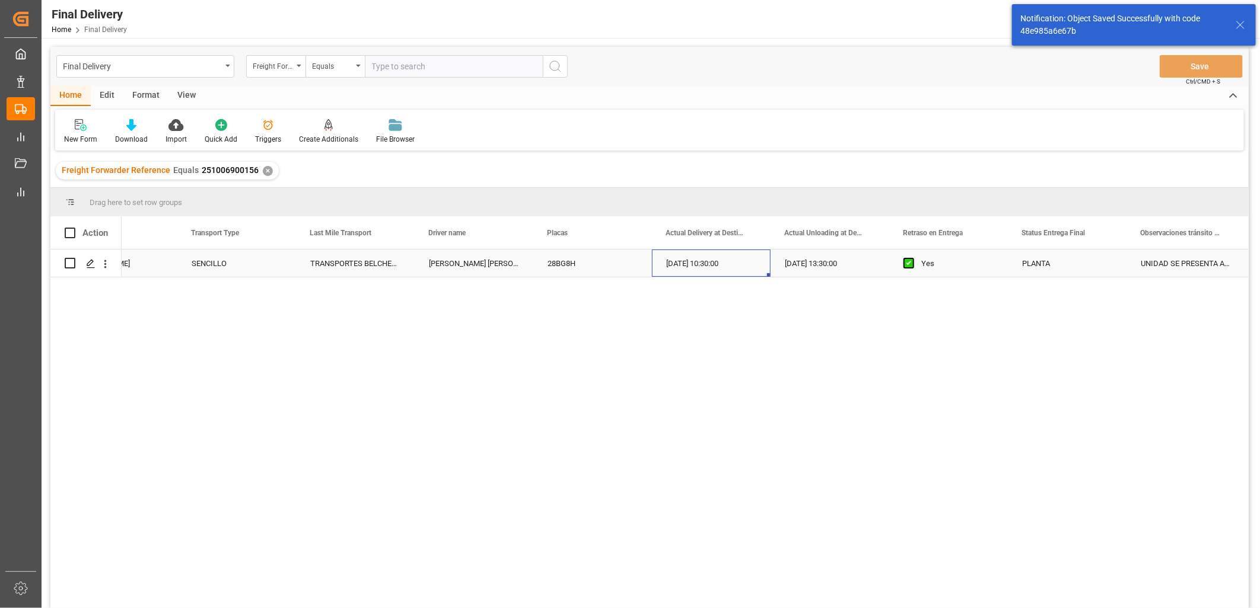
click at [688, 264] on div "10-10-2025 10:30:00" at bounding box center [711, 263] width 119 height 27
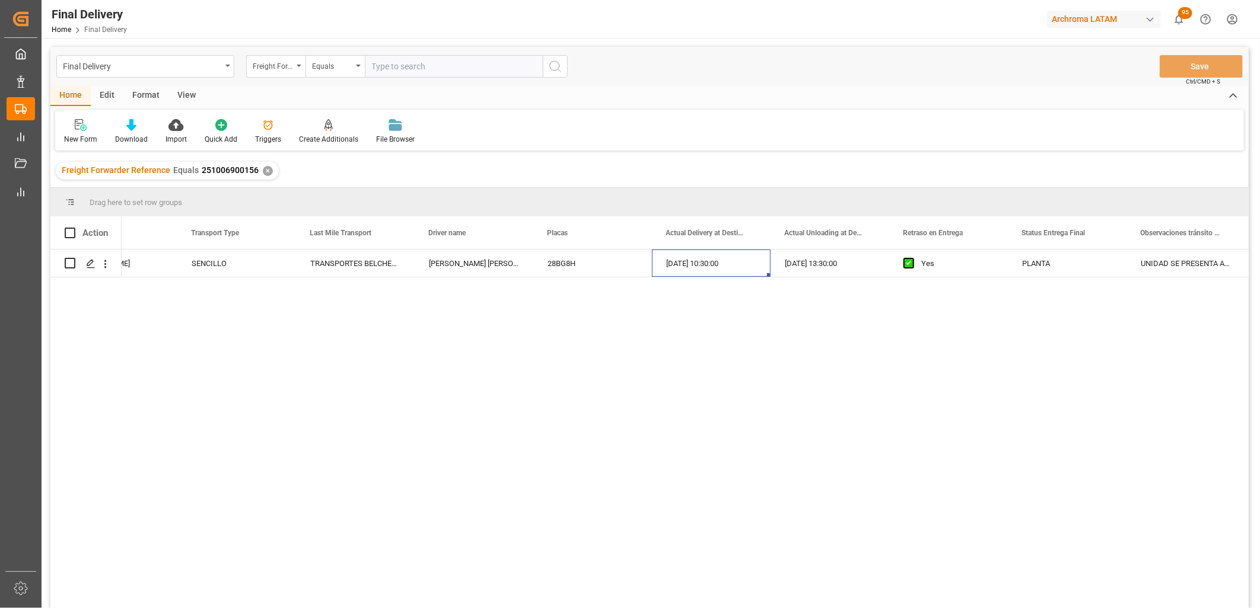
click at [263, 170] on div "✕" at bounding box center [268, 171] width 10 height 10
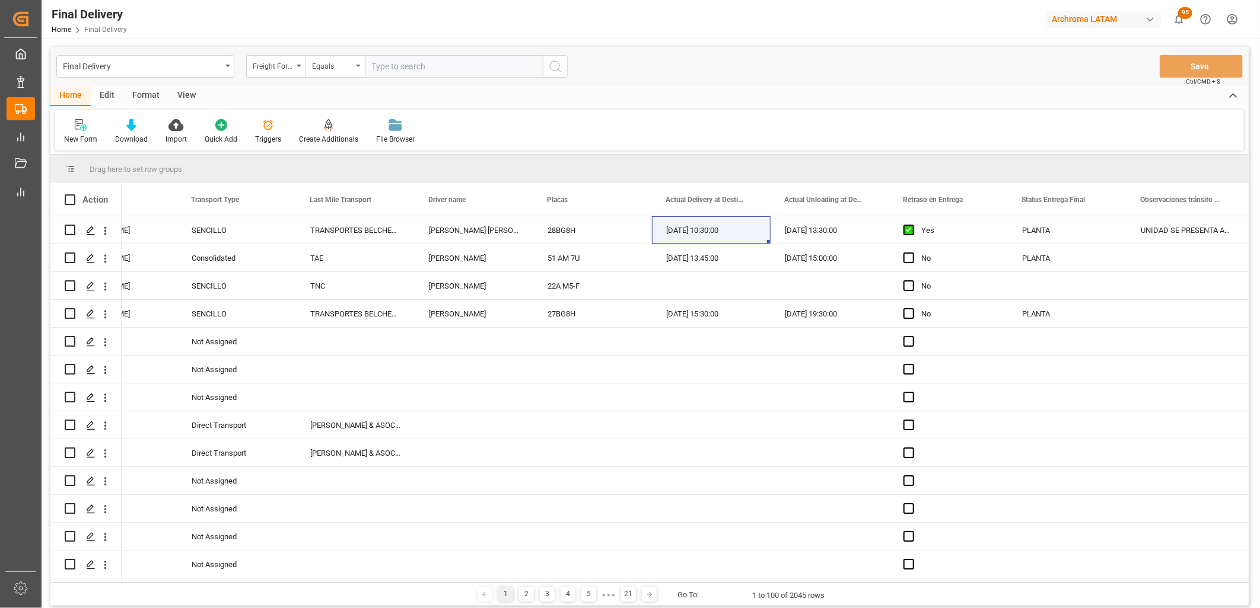
click at [297, 68] on div "Freight Forwarder Reference" at bounding box center [275, 66] width 59 height 23
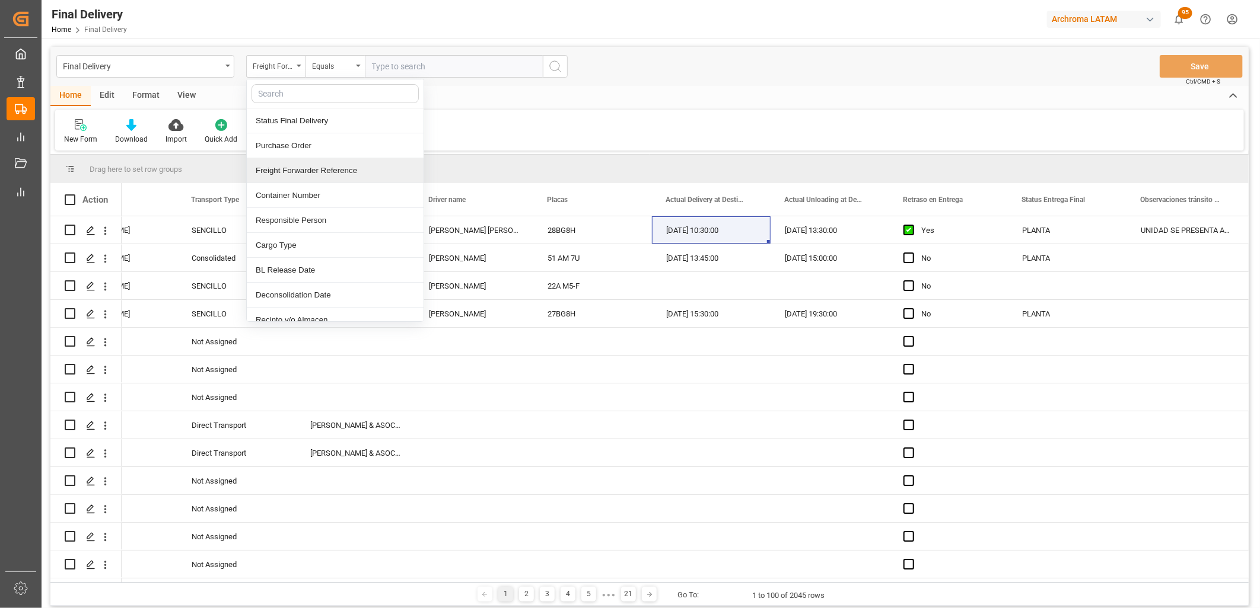
click at [289, 169] on div "Freight Forwarder Reference" at bounding box center [335, 170] width 177 height 25
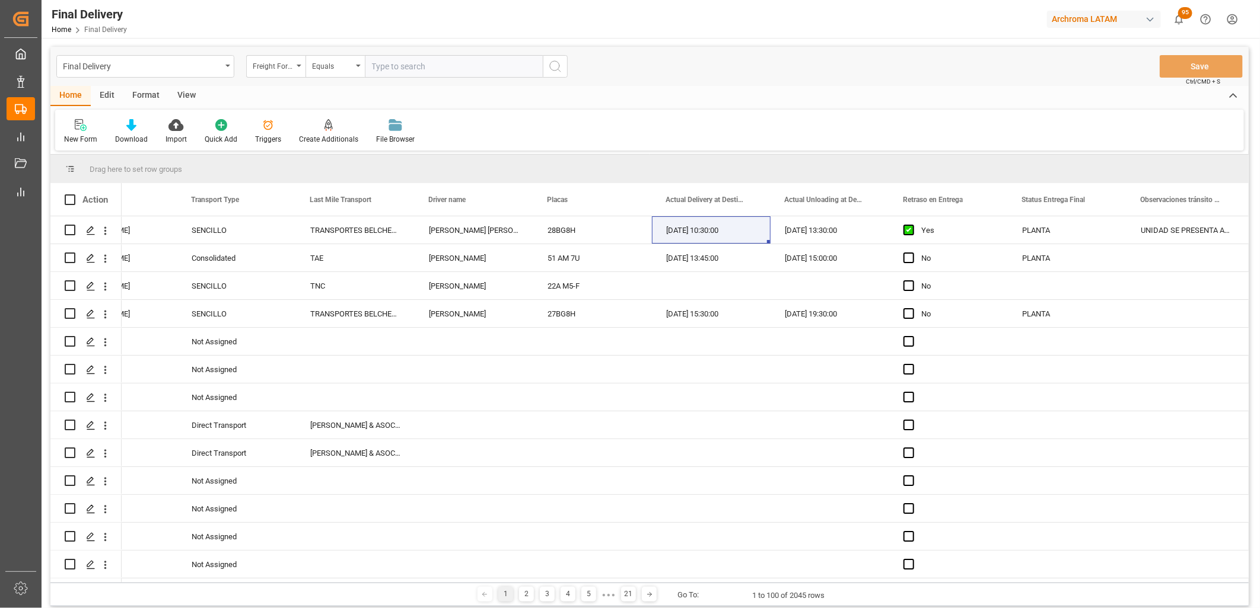
click at [377, 63] on input "text" at bounding box center [454, 66] width 178 height 23
paste input "251015080014"
type input "251015080014"
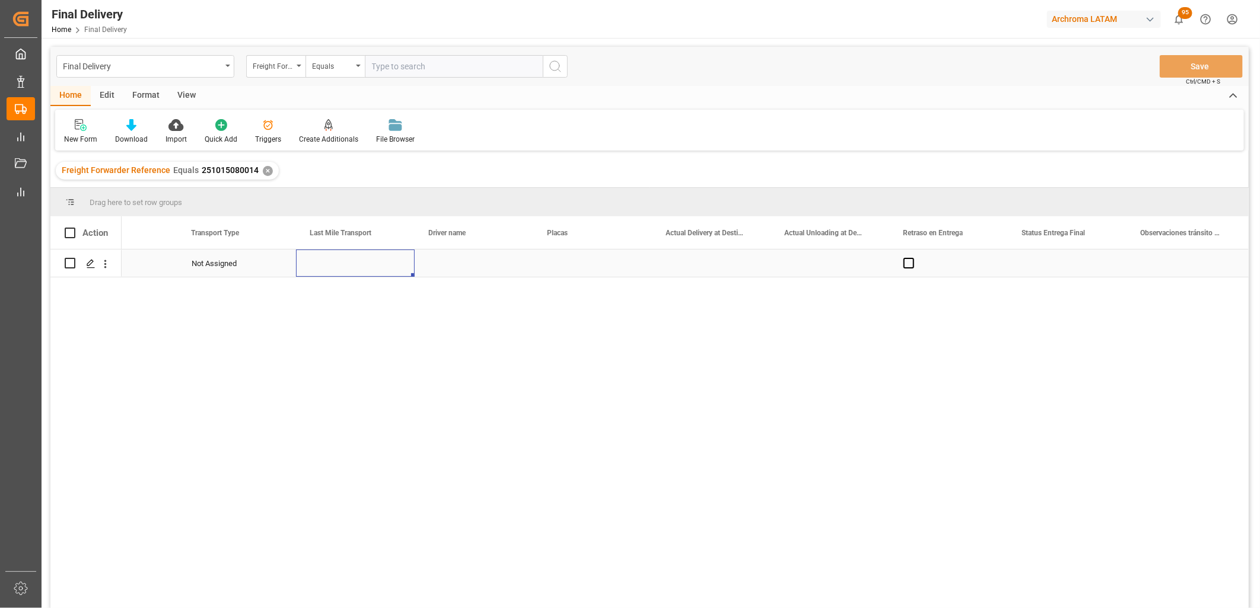
click at [338, 265] on div "Press SPACE to select this row." at bounding box center [355, 263] width 119 height 27
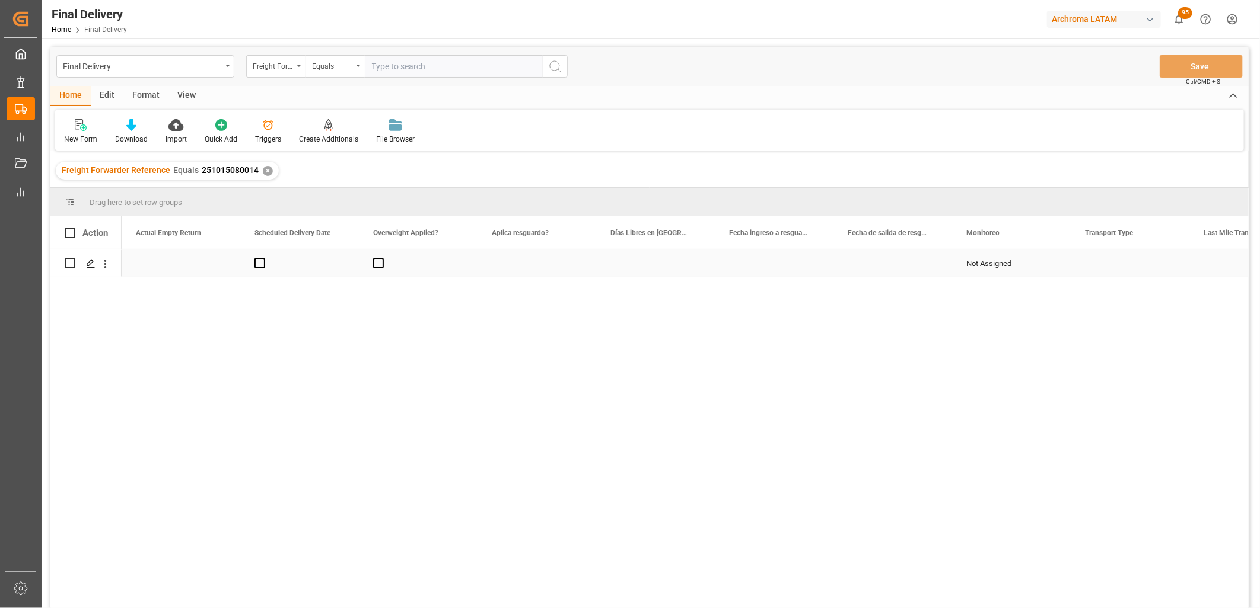
scroll to position [0, 2135]
click at [524, 262] on div "Press SPACE to select this row." at bounding box center [536, 263] width 119 height 27
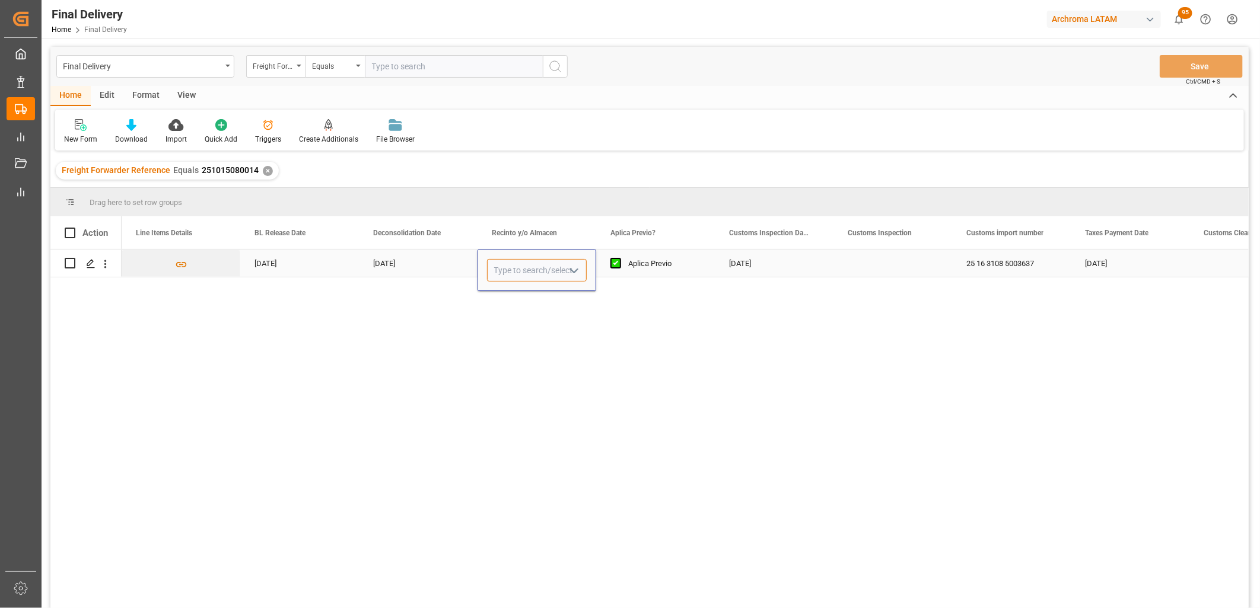
click at [527, 265] on input "Press SPACE to select this row." at bounding box center [537, 270] width 100 height 23
click at [514, 289] on div "SSA" at bounding box center [536, 304] width 98 height 42
type input "SSA"
click at [761, 269] on div "07-10-2025" at bounding box center [774, 263] width 119 height 27
click at [894, 267] on div "Press SPACE to select this row." at bounding box center [892, 263] width 119 height 27
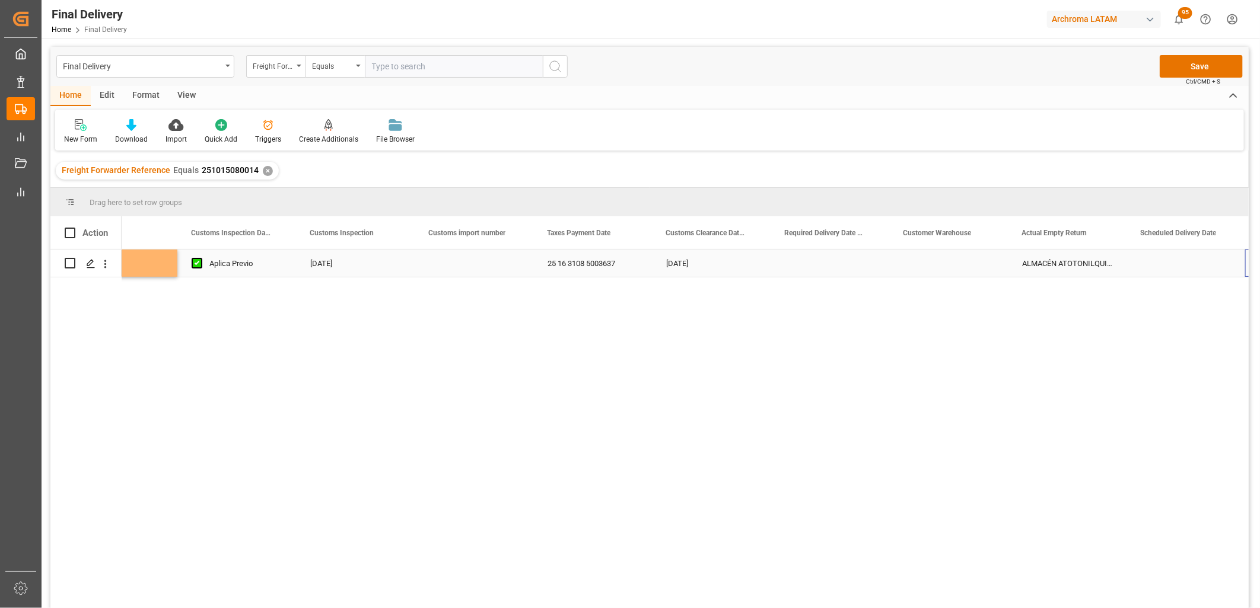
scroll to position [0, 1249]
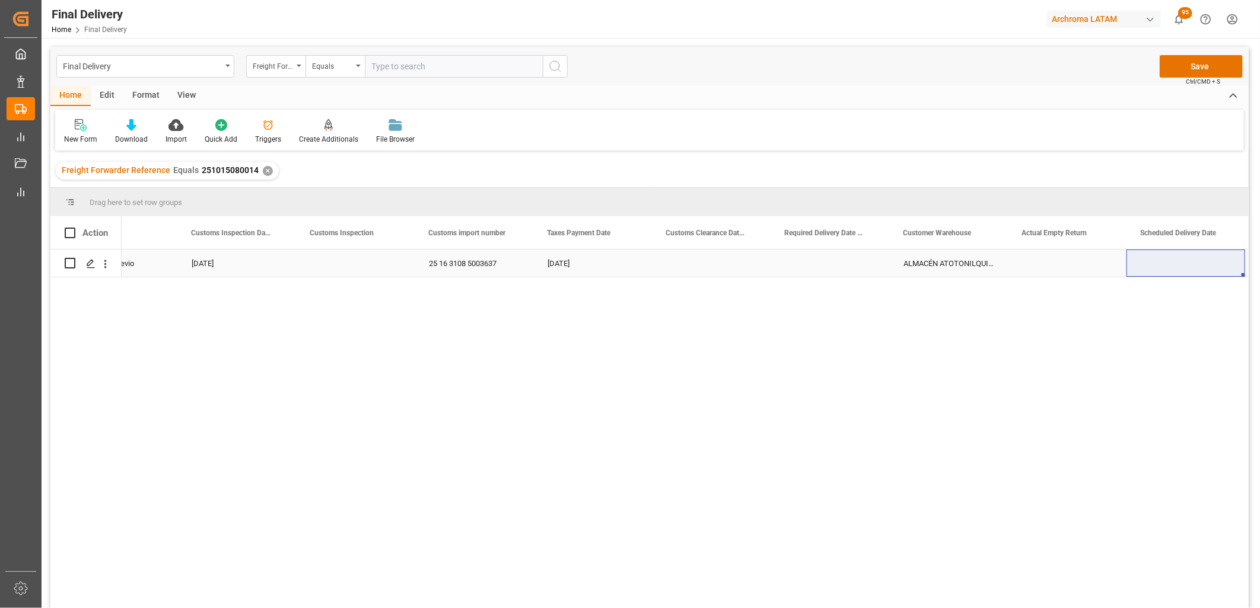
click at [829, 263] on div "Press SPACE to select this row." at bounding box center [829, 263] width 119 height 27
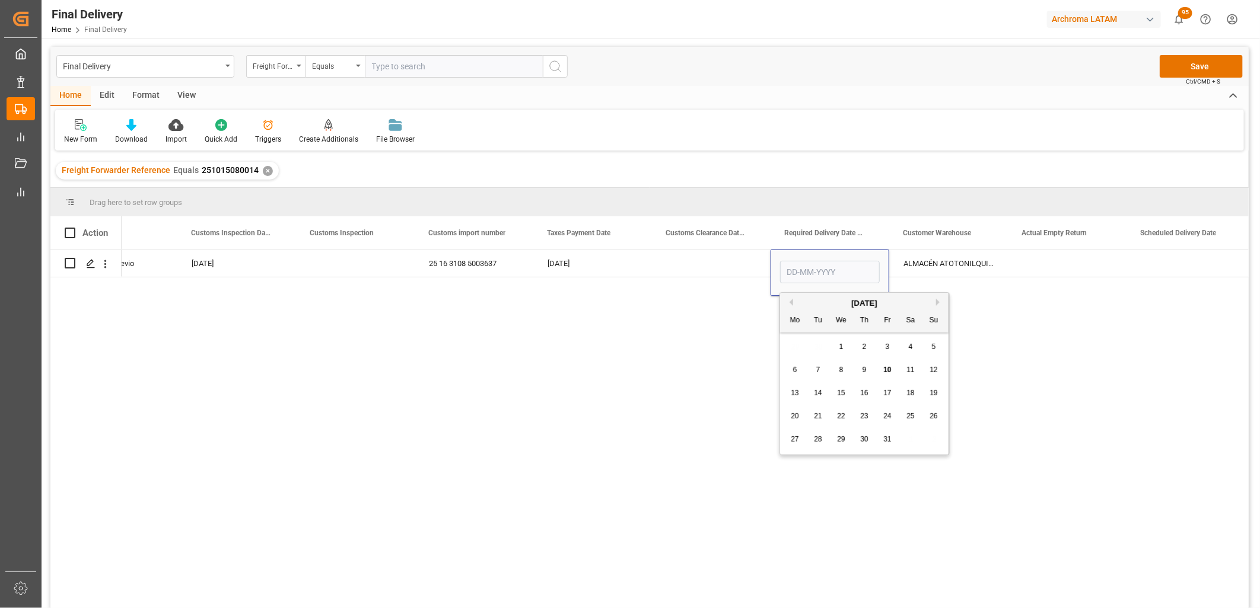
click at [887, 397] on span "17" at bounding box center [887, 393] width 8 height 8
type input "17-10-2025"
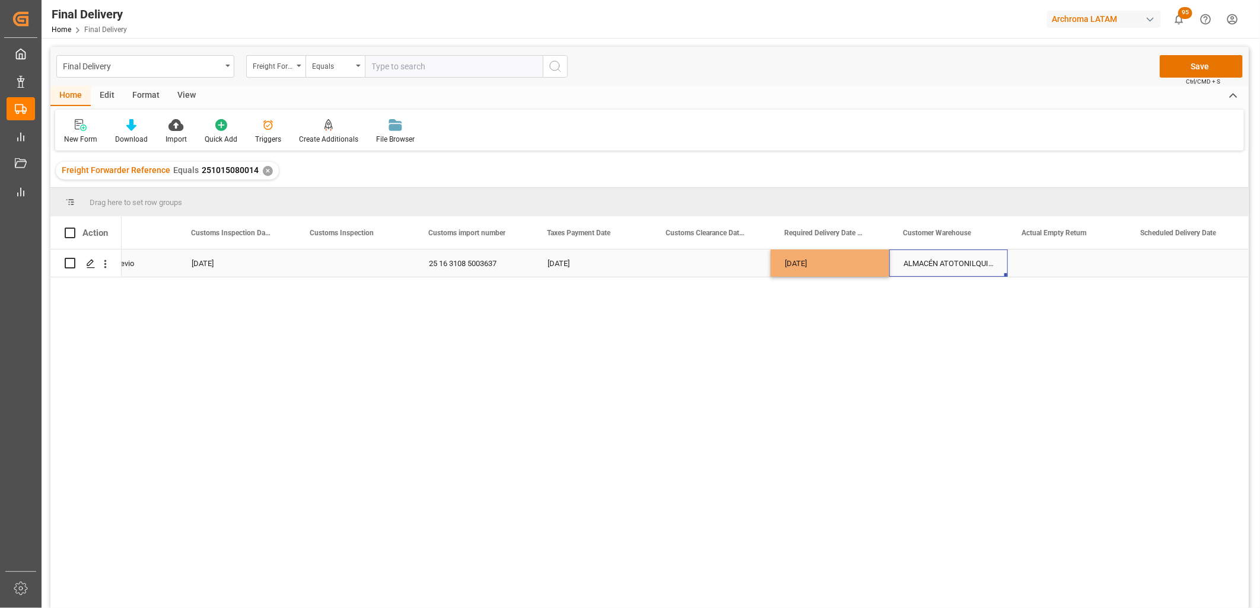
click at [925, 267] on div "ALMACÉN ATOTONILQUILLO" at bounding box center [948, 263] width 119 height 27
click at [1063, 264] on div "Press SPACE to select this row." at bounding box center [1067, 263] width 119 height 27
click at [1183, 67] on button "Save" at bounding box center [1200, 66] width 83 height 23
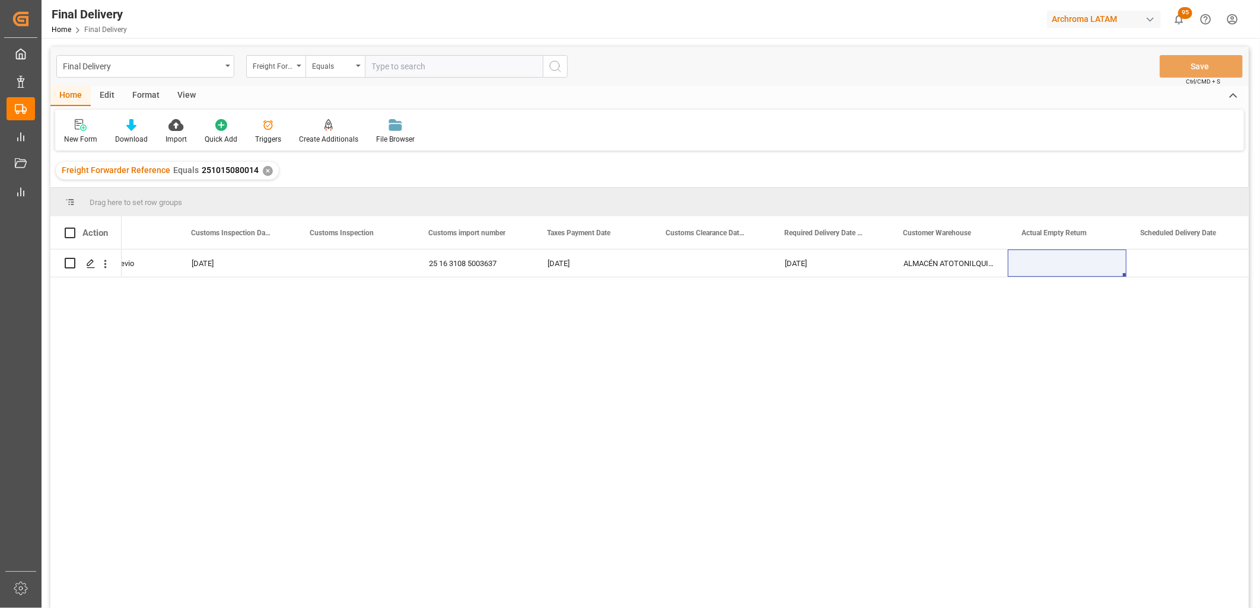
click at [263, 167] on div "✕" at bounding box center [268, 171] width 10 height 10
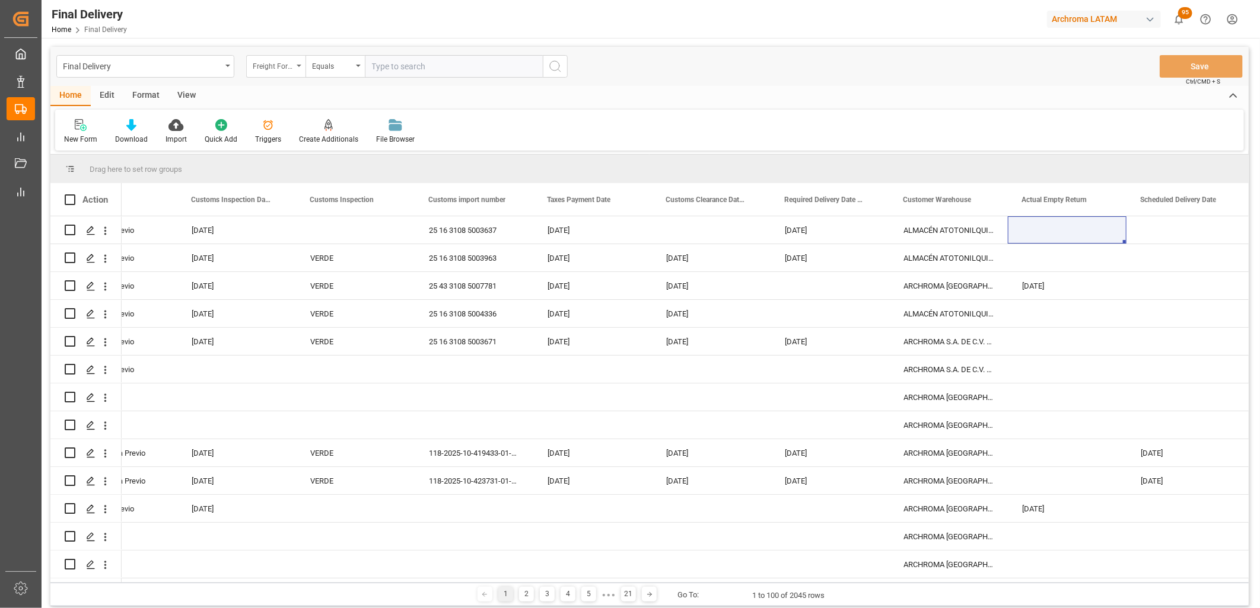
click at [286, 68] on div "Freight Forwarder Reference" at bounding box center [273, 65] width 40 height 14
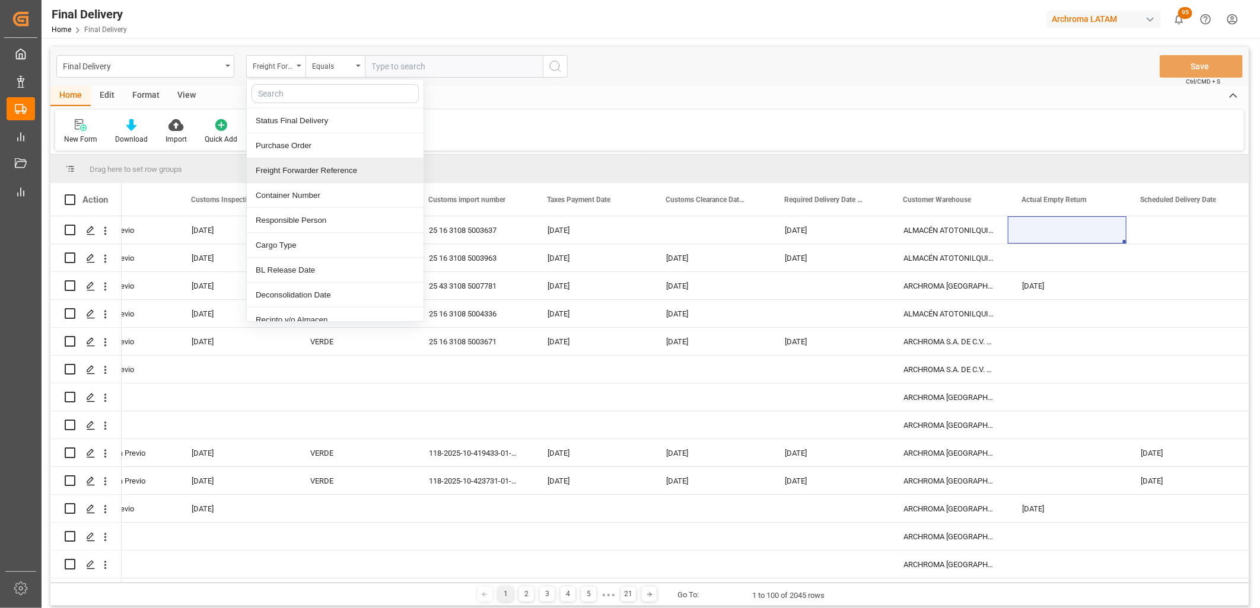
click at [310, 165] on div "Freight Forwarder Reference" at bounding box center [335, 170] width 177 height 25
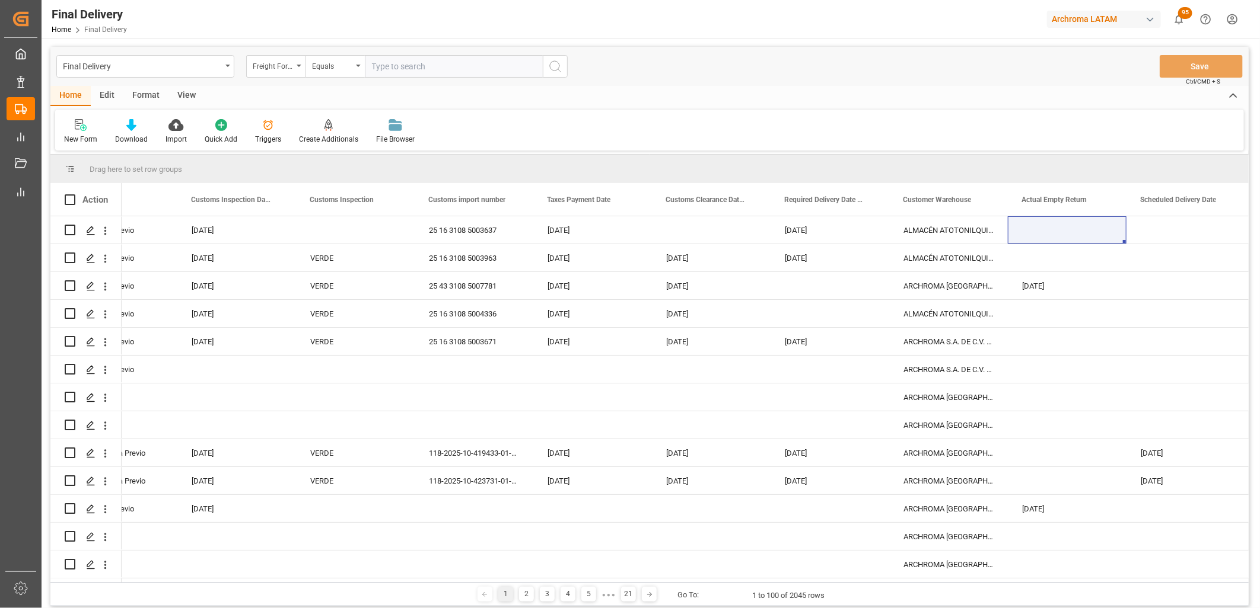
click at [389, 72] on input "text" at bounding box center [454, 66] width 178 height 23
paste input "251015080077"
type input "251015080077"
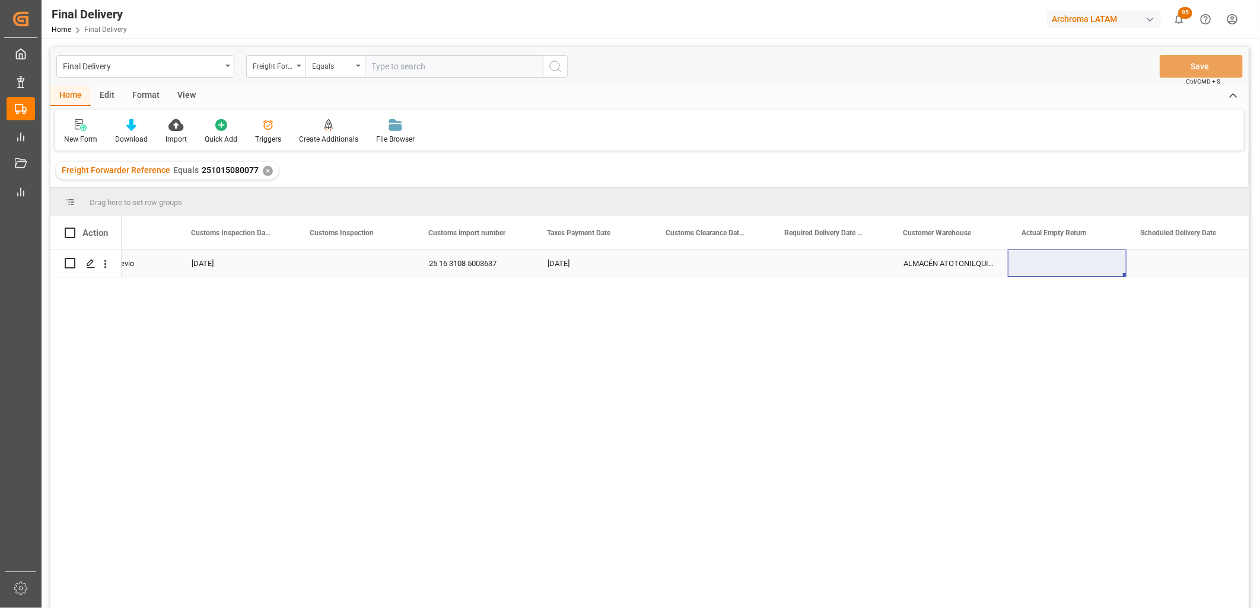
click at [705, 263] on div "Press SPACE to select this row." at bounding box center [711, 263] width 119 height 27
click at [831, 259] on div "Press SPACE to select this row." at bounding box center [829, 263] width 119 height 27
click at [209, 267] on div "10-10-2025" at bounding box center [236, 263] width 119 height 27
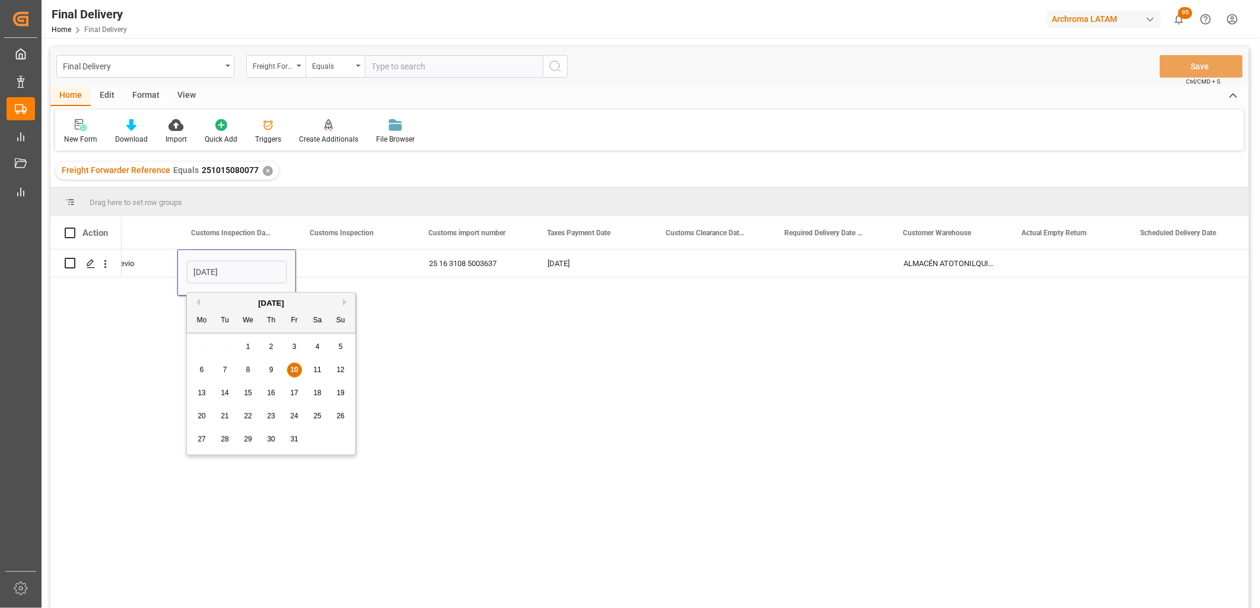
click at [316, 369] on span "11" at bounding box center [317, 370] width 8 height 8
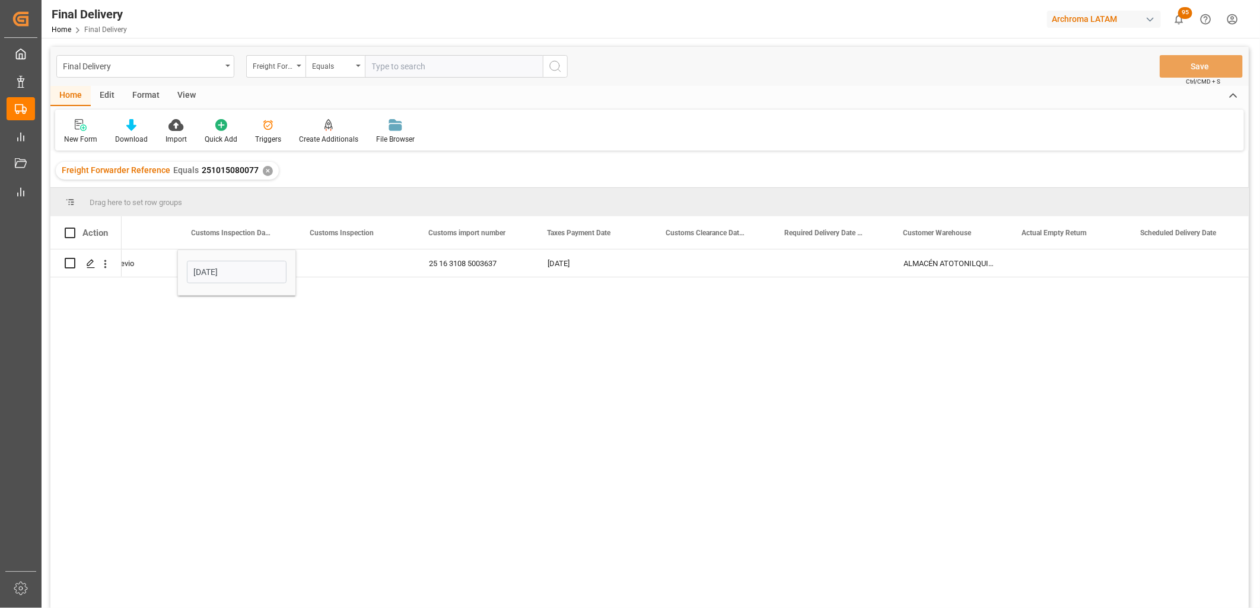
type input "11-10-2025"
click at [352, 264] on div "Press SPACE to select this row." at bounding box center [355, 263] width 119 height 27
click at [1199, 72] on button "Save" at bounding box center [1200, 66] width 83 height 23
click at [264, 170] on div "✕" at bounding box center [268, 171] width 10 height 10
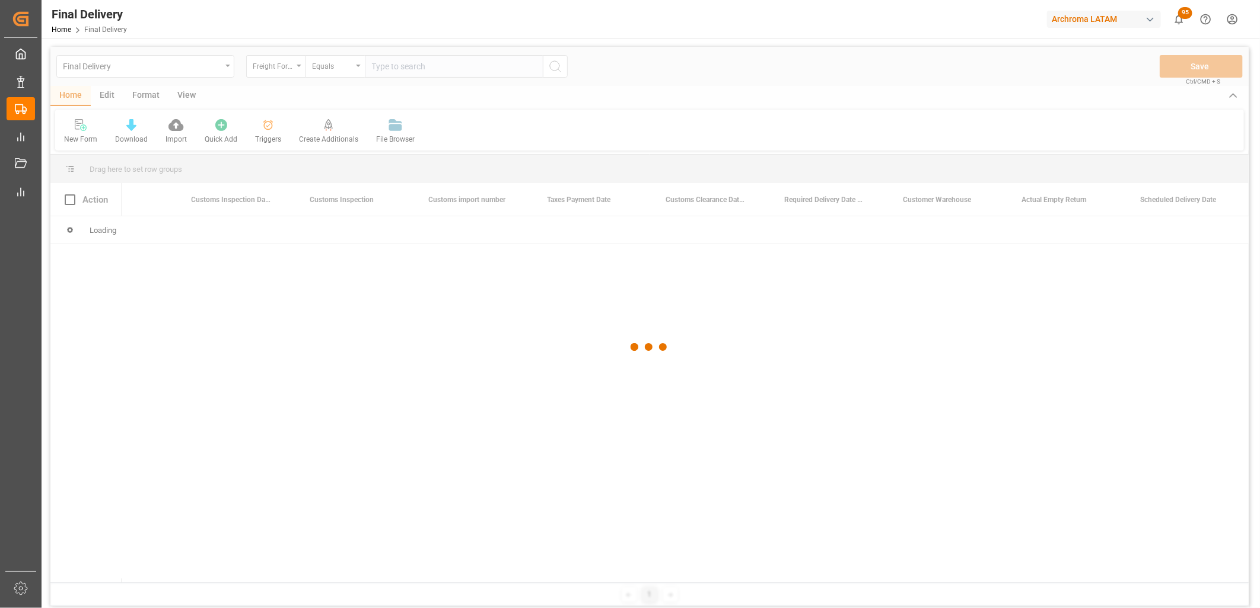
click at [371, 67] on div at bounding box center [649, 347] width 1198 height 601
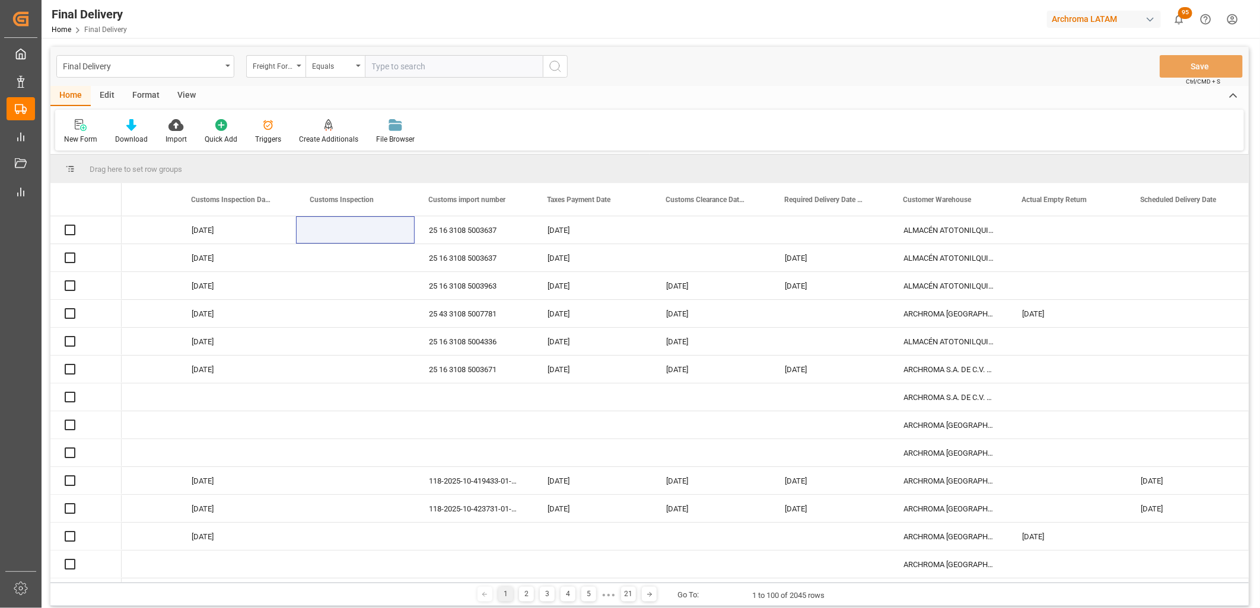
click at [378, 67] on input "text" at bounding box center [454, 66] width 178 height 23
paste input "251006900295"
type input "251006900295"
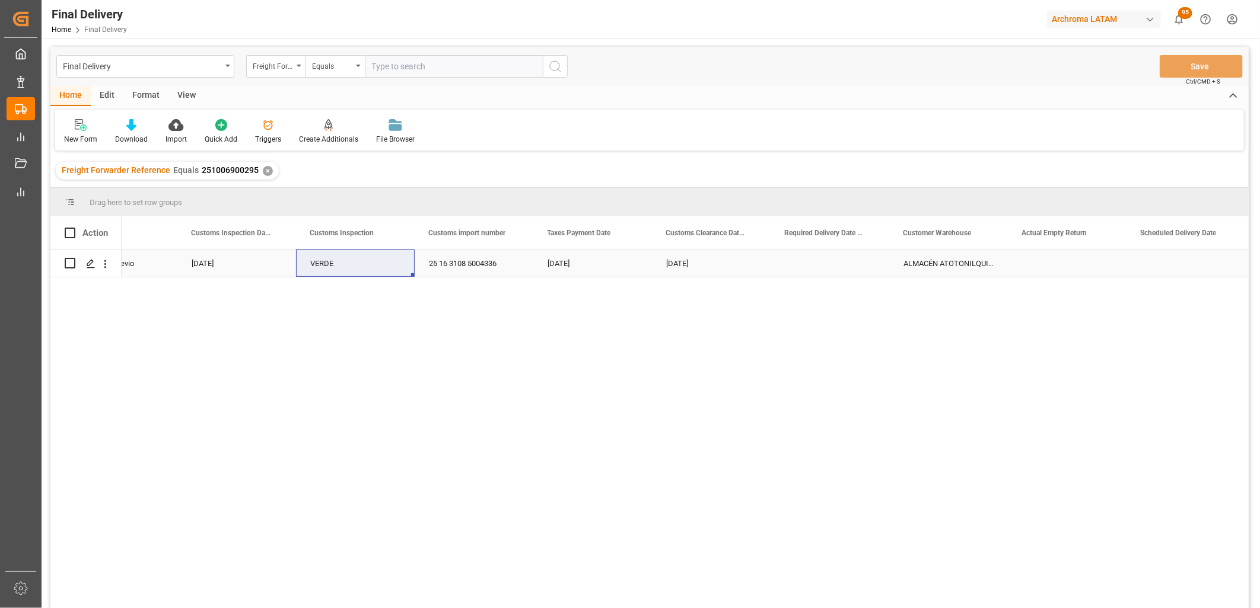
click at [203, 263] on div "07-10-2025" at bounding box center [236, 263] width 119 height 27
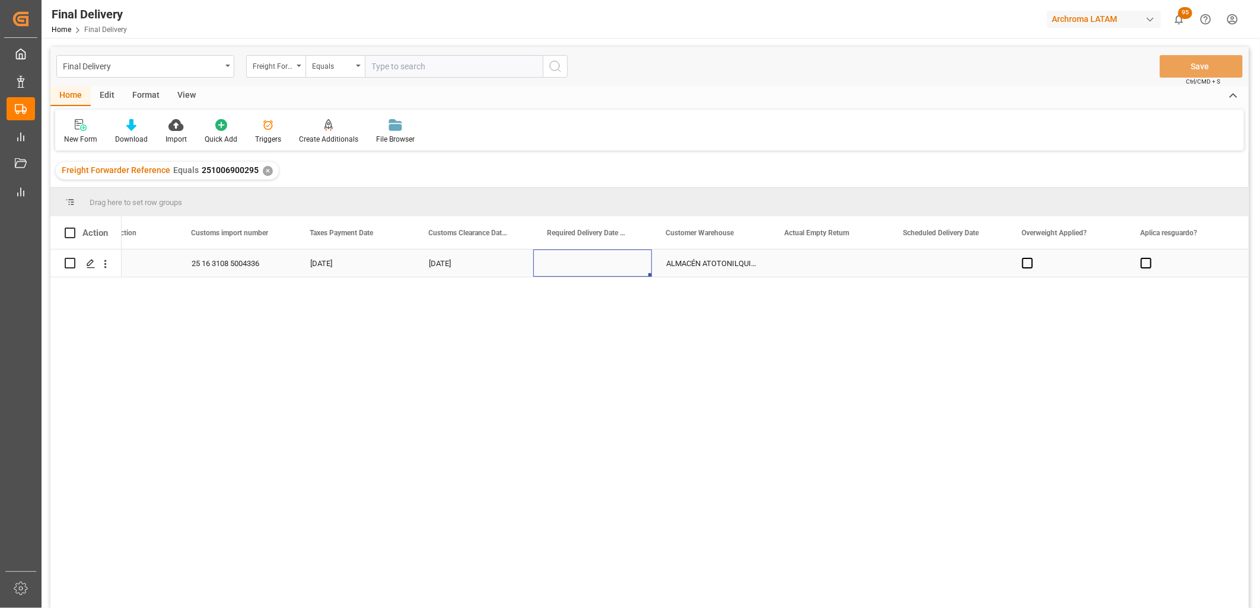
click at [585, 263] on div "Press SPACE to select this row." at bounding box center [592, 263] width 119 height 27
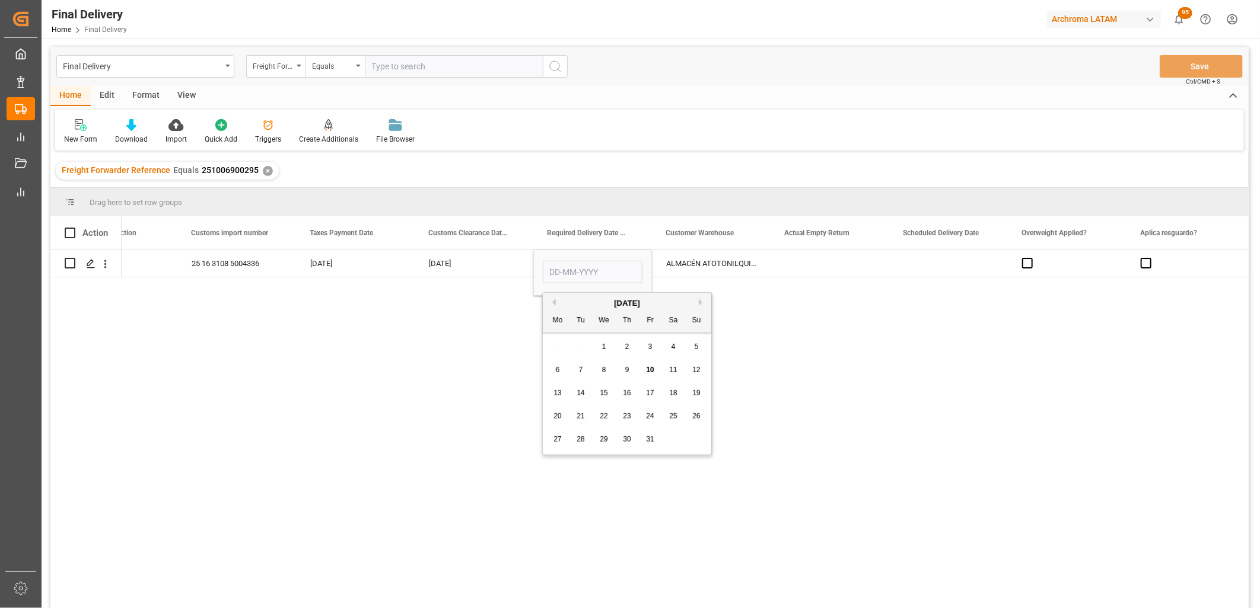
click at [649, 372] on span "10" at bounding box center [650, 370] width 8 height 8
type input "10-10-2025"
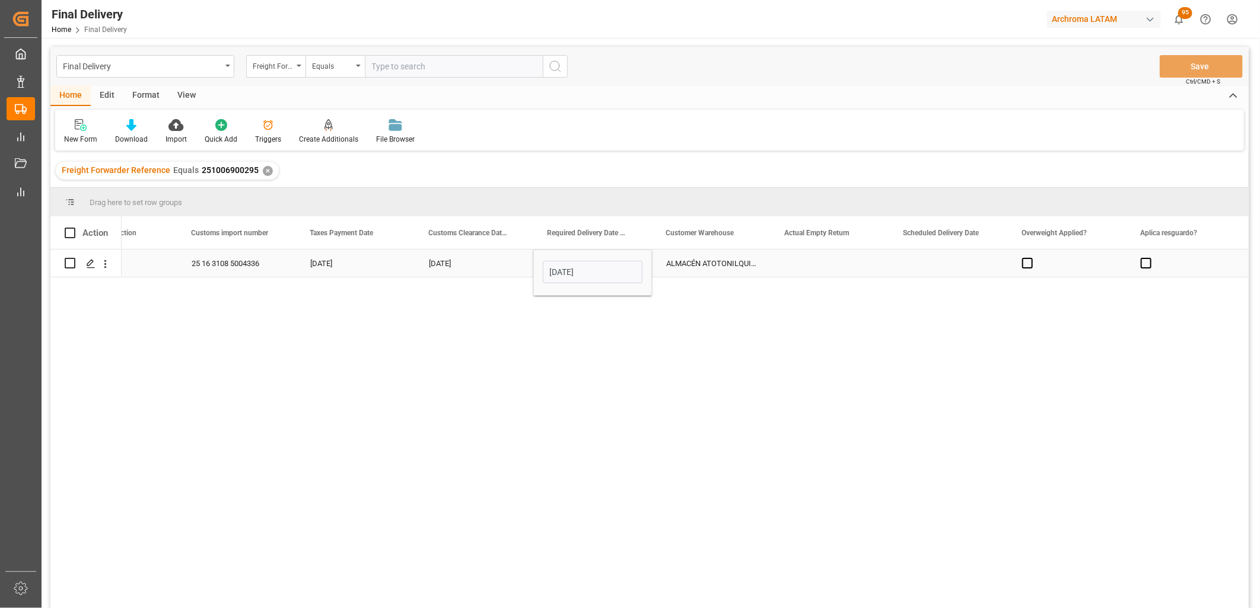
click at [812, 263] on div "Press SPACE to select this row." at bounding box center [829, 263] width 119 height 27
click at [940, 264] on div "Press SPACE to select this row." at bounding box center [948, 263] width 119 height 27
click at [1026, 263] on span "Press SPACE to select this row." at bounding box center [1027, 263] width 11 height 11
click at [1031, 258] on input "Press SPACE to select this row." at bounding box center [1031, 258] width 0 height 0
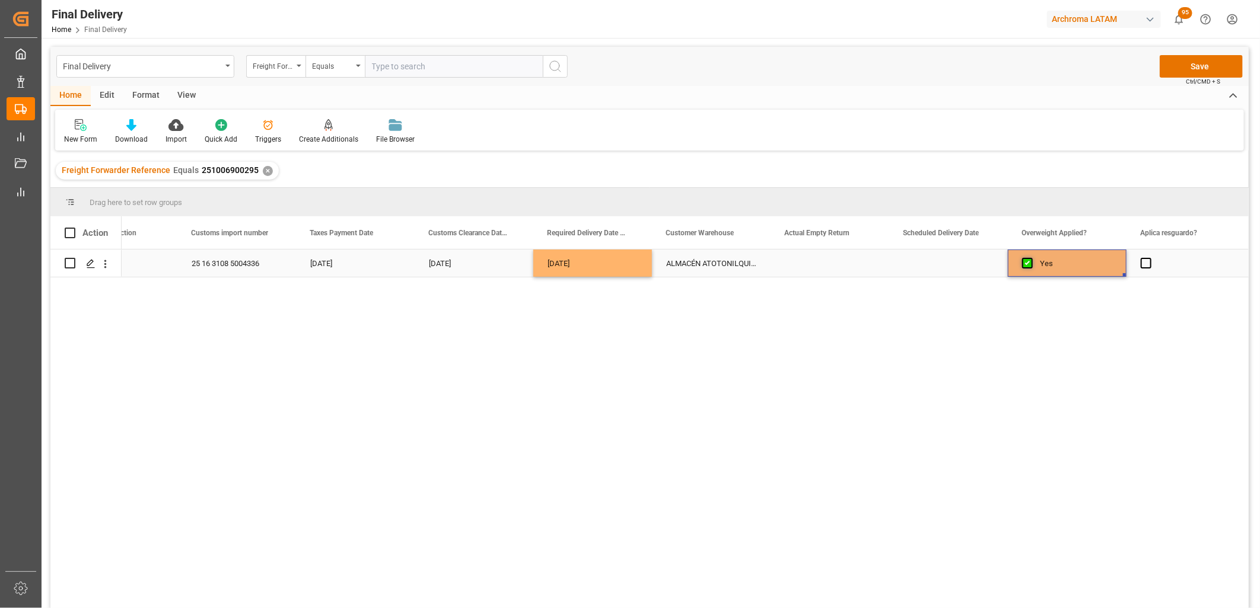
click at [1026, 263] on span "Press SPACE to select this row." at bounding box center [1027, 263] width 11 height 11
click at [1031, 258] on input "Press SPACE to select this row." at bounding box center [1031, 258] width 0 height 0
click at [1145, 262] on span "Press SPACE to select this row." at bounding box center [1145, 263] width 11 height 11
click at [1149, 258] on input "Press SPACE to select this row." at bounding box center [1149, 258] width 0 height 0
click at [1145, 262] on span "Press SPACE to select this row." at bounding box center [1145, 263] width 11 height 11
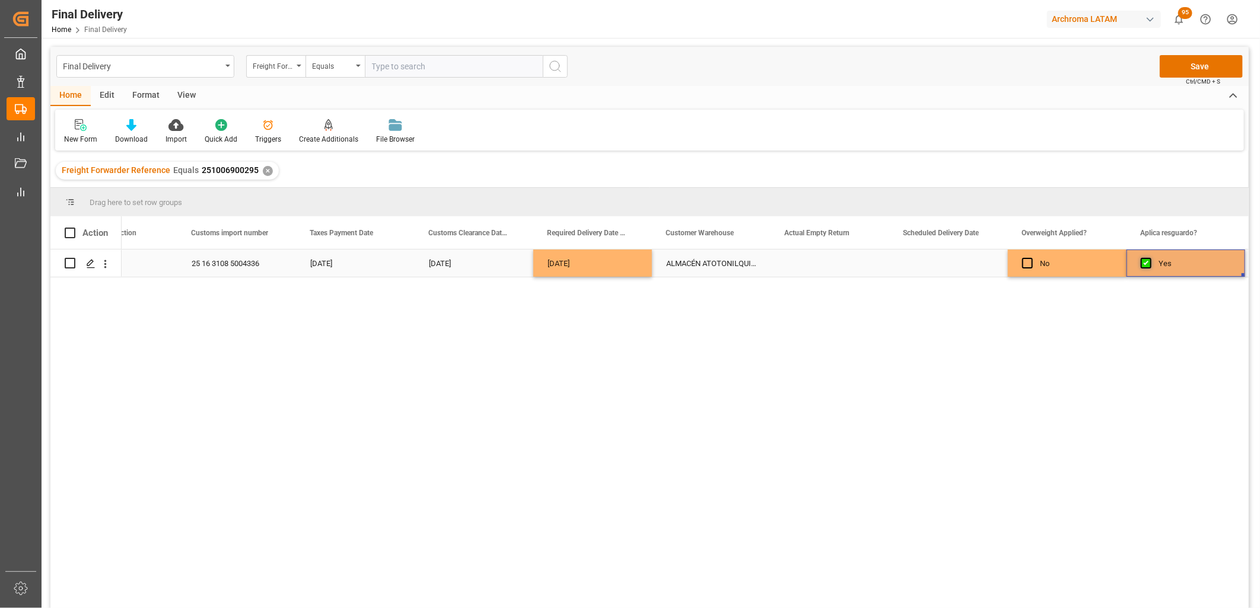
click at [1149, 258] on input "Press SPACE to select this row." at bounding box center [1149, 258] width 0 height 0
click at [1080, 263] on div "No" at bounding box center [1076, 263] width 72 height 27
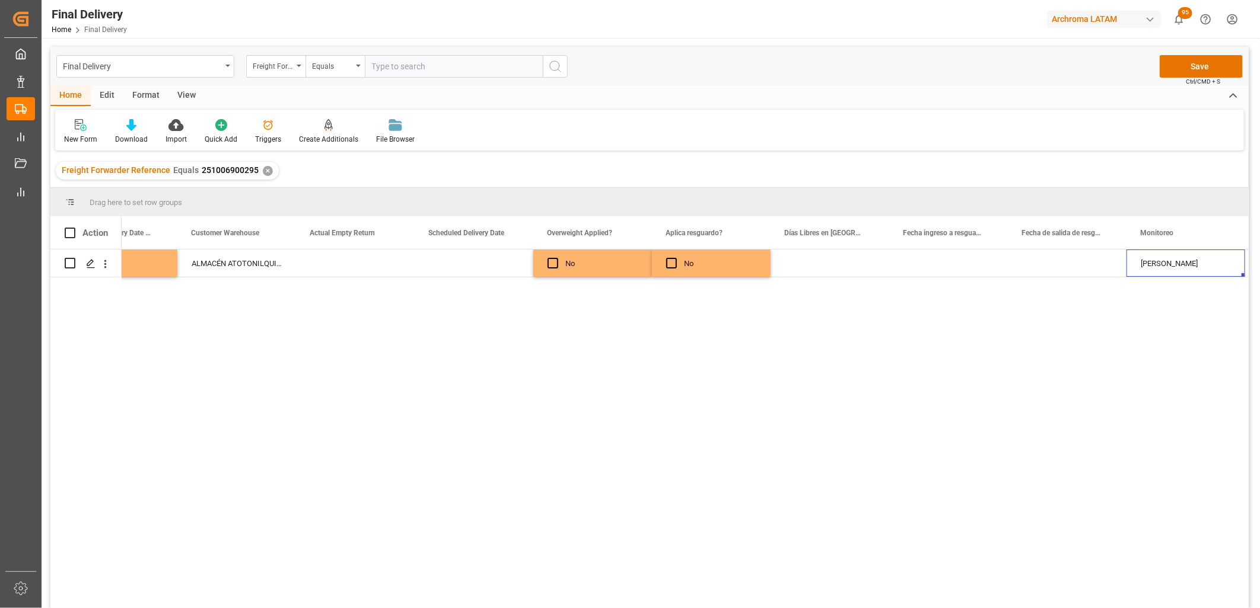
scroll to position [0, 2079]
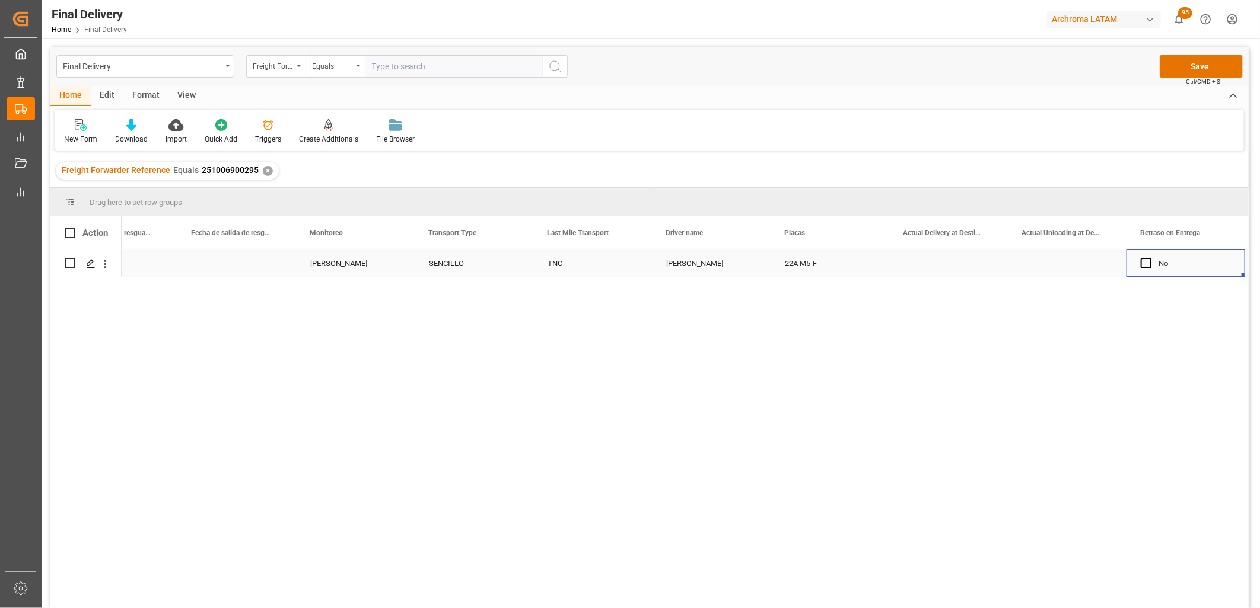
click at [939, 267] on div "Press SPACE to select this row." at bounding box center [948, 263] width 119 height 27
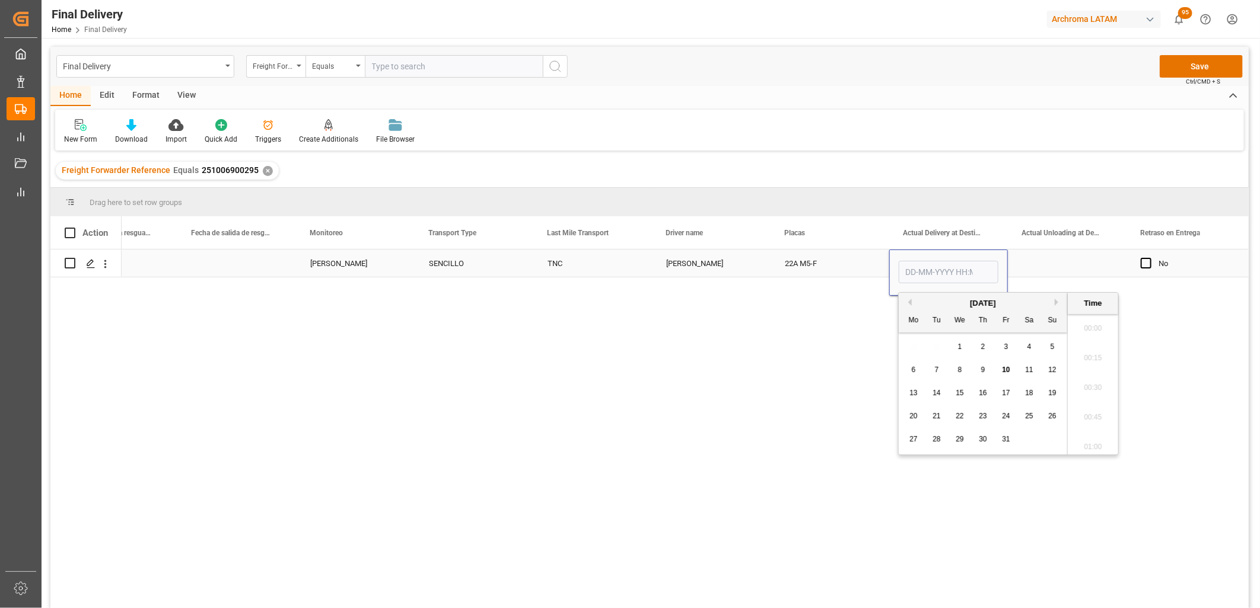
click at [939, 267] on input "Press SPACE to select this row." at bounding box center [948, 272] width 100 height 23
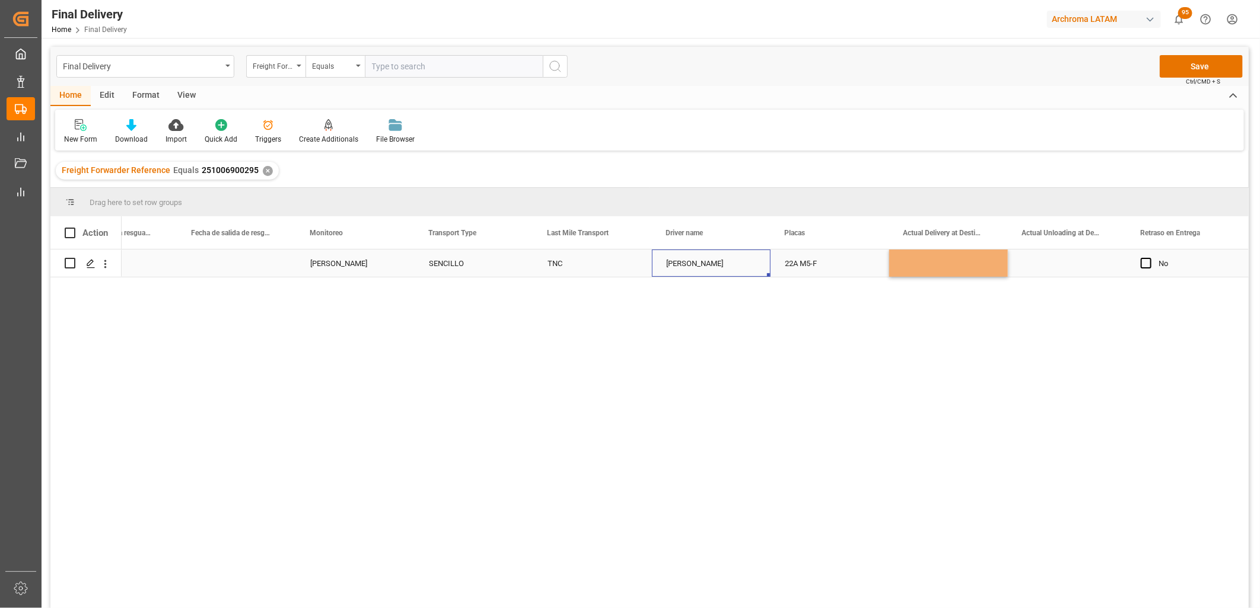
click at [713, 258] on div "VICTOR HUGO VELAZQUEZ CUREÑO" at bounding box center [711, 263] width 119 height 27
click at [931, 264] on div "Press SPACE to select this row." at bounding box center [948, 263] width 119 height 27
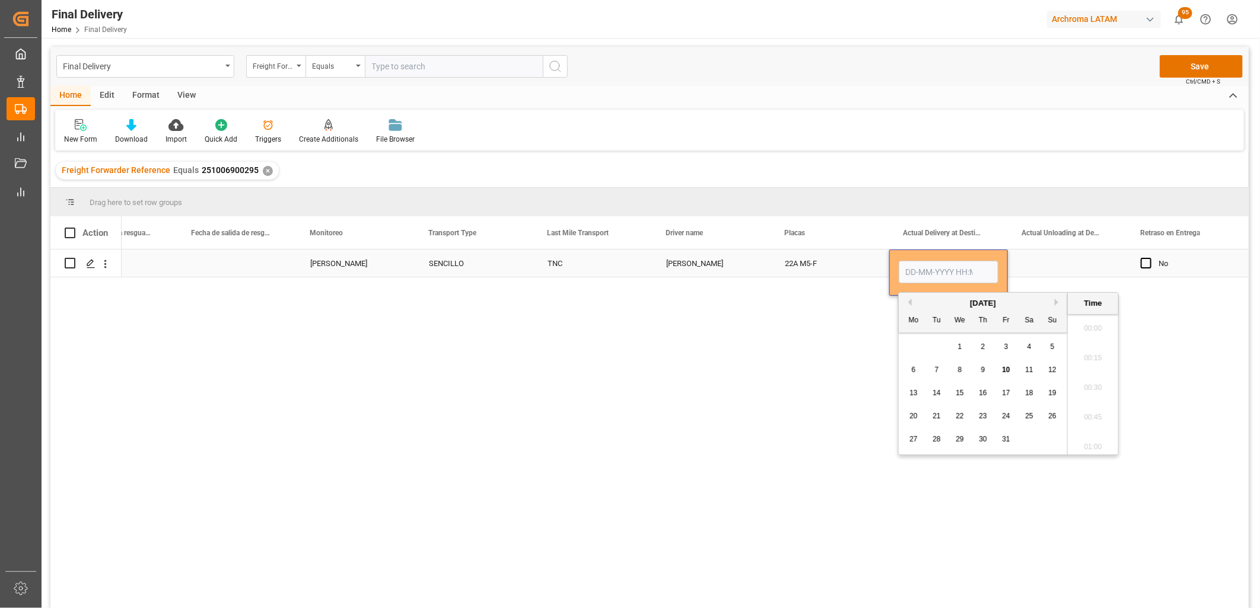
click at [931, 264] on input "Press SPACE to select this row." at bounding box center [948, 272] width 100 height 23
click at [916, 353] on div "29 30 1 2 3 4 5" at bounding box center [983, 347] width 162 height 23
click at [1006, 368] on span "10" at bounding box center [1006, 370] width 8 height 8
click at [1097, 331] on li "13:00" at bounding box center [1092, 326] width 50 height 30
type input "10-10-2025 13:00"
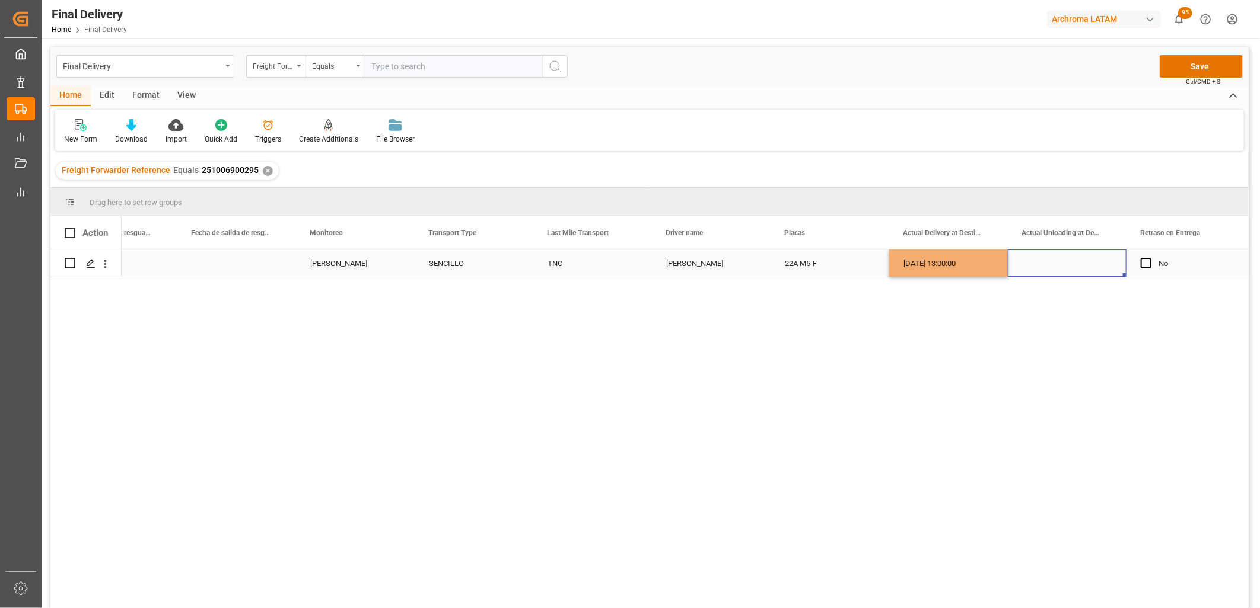
click at [1064, 264] on div "Press SPACE to select this row." at bounding box center [1067, 263] width 119 height 27
click at [1057, 264] on div "Press SPACE to select this row." at bounding box center [1067, 263] width 119 height 27
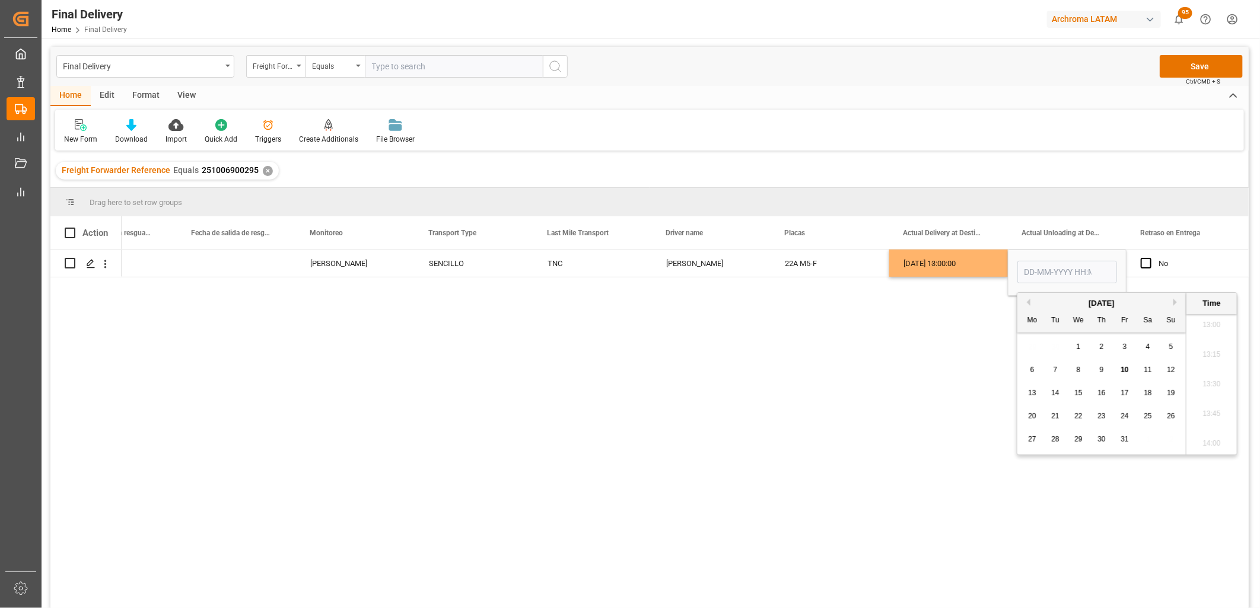
click at [1128, 369] on span "10" at bounding box center [1124, 370] width 8 height 8
click at [1218, 392] on li "15:45" at bounding box center [1211, 388] width 50 height 30
type input "10-10-2025 15:45"
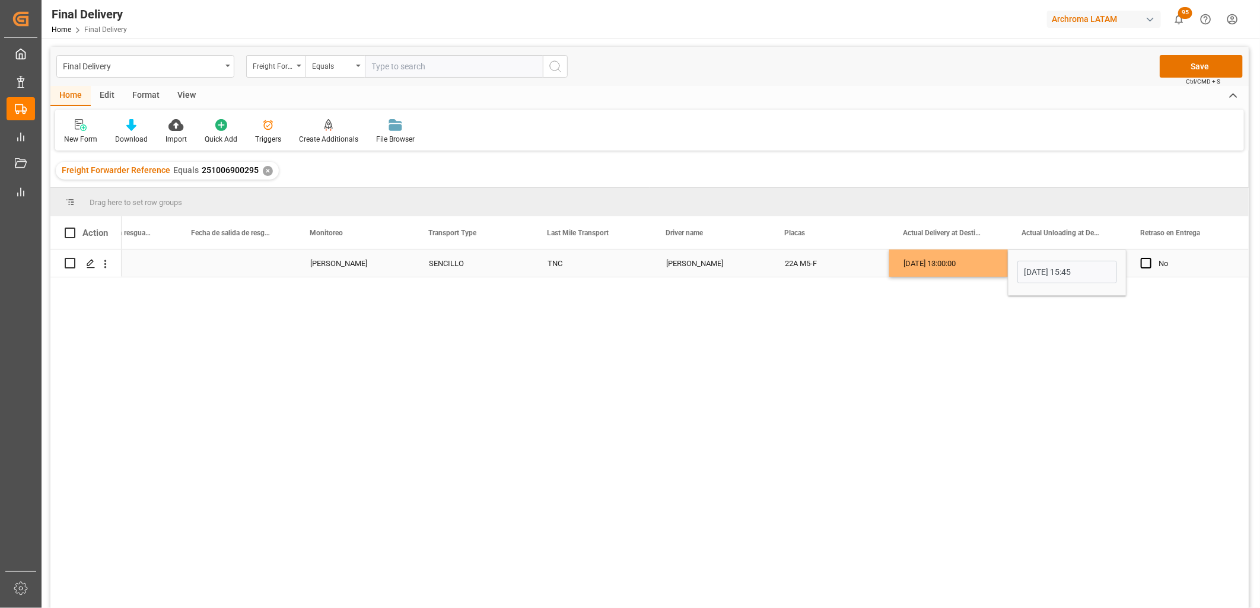
click at [1188, 266] on div "No" at bounding box center [1194, 263] width 72 height 27
click at [1076, 269] on div "10-10-2025 15:45:00" at bounding box center [1067, 263] width 119 height 27
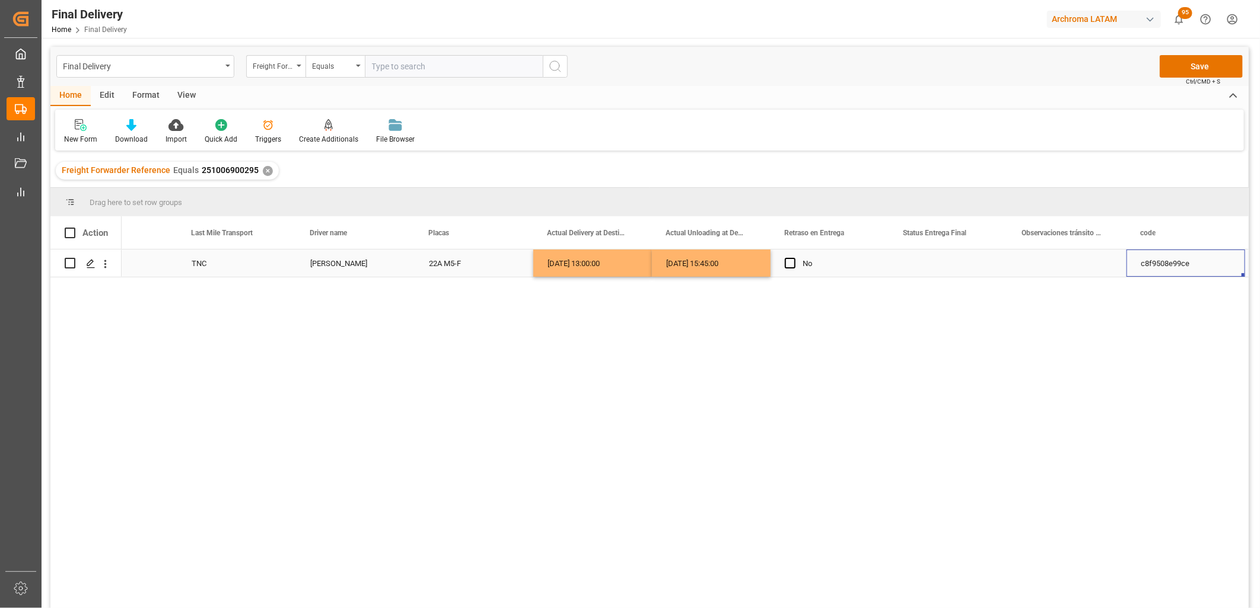
click at [932, 267] on div "Press SPACE to select this row." at bounding box center [948, 263] width 119 height 27
click at [932, 267] on input "Press SPACE to select this row." at bounding box center [948, 270] width 100 height 23
click at [923, 289] on div "PLANTA" at bounding box center [948, 304] width 98 height 42
type input "PLANTA"
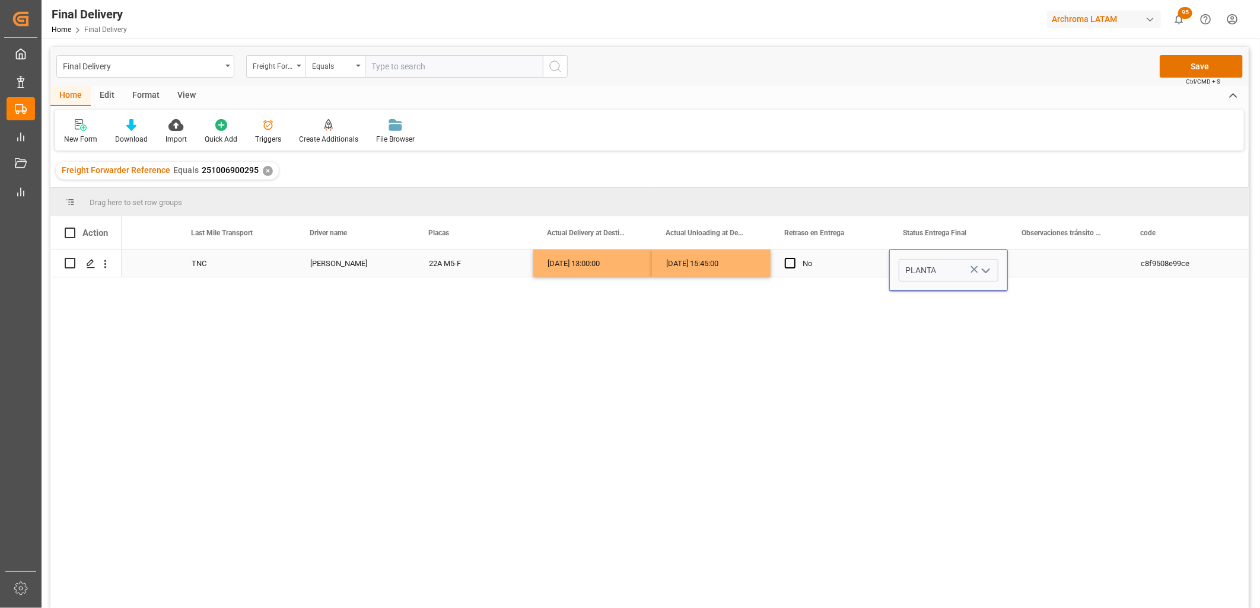
click at [1069, 264] on div "Press SPACE to select this row." at bounding box center [1067, 263] width 119 height 27
click at [1177, 72] on button "Save" at bounding box center [1200, 66] width 83 height 23
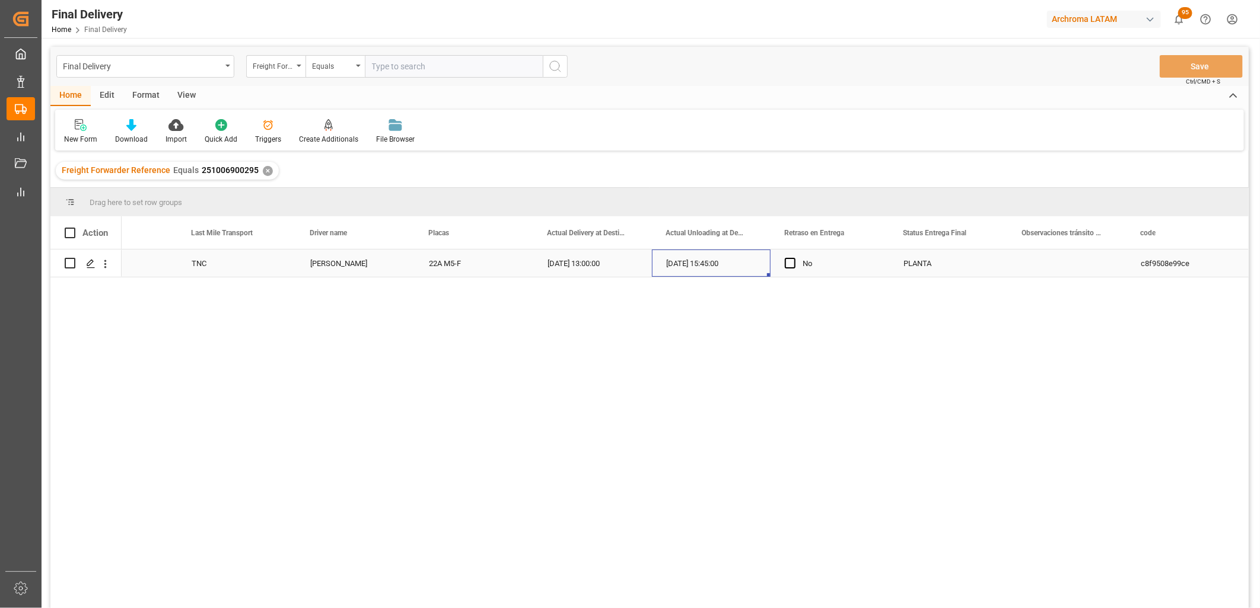
click at [713, 263] on div "10-10-2025 15:45:00" at bounding box center [711, 263] width 119 height 27
click at [931, 266] on div "PLANTA" at bounding box center [948, 263] width 90 height 27
click at [1059, 262] on div "Press SPACE to select this row." at bounding box center [1067, 263] width 119 height 27
click at [919, 264] on div "PLANTA" at bounding box center [948, 263] width 90 height 27
click at [1053, 261] on div "Press SPACE to select this row." at bounding box center [1067, 263] width 119 height 27
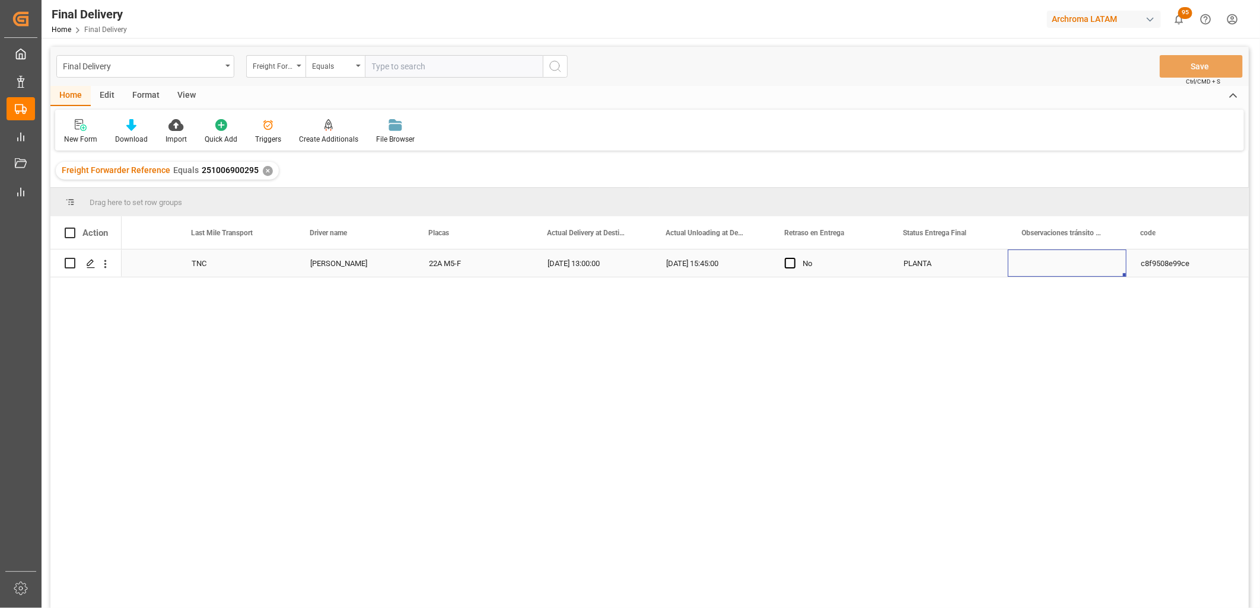
click at [952, 262] on div "PLANTA" at bounding box center [948, 263] width 90 height 27
click at [1058, 265] on div "Press SPACE to select this row." at bounding box center [1067, 263] width 119 height 27
click at [949, 264] on div "PLANTA" at bounding box center [948, 263] width 90 height 27
click at [1052, 264] on div "Press SPACE to select this row." at bounding box center [1067, 263] width 119 height 27
click at [925, 266] on div "PLANTA" at bounding box center [948, 263] width 90 height 27
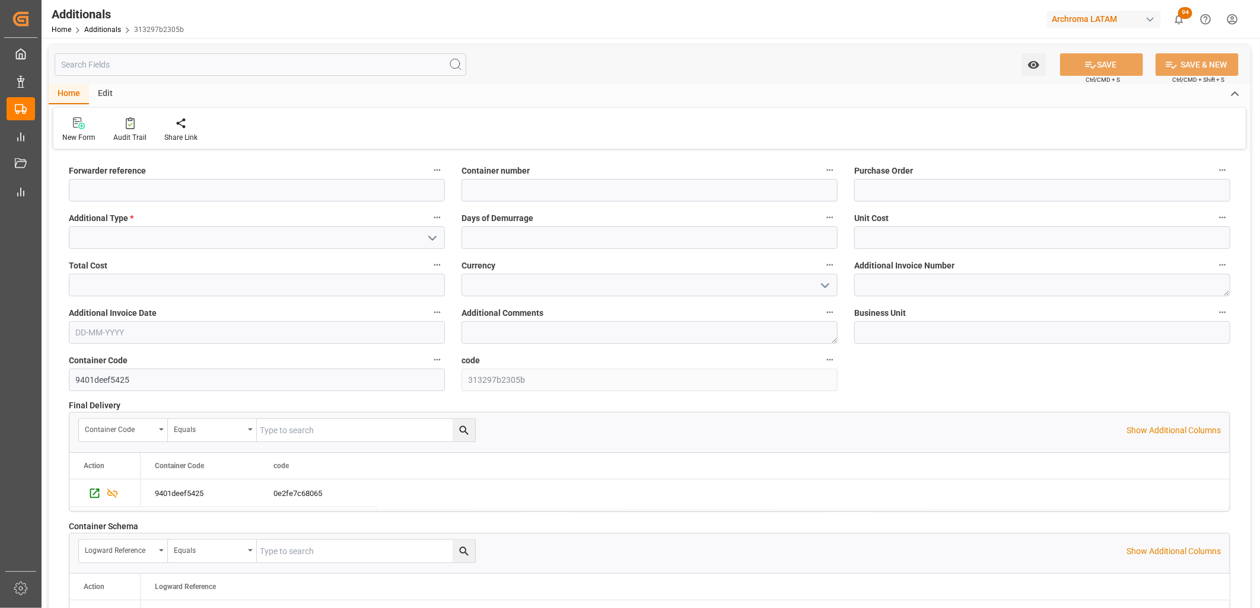
click at [98, 24] on div "Home Additionals 313297b2305b" at bounding box center [118, 29] width 132 height 12
click at [100, 27] on link "Additionals" at bounding box center [102, 30] width 37 height 8
